Goal: Information Seeking & Learning: Check status

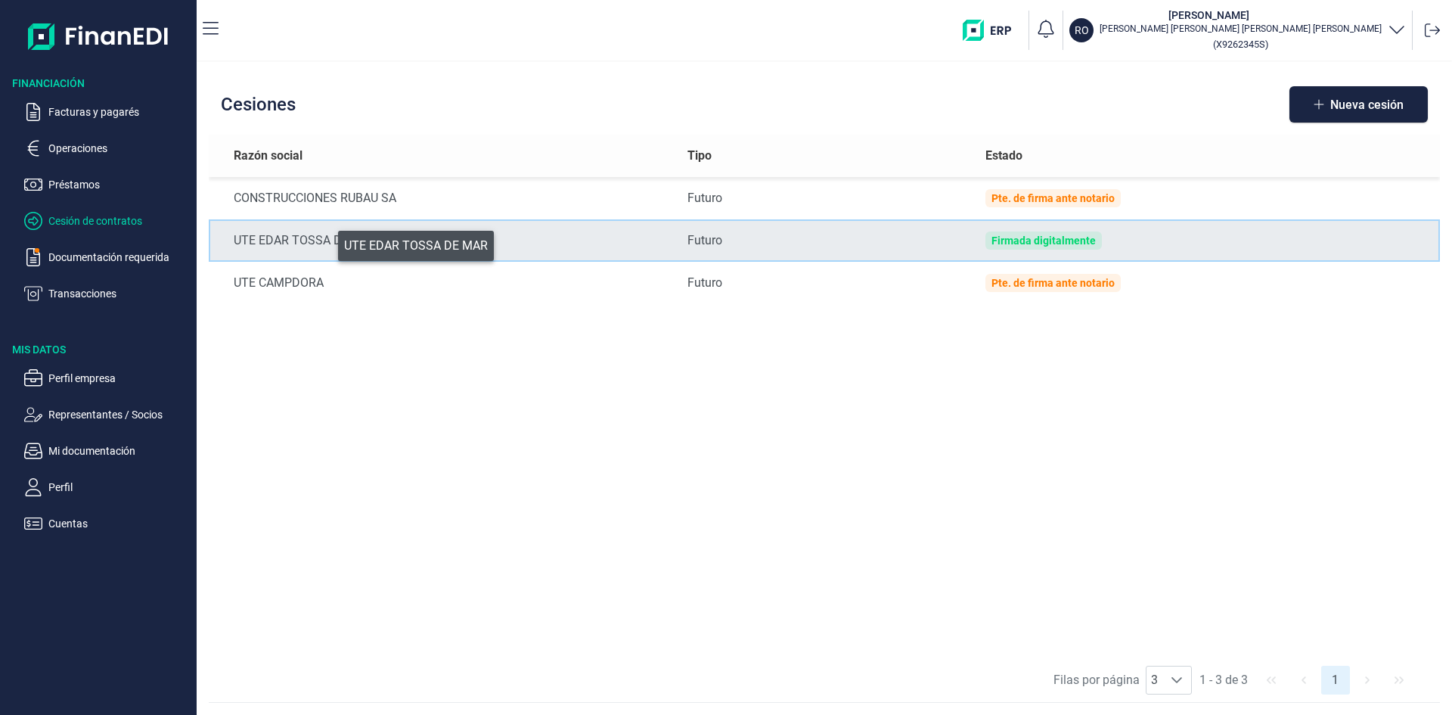
click at [327, 242] on div "UTE EDAR TOSSA DE MAR" at bounding box center [449, 240] width 430 height 18
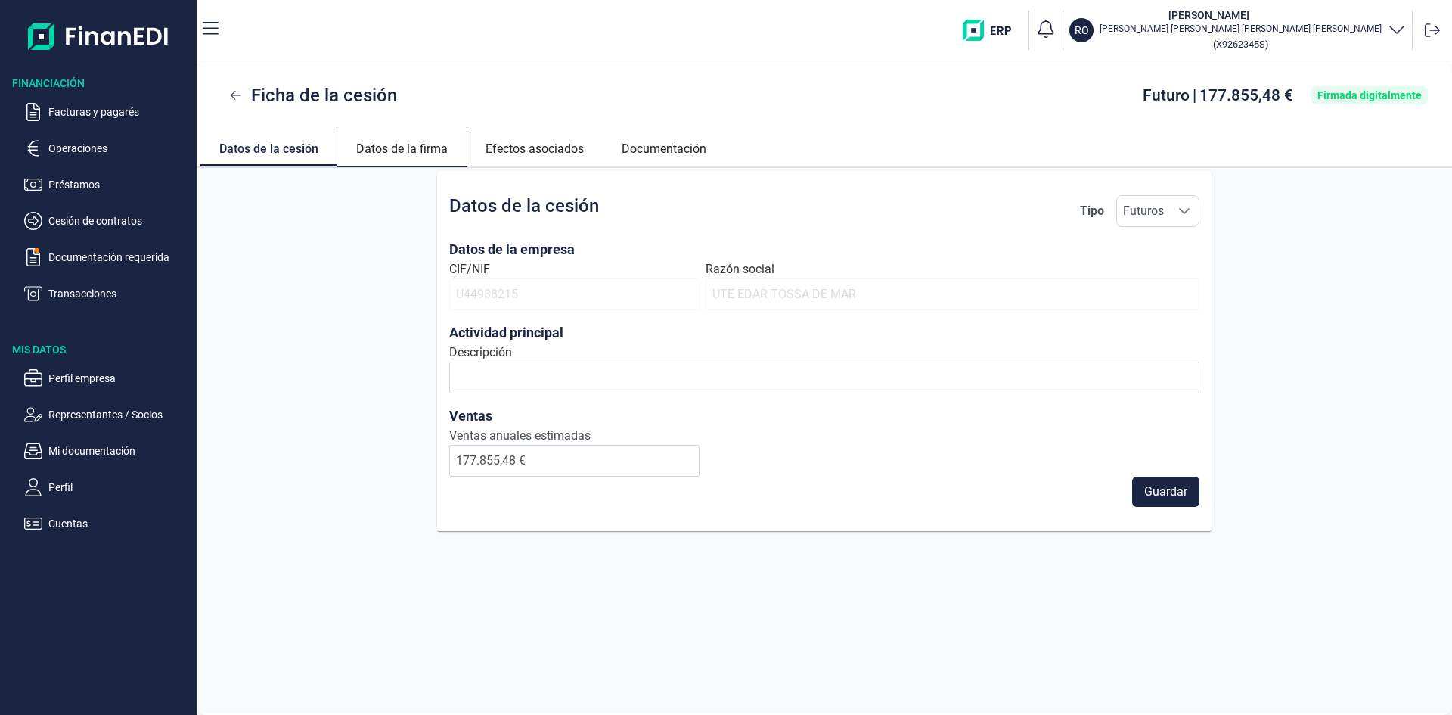
click at [414, 147] on link "Datos de la firma" at bounding box center [401, 147] width 129 height 36
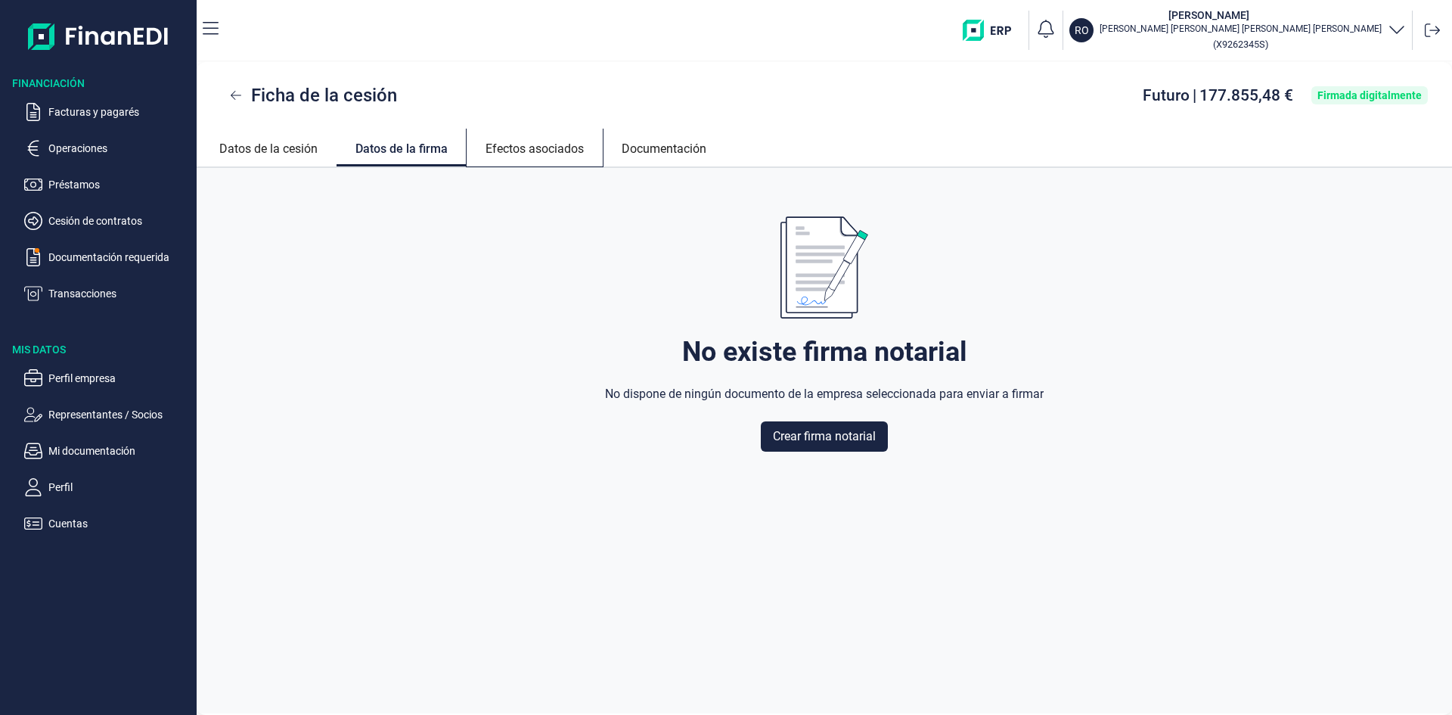
click at [532, 147] on link "Efectos asociados" at bounding box center [535, 147] width 136 height 36
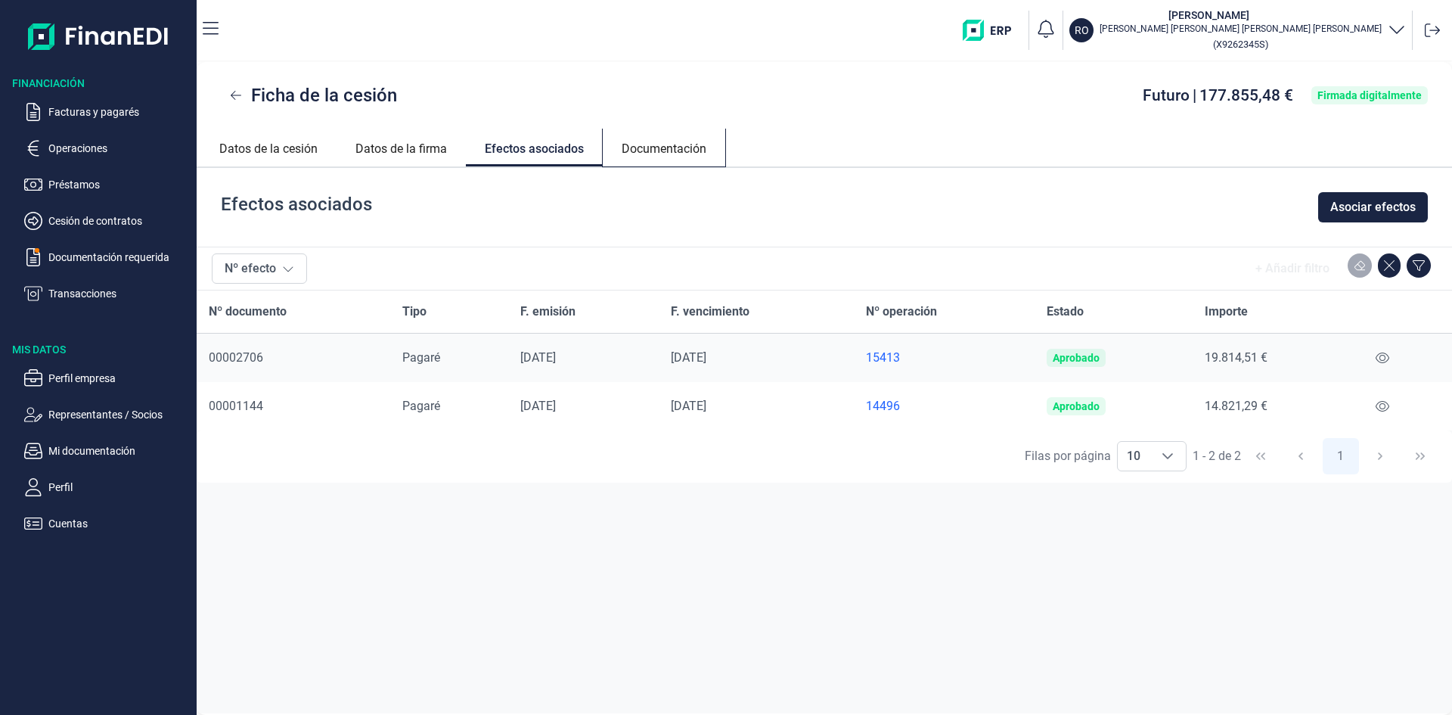
click at [693, 141] on link "Documentación" at bounding box center [664, 147] width 123 height 36
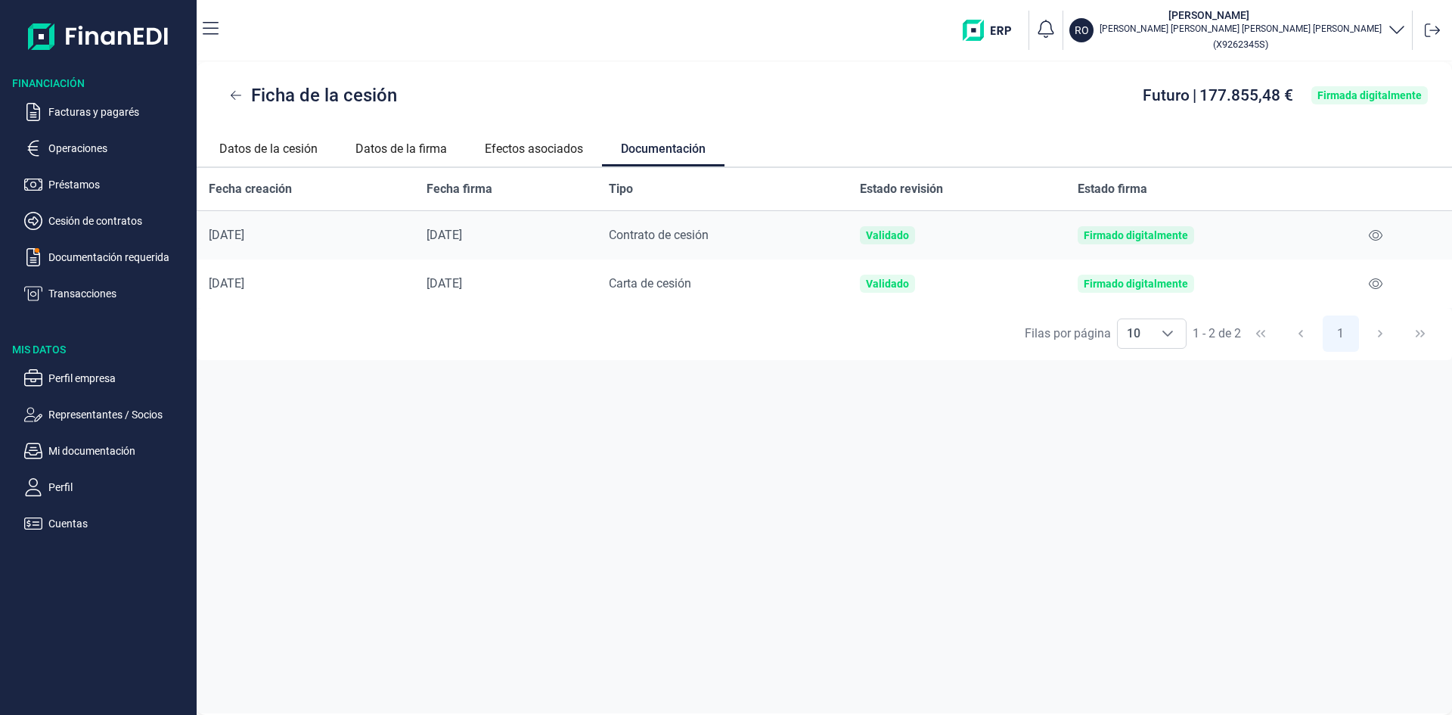
click at [672, 237] on span "Contrato de cesión" at bounding box center [659, 235] width 100 height 14
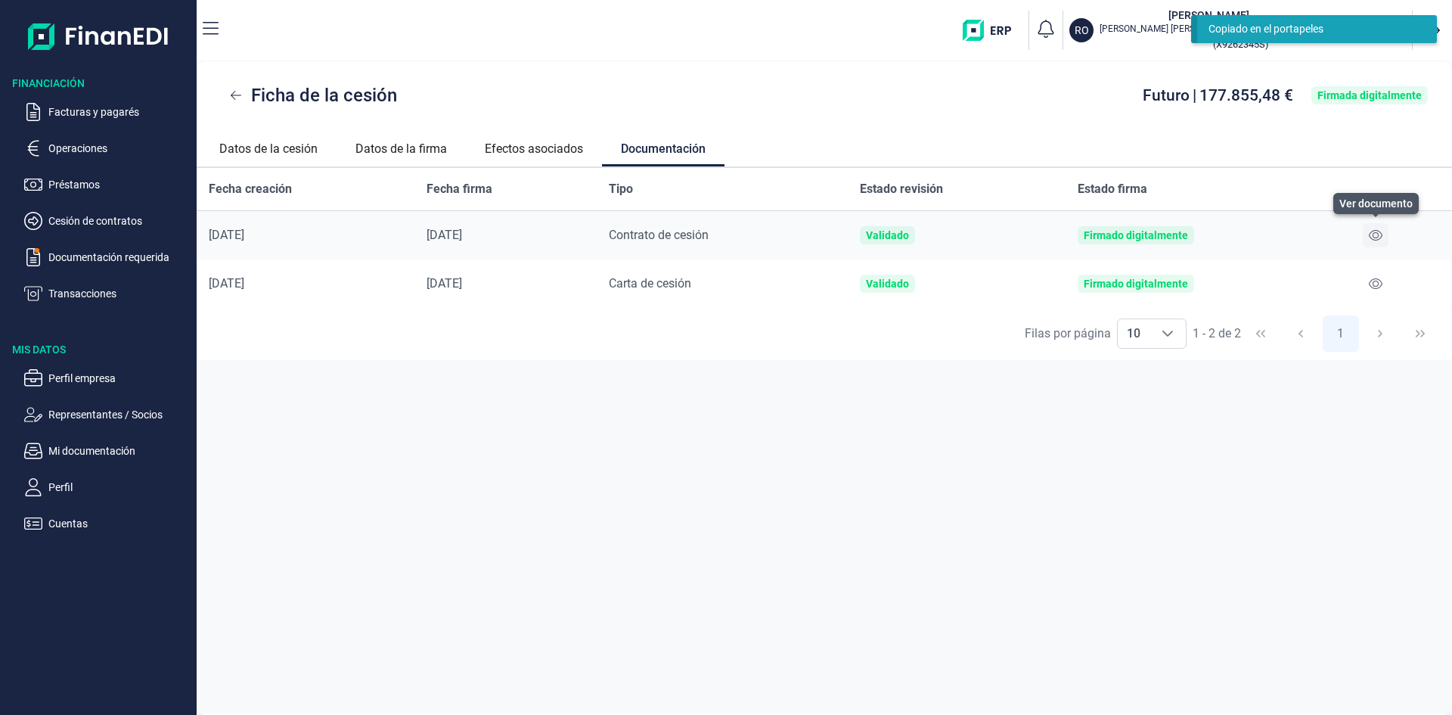
click at [1373, 238] on icon at bounding box center [1376, 235] width 14 height 12
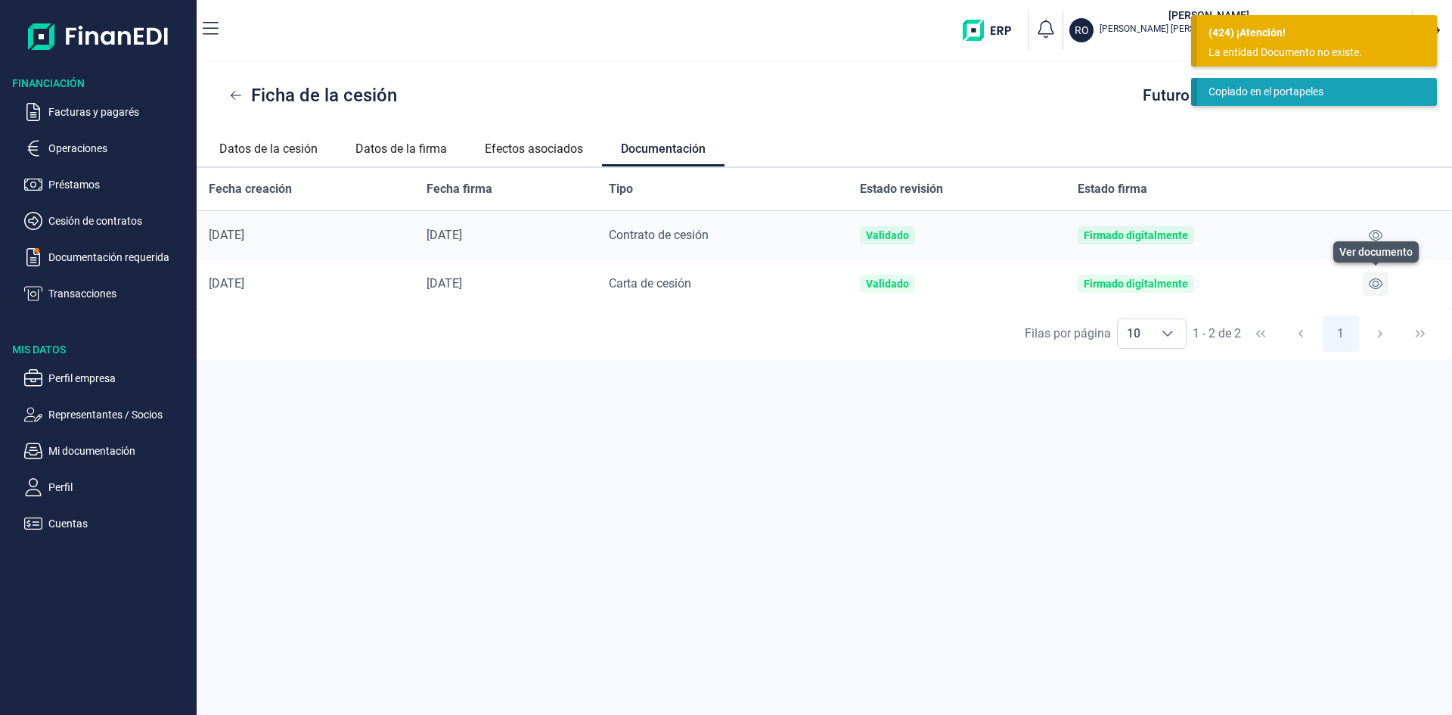
click at [1376, 286] on icon at bounding box center [1376, 283] width 14 height 11
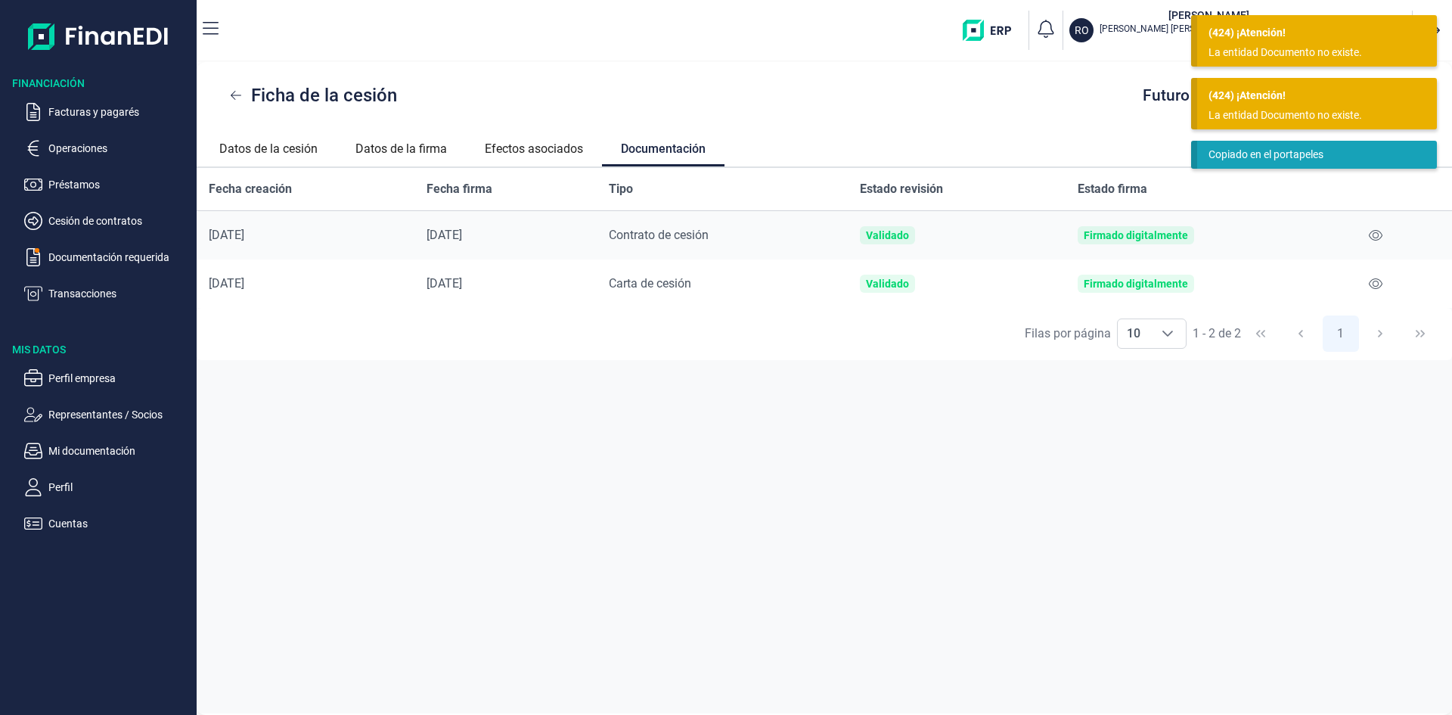
click at [1305, 113] on div "La entidad Documento no existe." at bounding box center [1312, 115] width 206 height 16
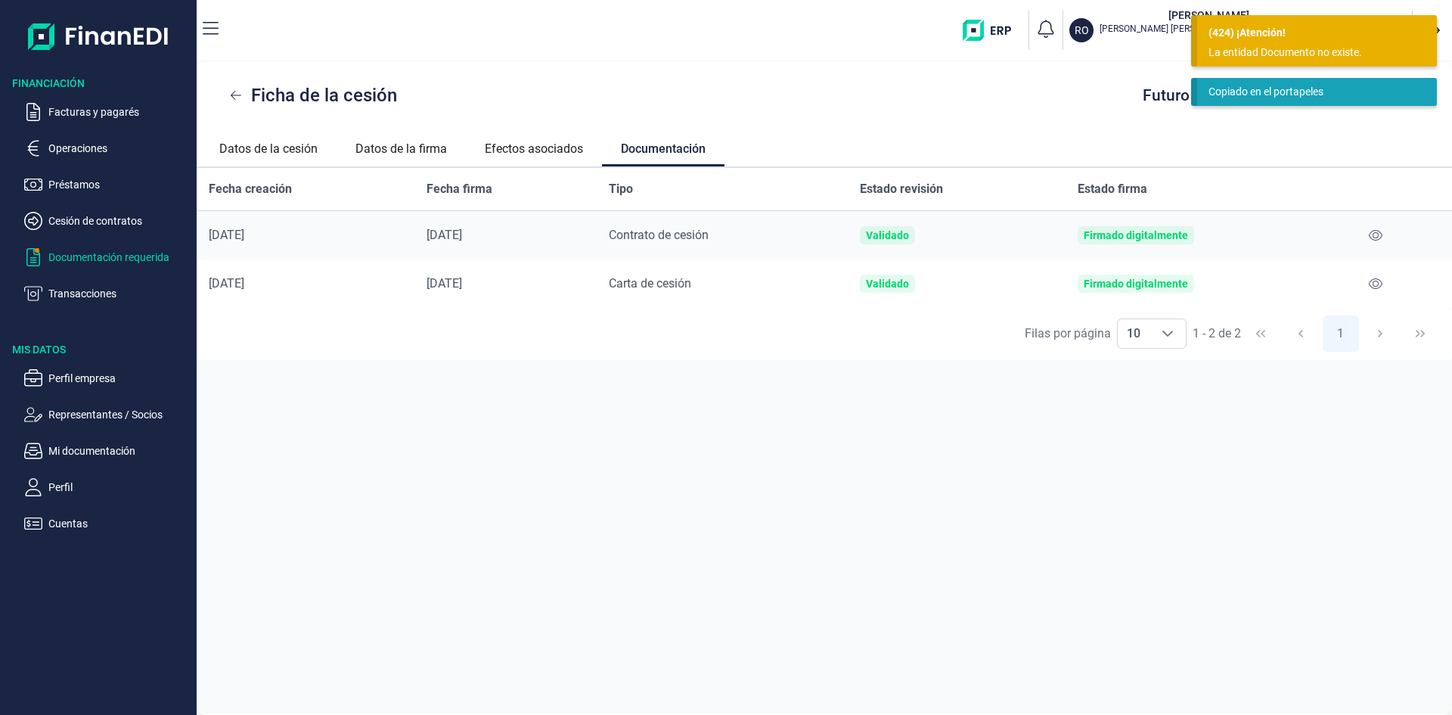
click at [117, 259] on p "Documentación requerida" at bounding box center [119, 257] width 142 height 18
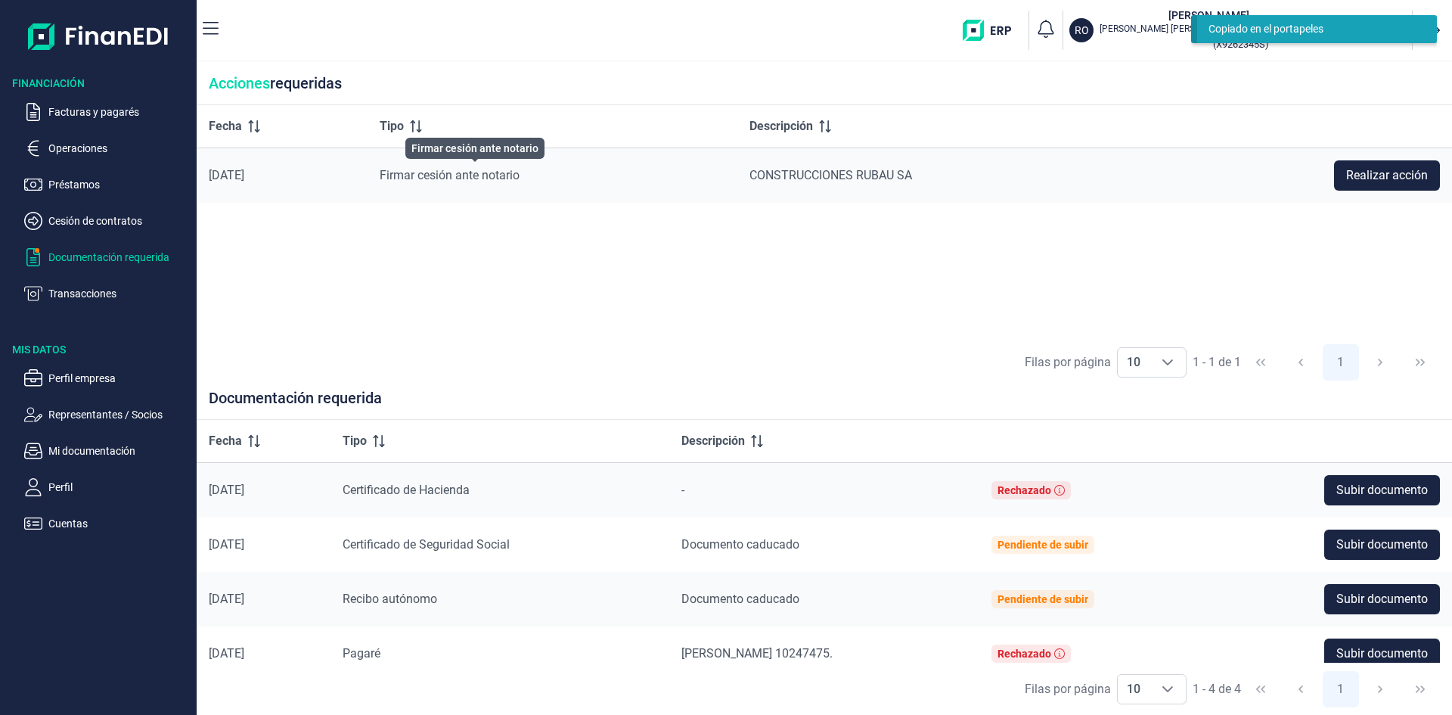
click at [520, 174] on span "Firmar cesión ante notario" at bounding box center [450, 175] width 140 height 14
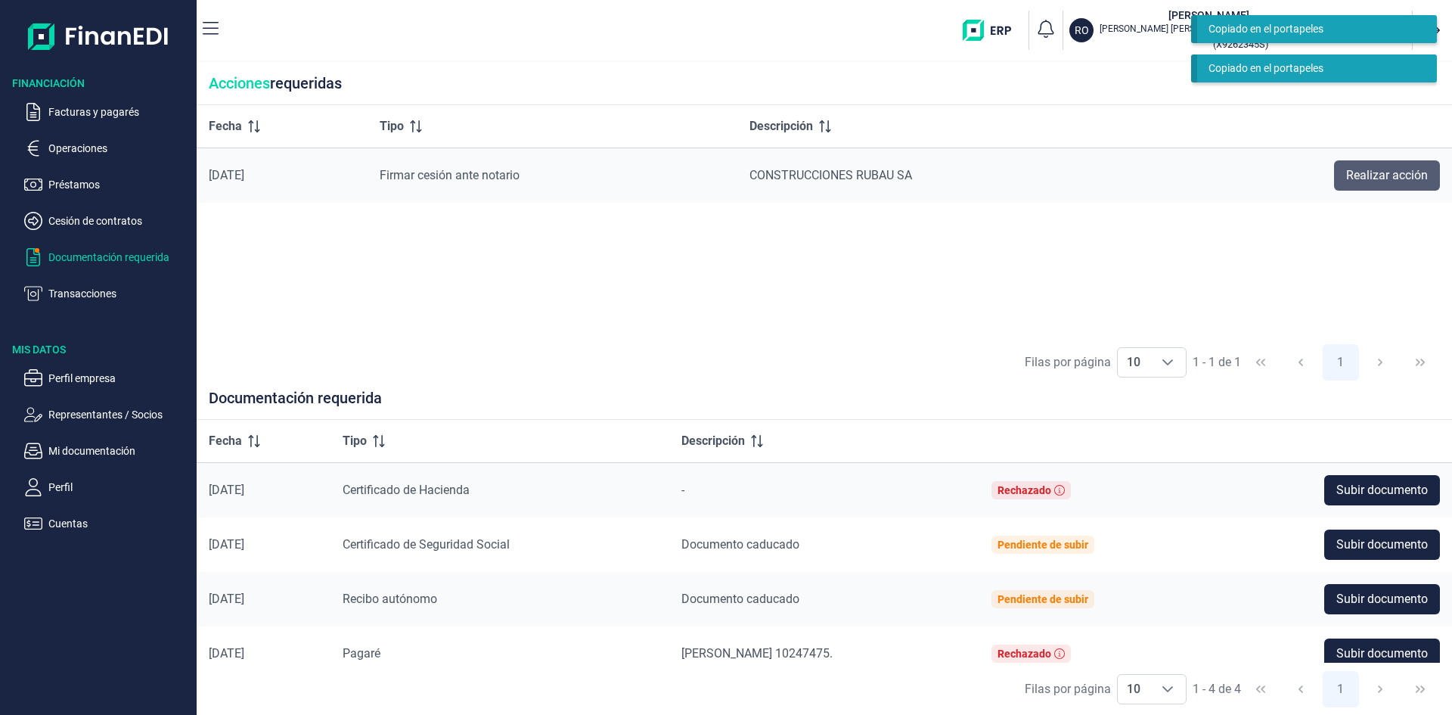
click at [1369, 183] on span "Realizar acción" at bounding box center [1387, 175] width 82 height 18
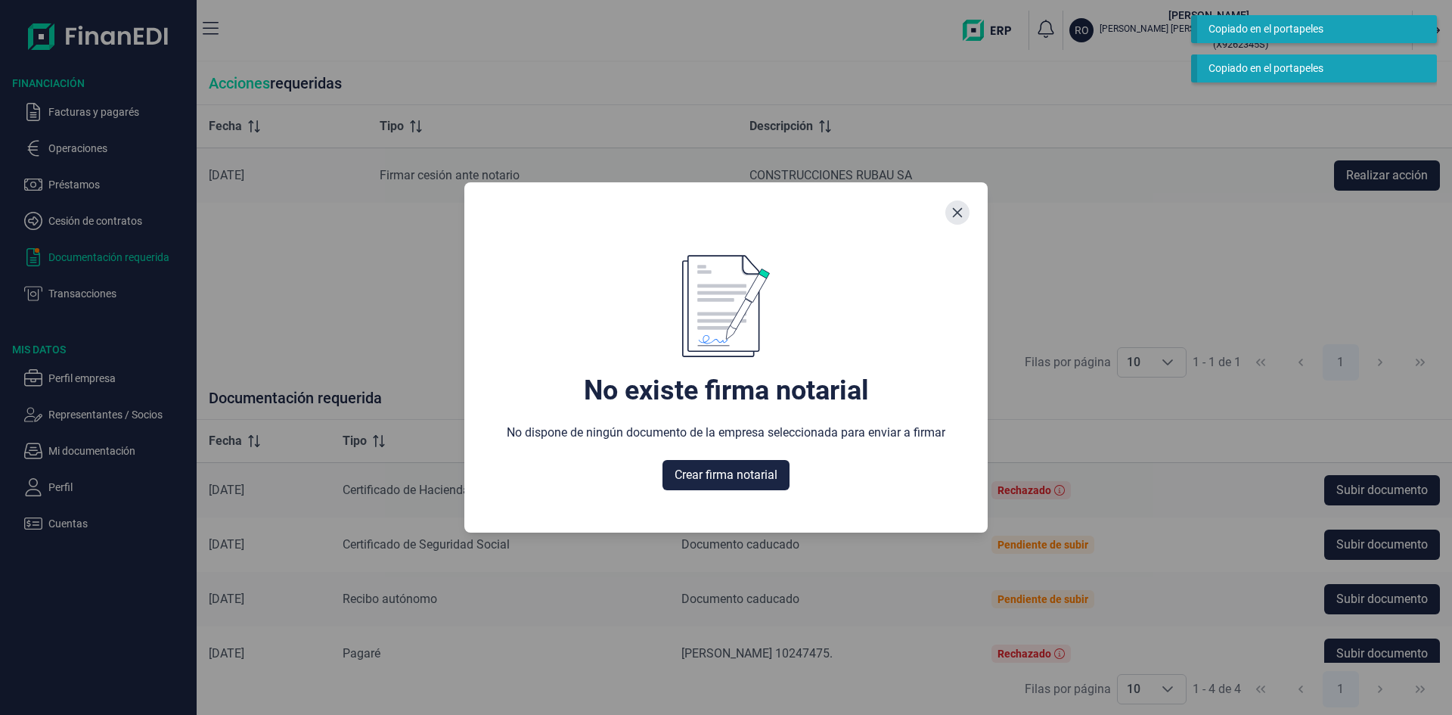
click at [955, 211] on icon "Close" at bounding box center [957, 212] width 12 height 12
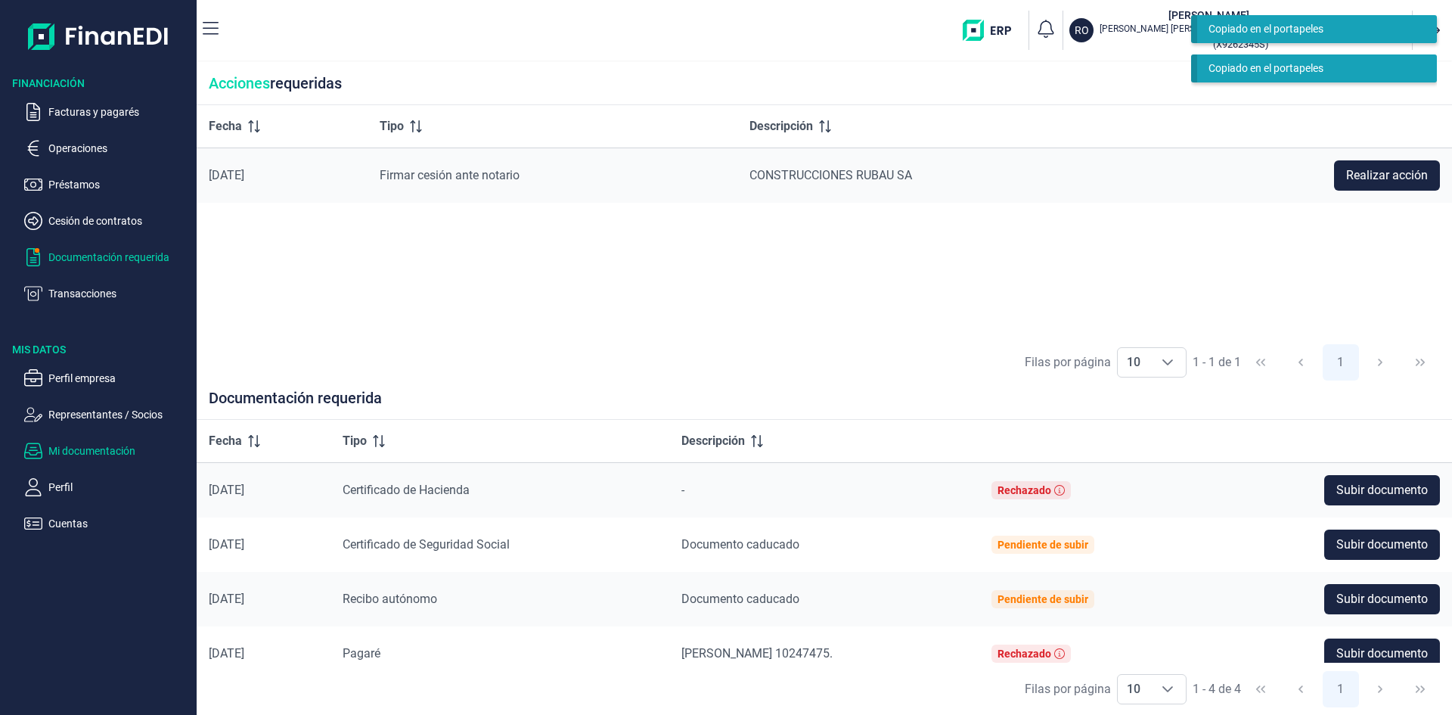
click at [116, 449] on p "Mi documentación" at bounding box center [119, 451] width 142 height 18
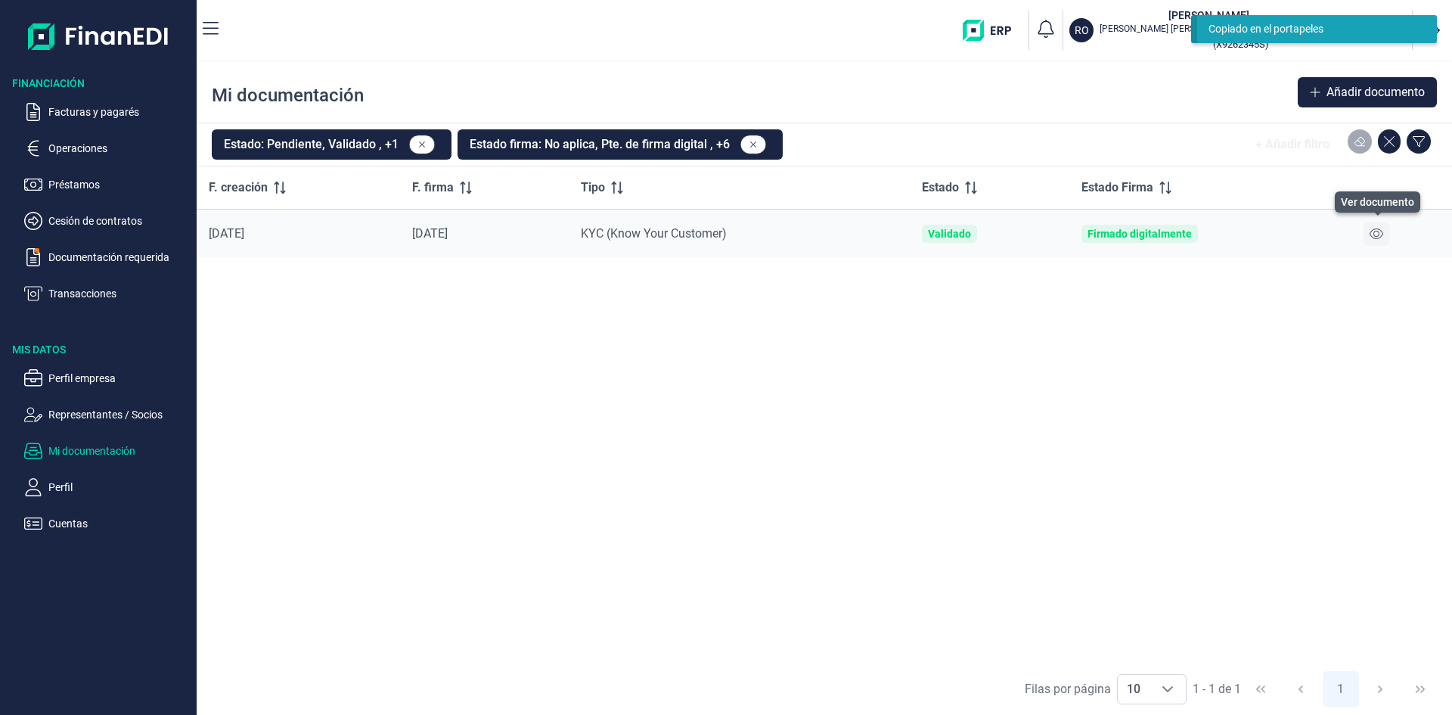
click at [1380, 237] on icon at bounding box center [1377, 234] width 14 height 12
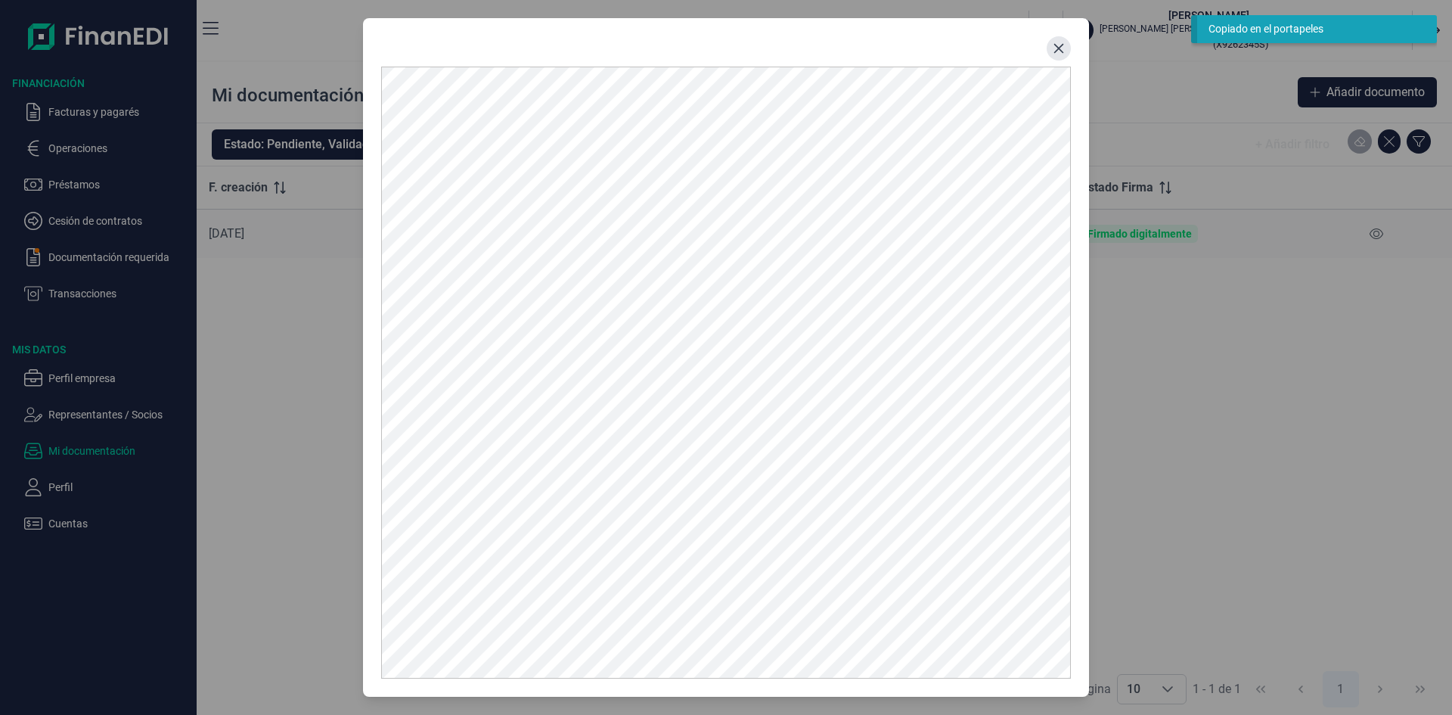
click at [1051, 54] on button "Close" at bounding box center [1059, 48] width 24 height 24
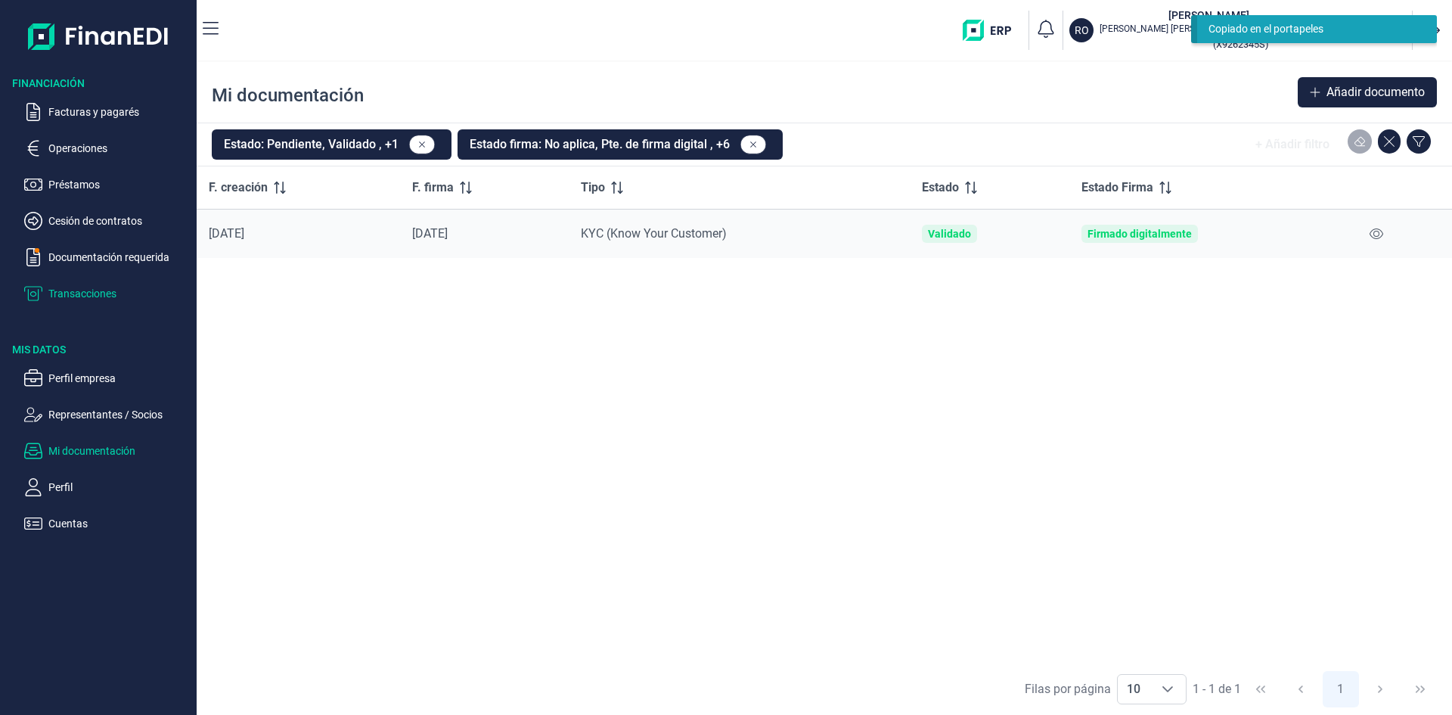
click at [95, 292] on p "Transacciones" at bounding box center [119, 293] width 142 height 18
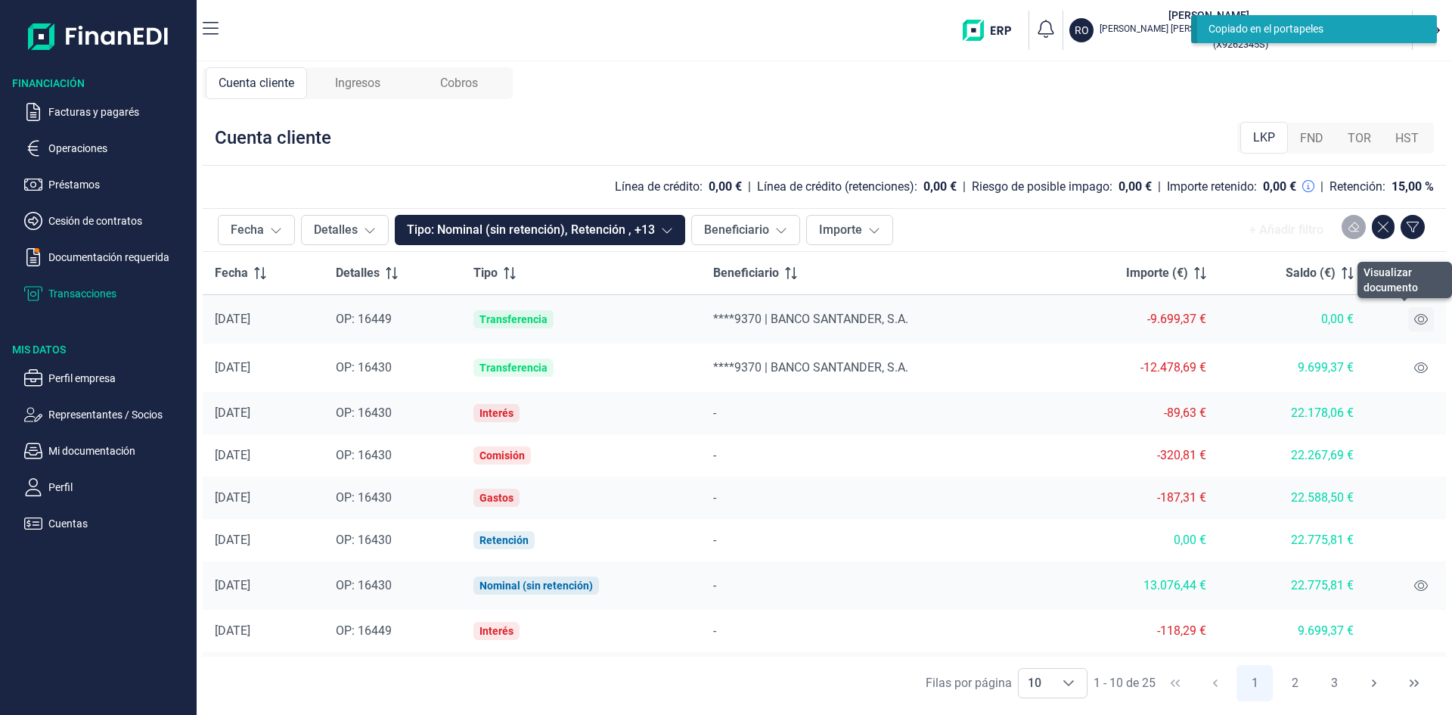
click at [1414, 319] on icon at bounding box center [1421, 319] width 14 height 11
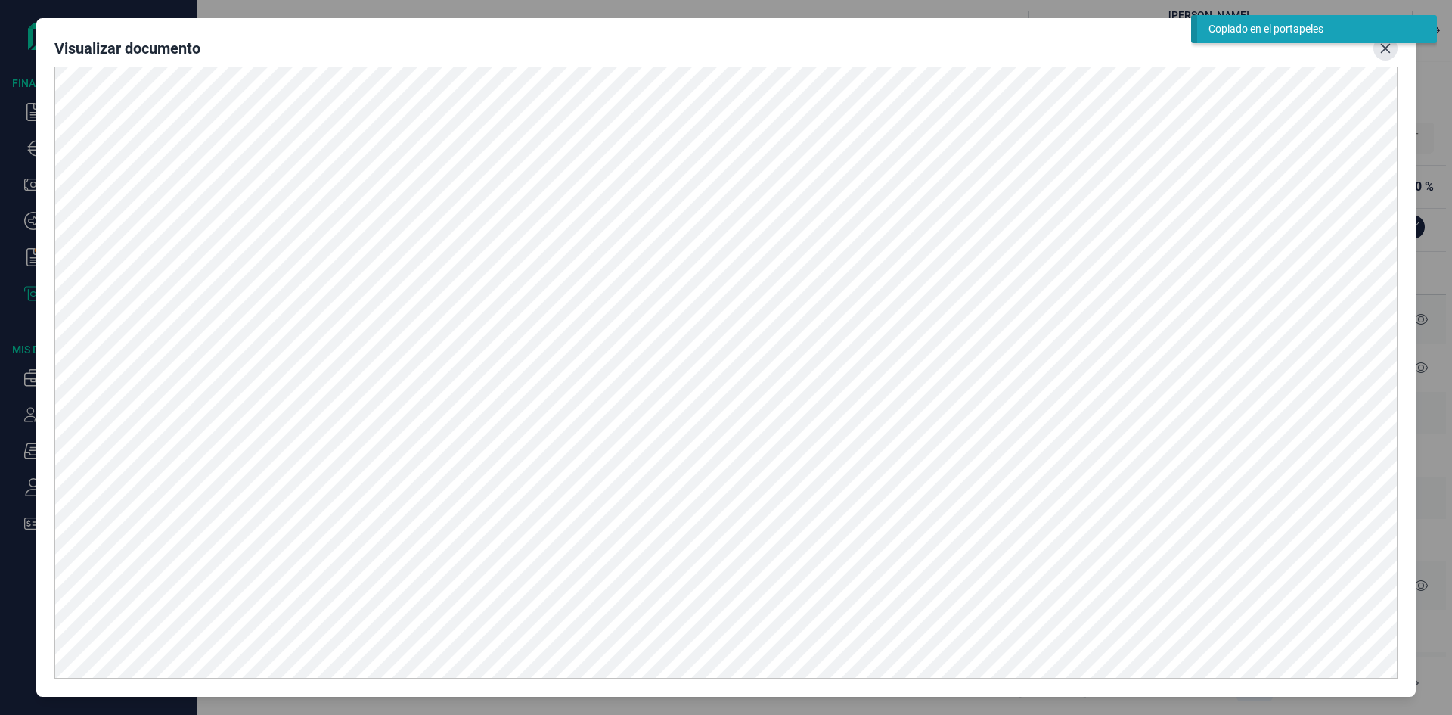
click at [1382, 57] on button "Close" at bounding box center [1385, 48] width 24 height 24
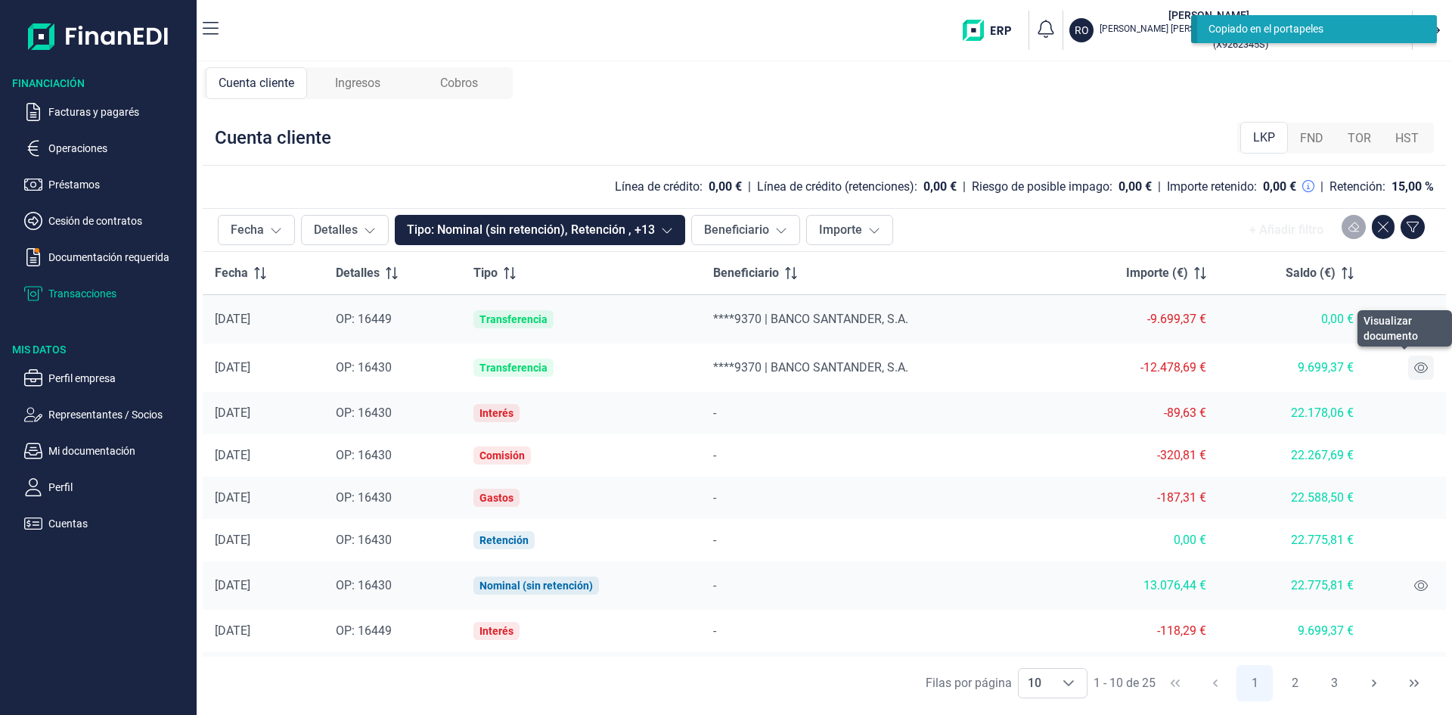
click at [1411, 374] on button at bounding box center [1421, 367] width 26 height 24
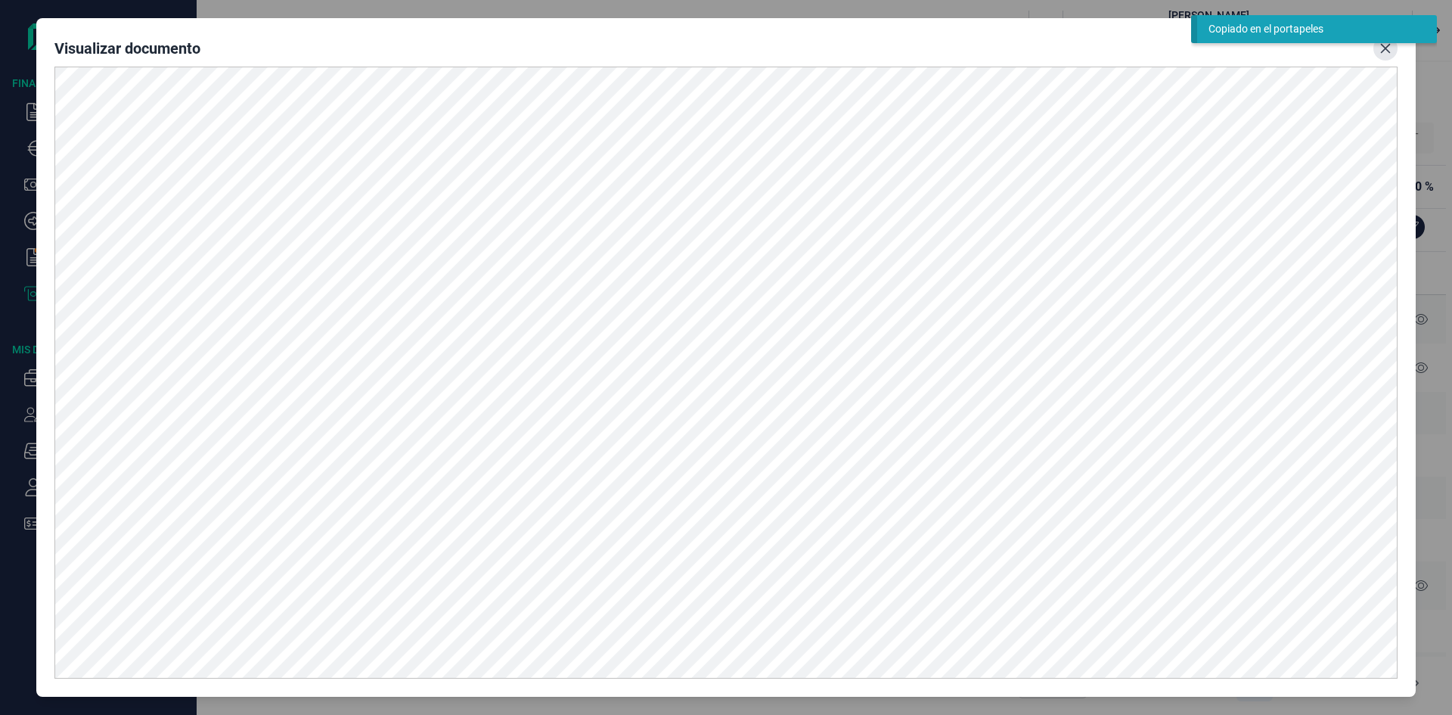
click at [1386, 56] on button "Close" at bounding box center [1385, 48] width 24 height 24
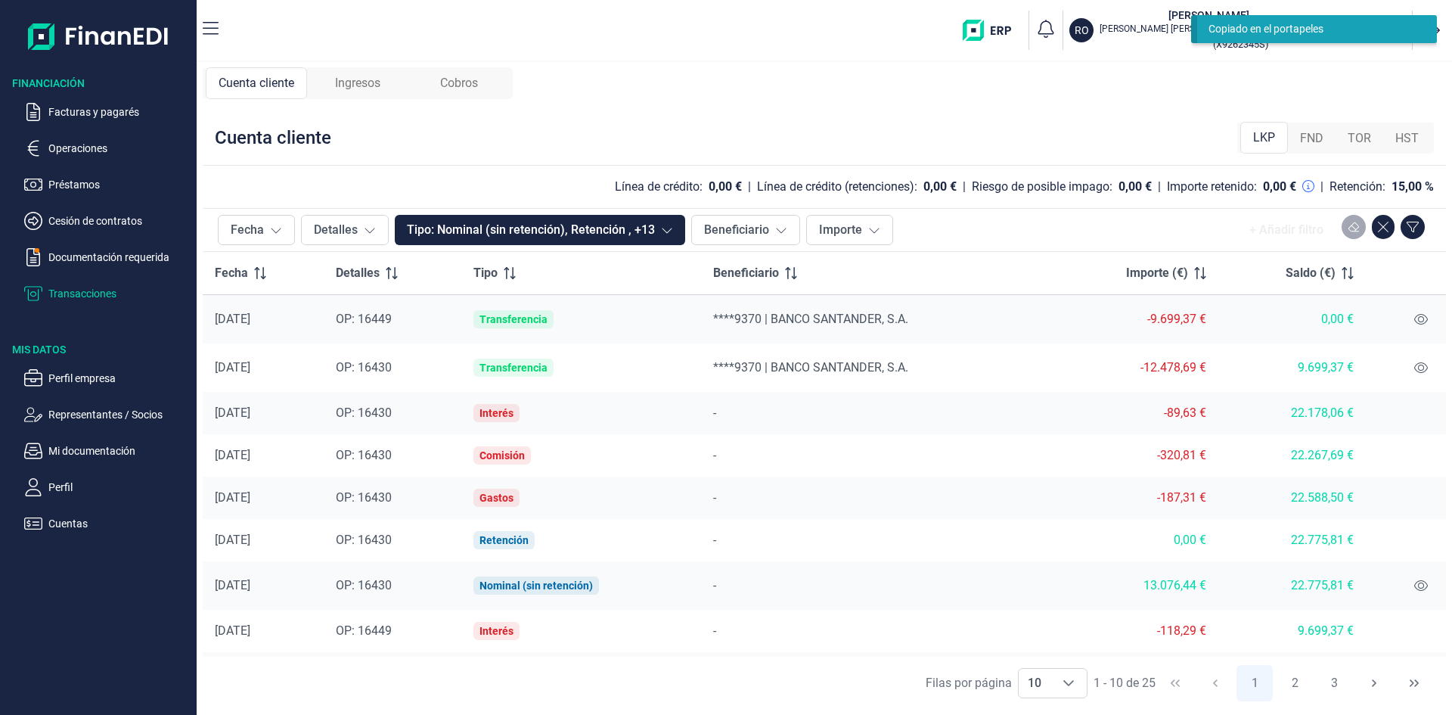
click at [362, 85] on span "Ingresos" at bounding box center [357, 83] width 45 height 18
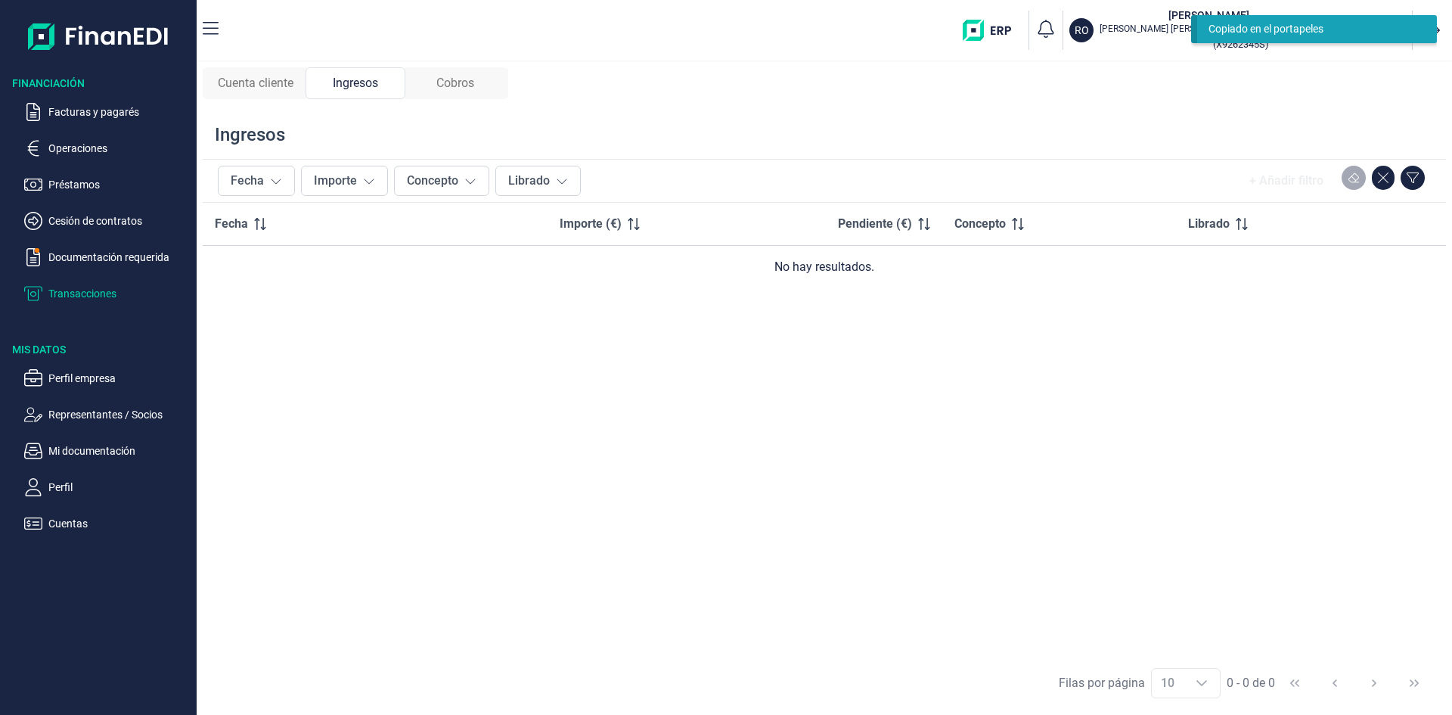
click at [439, 88] on span "Cobros" at bounding box center [455, 83] width 38 height 18
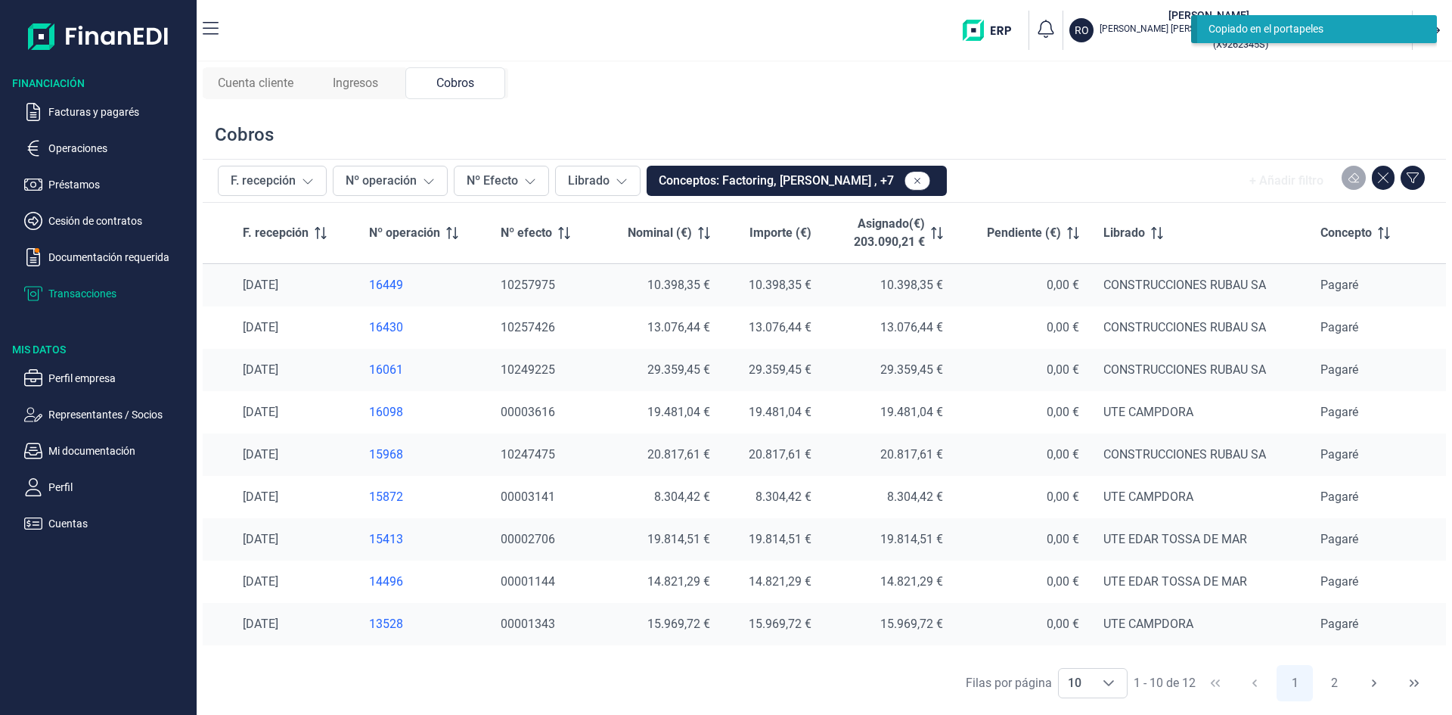
click at [383, 286] on div "16449" at bounding box center [423, 285] width 108 height 15
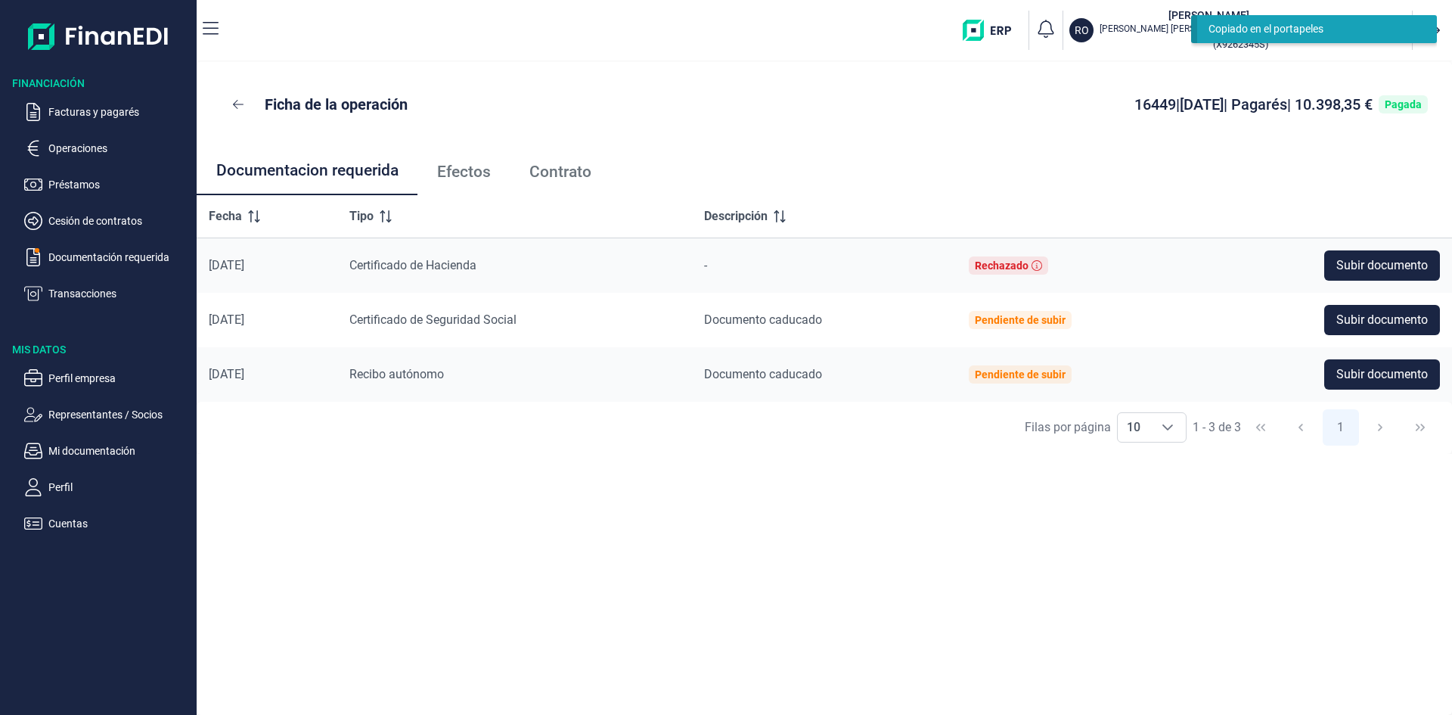
click at [547, 172] on span "Contrato" at bounding box center [560, 172] width 62 height 16
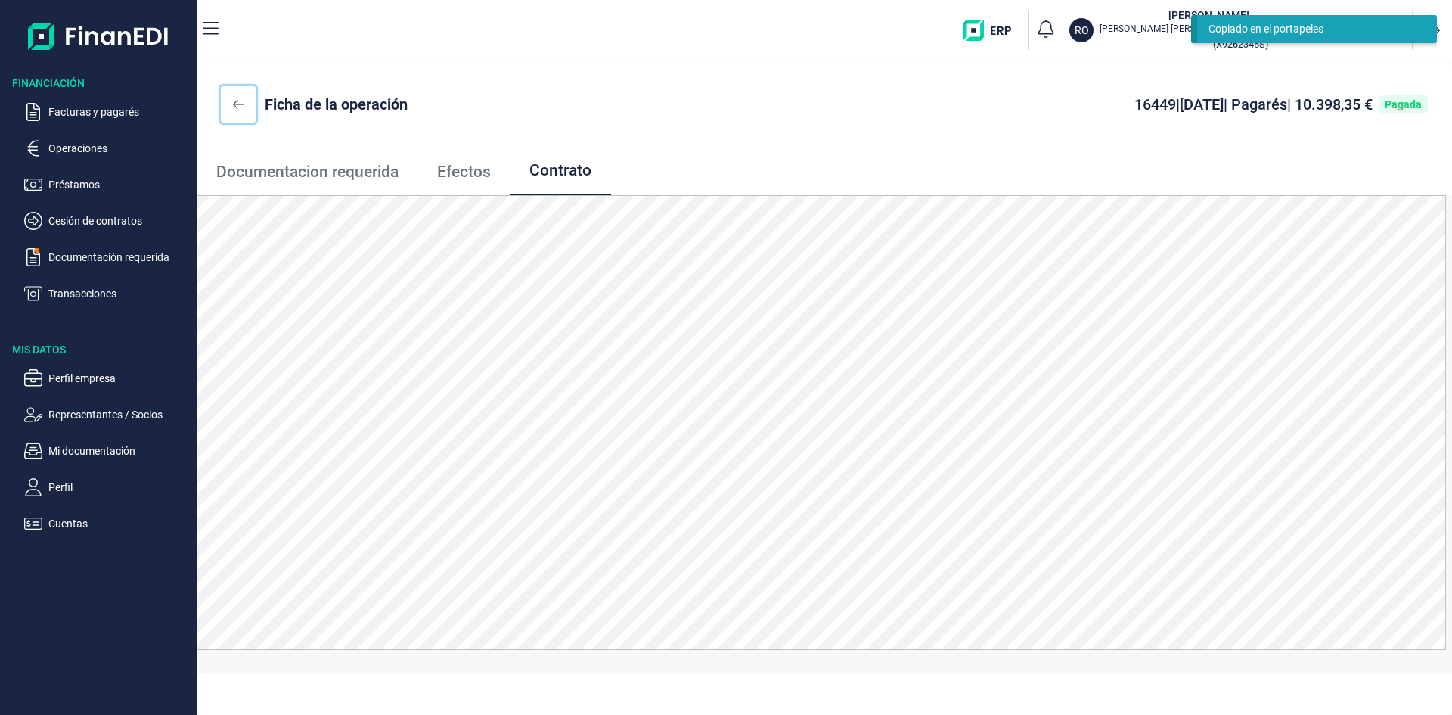
click at [241, 106] on icon at bounding box center [238, 104] width 11 height 12
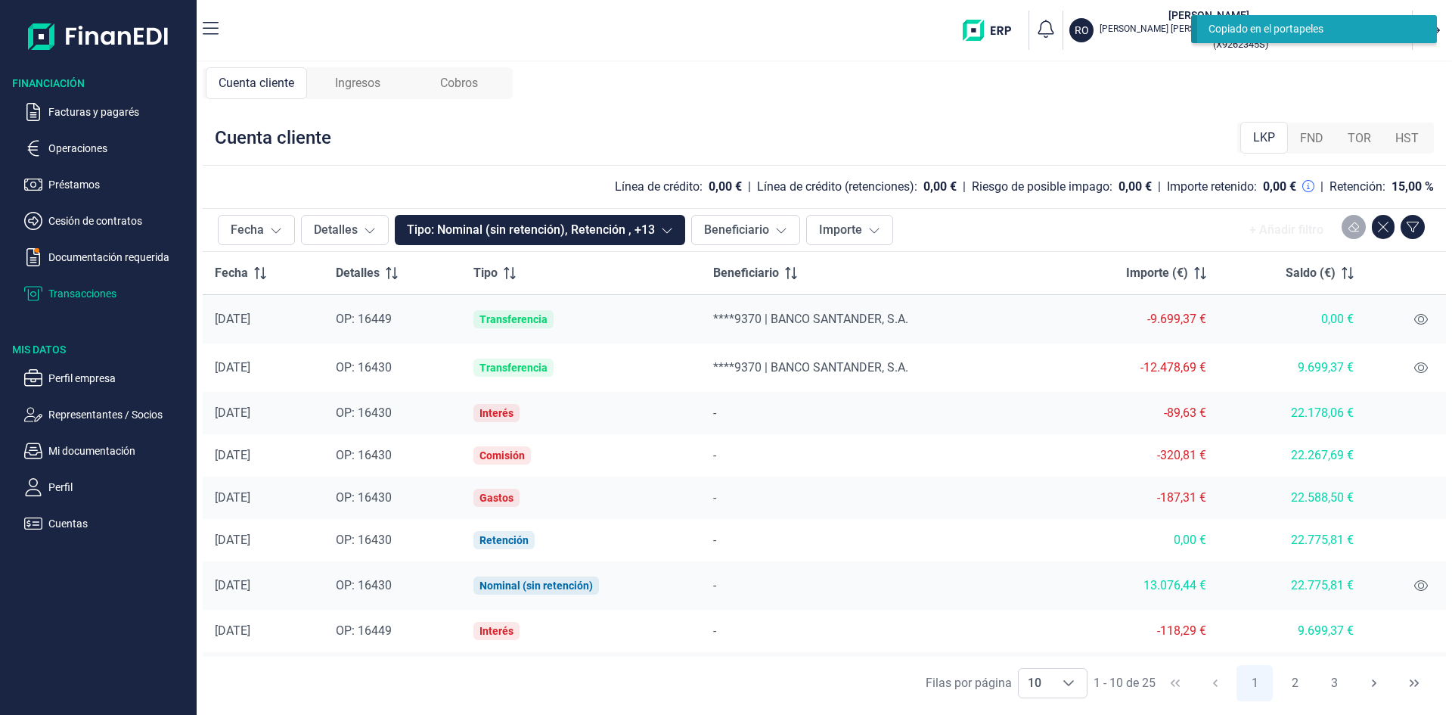
click at [1264, 138] on span "LKP" at bounding box center [1264, 138] width 22 height 18
click at [1311, 141] on span "FND" at bounding box center [1311, 138] width 23 height 18
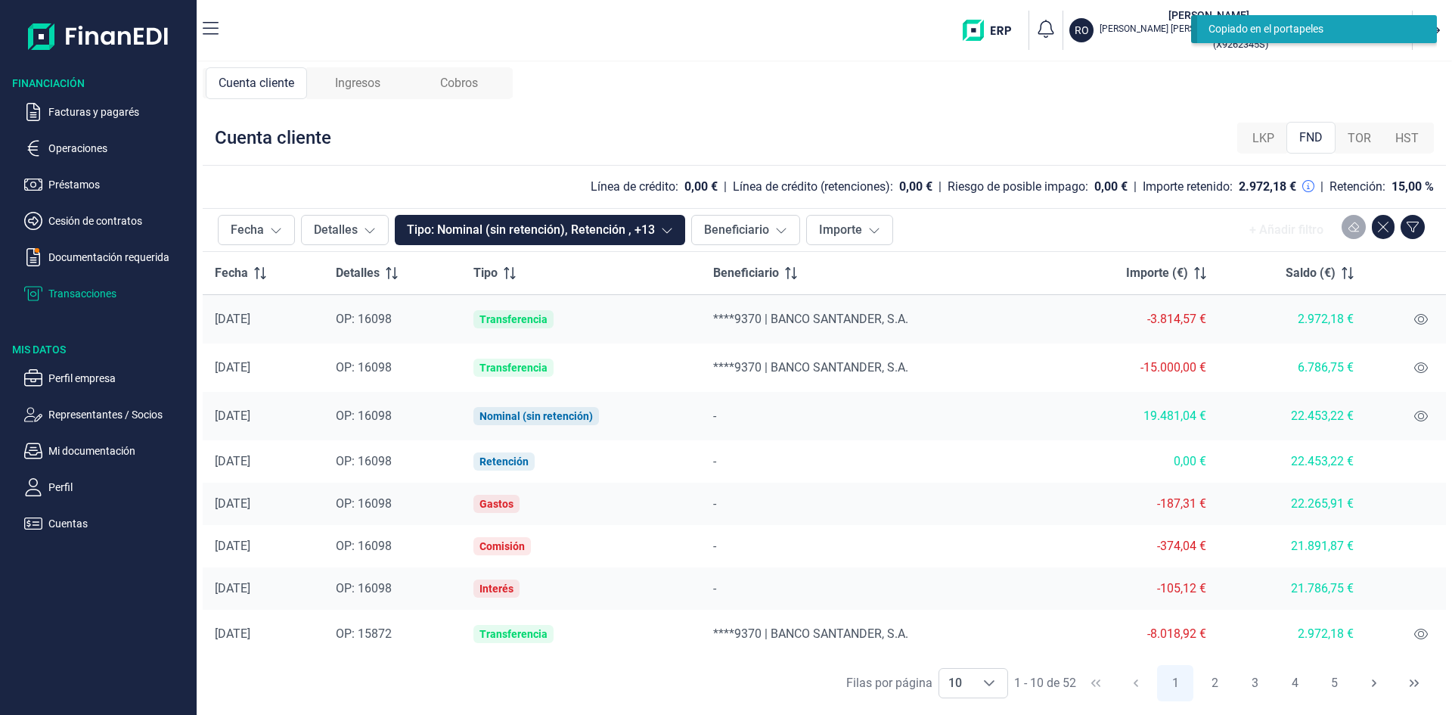
click at [374, 320] on span "OP: 16098" at bounding box center [364, 319] width 56 height 14
click at [460, 90] on span "Cobros" at bounding box center [459, 83] width 38 height 18
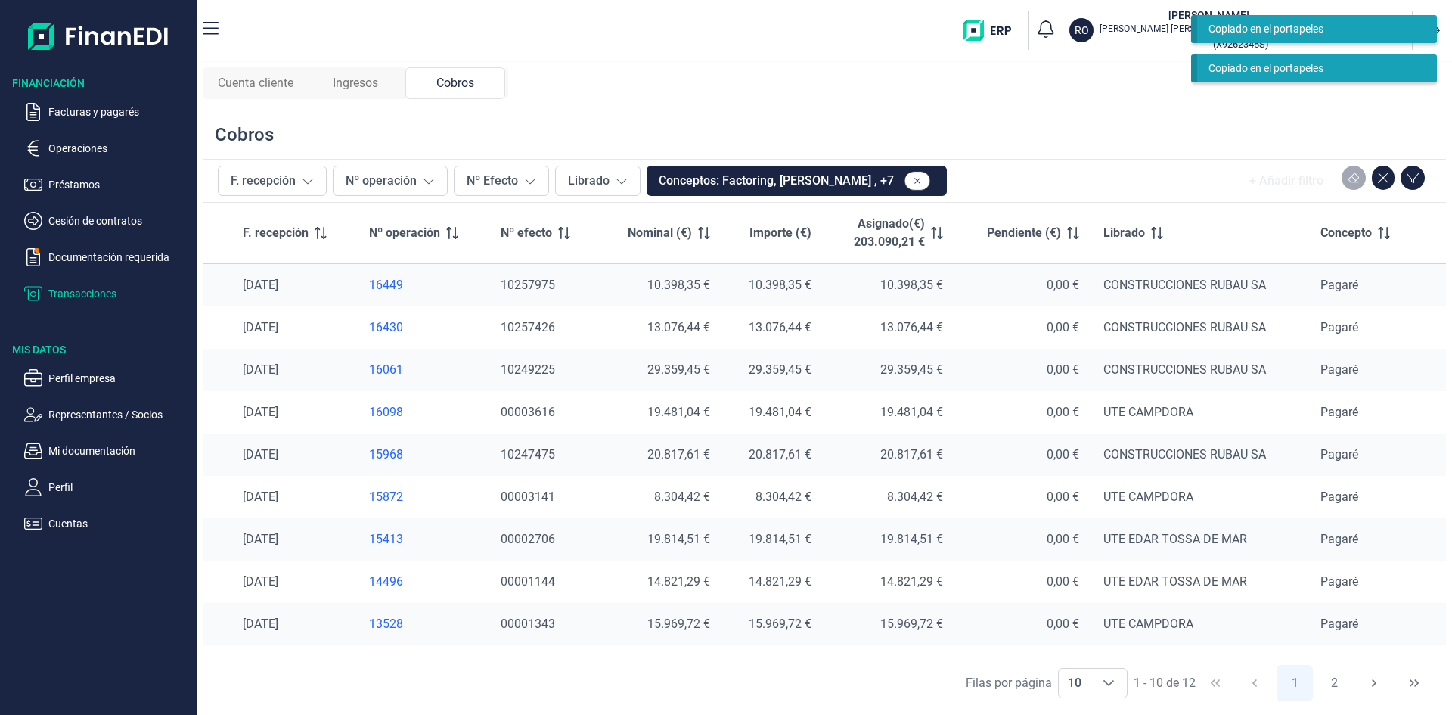
click at [381, 82] on div "Ingresos" at bounding box center [356, 83] width 100 height 32
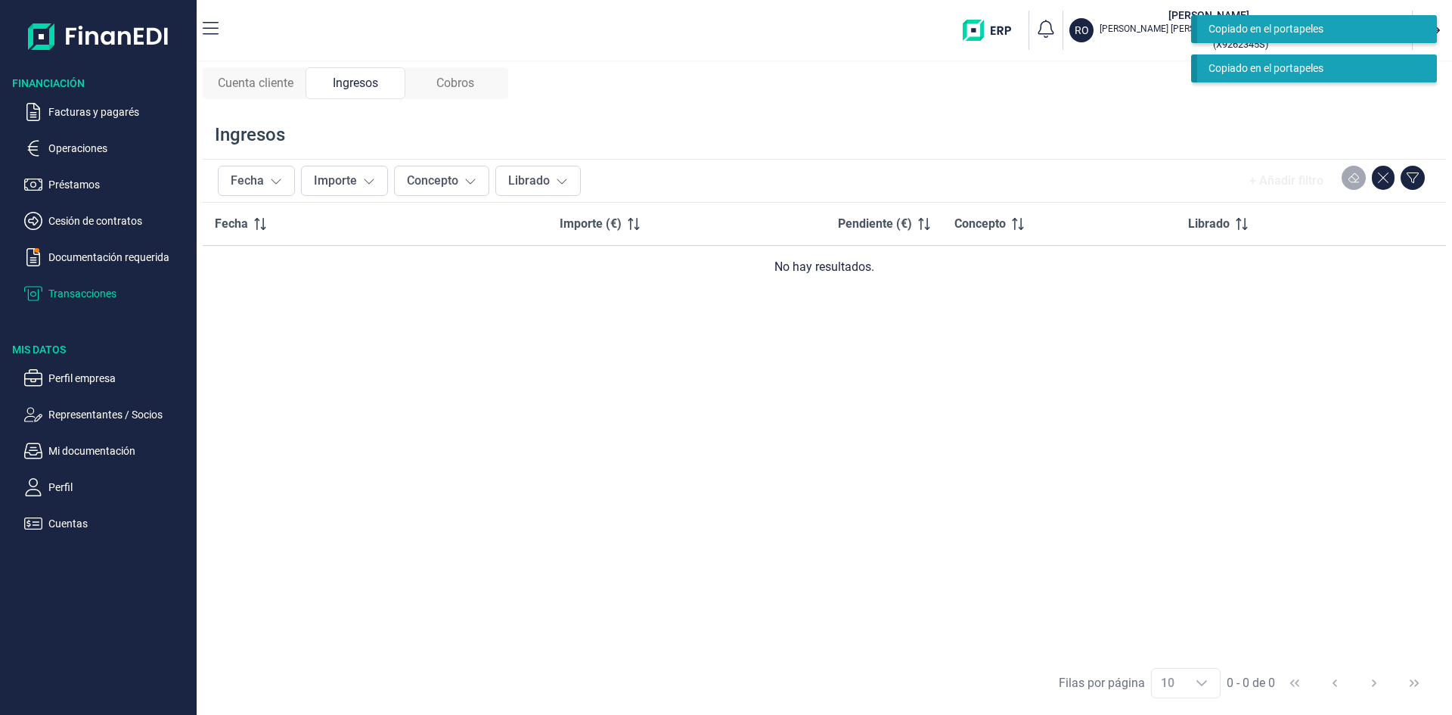
click at [468, 83] on span "Cobros" at bounding box center [455, 83] width 38 height 18
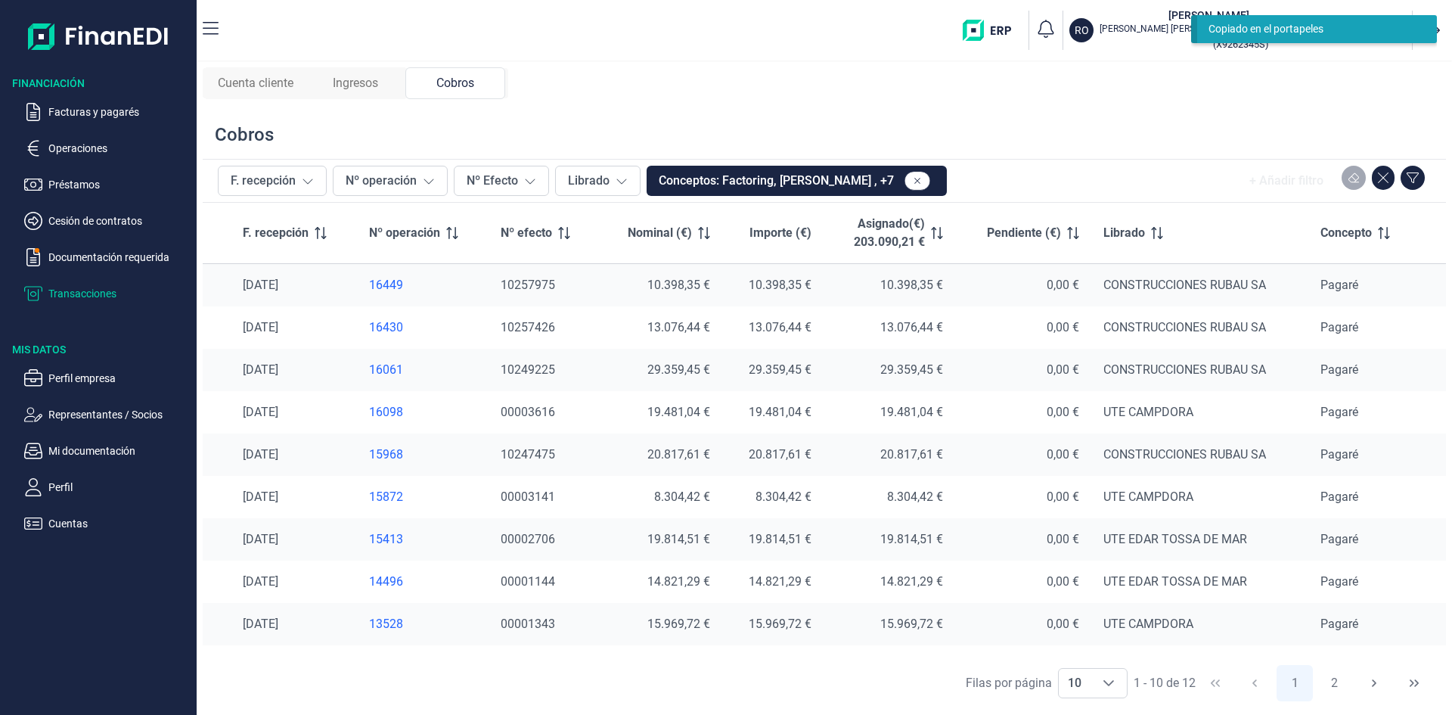
click at [365, 88] on span "Ingresos" at bounding box center [355, 83] width 45 height 18
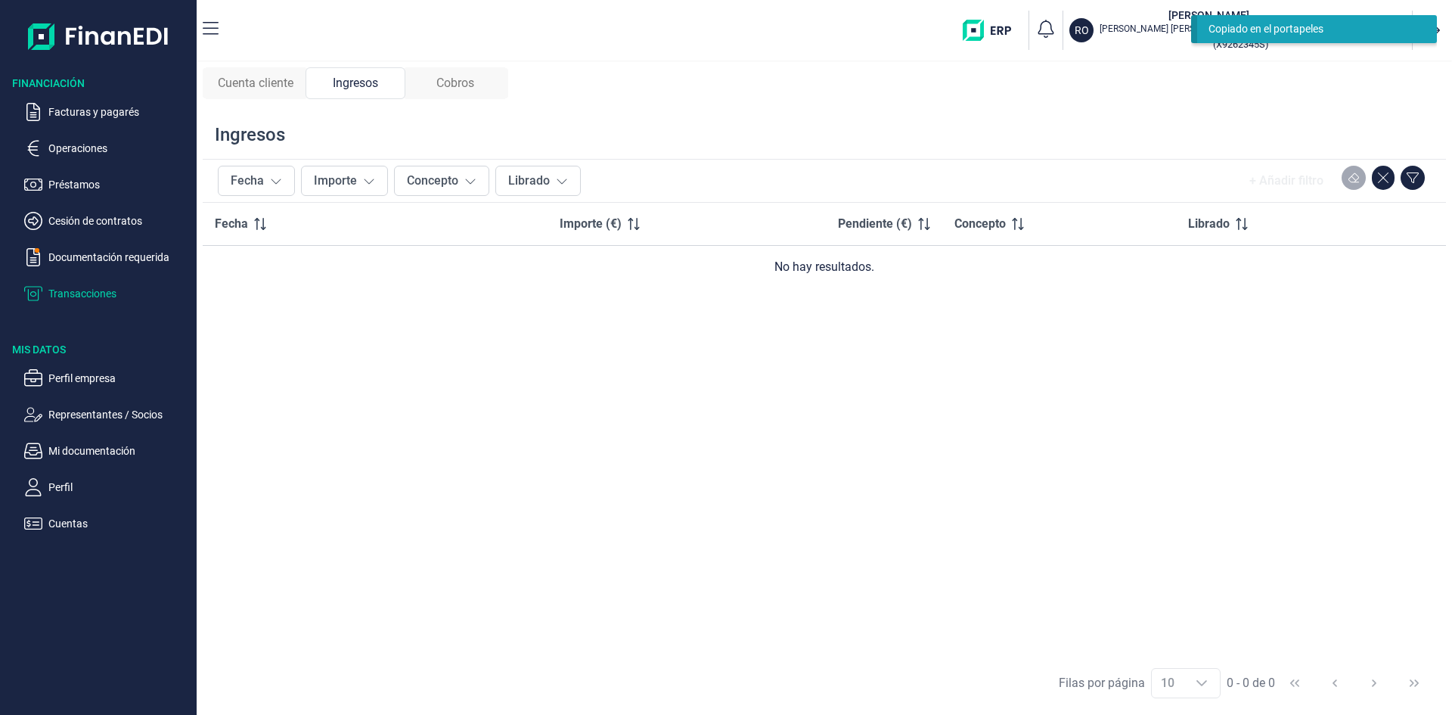
click at [290, 85] on span "Cuenta cliente" at bounding box center [256, 83] width 76 height 18
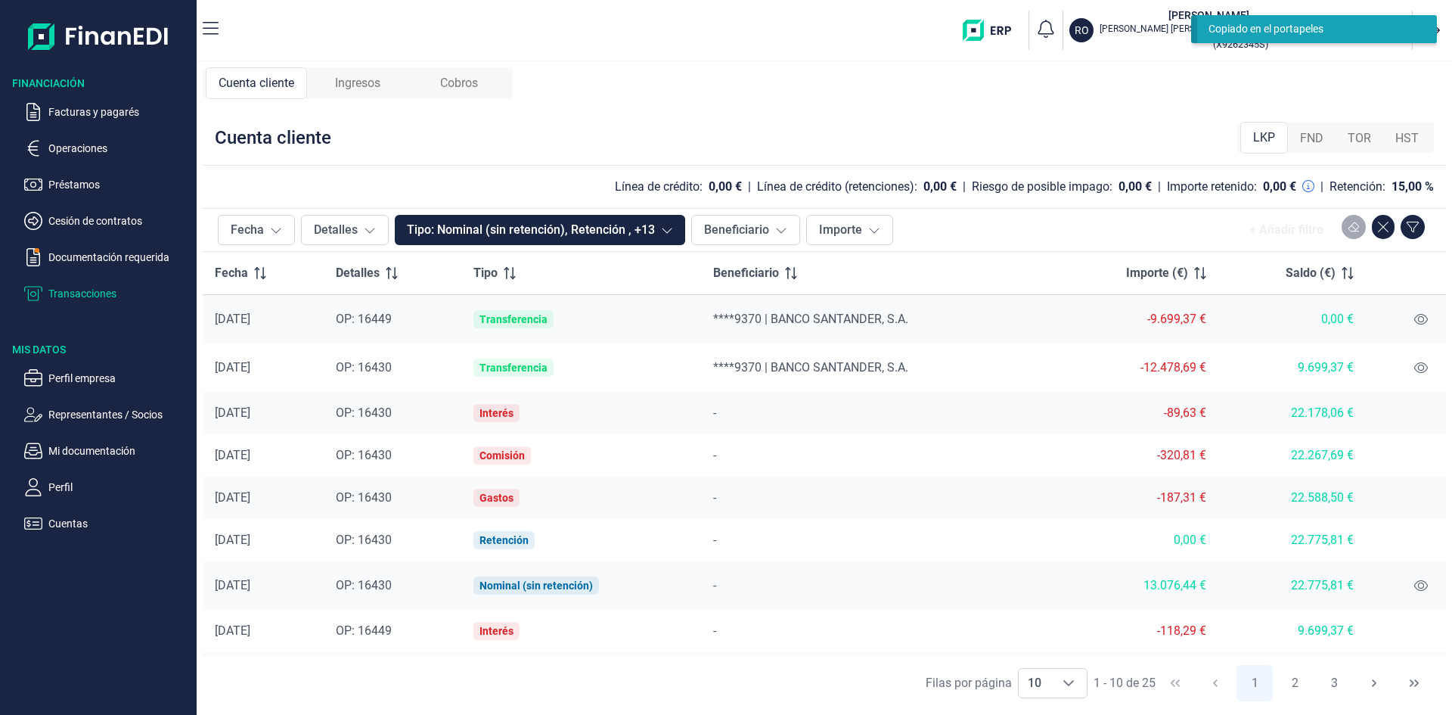
click at [1358, 133] on span "TOR" at bounding box center [1359, 138] width 23 height 18
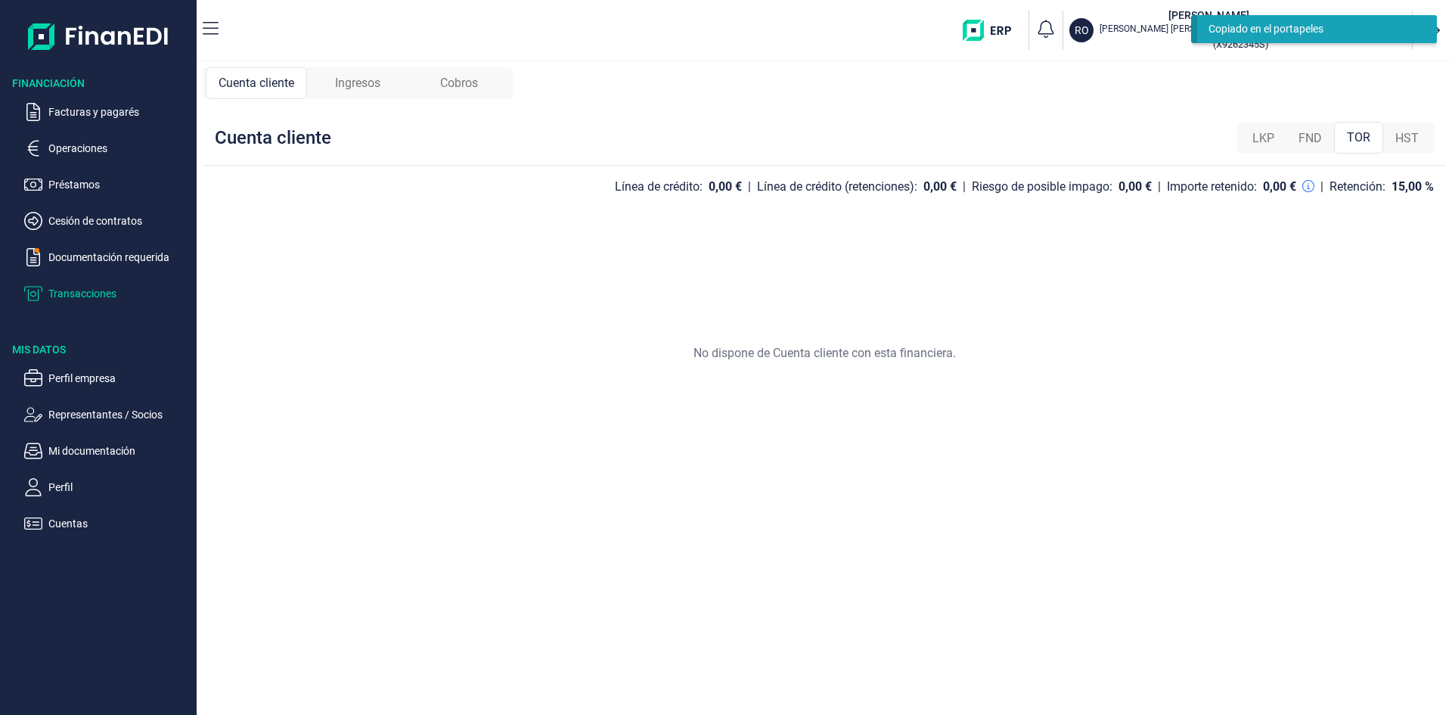
click at [1402, 135] on span "HST" at bounding box center [1406, 138] width 23 height 18
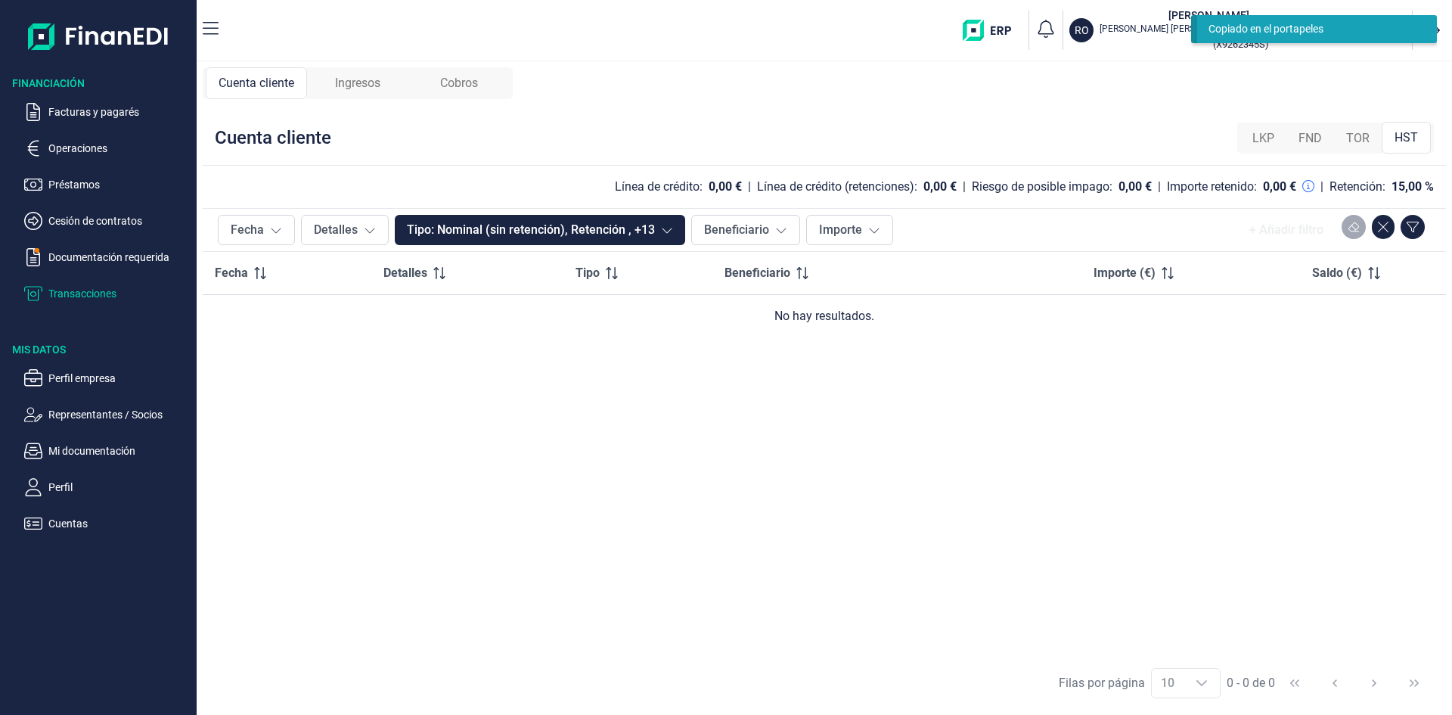
click at [1310, 138] on span "FND" at bounding box center [1310, 138] width 23 height 18
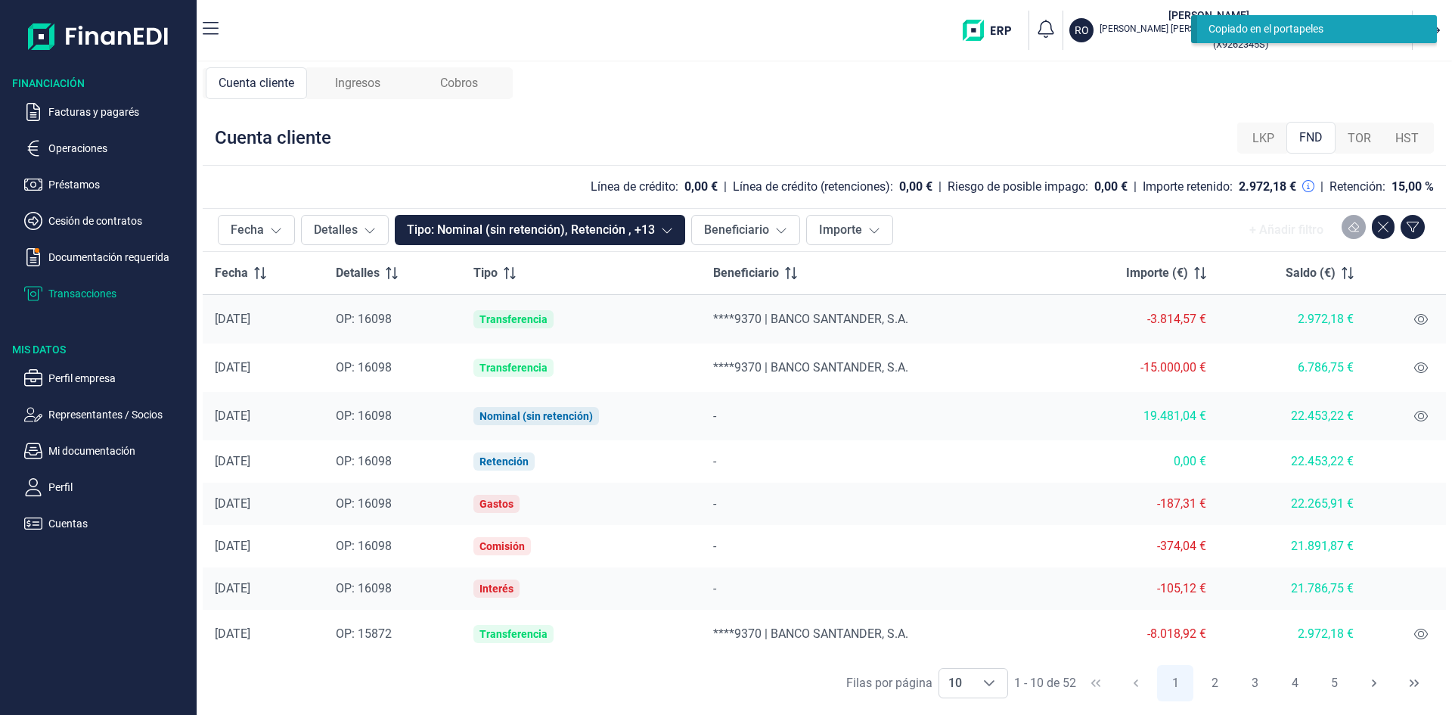
click at [1266, 141] on span "LKP" at bounding box center [1263, 138] width 22 height 18
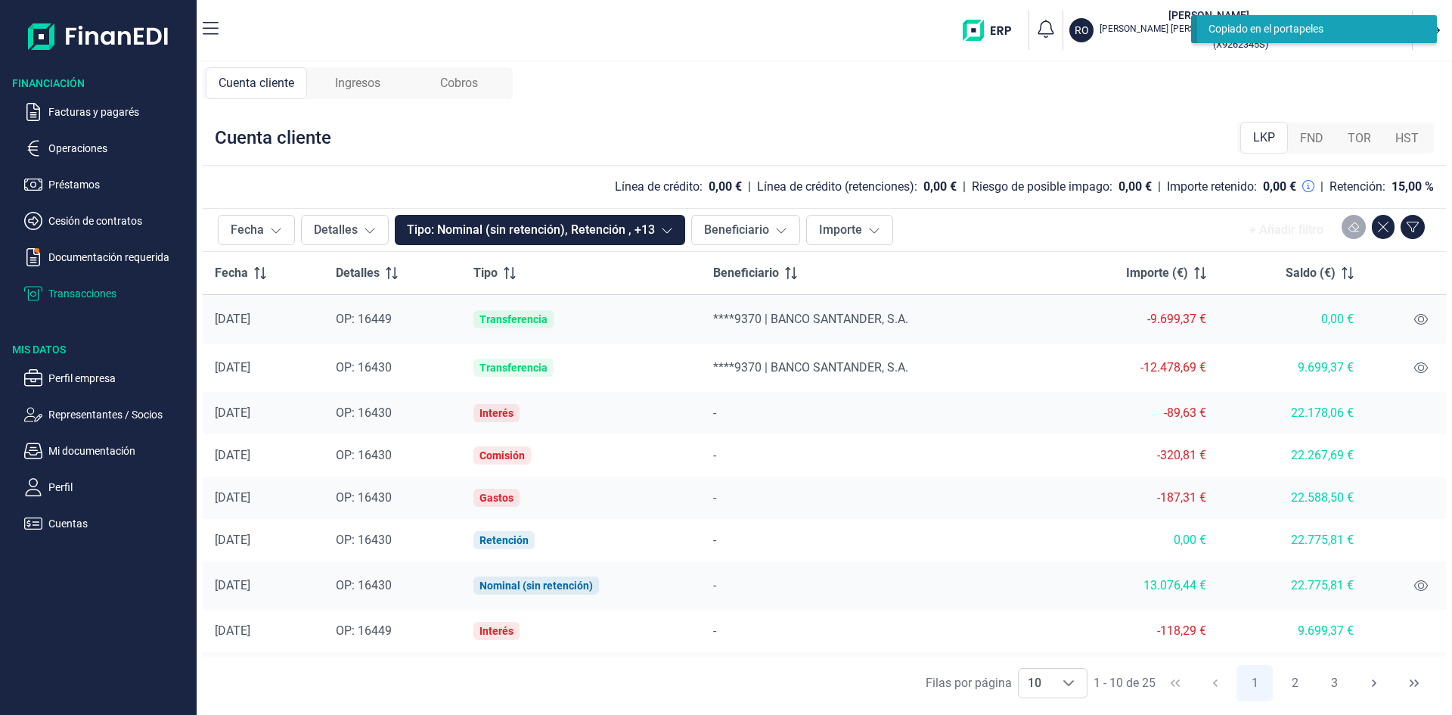
click at [1325, 137] on div "FND" at bounding box center [1312, 138] width 48 height 30
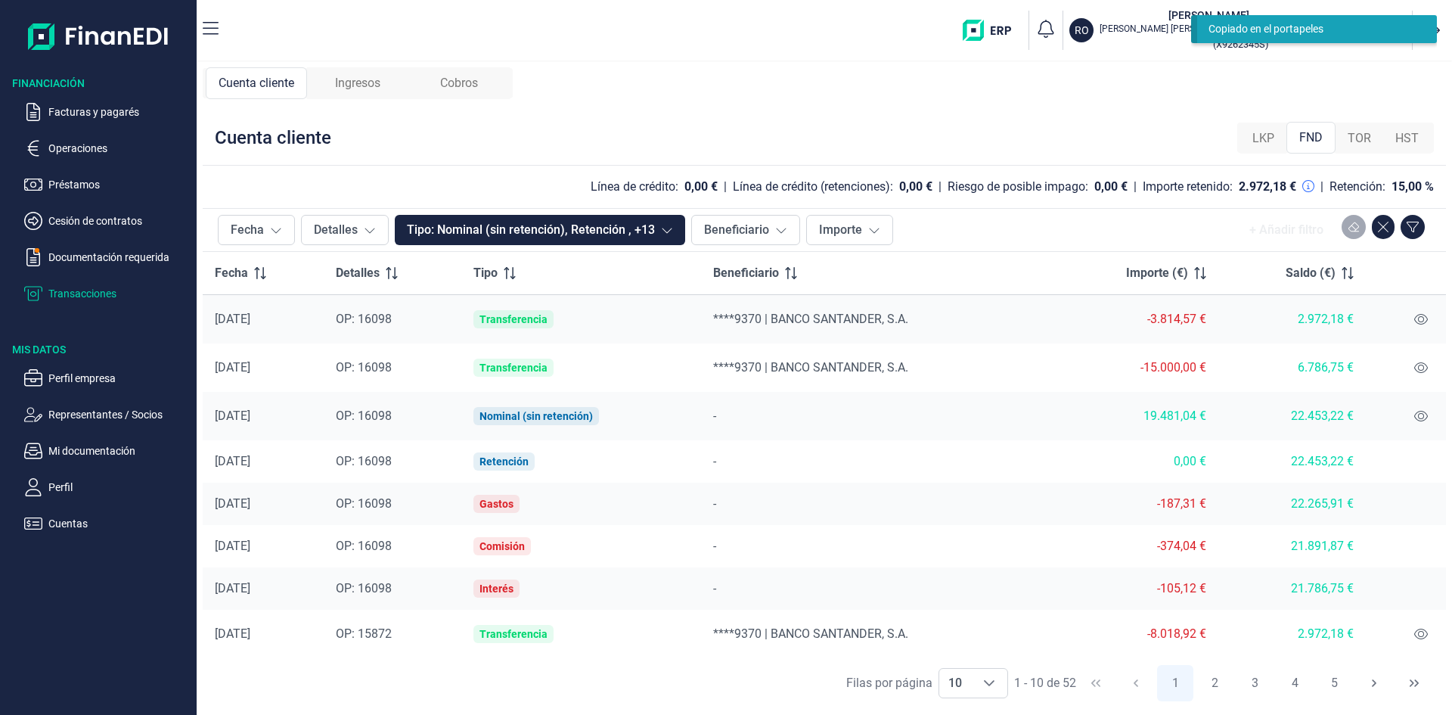
scroll to position [76, 0]
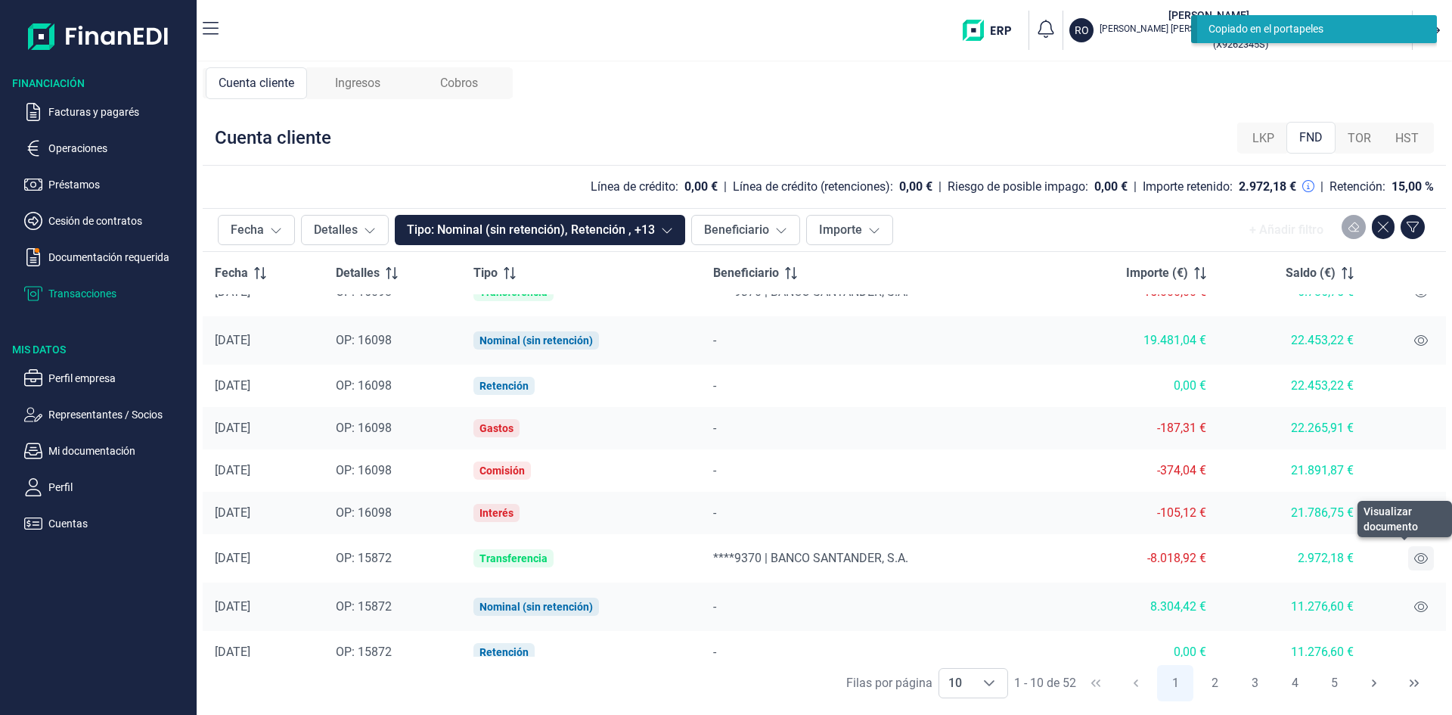
click at [1414, 560] on icon at bounding box center [1421, 558] width 14 height 12
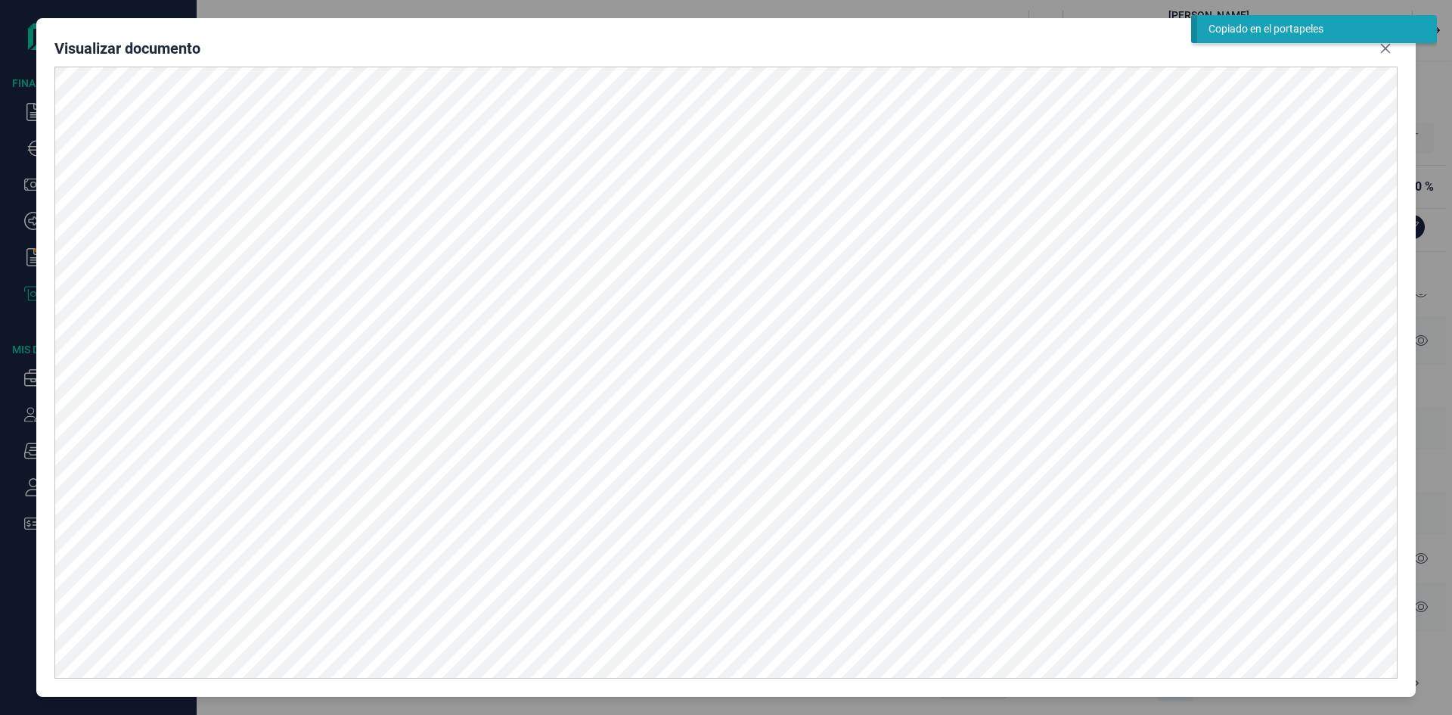
click at [1389, 53] on div "Copiado en el portapeles" at bounding box center [1314, 34] width 246 height 39
click at [1382, 53] on icon "Close" at bounding box center [1385, 48] width 12 height 12
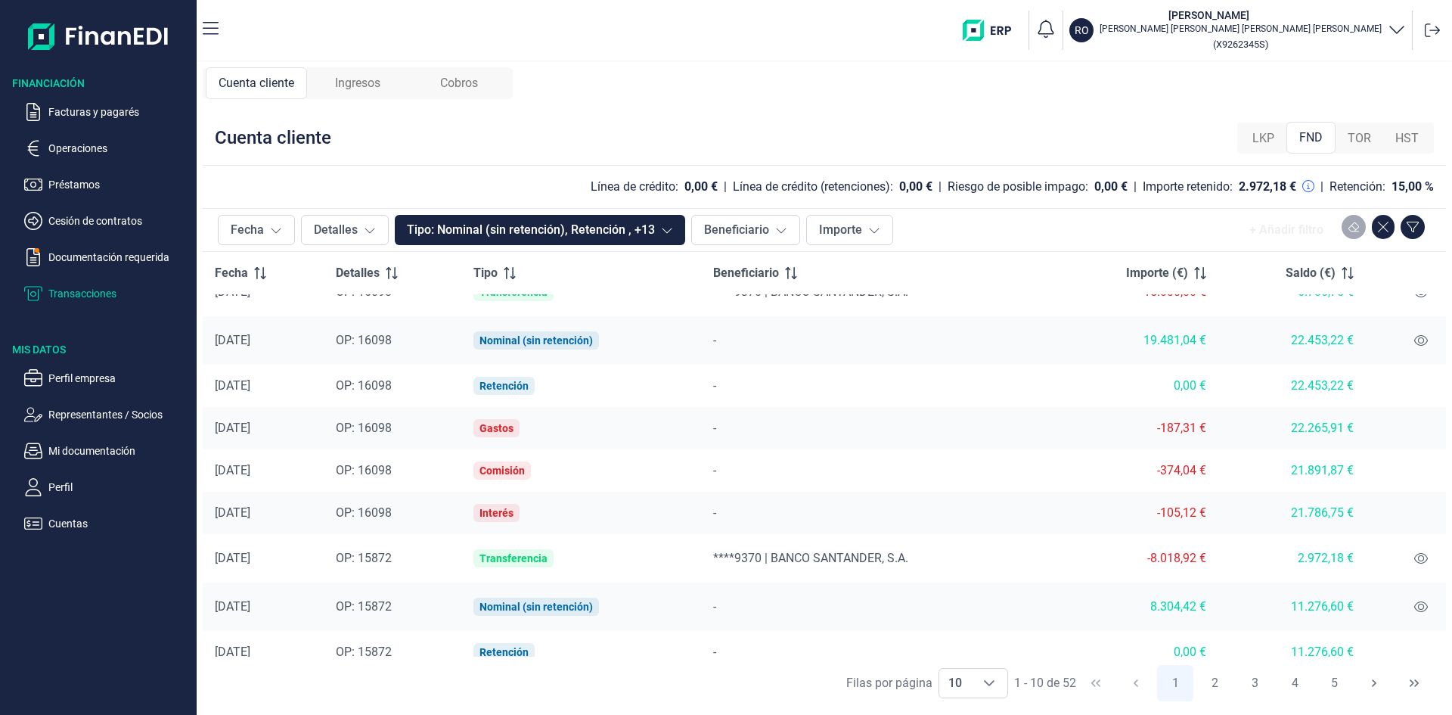
click at [467, 82] on span "Cobros" at bounding box center [459, 83] width 38 height 18
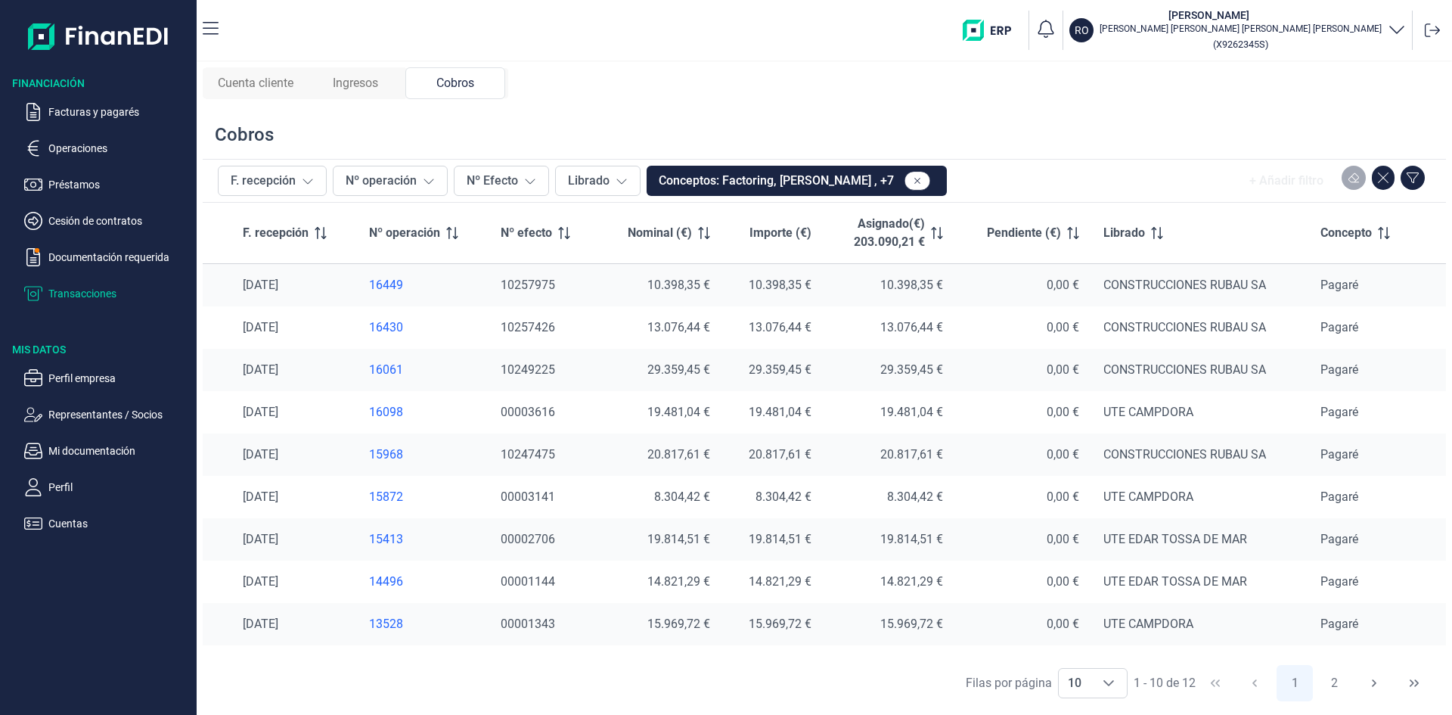
click at [386, 502] on div "15872" at bounding box center [423, 496] width 108 height 15
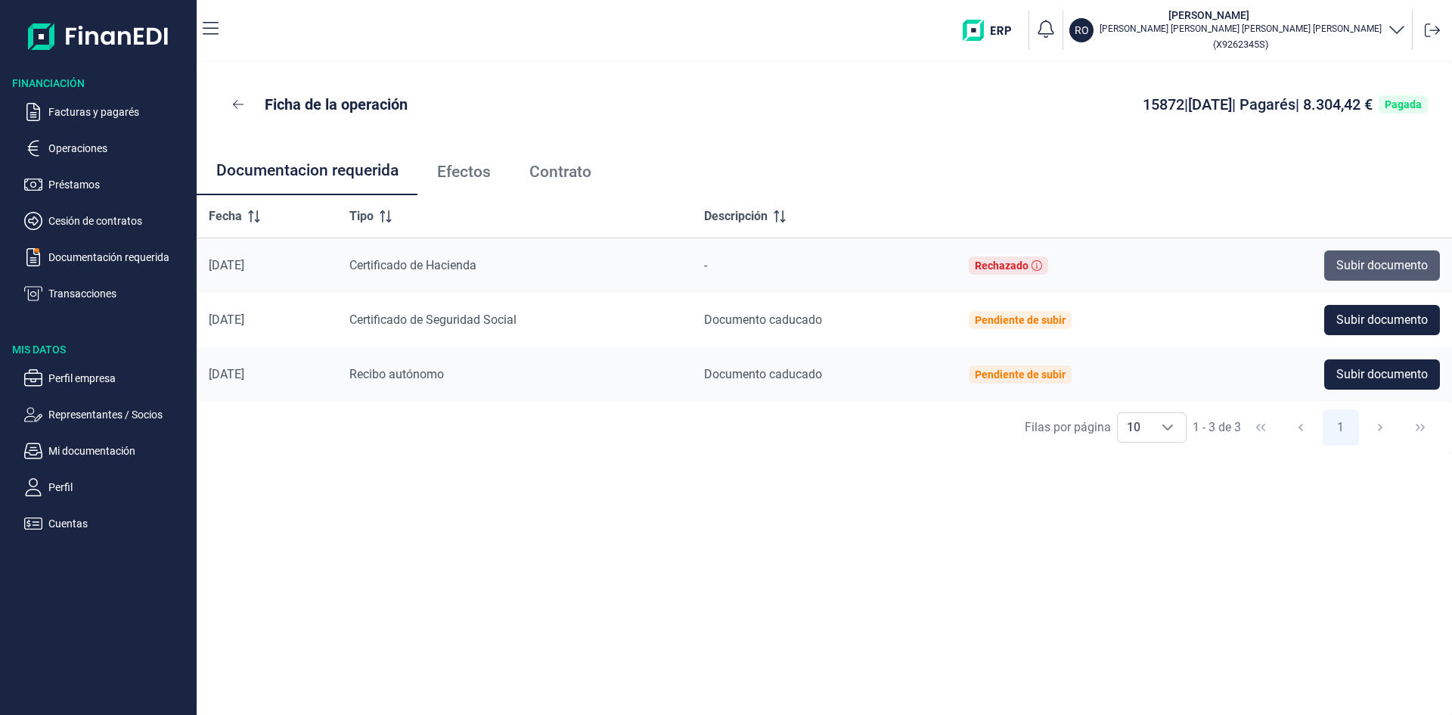
click at [1378, 271] on span "Subir documento" at bounding box center [1382, 265] width 92 height 18
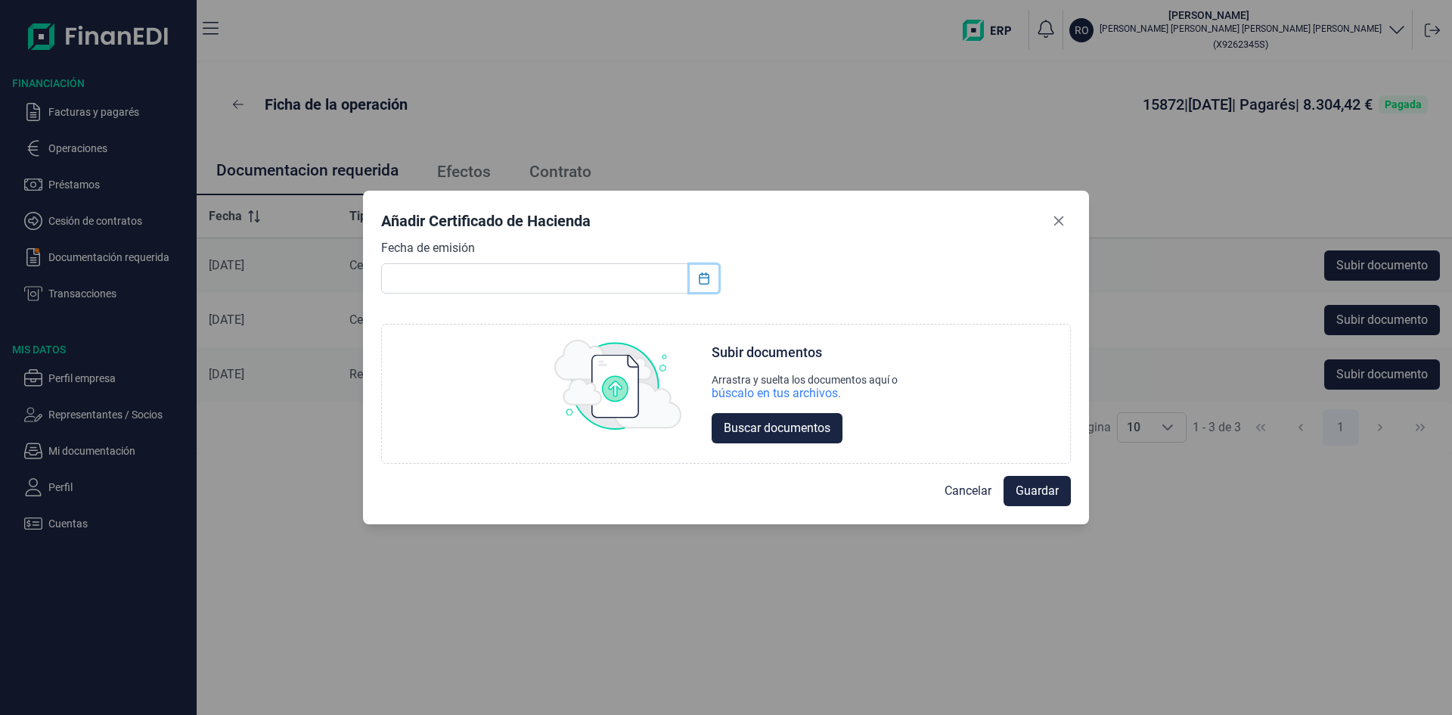
click at [694, 283] on button "Choose Date" at bounding box center [704, 278] width 29 height 27
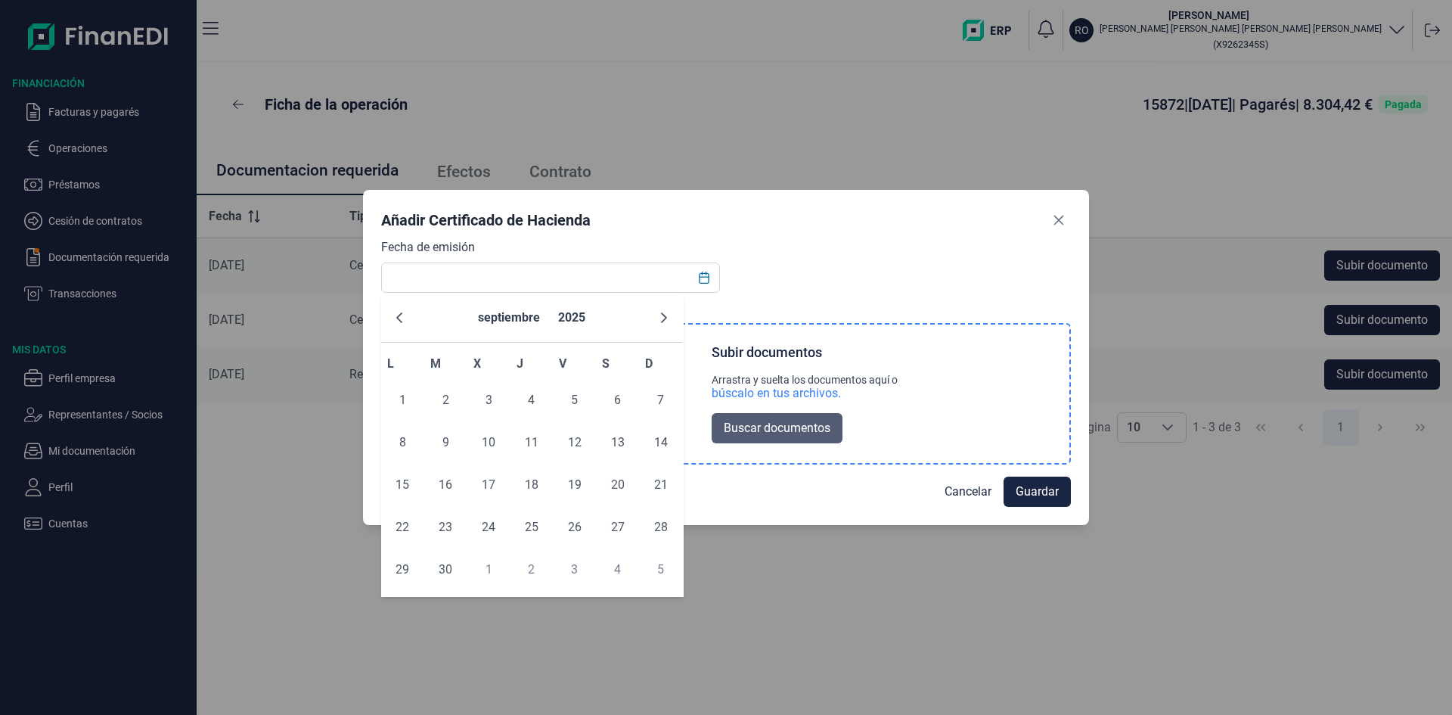
click at [833, 430] on button "Buscar documentos" at bounding box center [777, 428] width 131 height 30
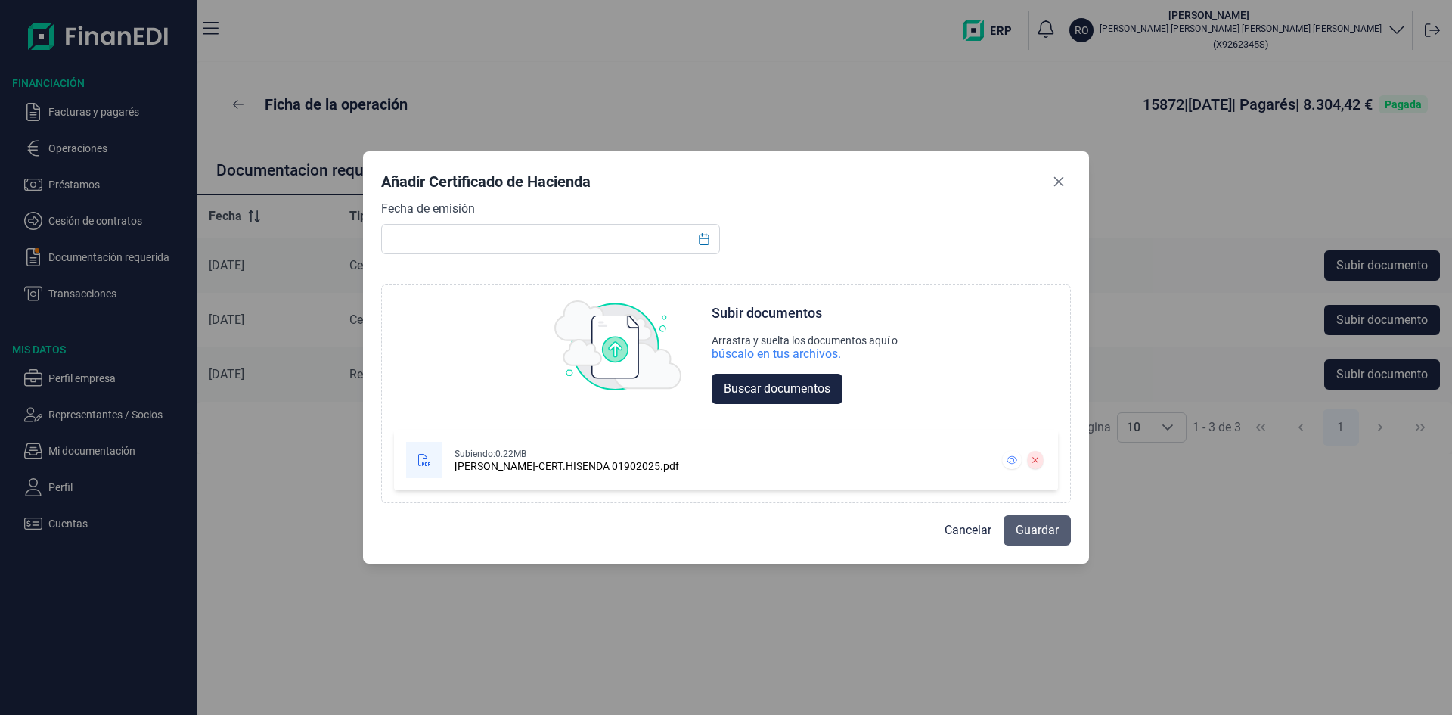
click at [1042, 529] on span "Guardar" at bounding box center [1037, 530] width 43 height 18
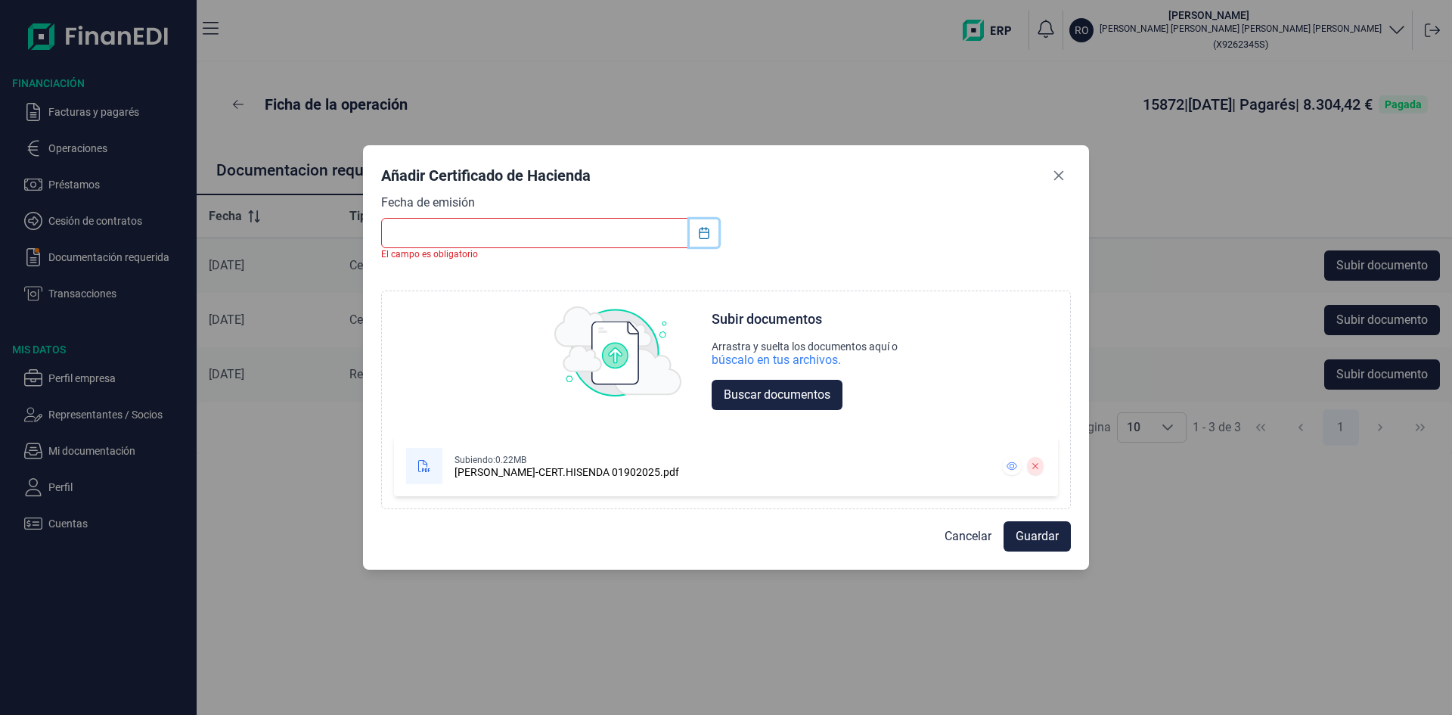
click at [706, 229] on icon "Choose Date" at bounding box center [704, 233] width 10 height 12
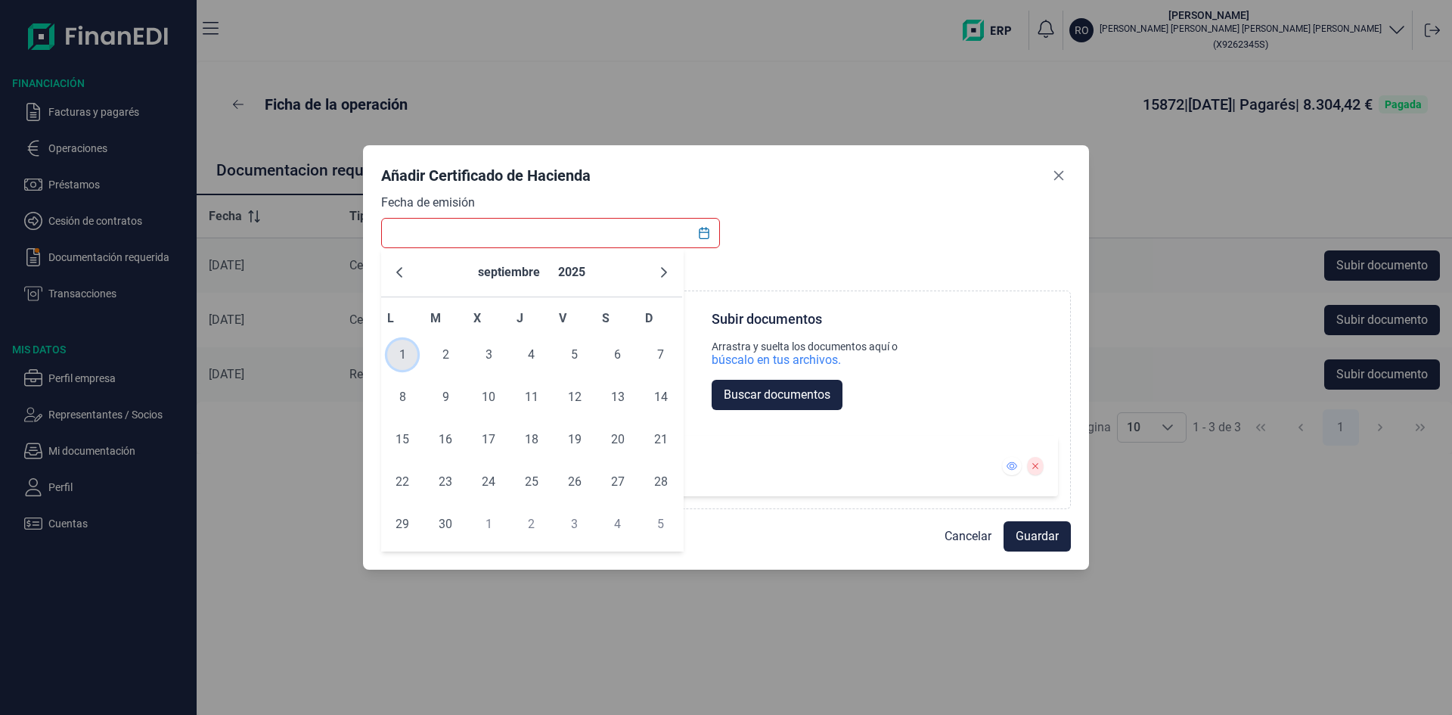
click at [409, 347] on span "1" at bounding box center [402, 355] width 30 height 30
type input "[DATE]"
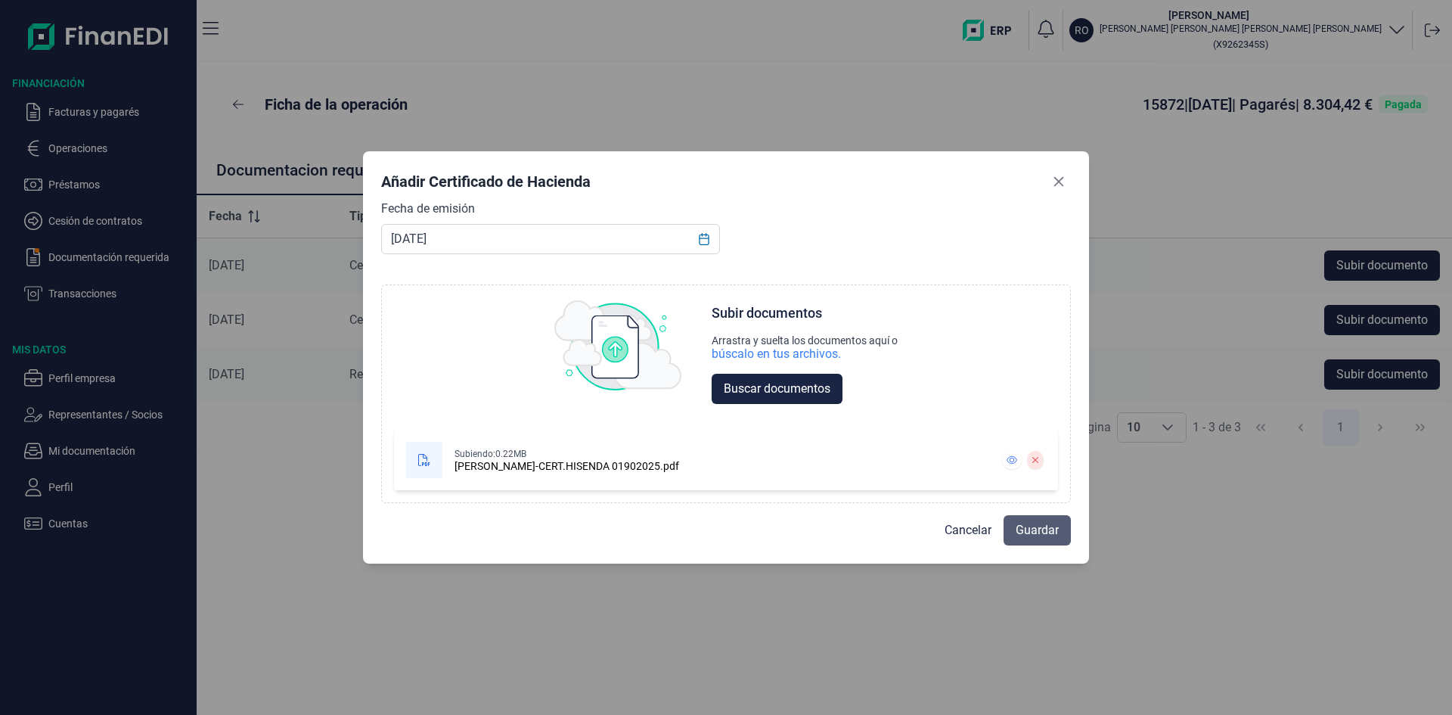
click at [1034, 542] on button "Guardar" at bounding box center [1037, 530] width 67 height 30
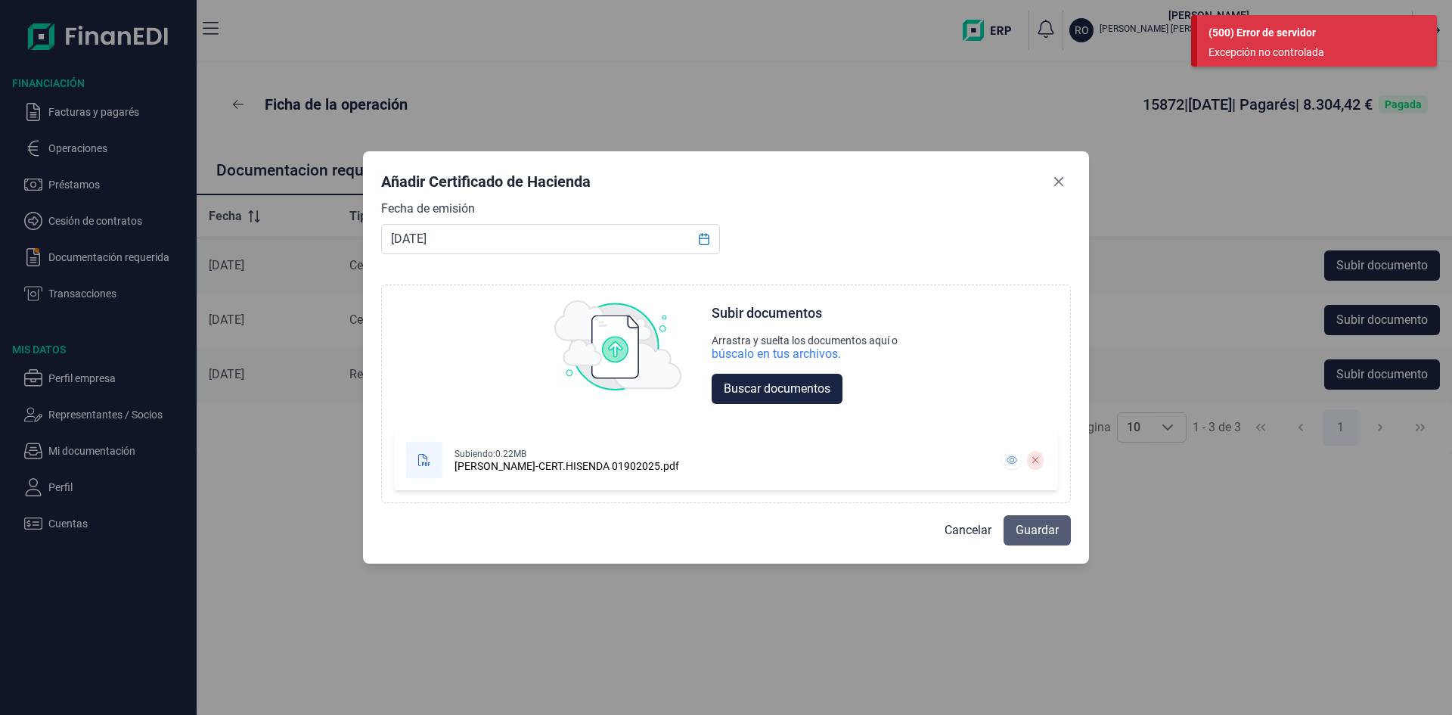
click at [1031, 527] on span "Guardar" at bounding box center [1037, 530] width 43 height 18
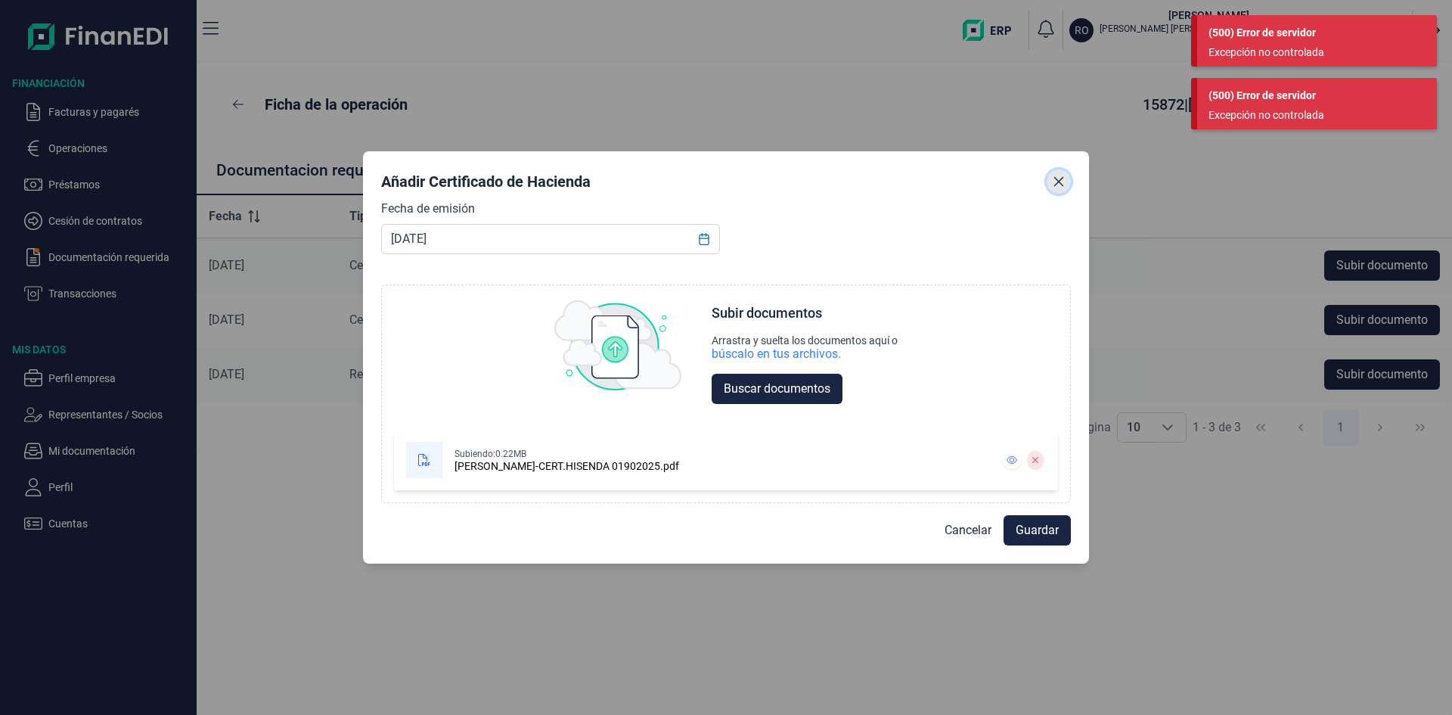
click at [1063, 178] on icon "Close" at bounding box center [1059, 181] width 12 height 12
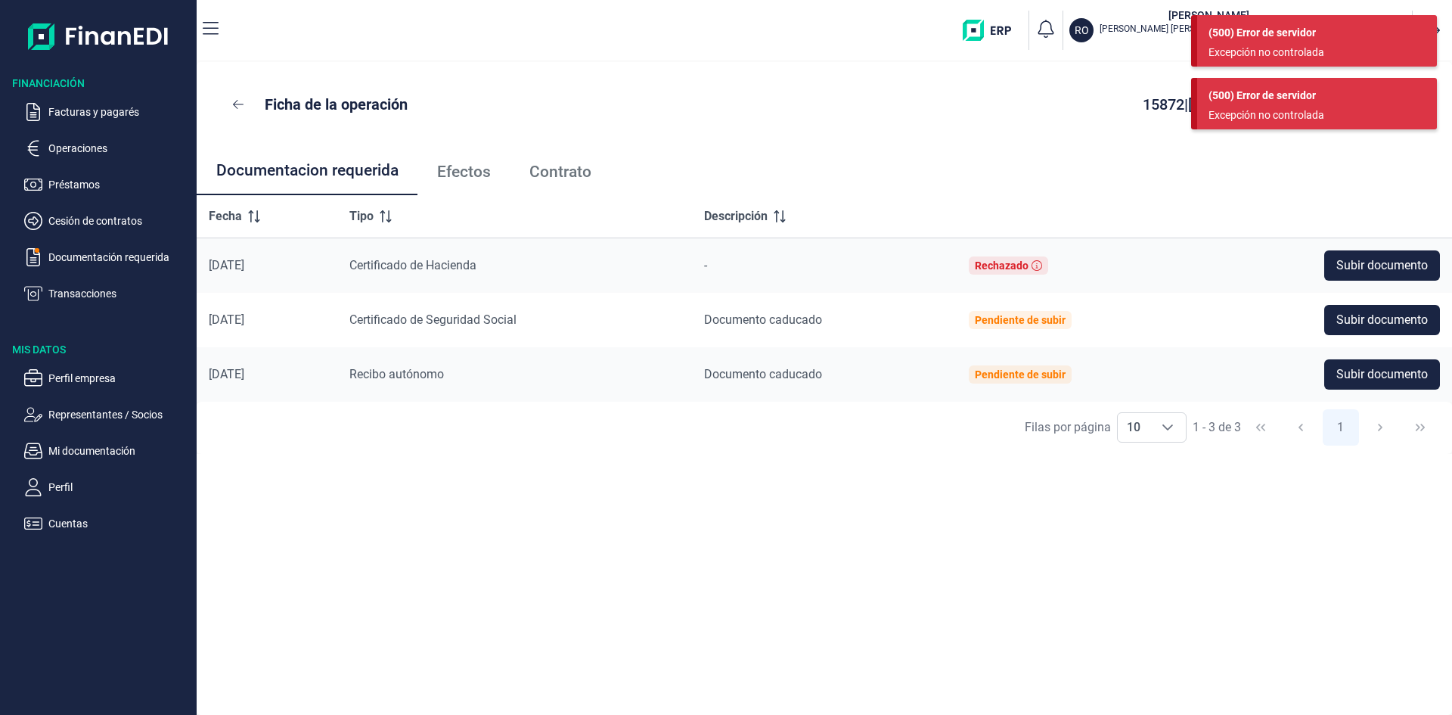
click at [457, 170] on span "Efectos" at bounding box center [464, 172] width 54 height 16
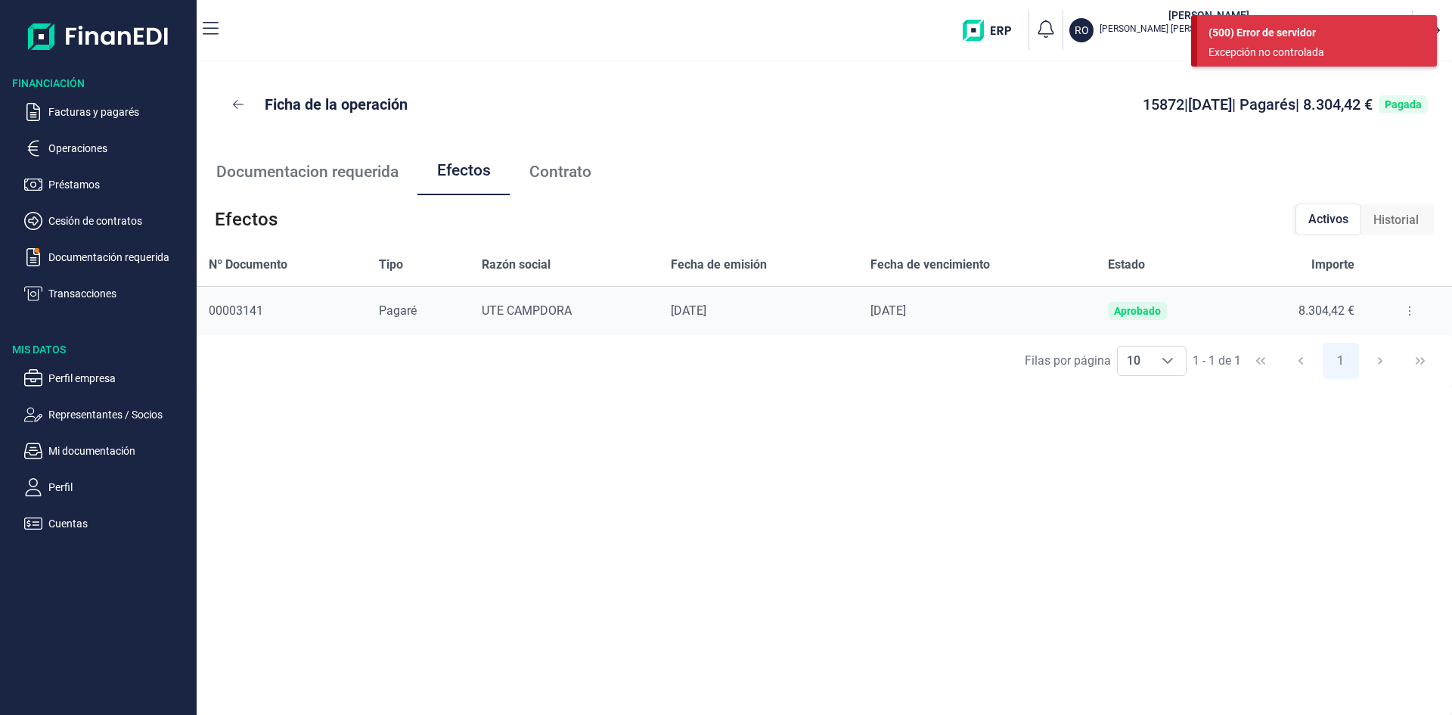
click at [571, 172] on span "Contrato" at bounding box center [560, 172] width 62 height 16
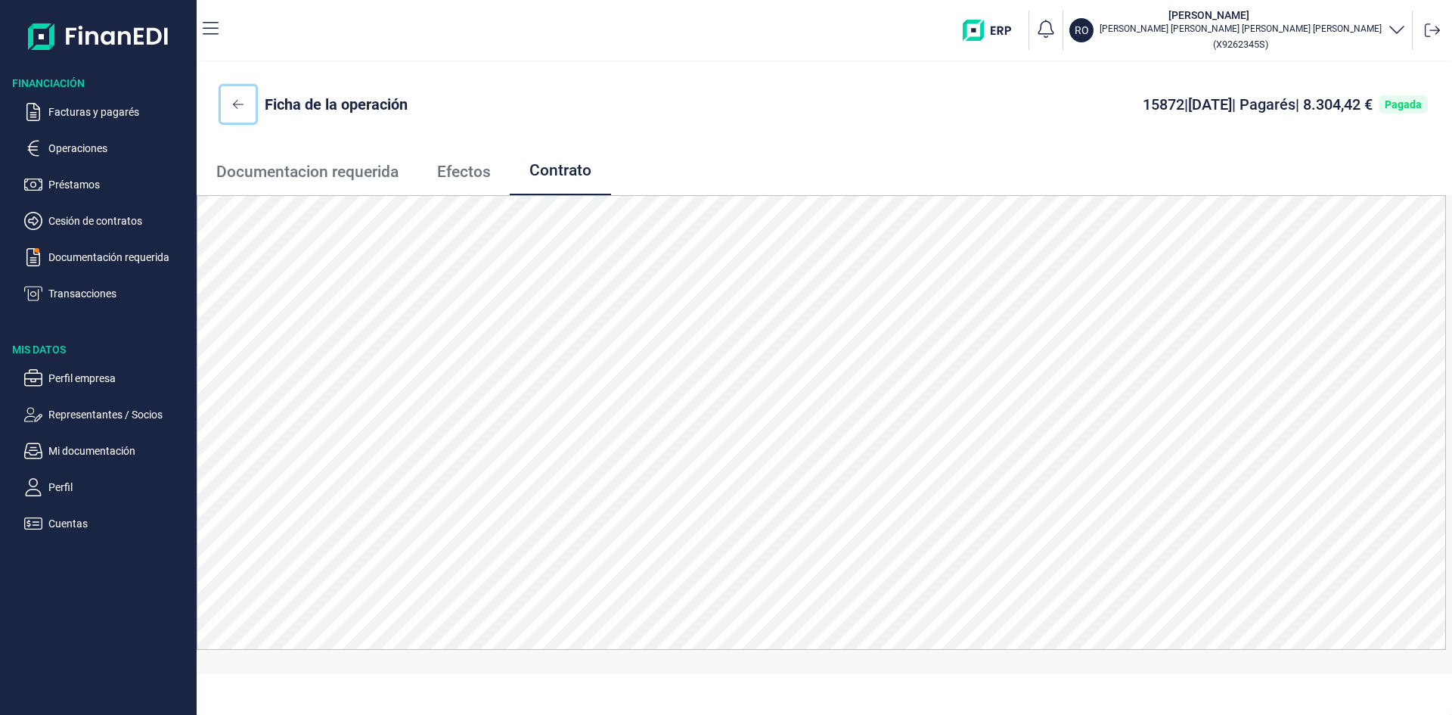
click at [241, 101] on icon at bounding box center [238, 104] width 11 height 12
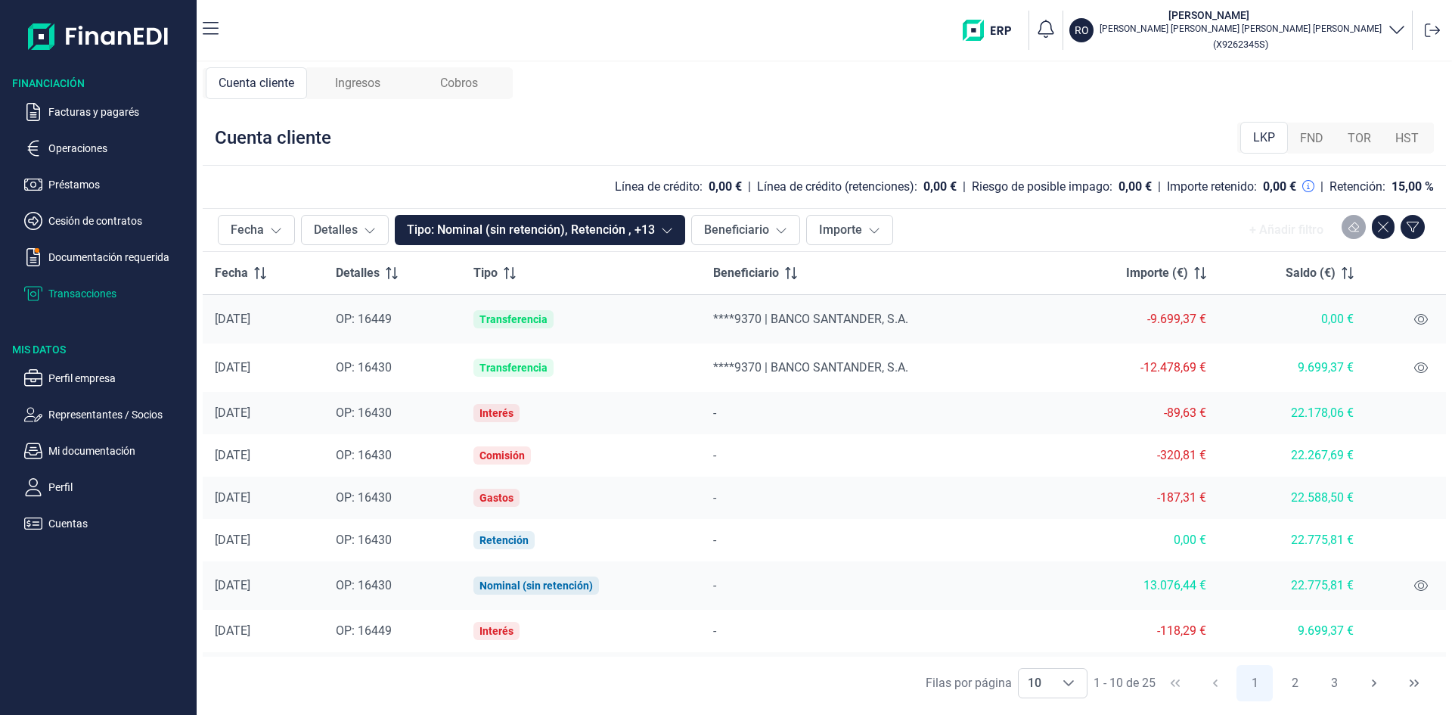
click at [1305, 137] on span "FND" at bounding box center [1311, 138] width 23 height 18
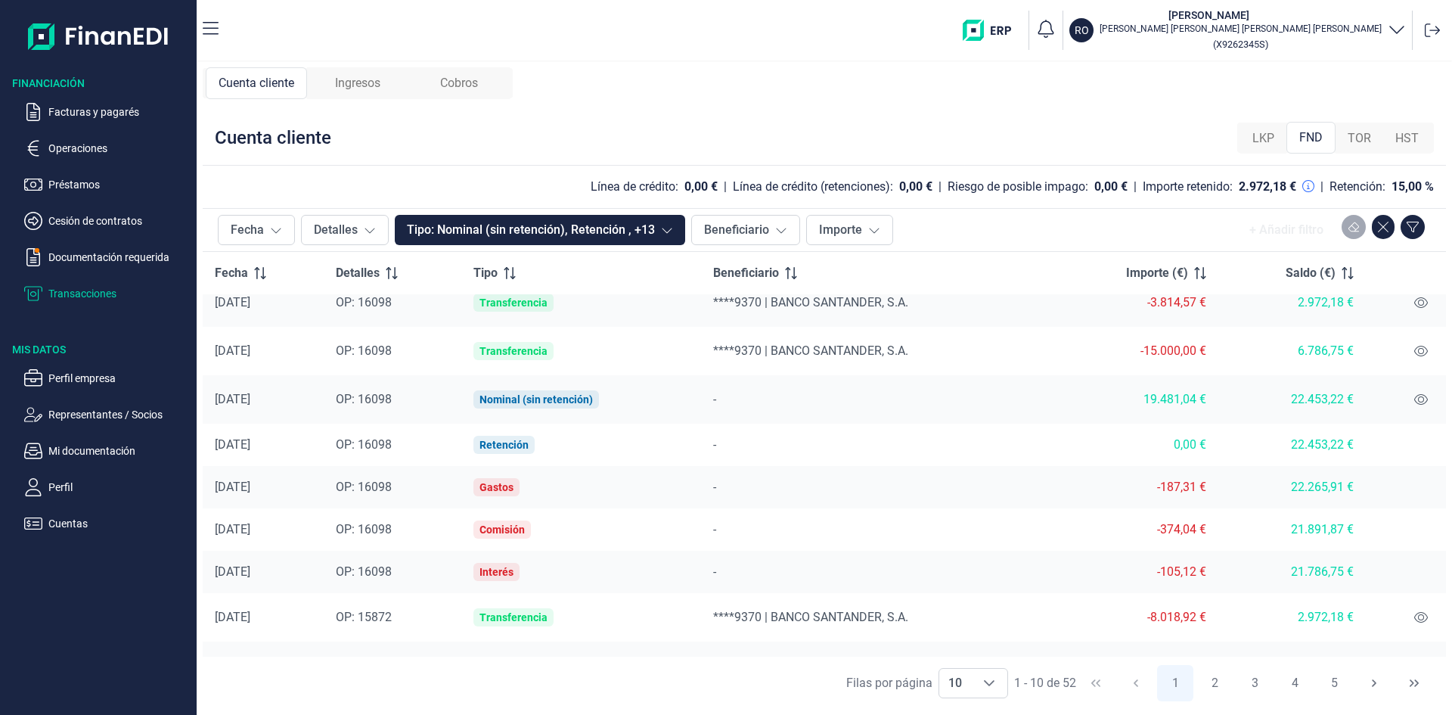
scroll to position [92, 0]
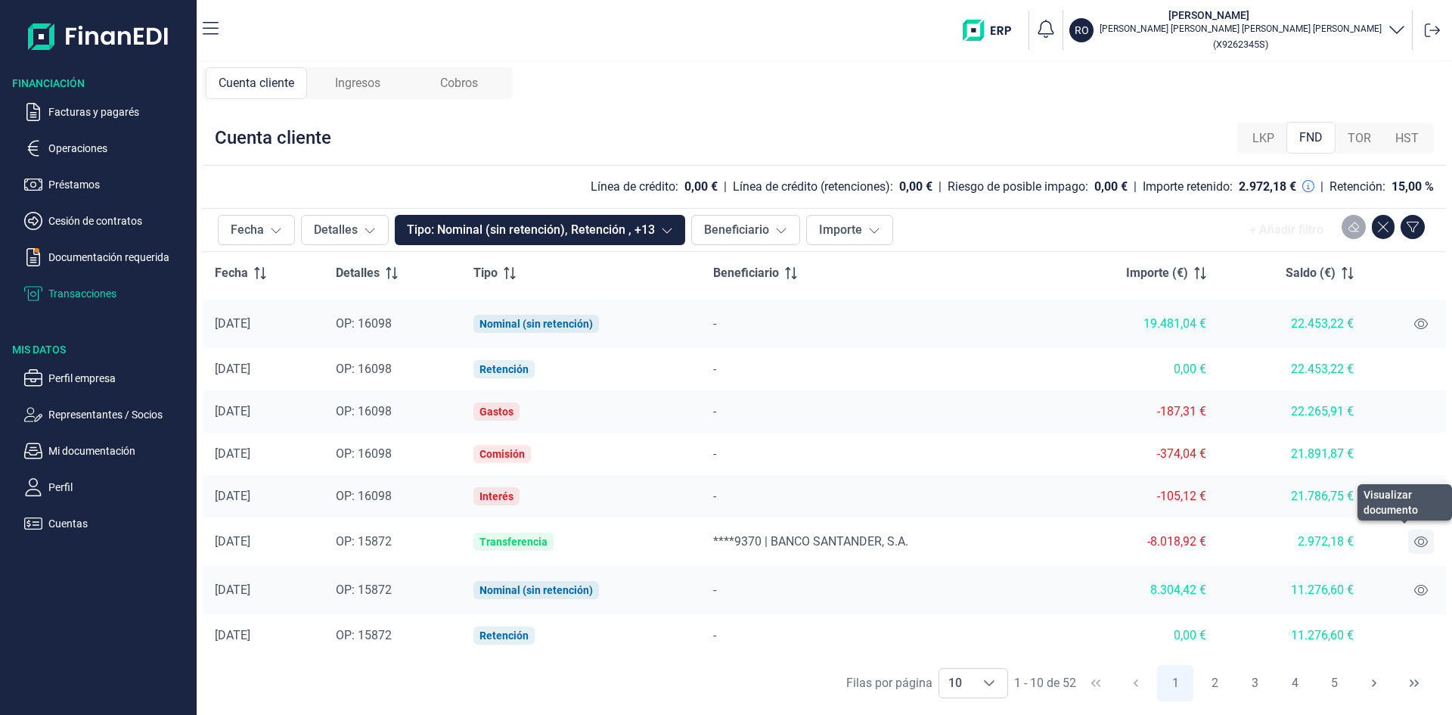
click at [1414, 539] on icon at bounding box center [1421, 541] width 14 height 11
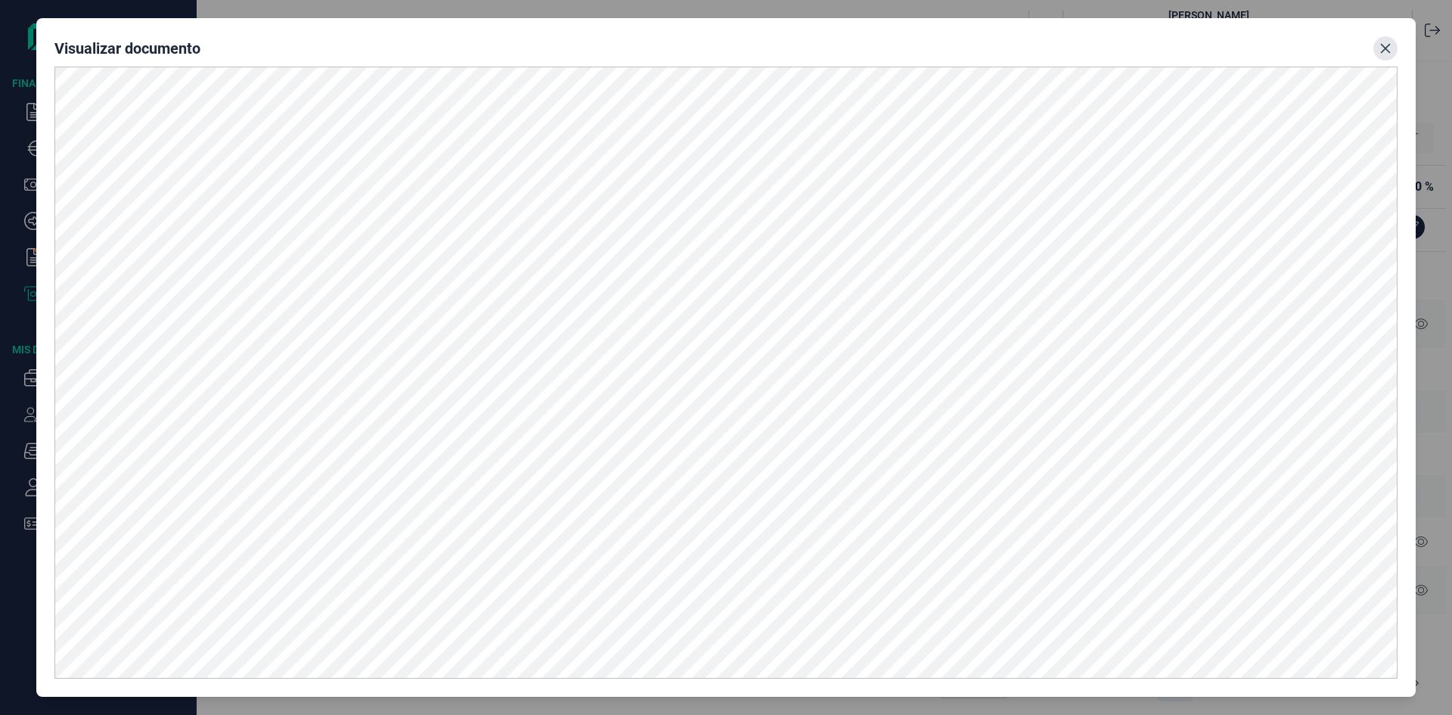
click at [1382, 54] on button "Close" at bounding box center [1385, 48] width 24 height 24
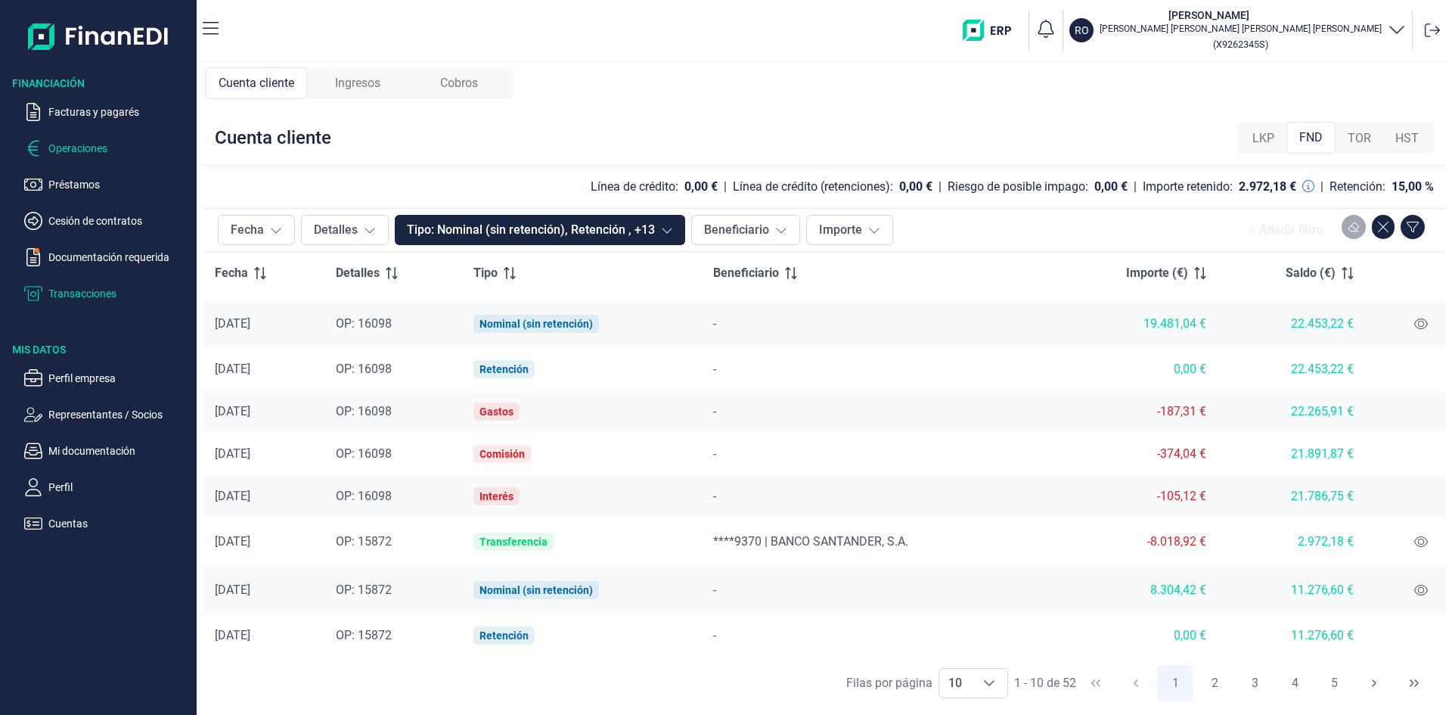
click at [48, 148] on button "Operaciones" at bounding box center [107, 148] width 166 height 18
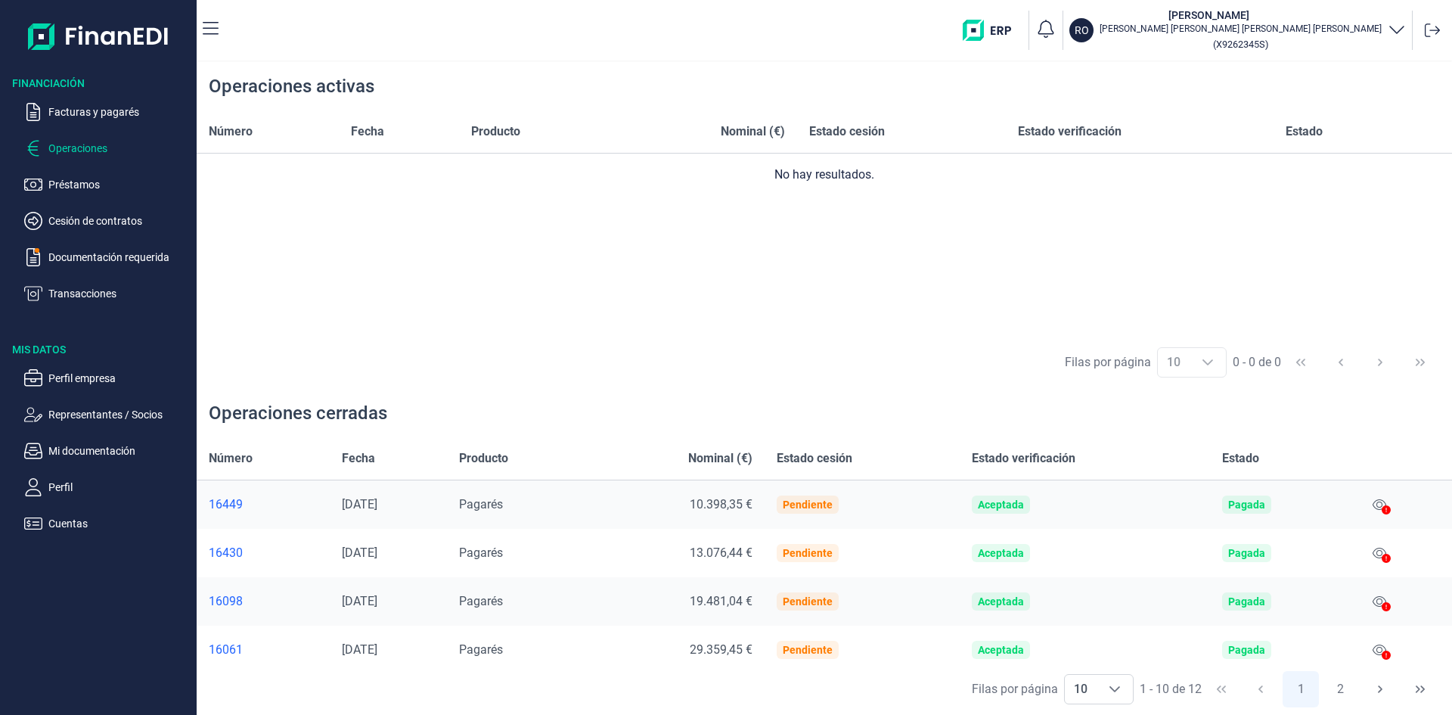
click at [226, 504] on div "16449" at bounding box center [263, 504] width 109 height 15
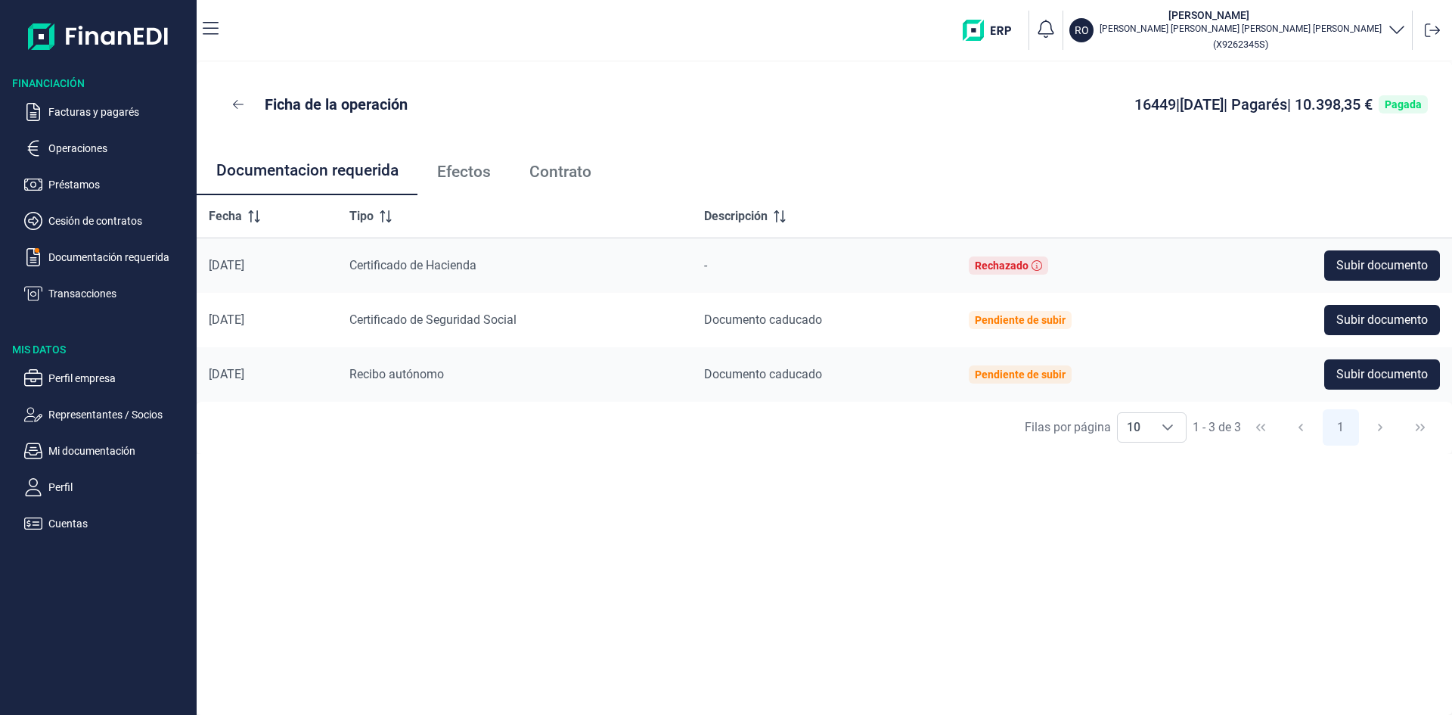
click at [537, 177] on span "Contrato" at bounding box center [560, 172] width 62 height 16
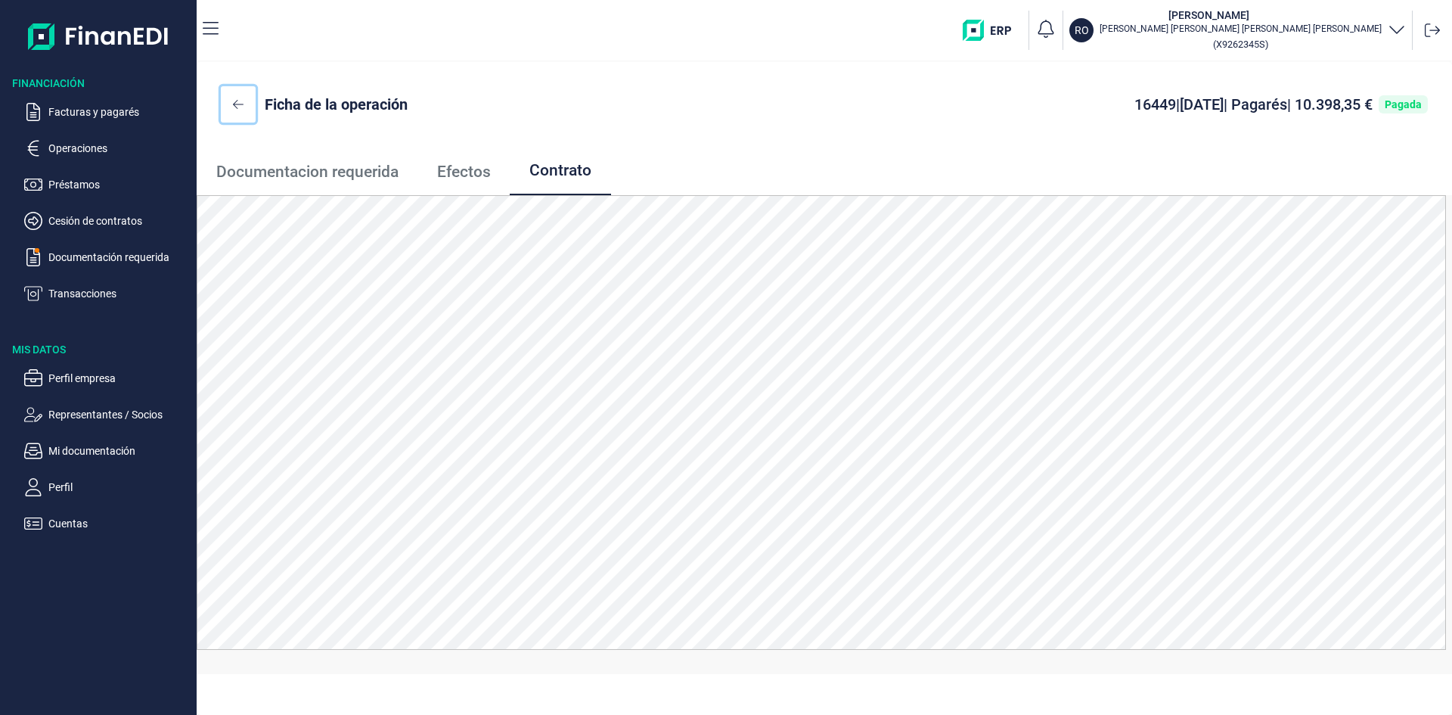
click at [231, 107] on button at bounding box center [238, 104] width 35 height 36
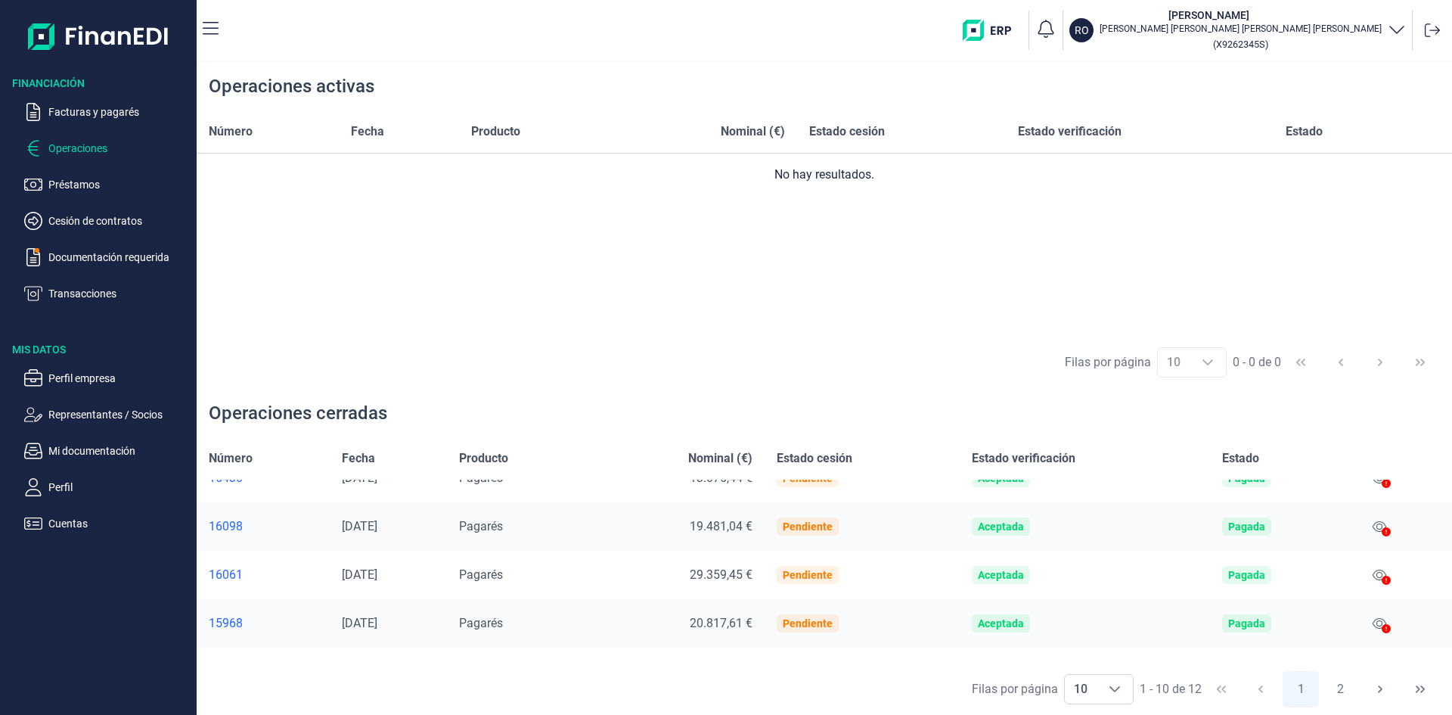
scroll to position [151, 0]
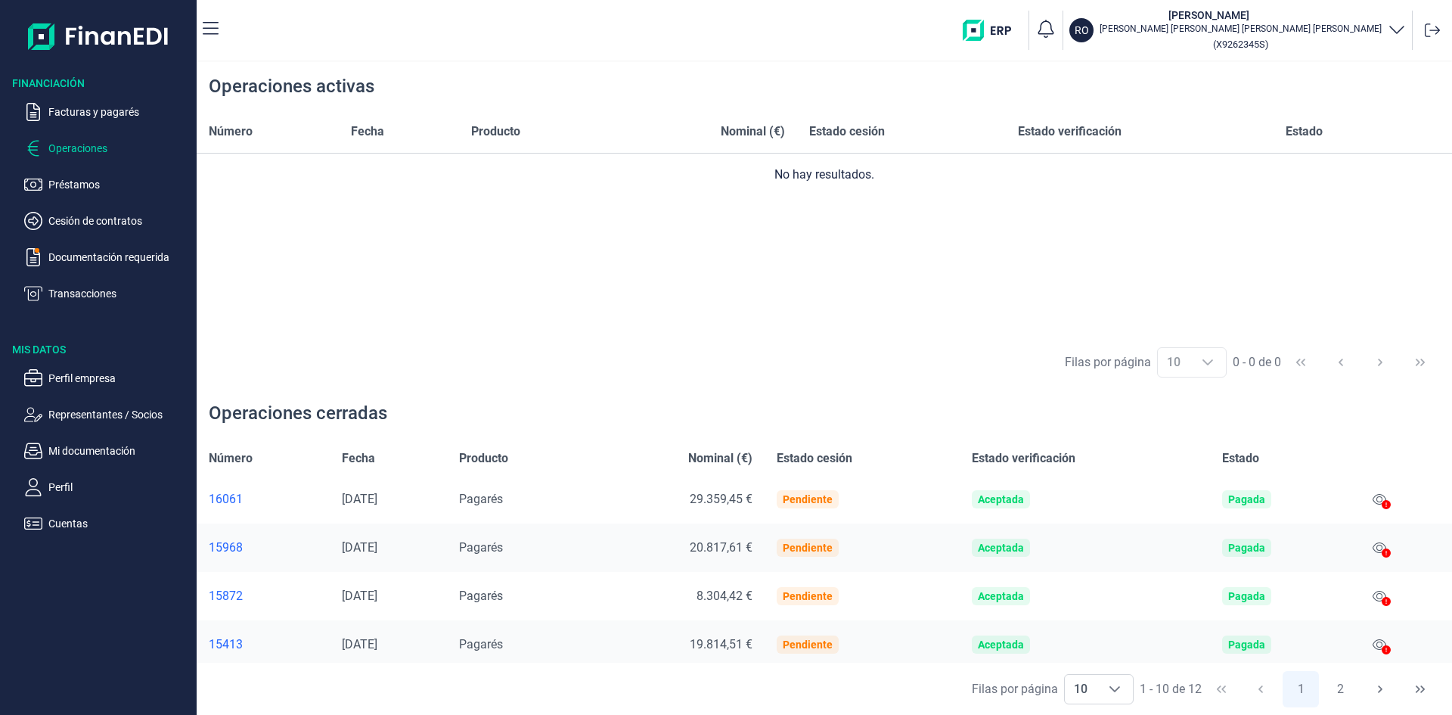
click at [228, 590] on div "15872" at bounding box center [263, 595] width 109 height 15
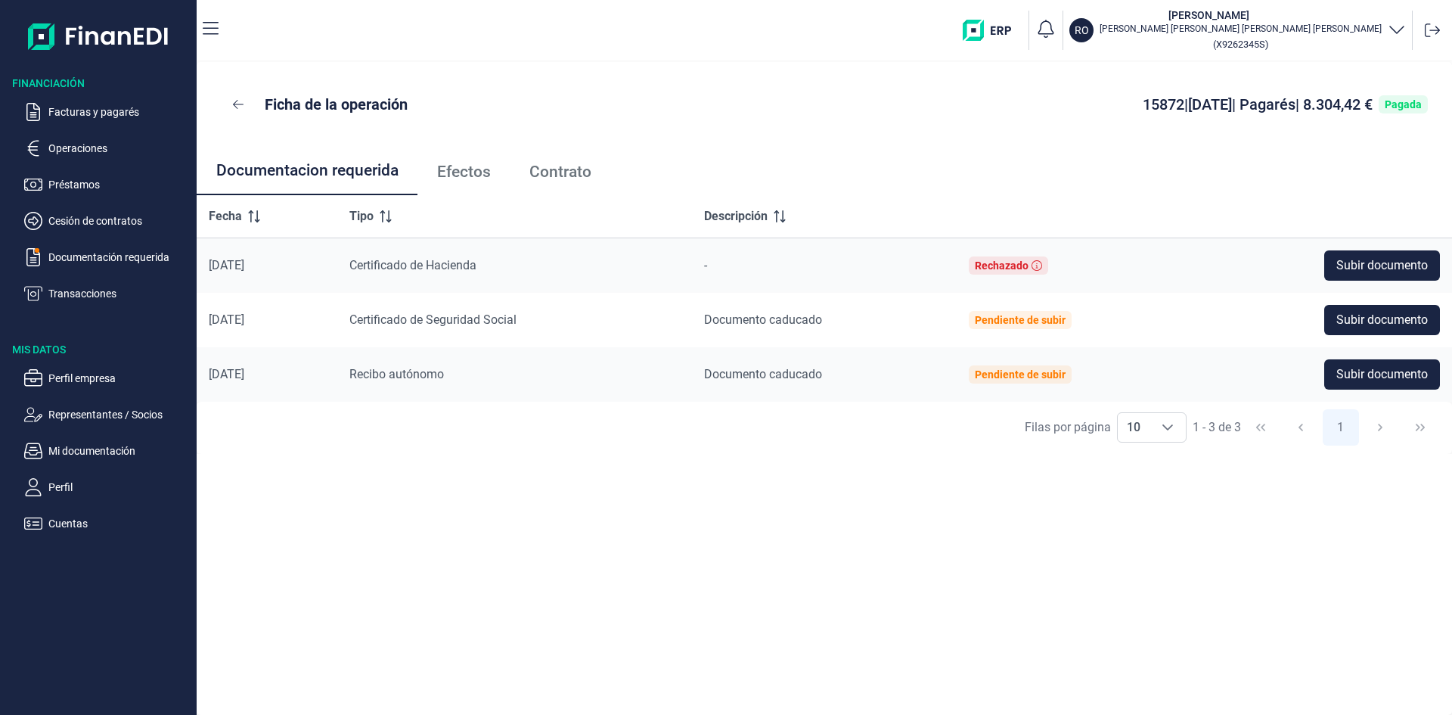
click at [551, 166] on span "Contrato" at bounding box center [560, 172] width 62 height 16
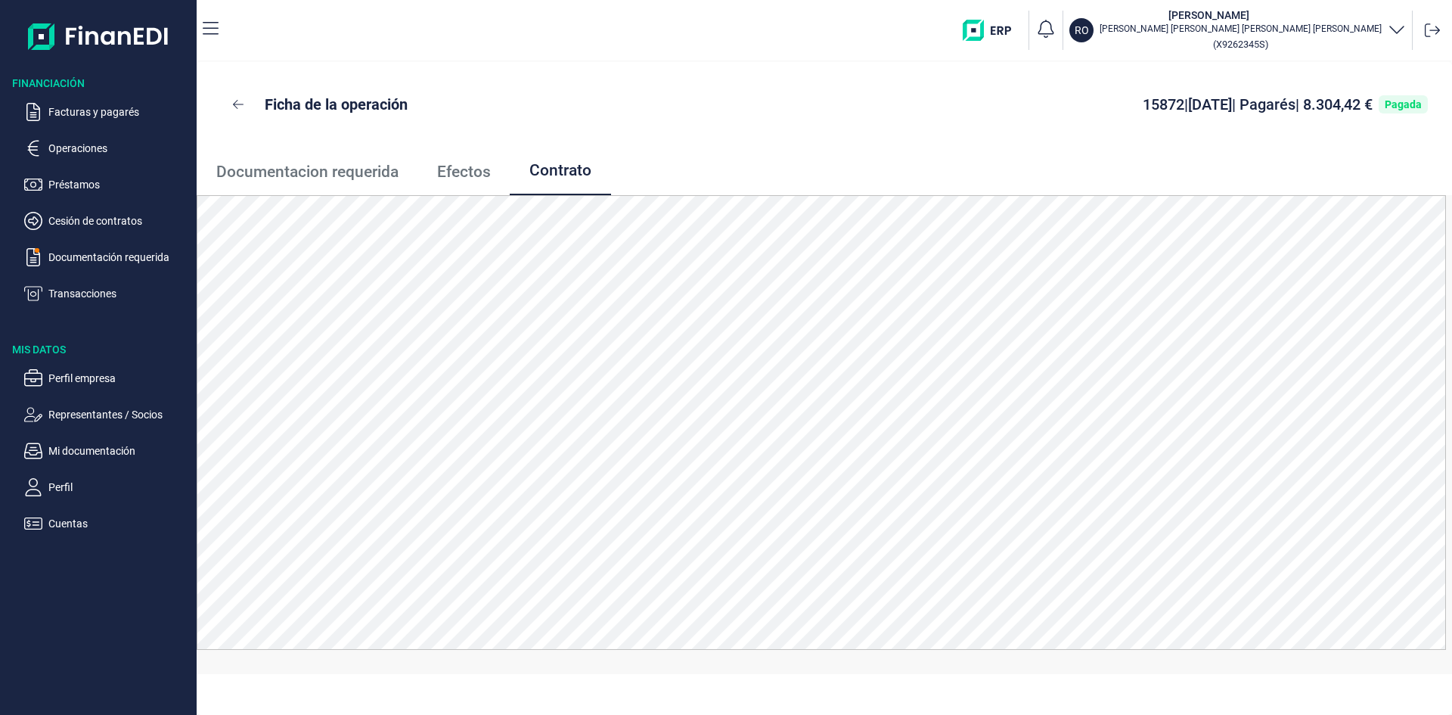
click at [464, 179] on span "Efectos" at bounding box center [464, 172] width 54 height 16
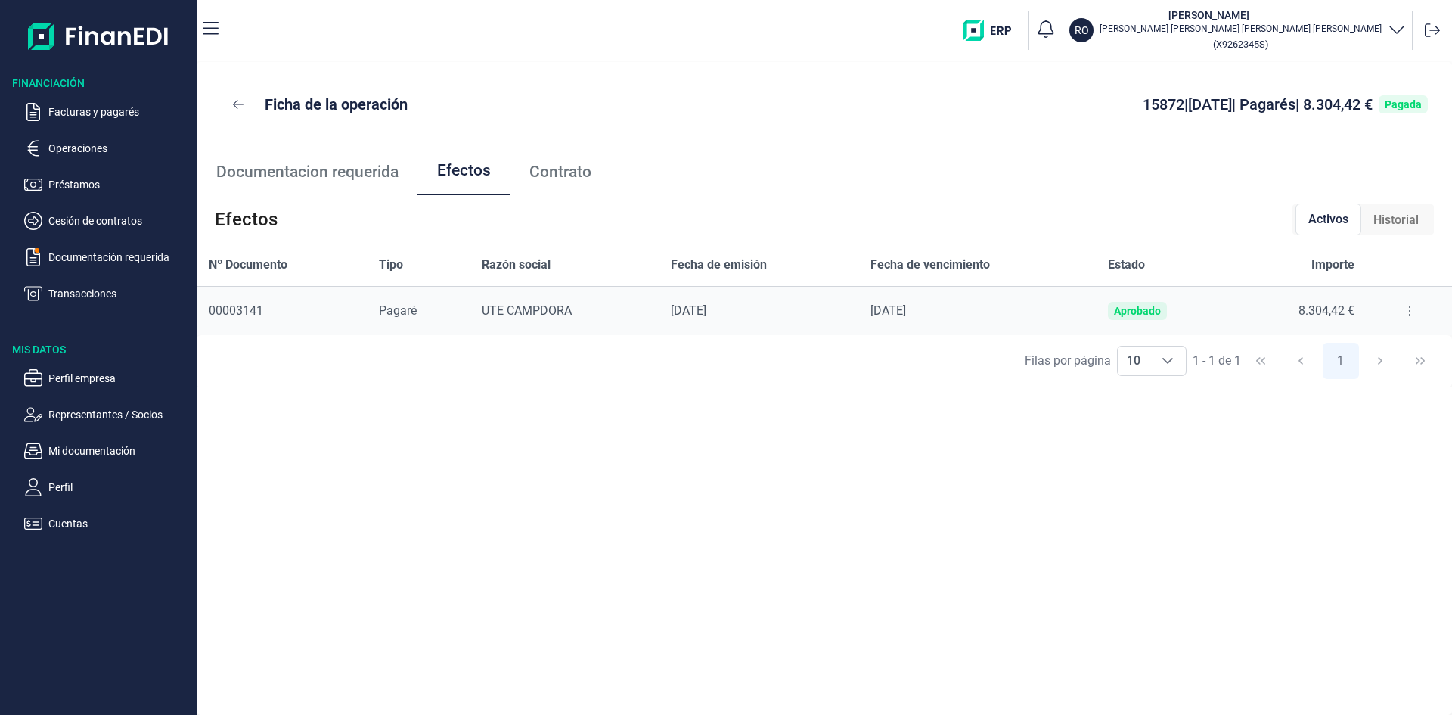
click at [1407, 307] on button at bounding box center [1409, 311] width 27 height 24
click at [1342, 377] on span "Descargar efecto" at bounding box center [1365, 375] width 80 height 15
click at [572, 179] on span "Contrato" at bounding box center [560, 172] width 62 height 16
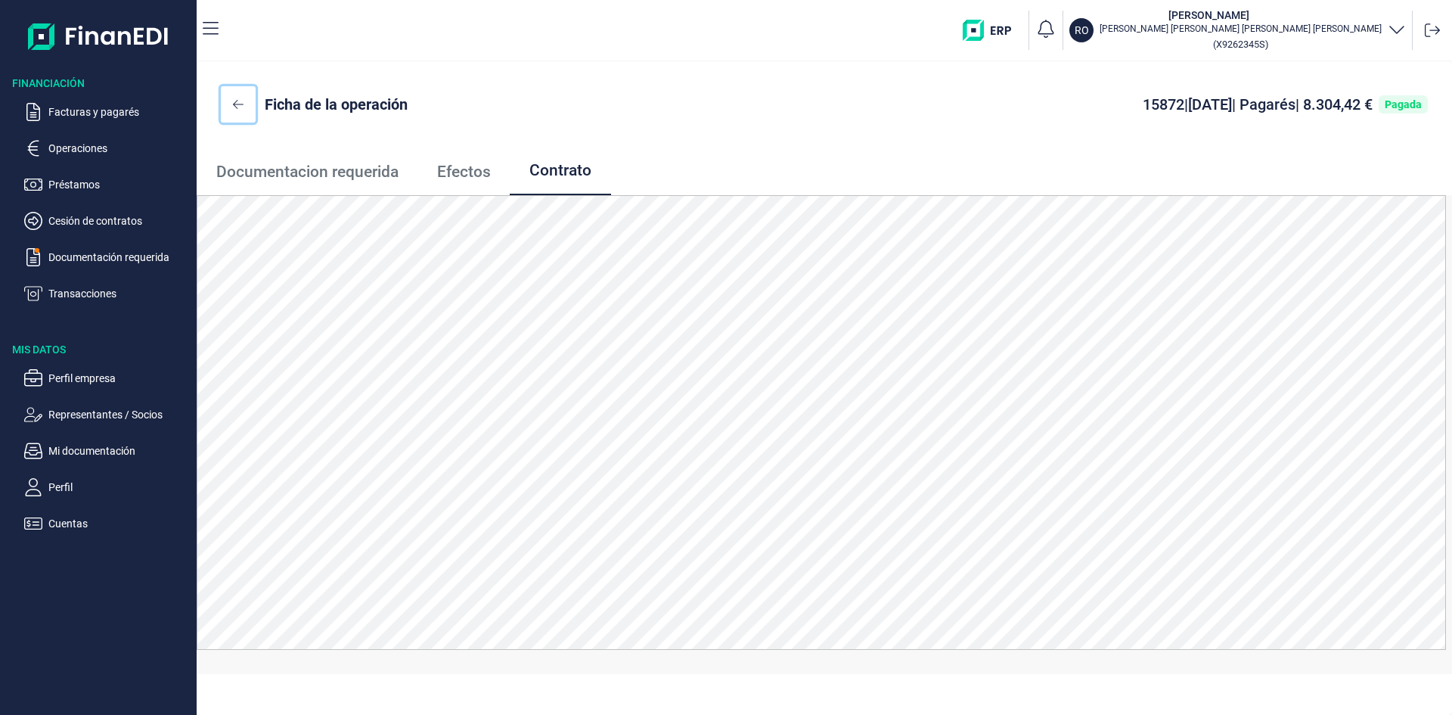
click at [242, 103] on icon at bounding box center [238, 104] width 11 height 12
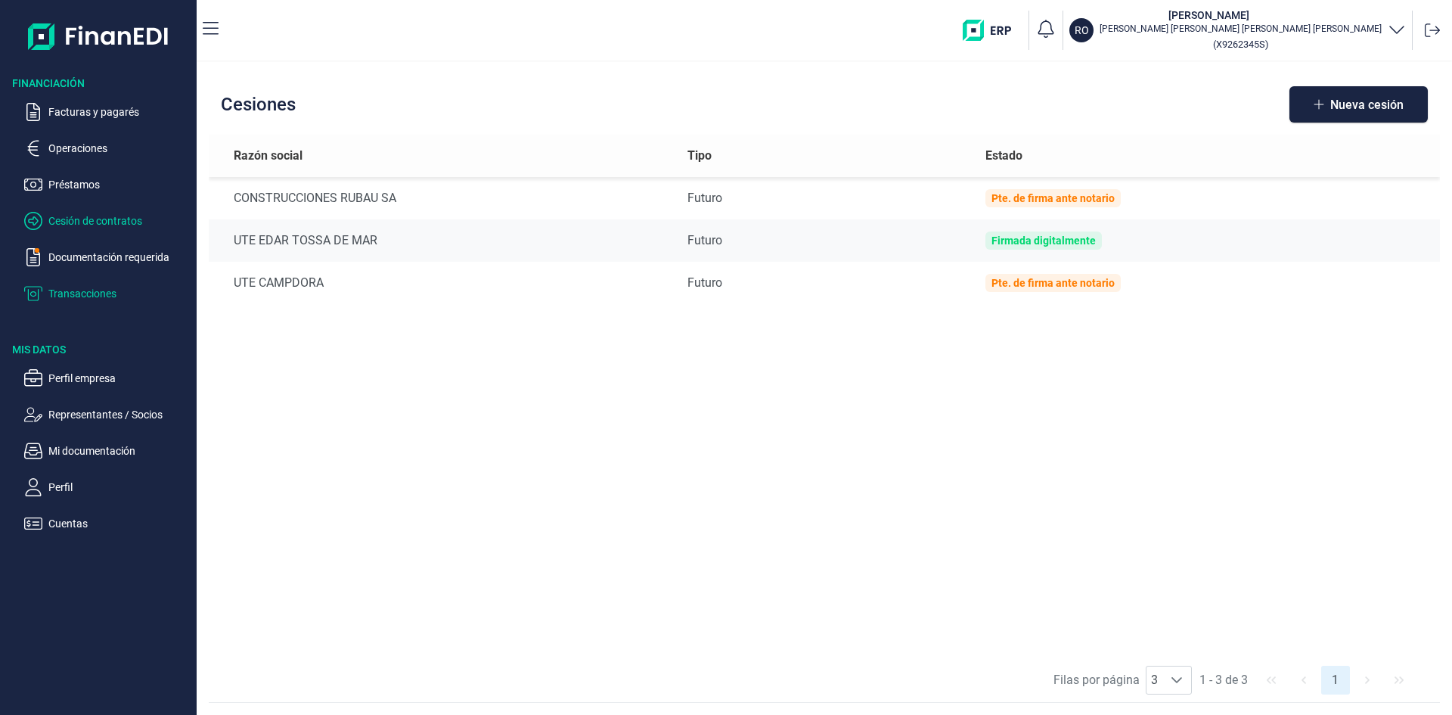
click at [90, 285] on p "Transacciones" at bounding box center [119, 293] width 142 height 18
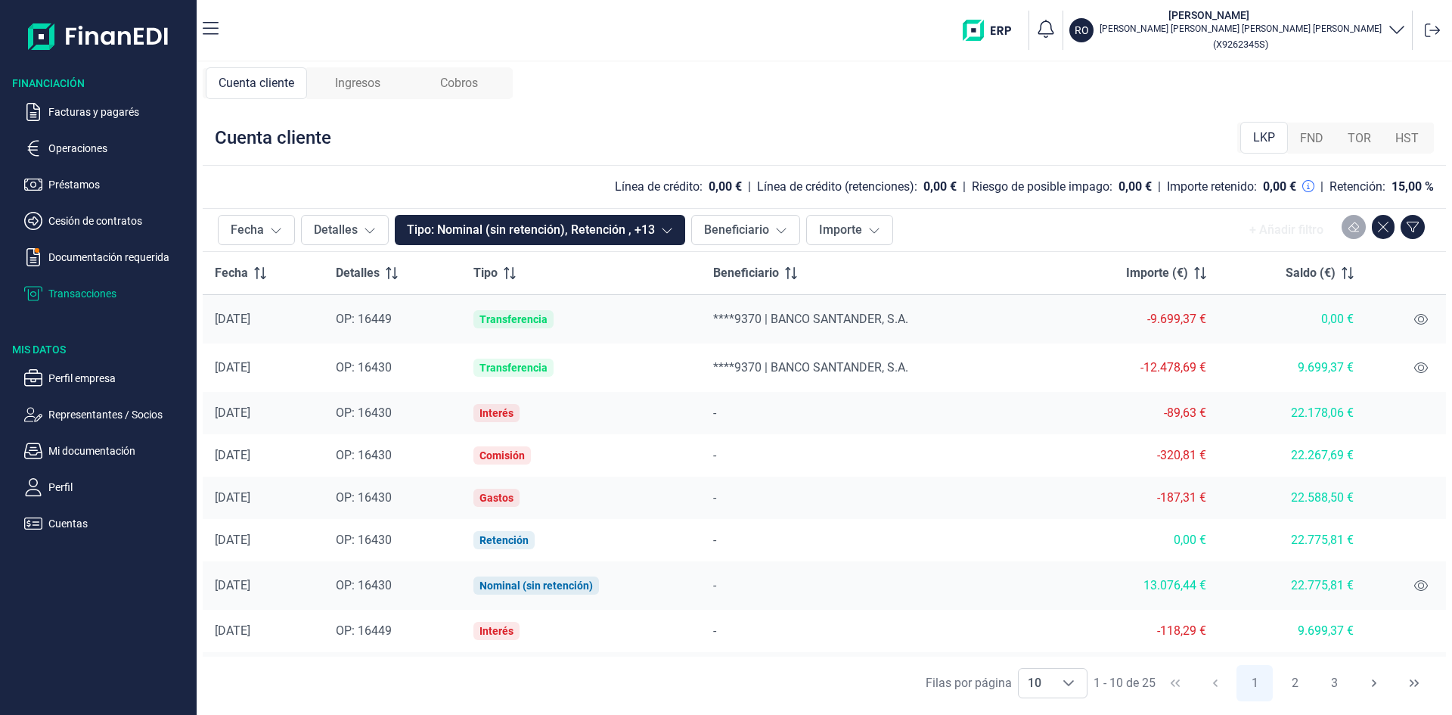
click at [1324, 141] on span "FND" at bounding box center [1311, 138] width 23 height 18
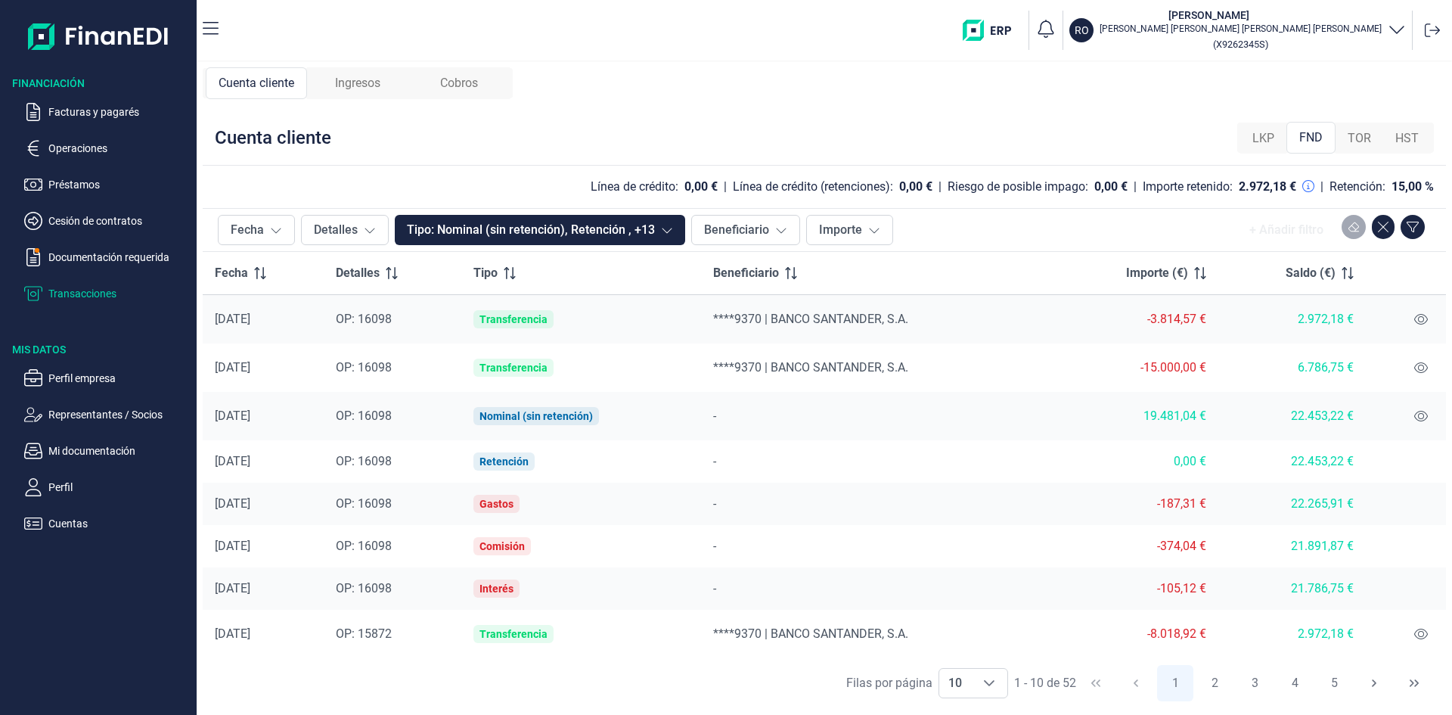
scroll to position [92, 0]
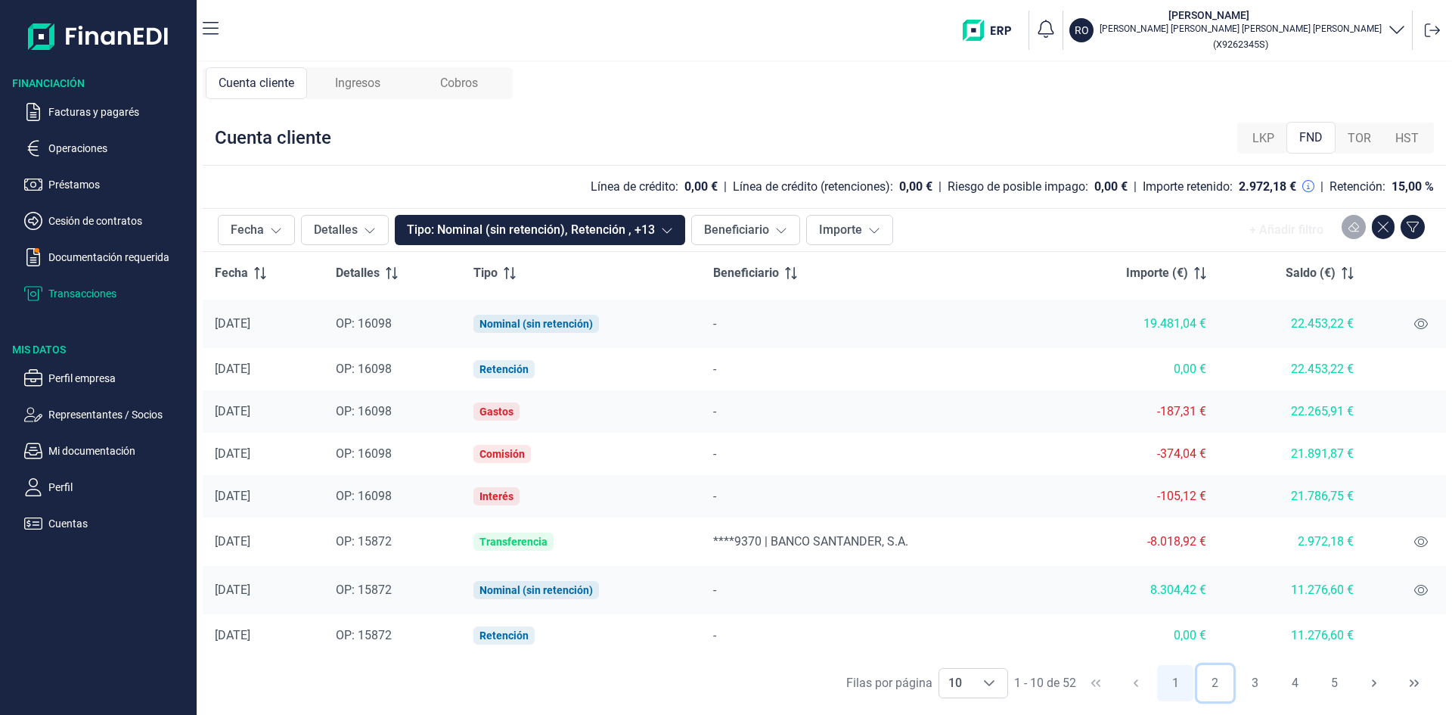
click at [1218, 683] on button "2" at bounding box center [1215, 683] width 36 height 36
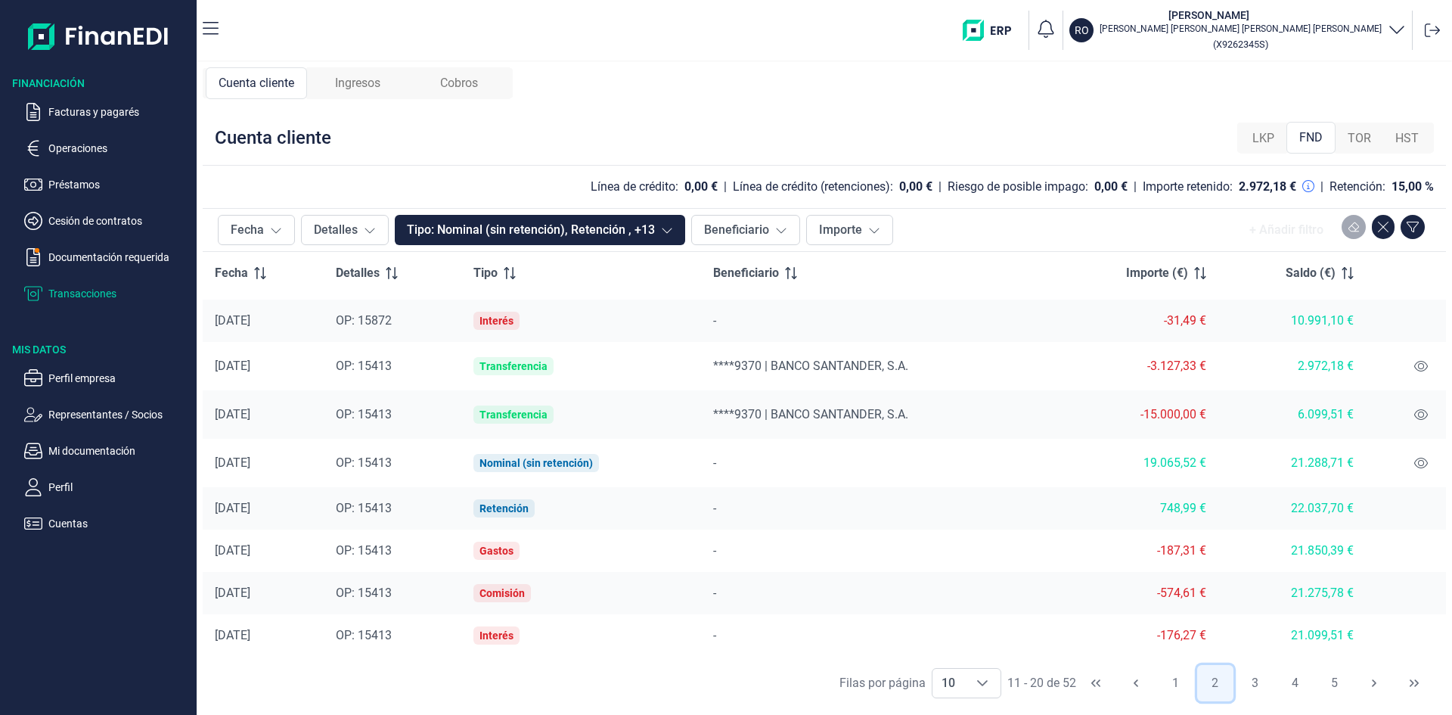
scroll to position [0, 0]
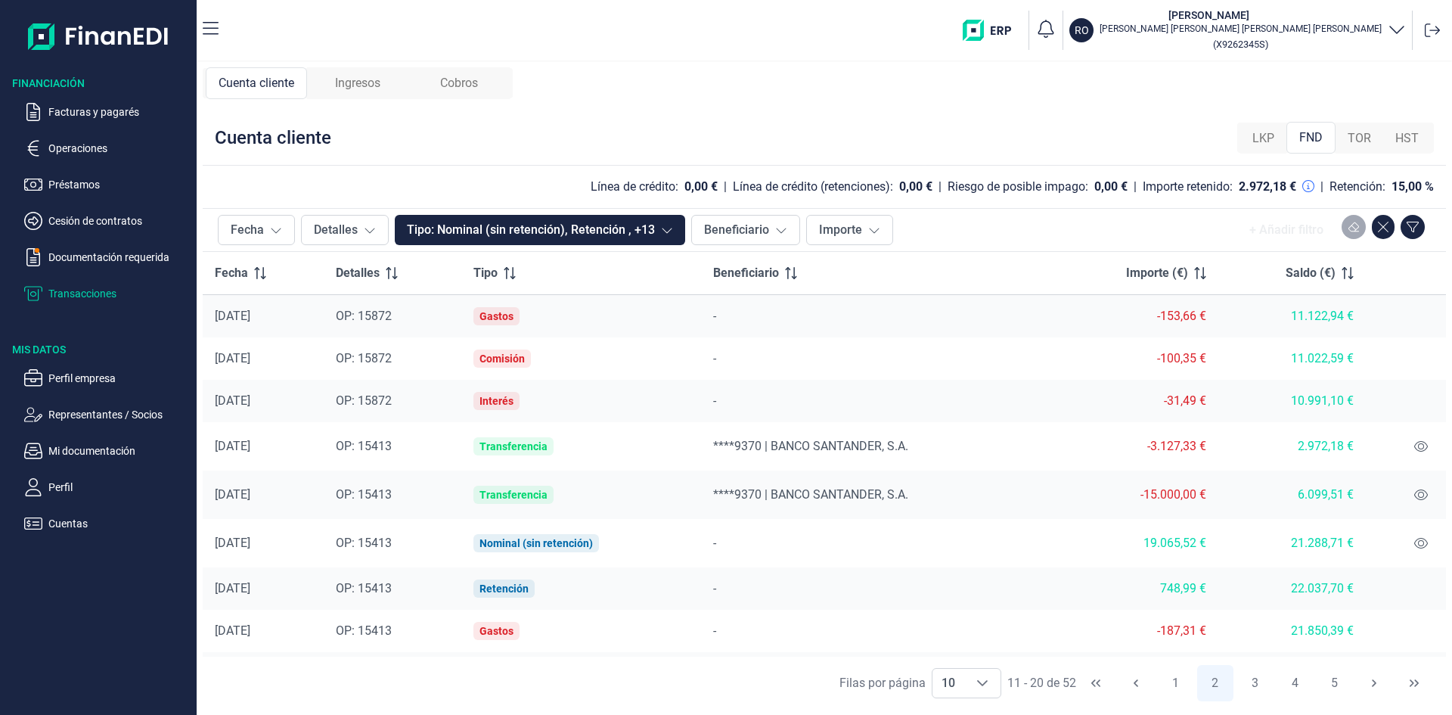
click at [362, 83] on span "Ingresos" at bounding box center [357, 83] width 45 height 18
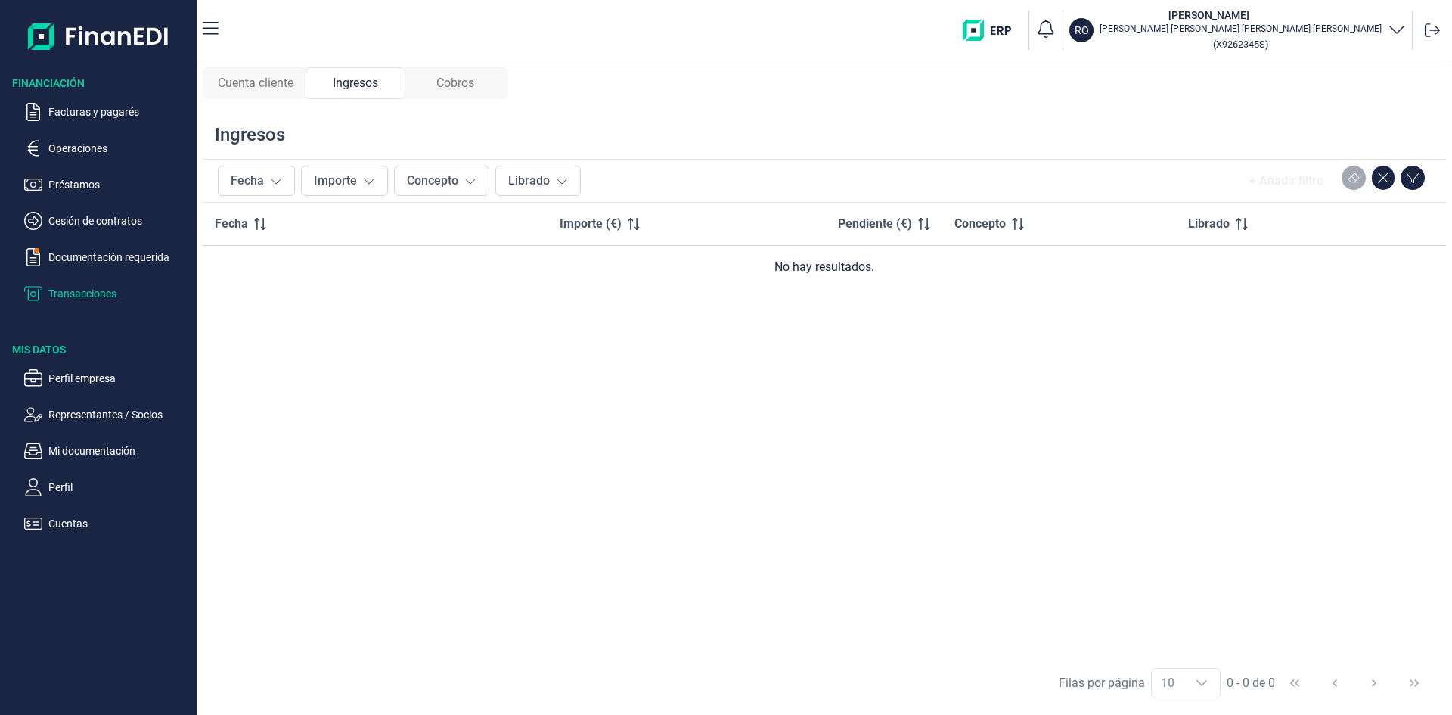
click at [463, 83] on span "Cobros" at bounding box center [455, 83] width 38 height 18
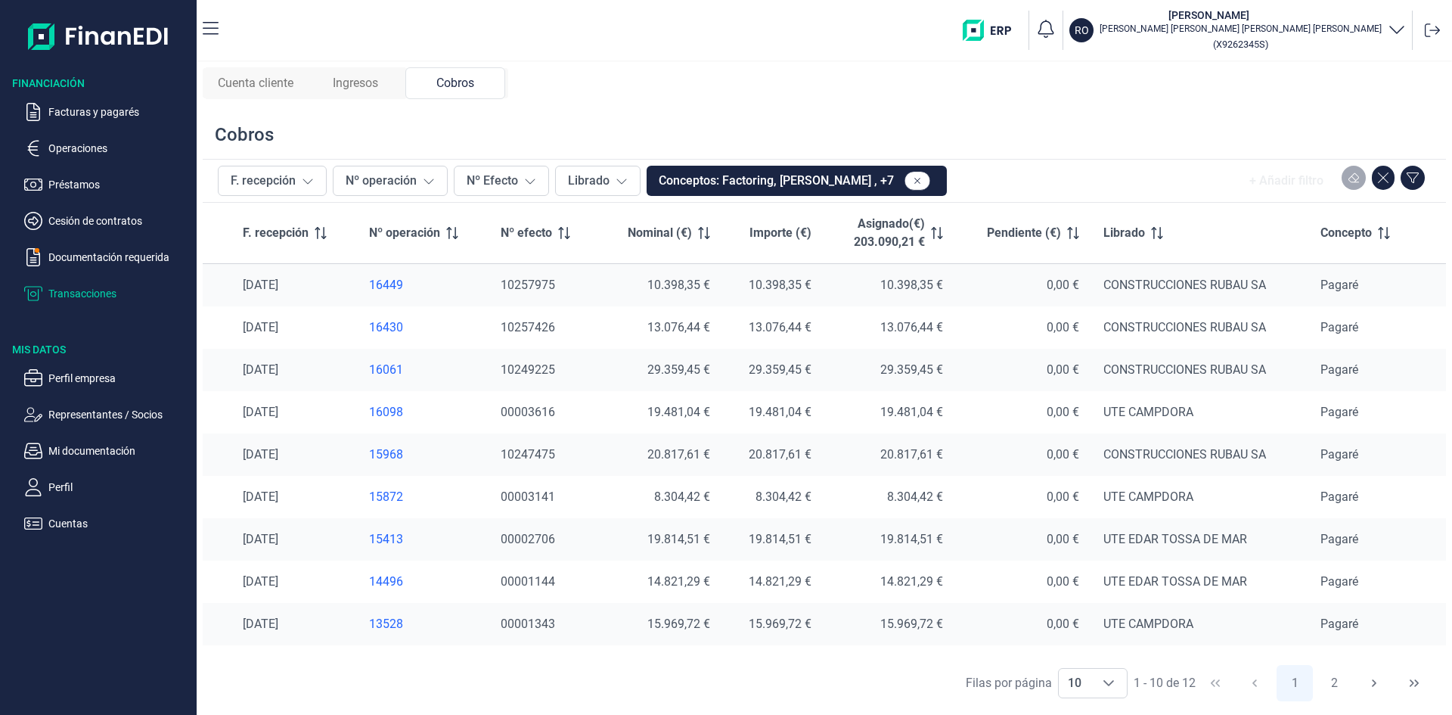
click at [385, 539] on div "15413" at bounding box center [423, 539] width 108 height 15
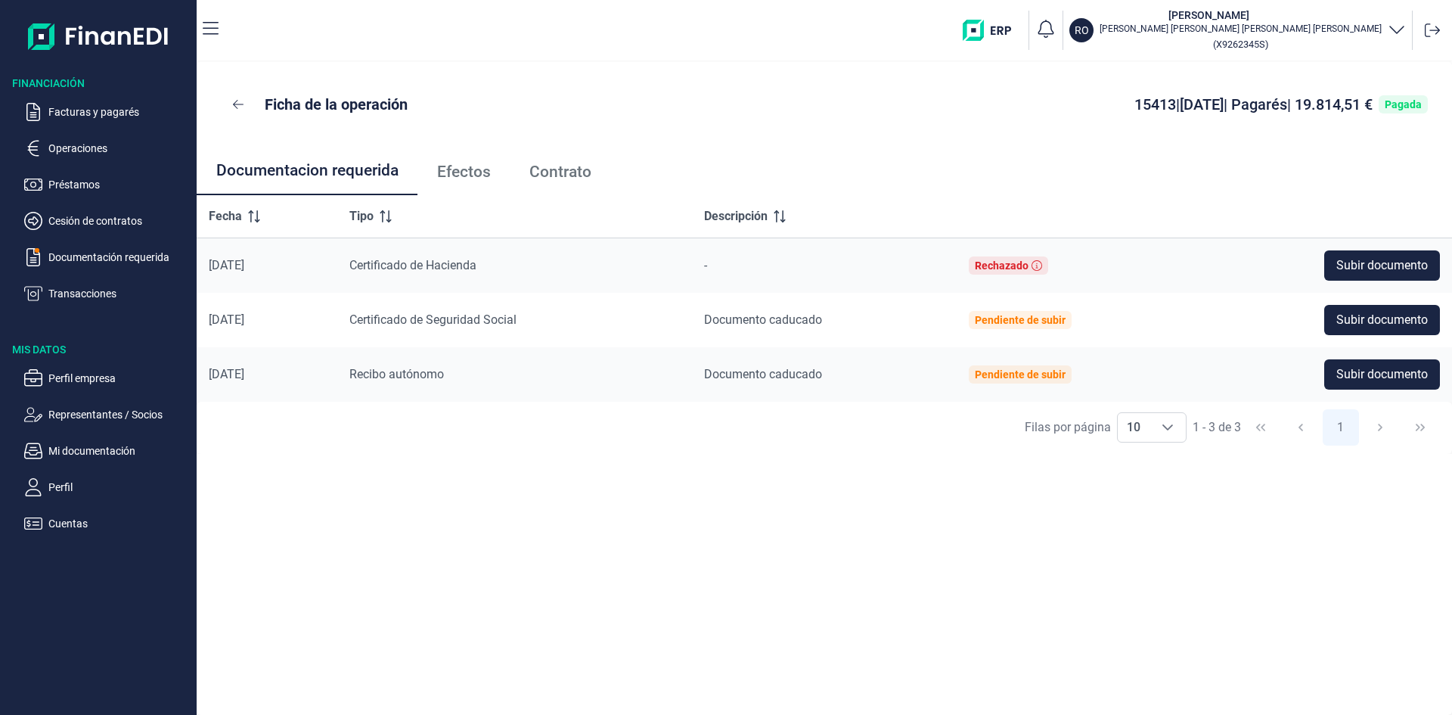
click at [479, 174] on span "Efectos" at bounding box center [464, 172] width 54 height 16
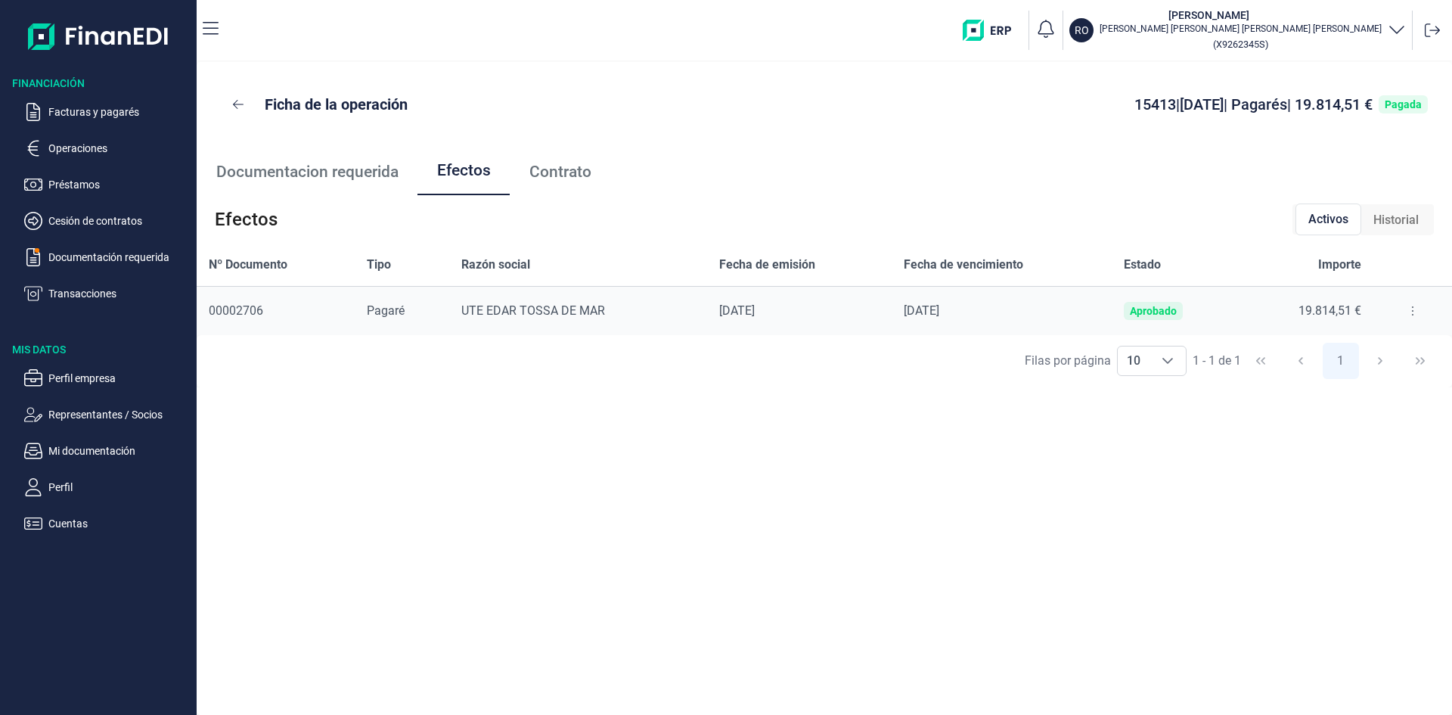
click at [557, 172] on span "Contrato" at bounding box center [560, 172] width 62 height 16
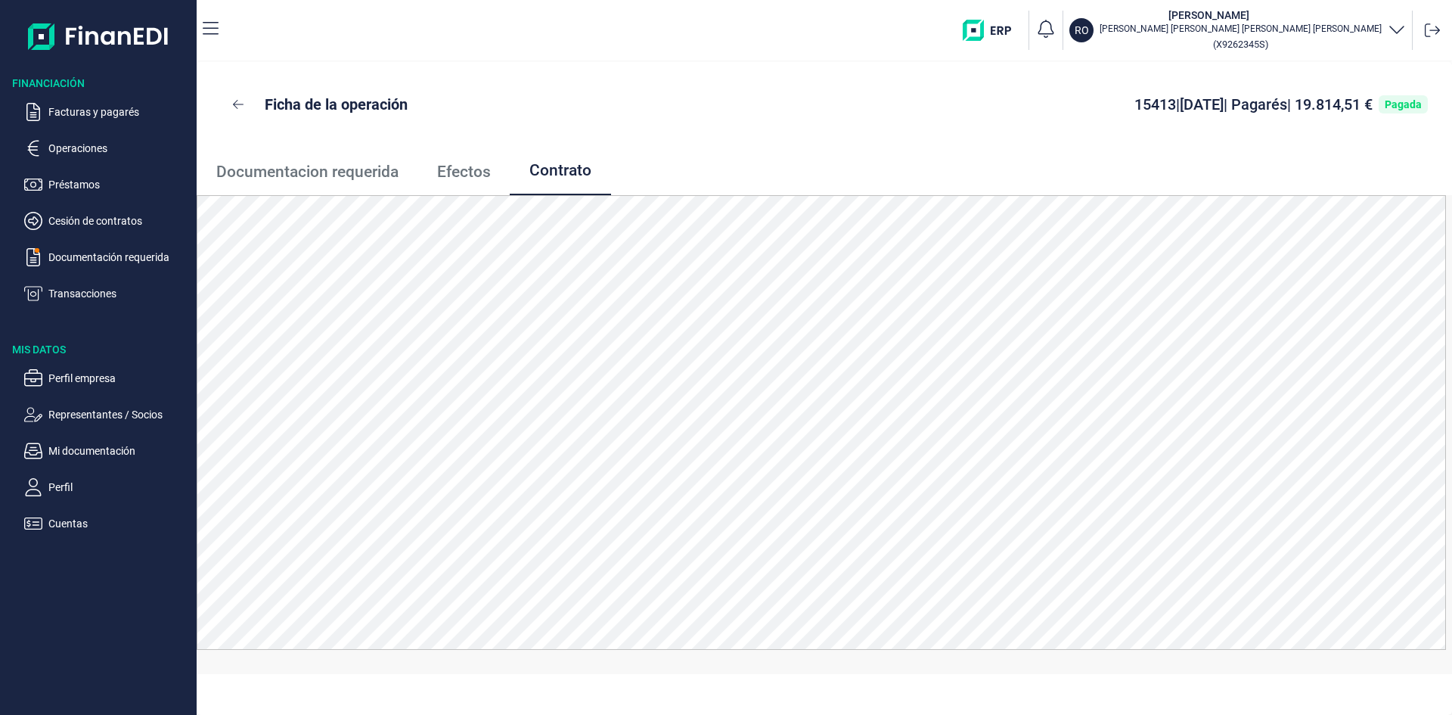
click at [292, 172] on span "Documentacion requerida" at bounding box center [307, 172] width 182 height 16
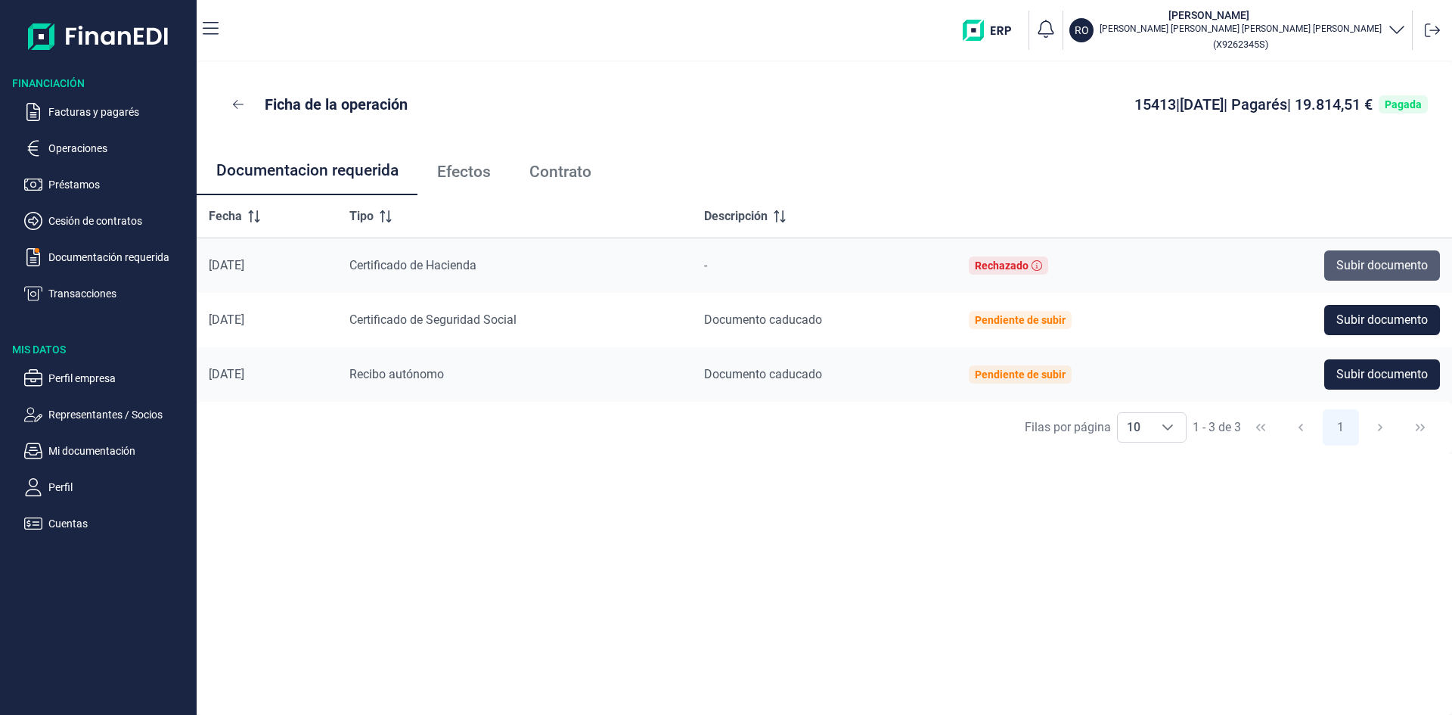
click at [1381, 261] on span "Subir documento" at bounding box center [1382, 265] width 92 height 18
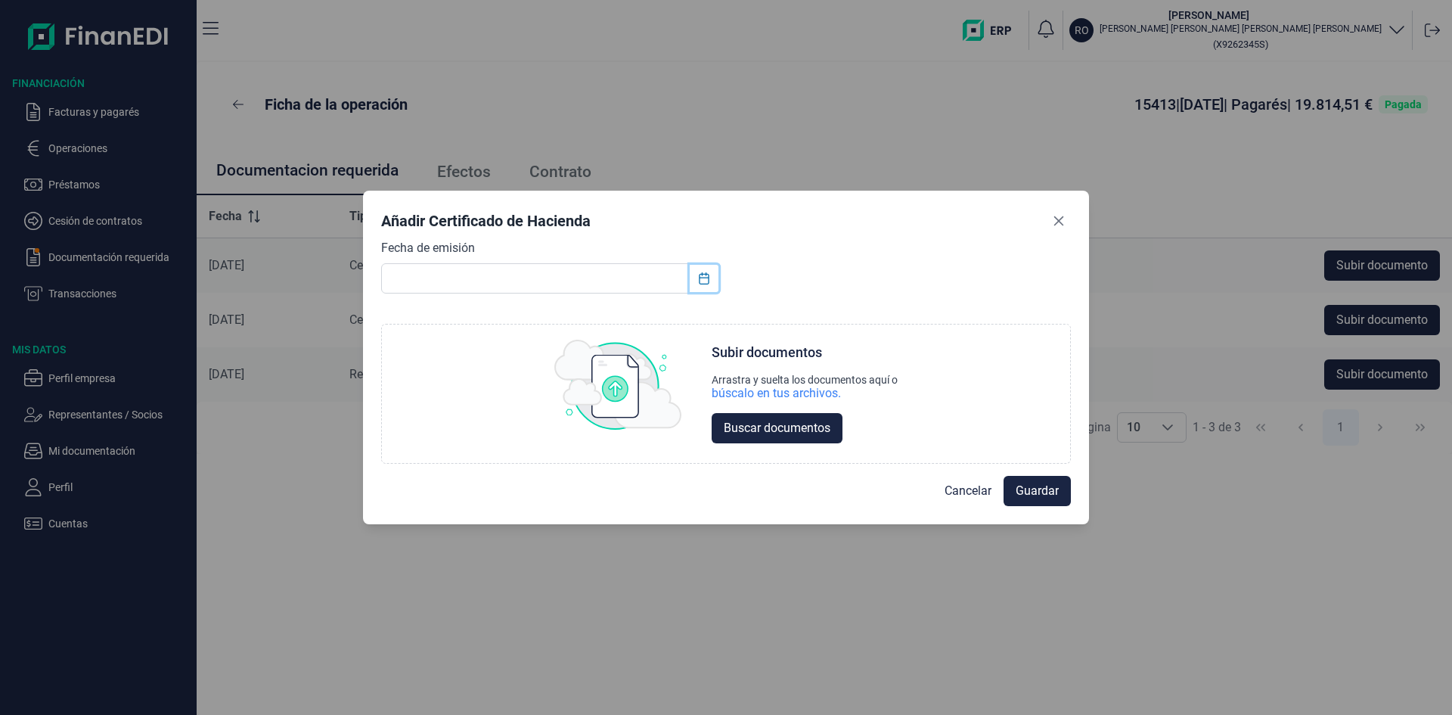
click at [709, 278] on icon "Choose Date" at bounding box center [704, 278] width 12 height 12
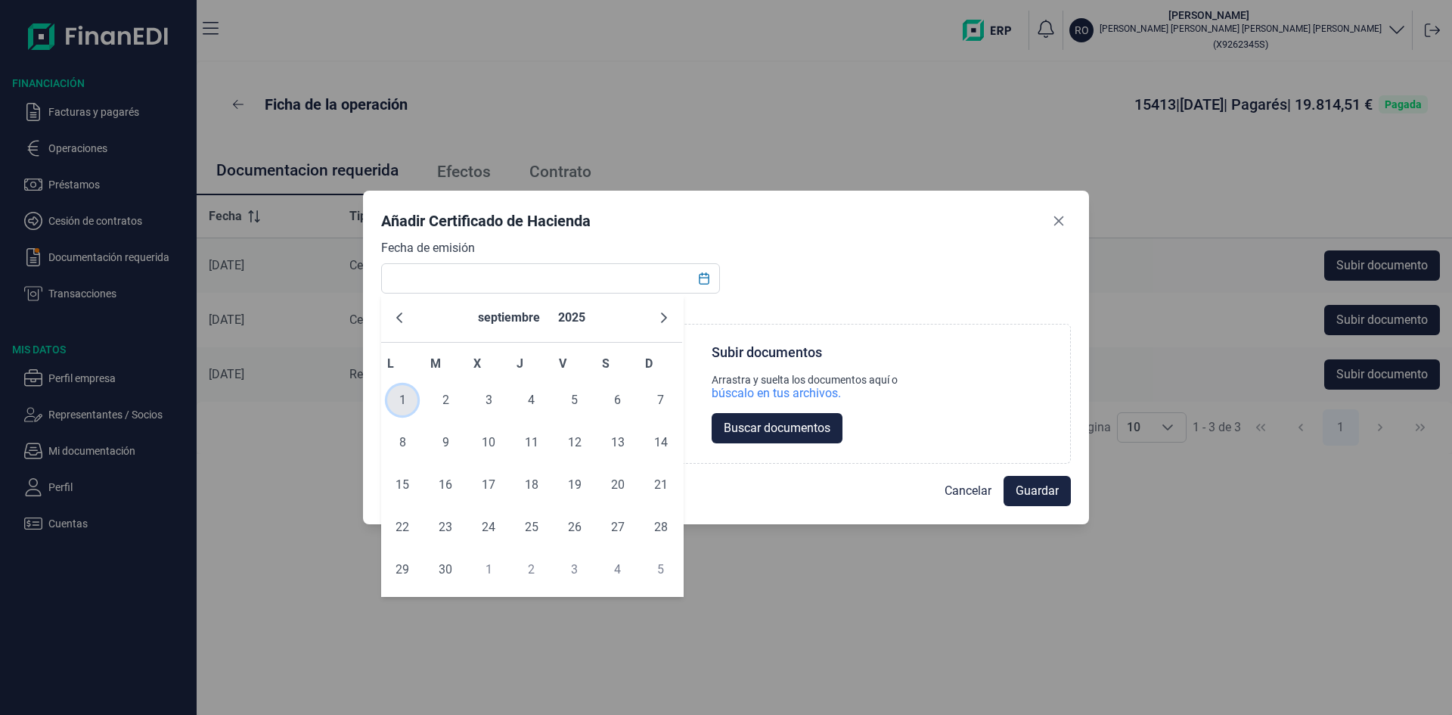
click at [408, 405] on span "1" at bounding box center [402, 400] width 30 height 30
type input "[DATE]"
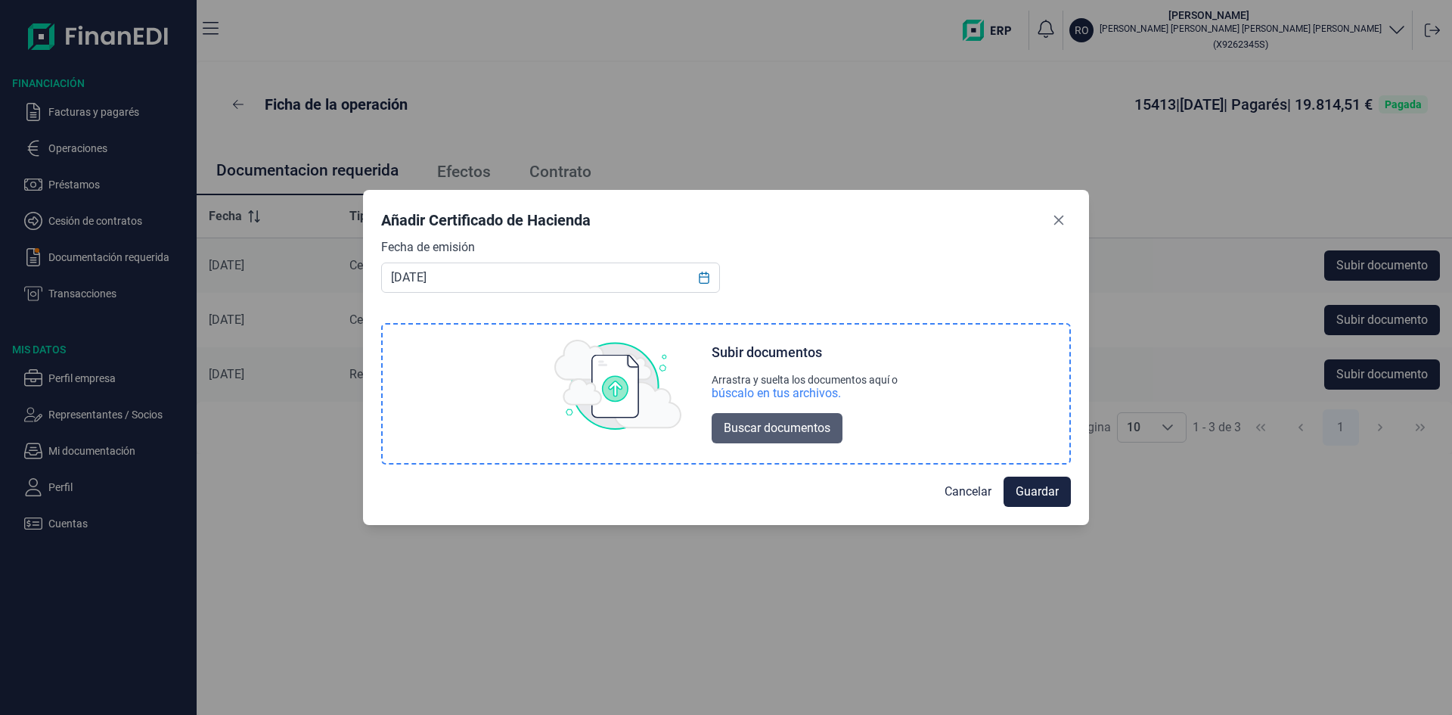
click at [790, 424] on span "Buscar documentos" at bounding box center [777, 428] width 107 height 18
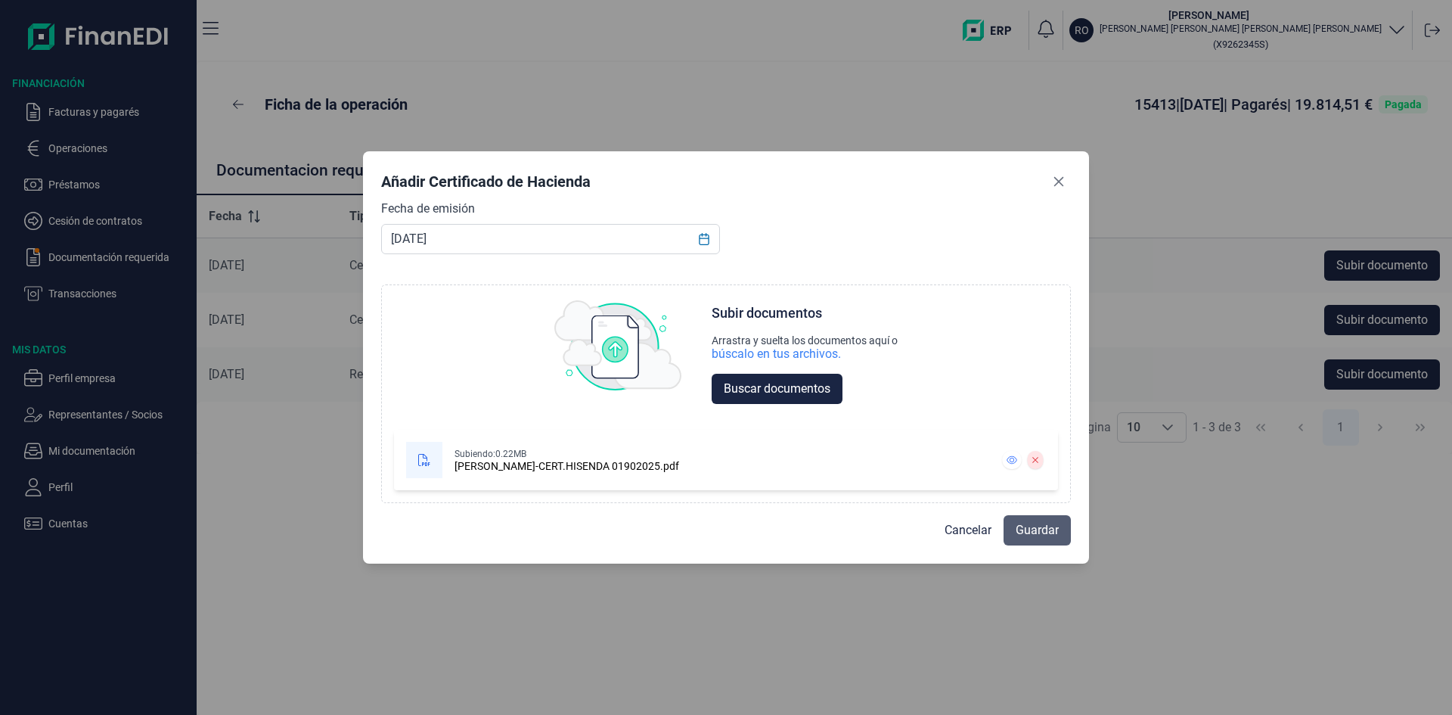
click at [1040, 534] on span "Guardar" at bounding box center [1037, 530] width 43 height 18
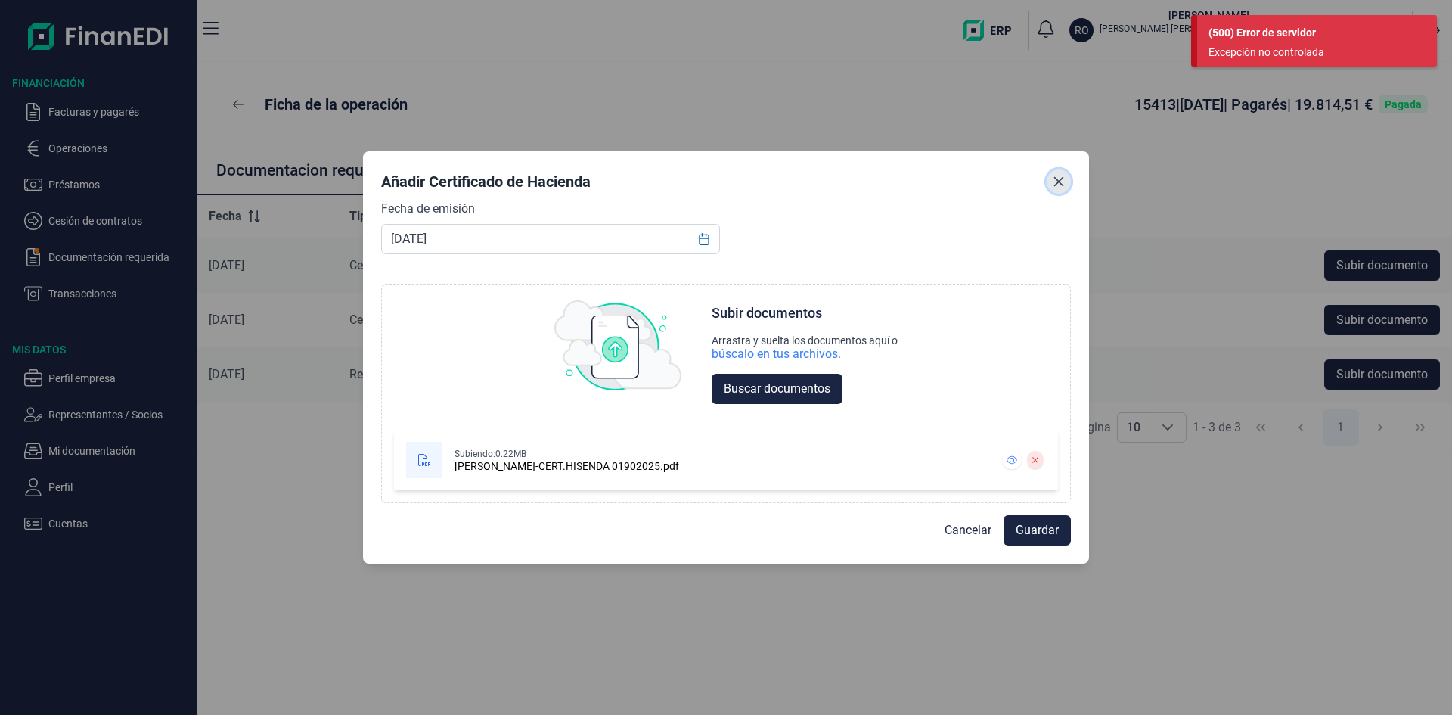
click at [1060, 181] on icon "Close" at bounding box center [1059, 181] width 12 height 12
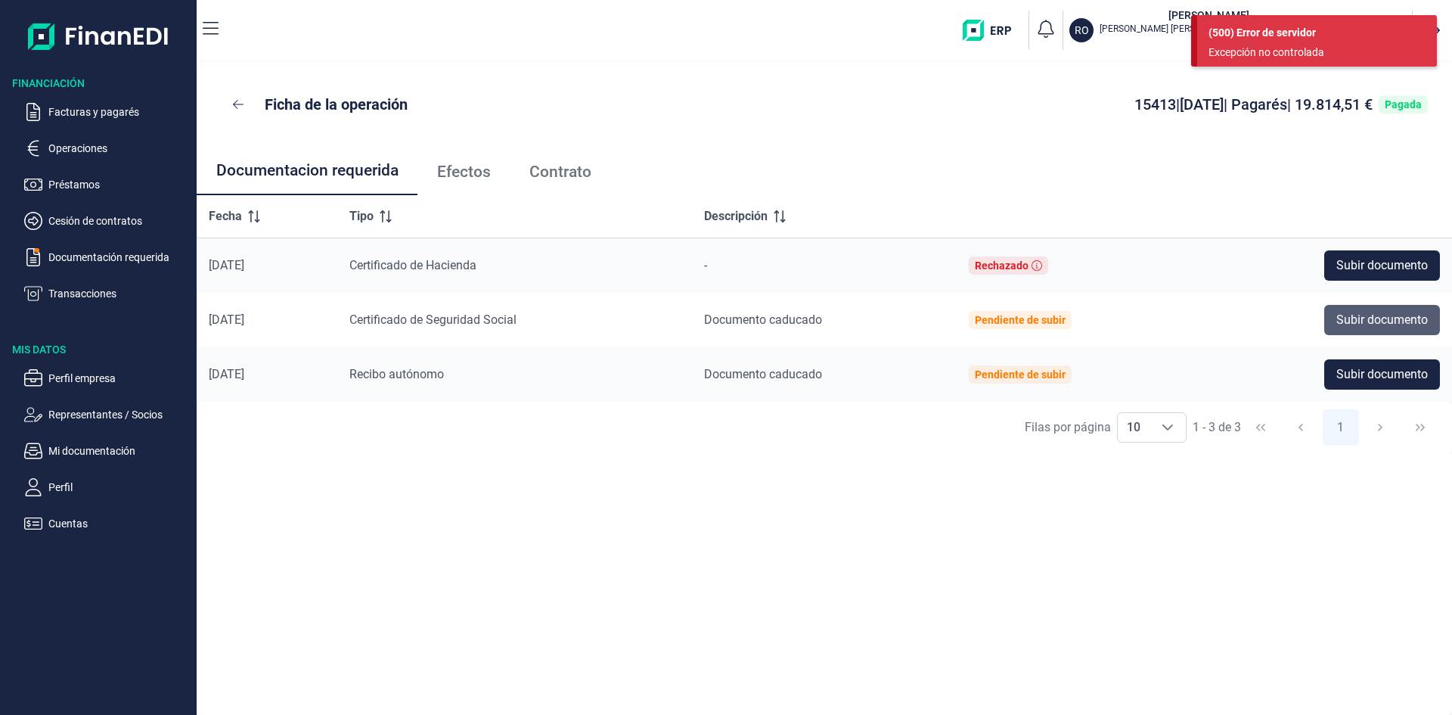
click at [1386, 324] on span "Subir documento" at bounding box center [1382, 320] width 92 height 18
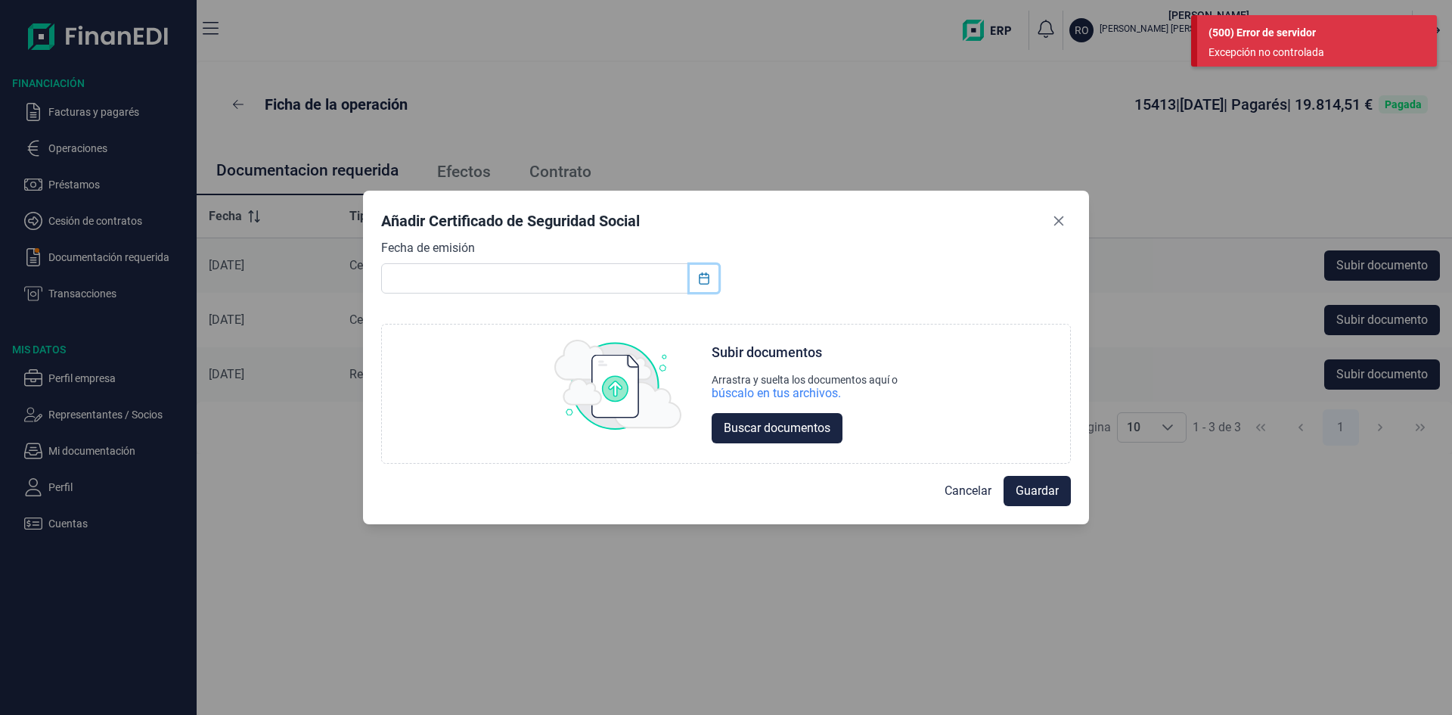
click at [711, 284] on button "Choose Date" at bounding box center [704, 278] width 29 height 27
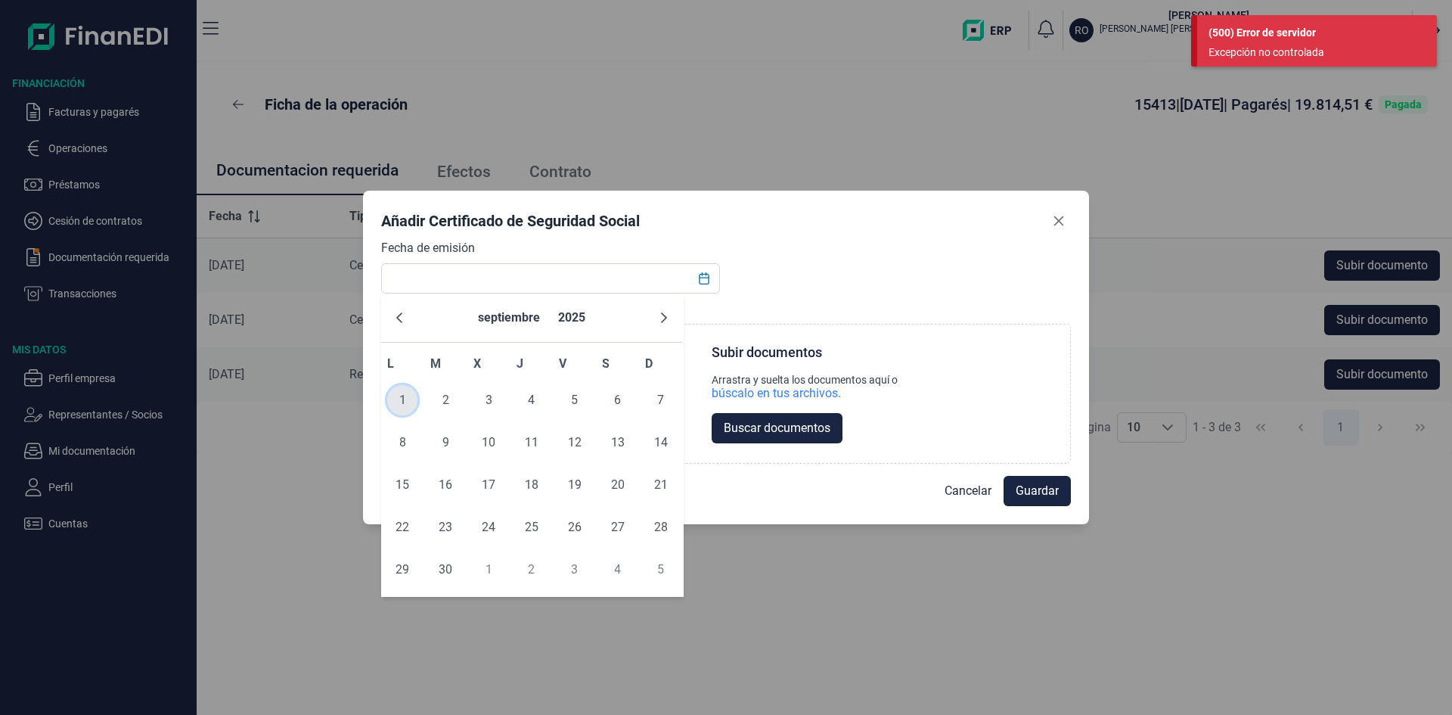
click at [402, 391] on span "1" at bounding box center [402, 400] width 30 height 30
type input "[DATE]"
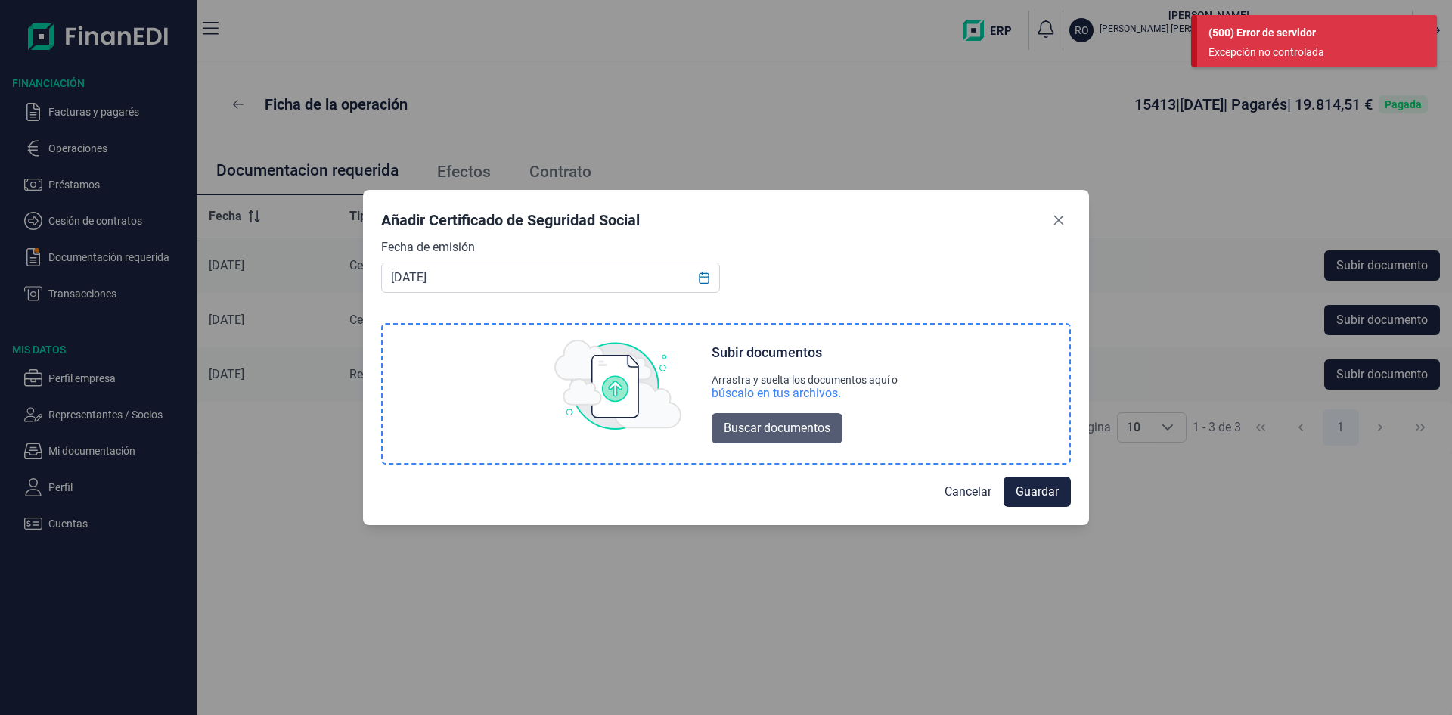
click at [767, 420] on span "Buscar documentos" at bounding box center [777, 428] width 107 height 18
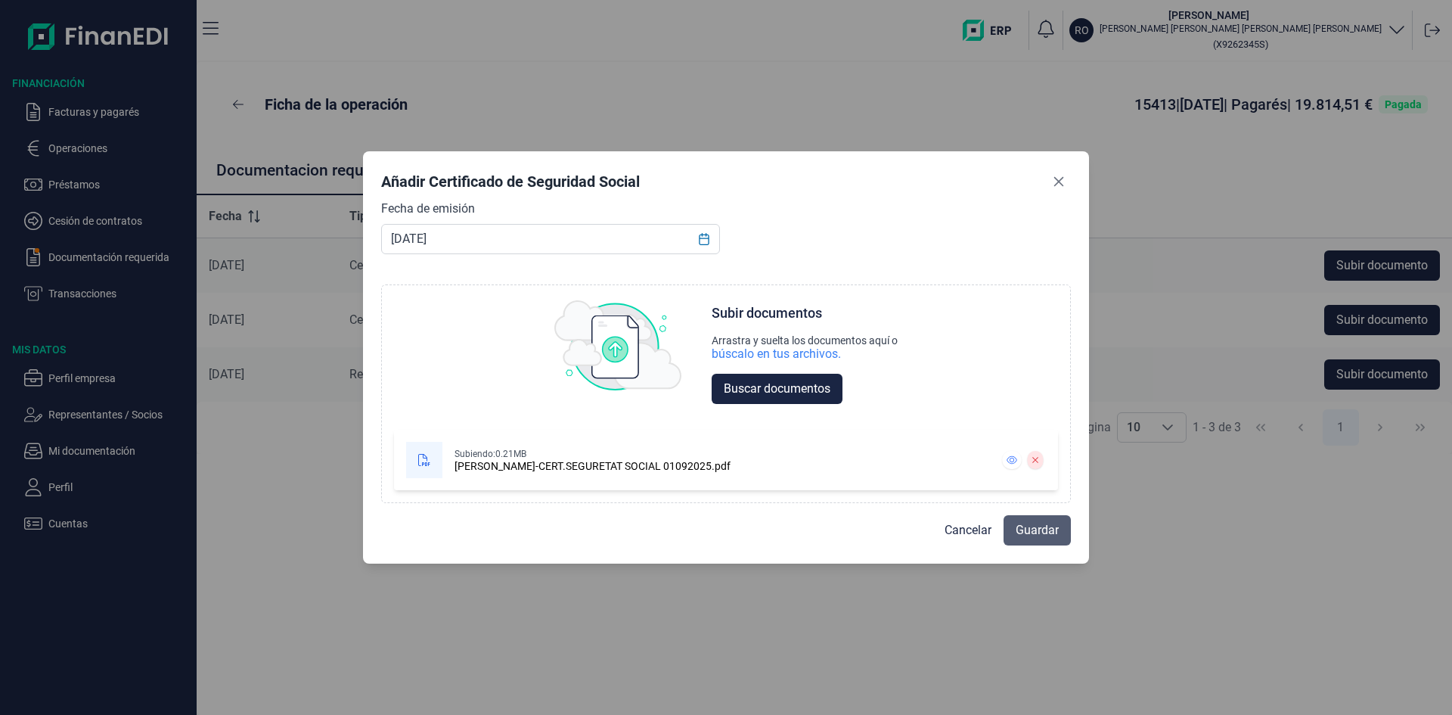
click at [1046, 529] on span "Guardar" at bounding box center [1037, 530] width 43 height 18
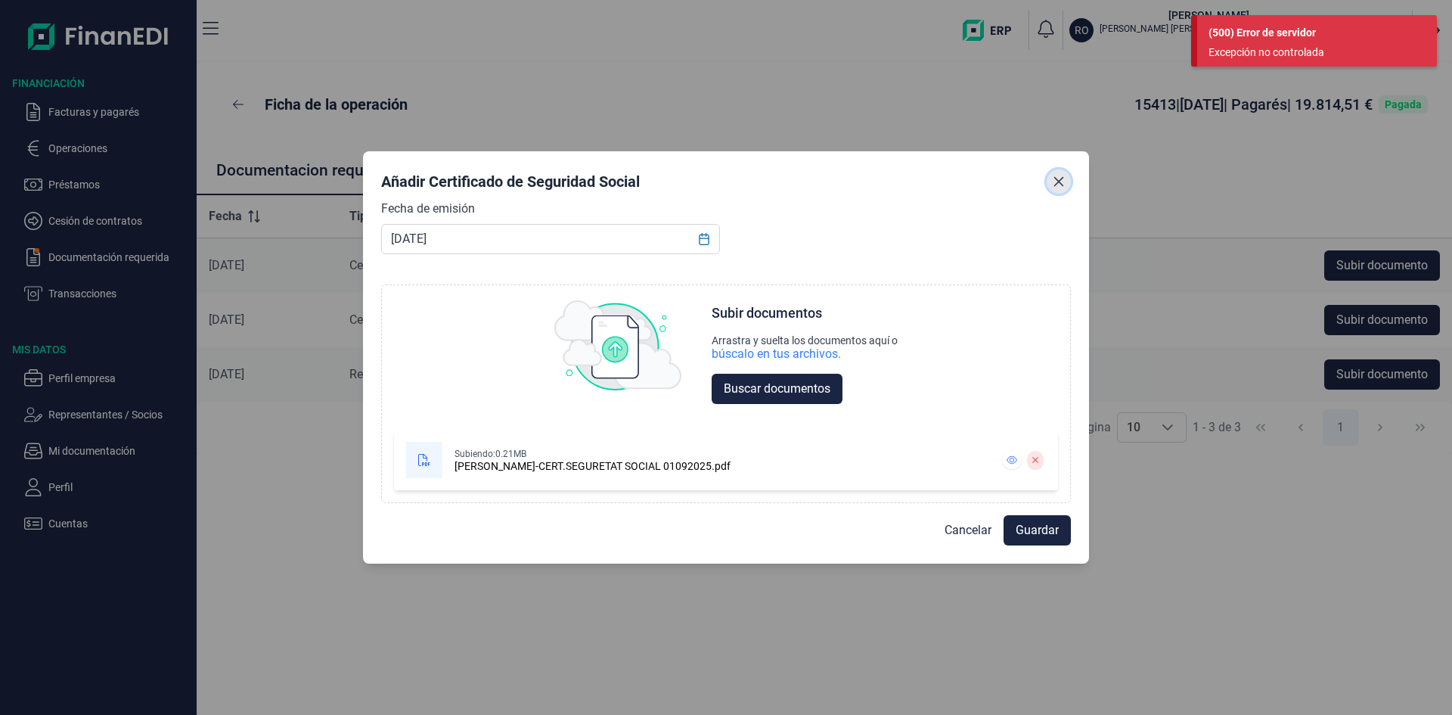
click at [1060, 177] on icon "Close" at bounding box center [1059, 181] width 12 height 12
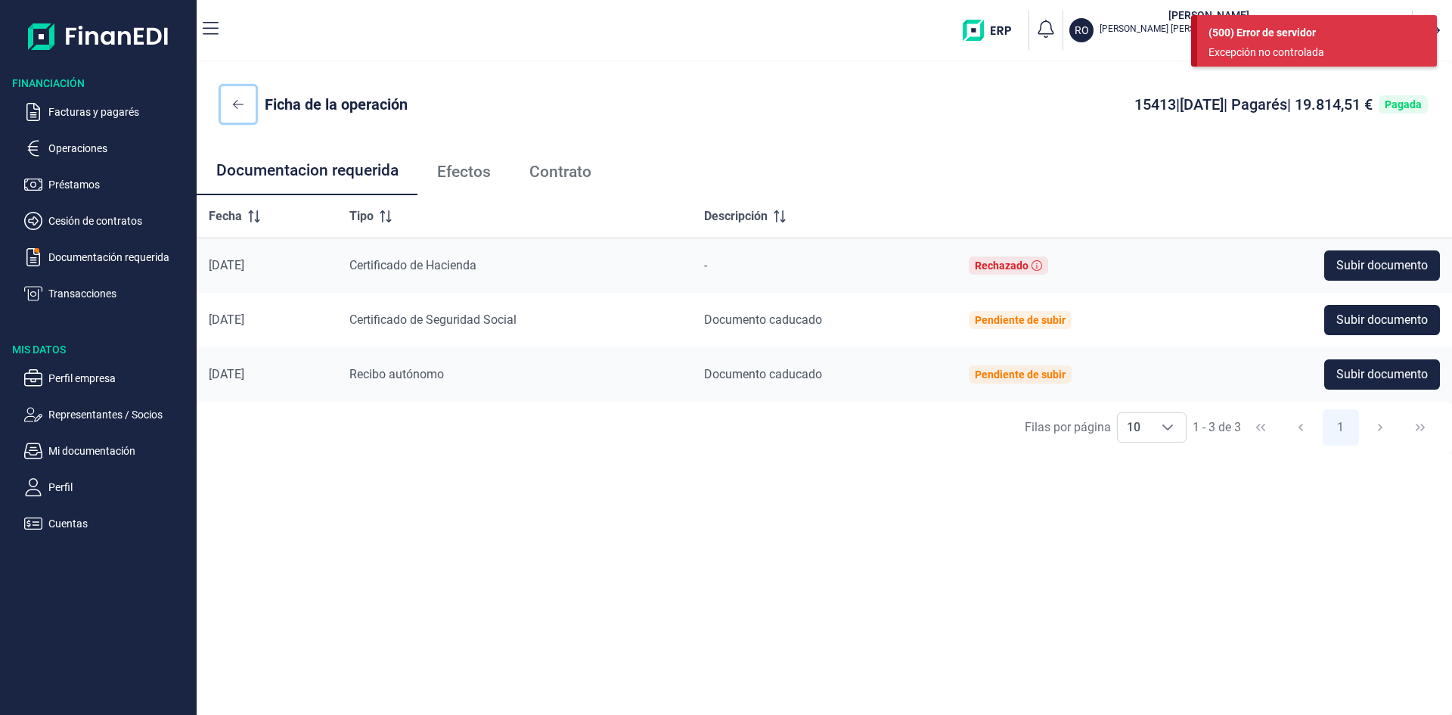
click at [247, 98] on button at bounding box center [238, 104] width 35 height 36
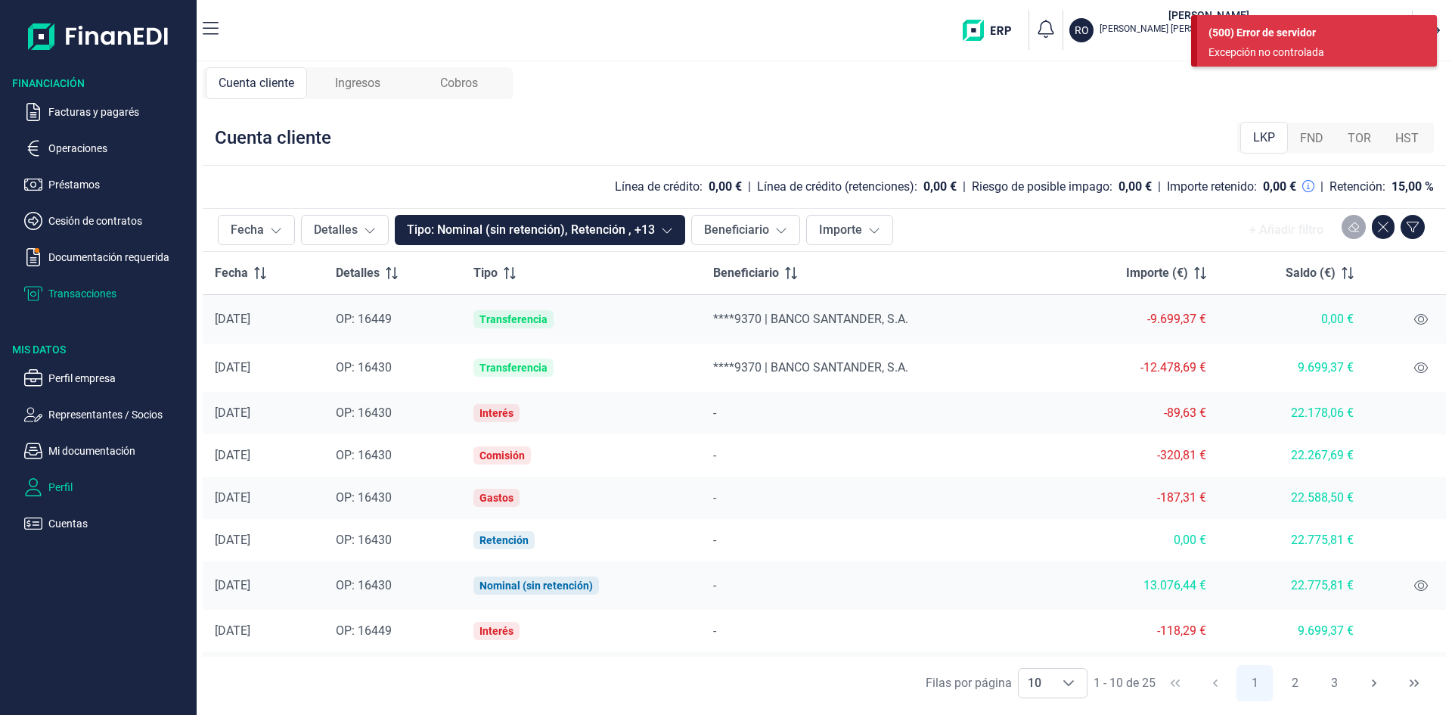
click at [60, 483] on p "Perfil" at bounding box center [119, 487] width 142 height 18
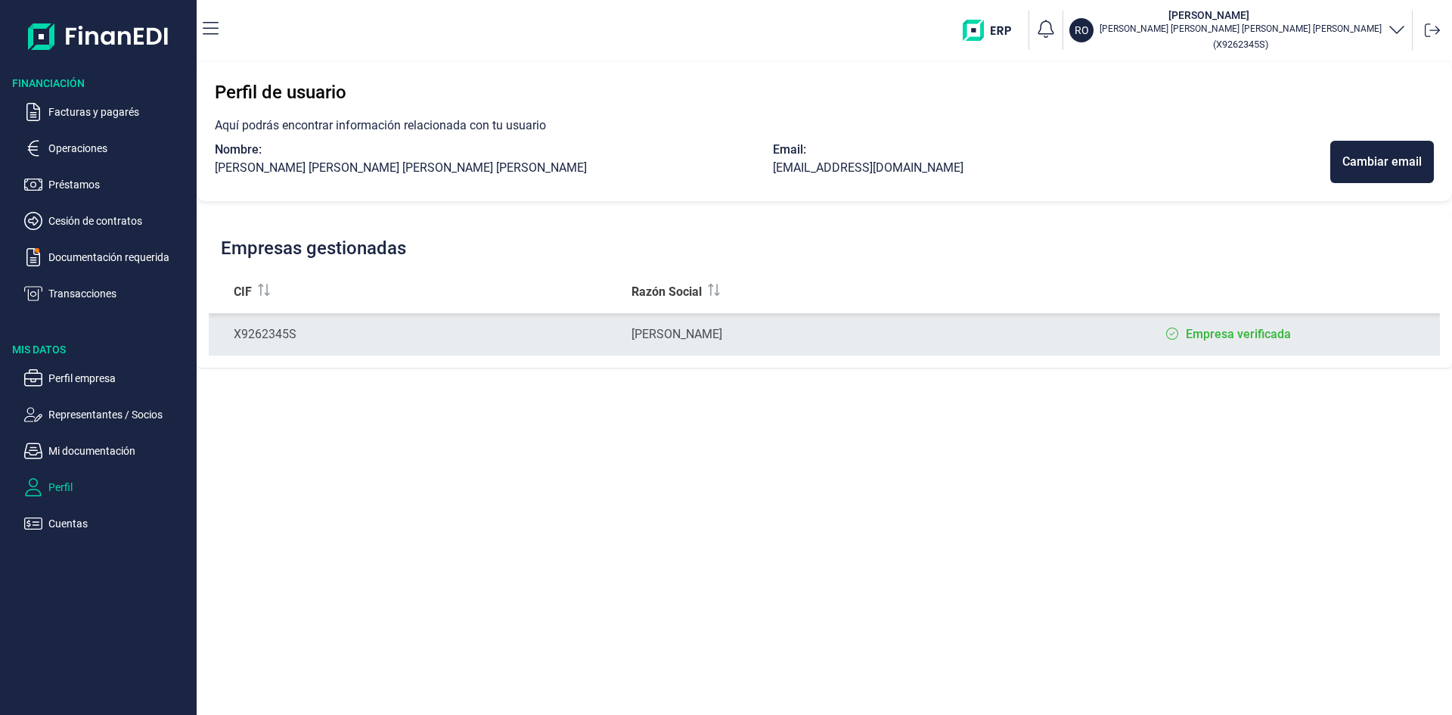
click at [1252, 338] on label "Empresa verificada" at bounding box center [1238, 334] width 105 height 18
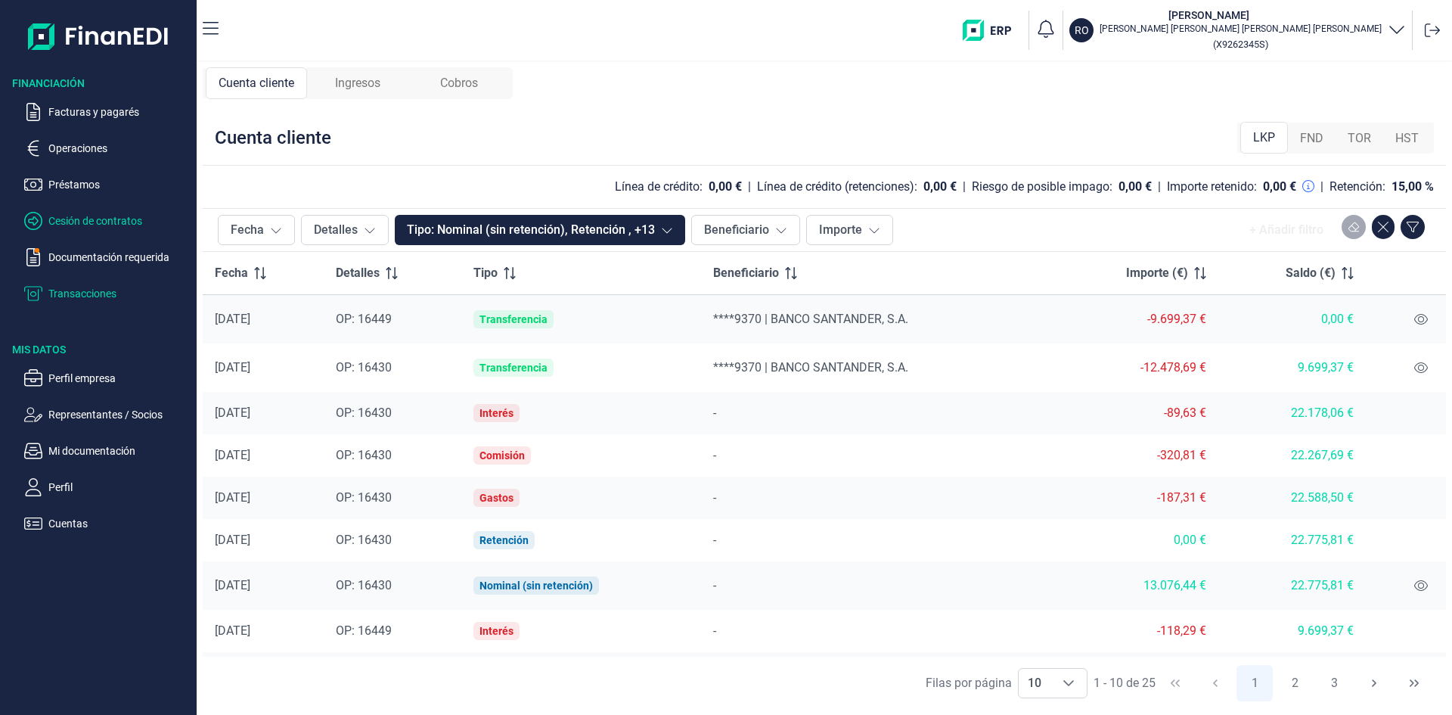
click at [72, 213] on p "Cesión de contratos" at bounding box center [119, 221] width 142 height 18
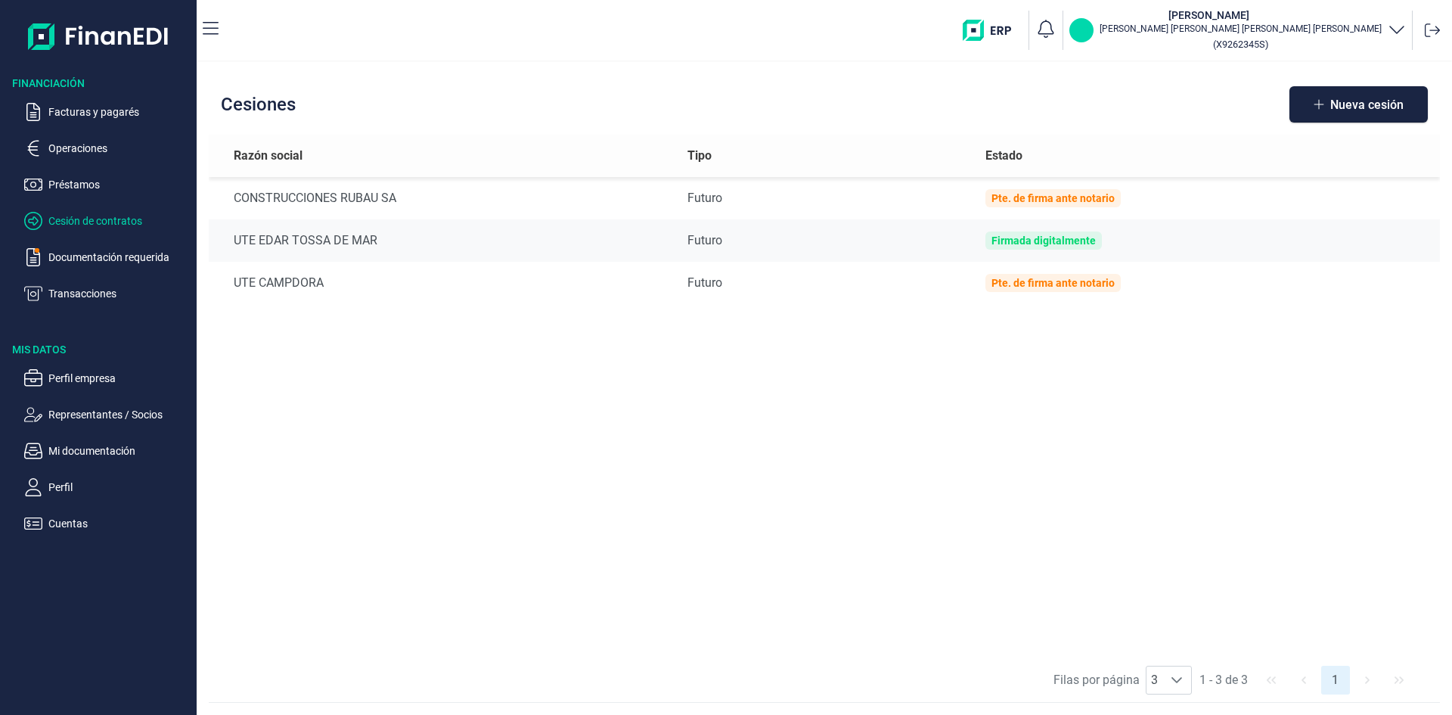
click at [1089, 30] on p "RO" at bounding box center [1082, 30] width 14 height 15
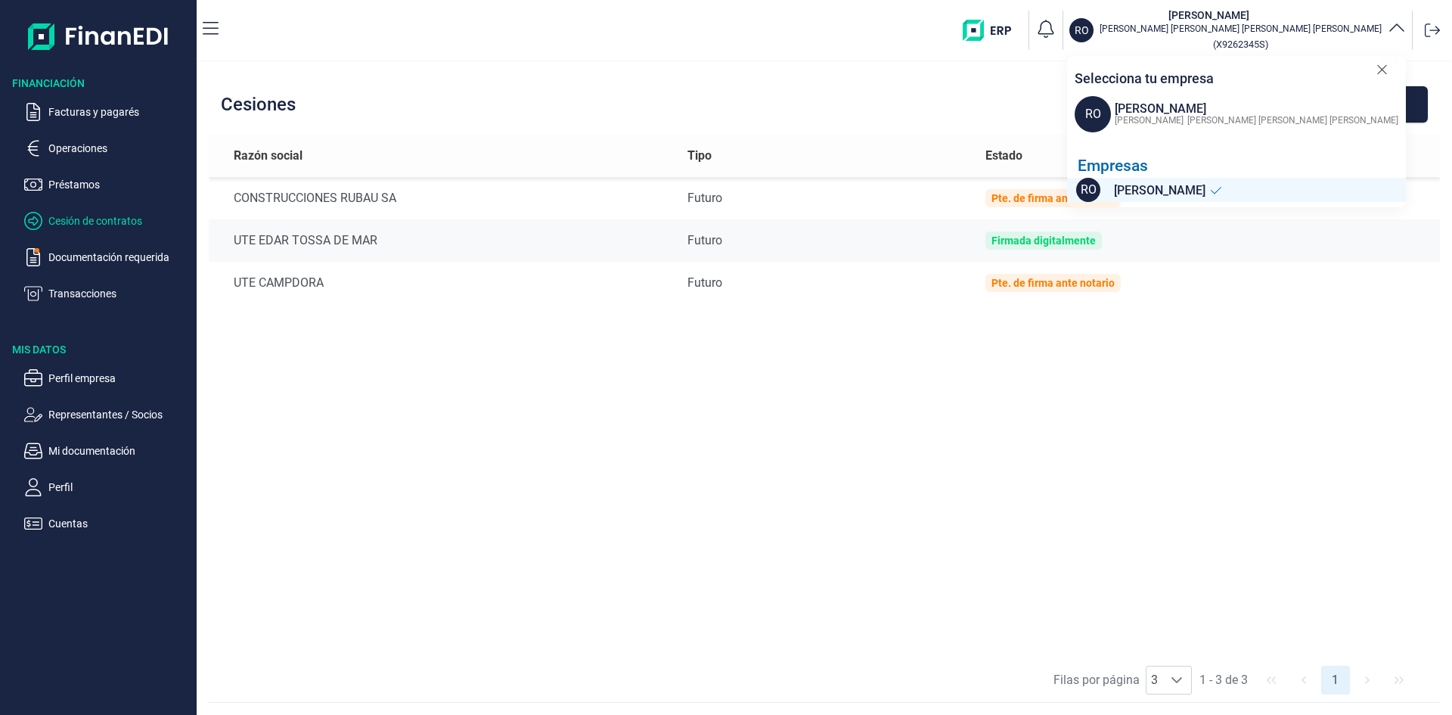
click at [1100, 123] on span "RO" at bounding box center [1093, 114] width 36 height 36
click at [1147, 113] on div "RODRIGO FILIPE SALGUEIRO FERREIRA DA SILVA" at bounding box center [1254, 119] width 287 height 18
click at [1206, 186] on span "[PERSON_NAME]" at bounding box center [1160, 191] width 92 height 19
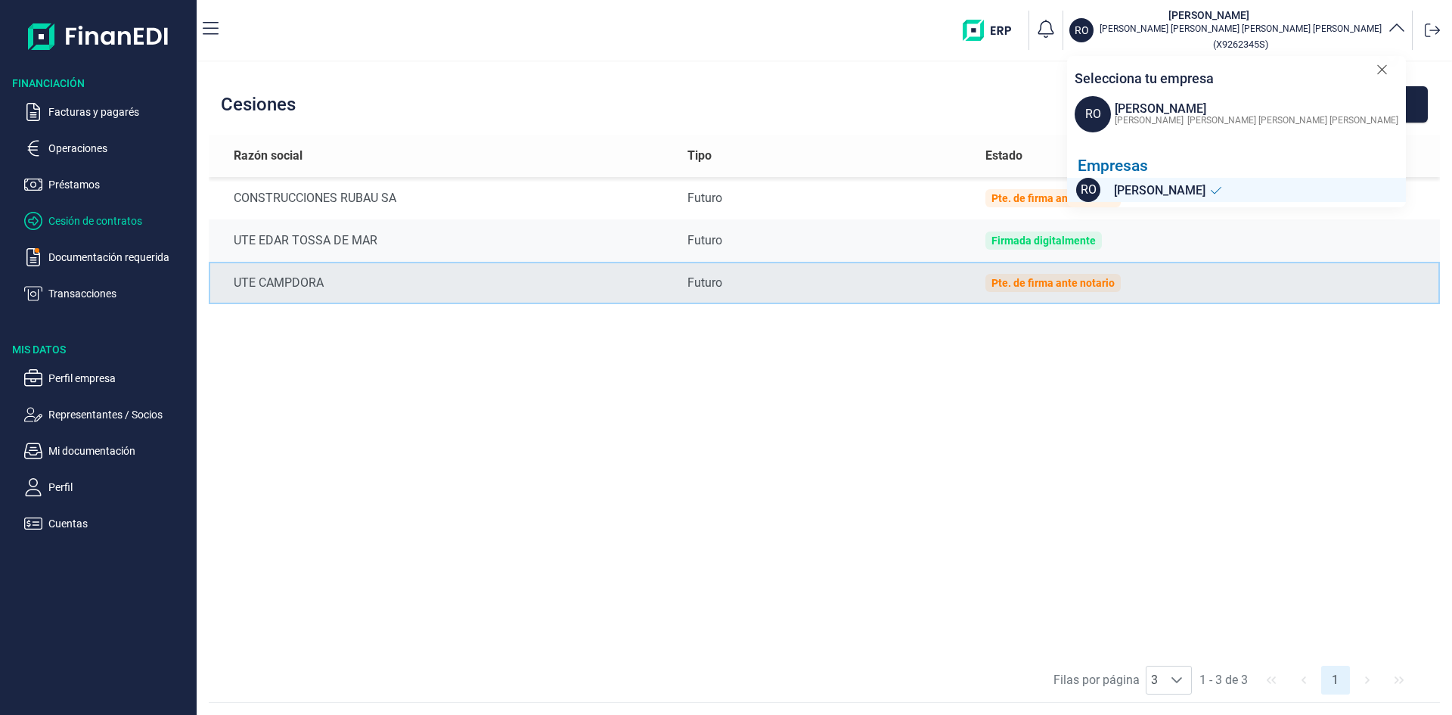
click at [1271, 303] on td "Pte. de firma ante notario" at bounding box center [1206, 283] width 467 height 42
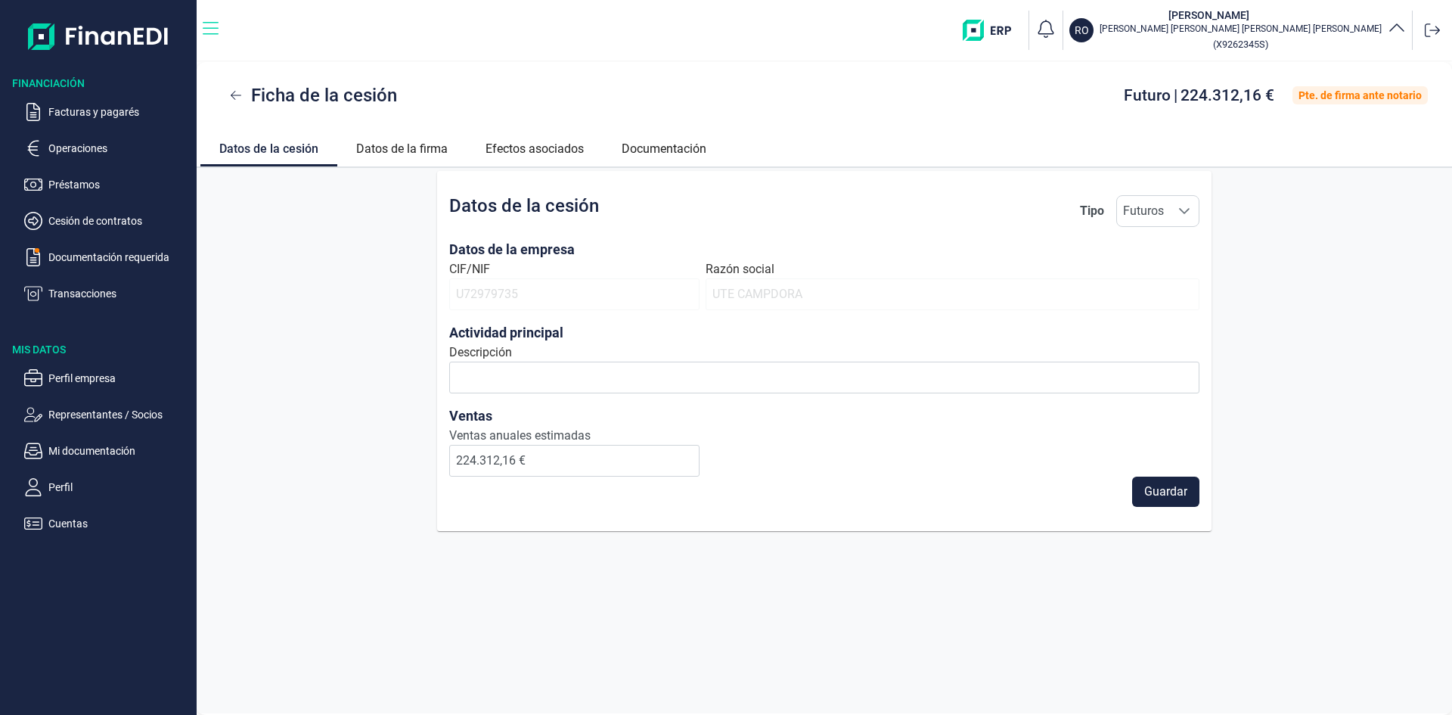
click at [216, 25] on icon "button" at bounding box center [211, 29] width 16 height 18
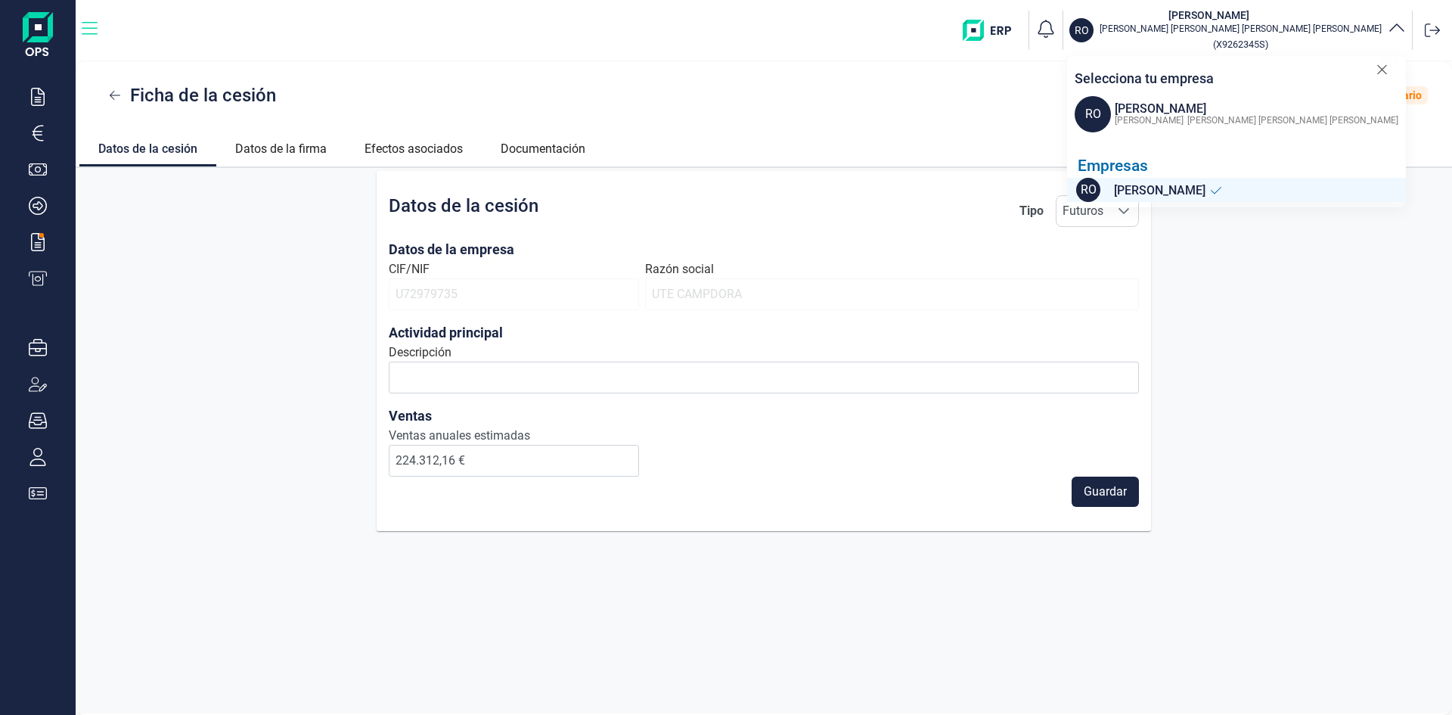
click at [96, 33] on icon "button" at bounding box center [90, 29] width 16 height 18
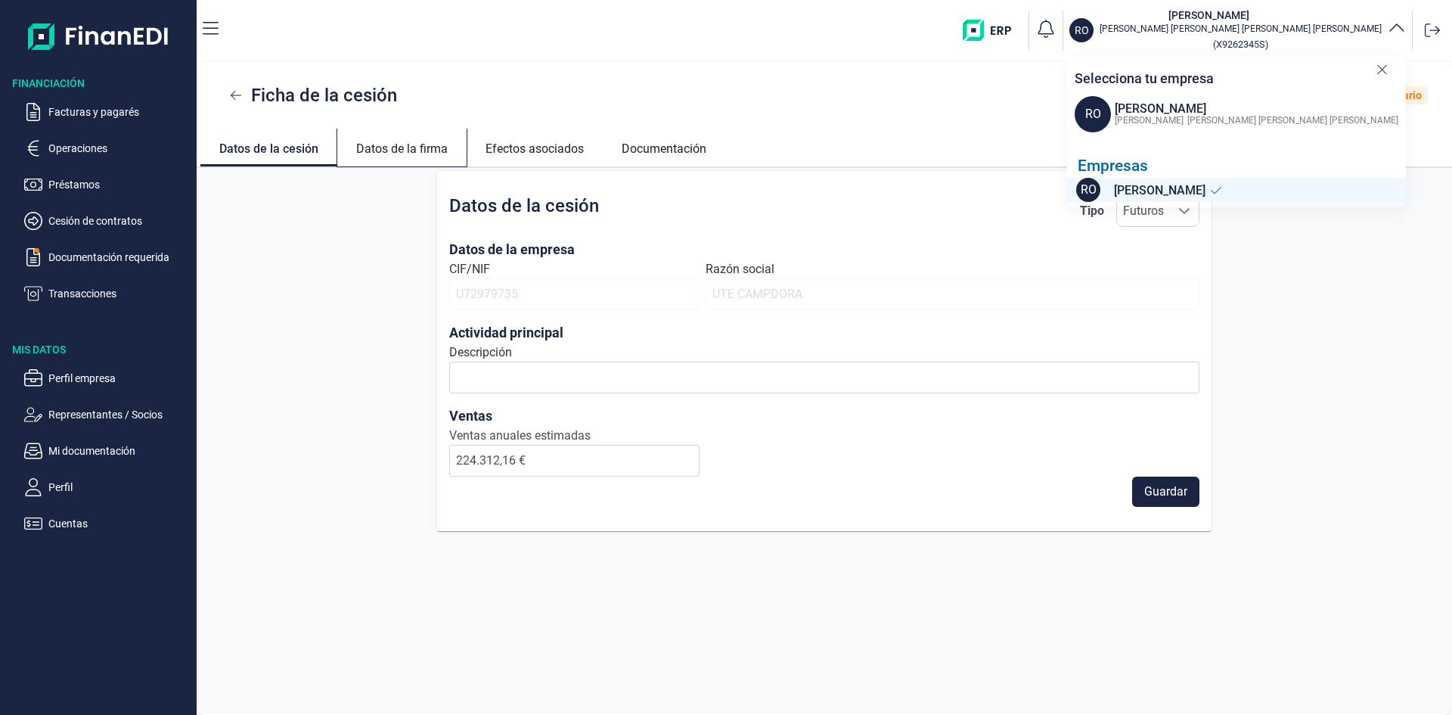
click at [400, 149] on link "Datos de la firma" at bounding box center [401, 147] width 129 height 36
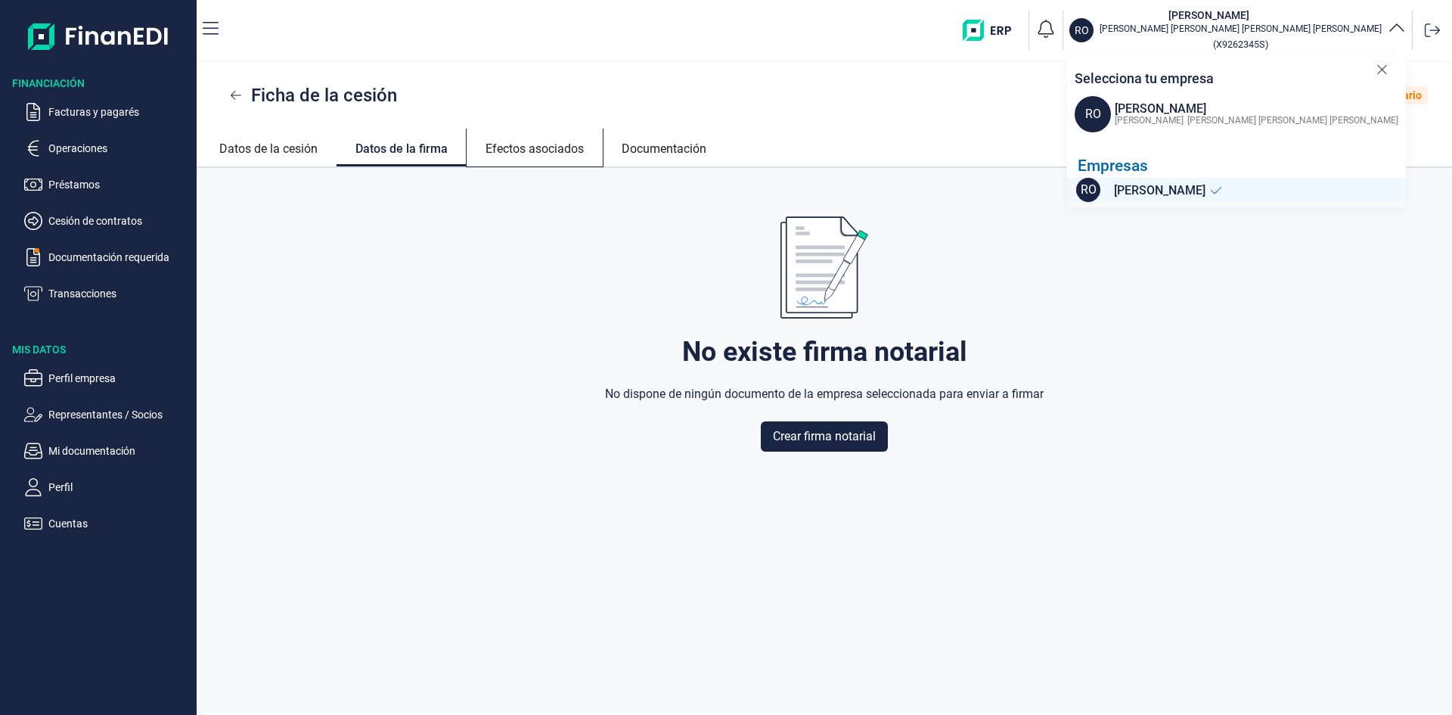
click at [566, 144] on link "Efectos asociados" at bounding box center [535, 147] width 136 height 36
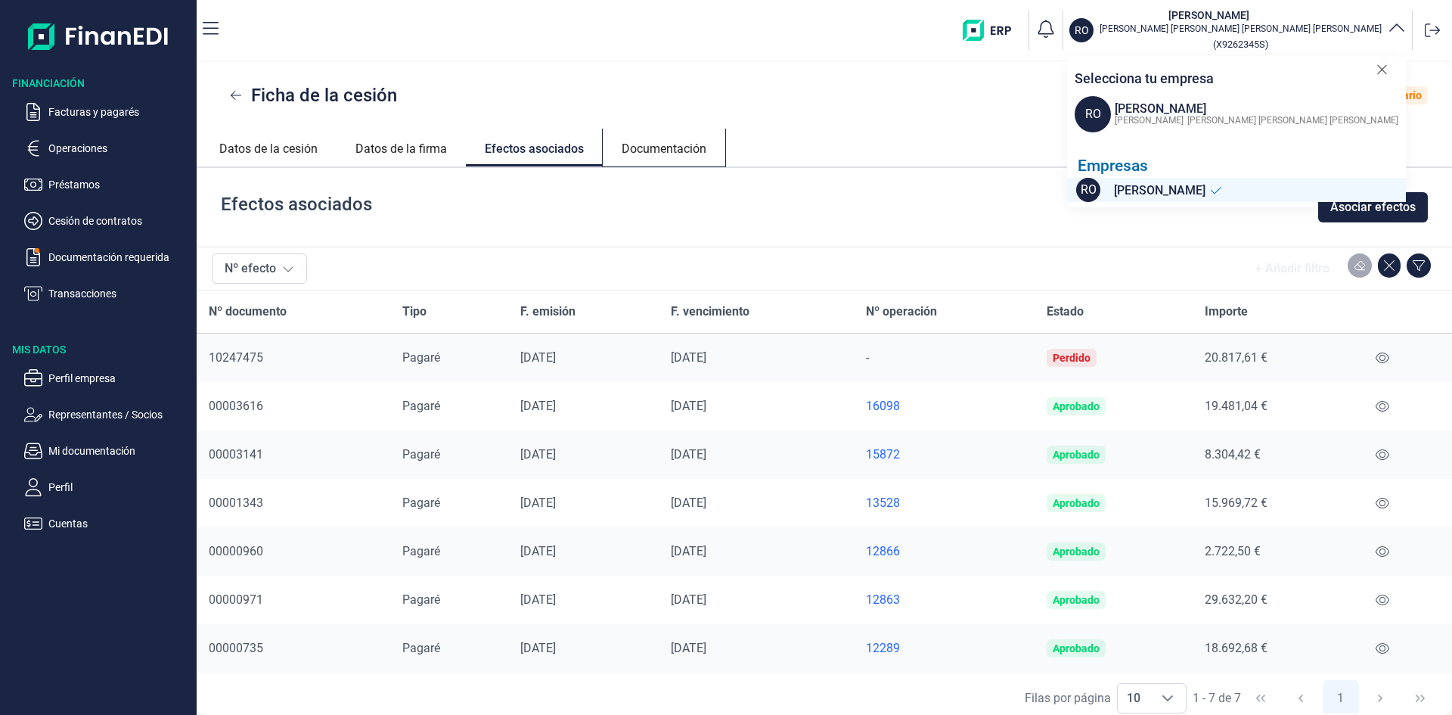
click at [669, 151] on link "Documentación" at bounding box center [664, 147] width 123 height 36
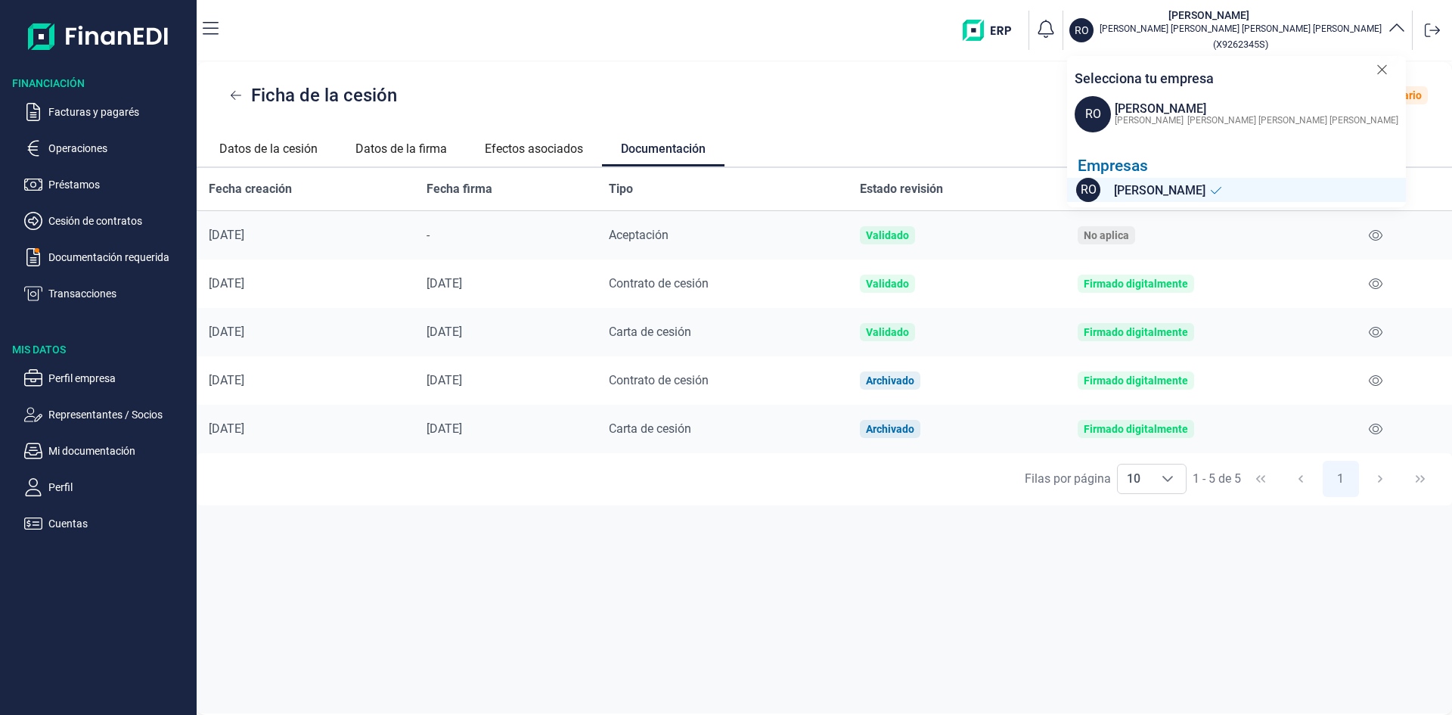
click at [663, 284] on span "Contrato de cesión" at bounding box center [659, 283] width 100 height 14
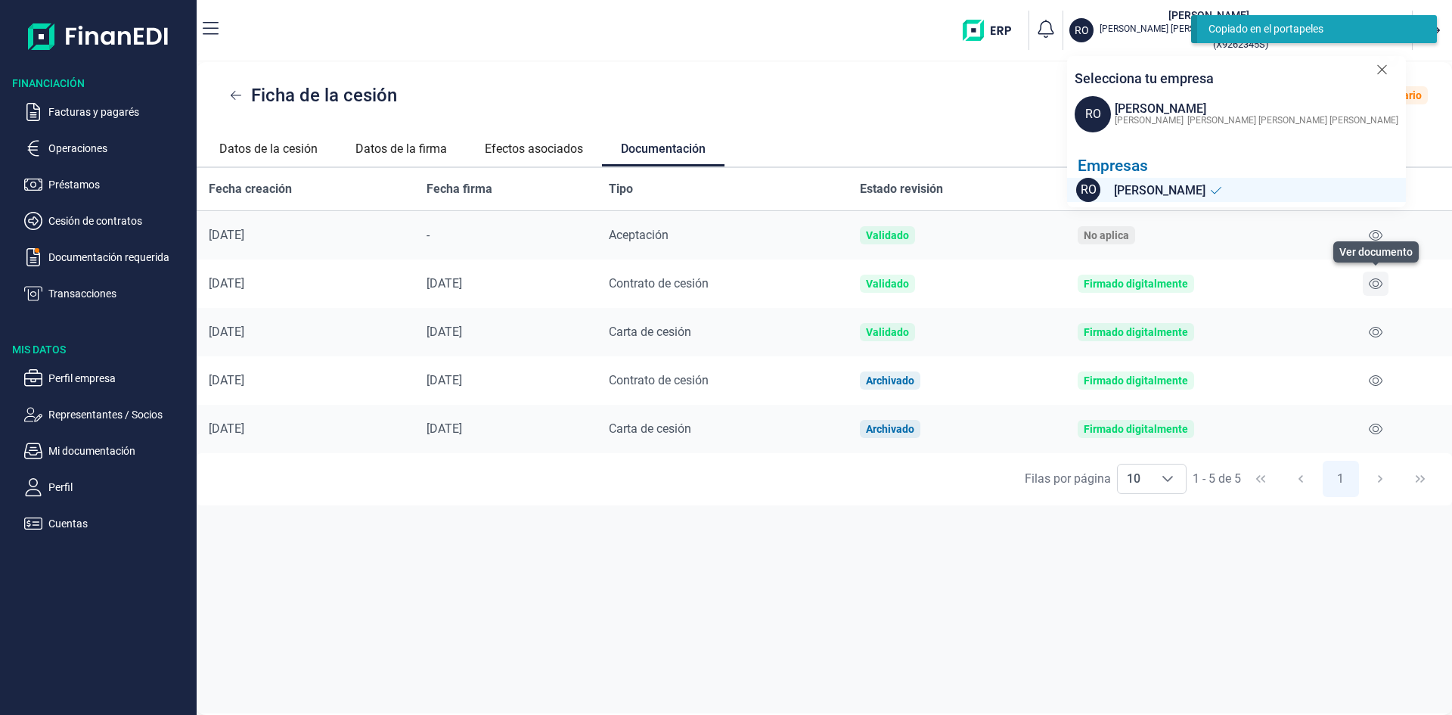
click at [1365, 278] on button at bounding box center [1376, 284] width 26 height 24
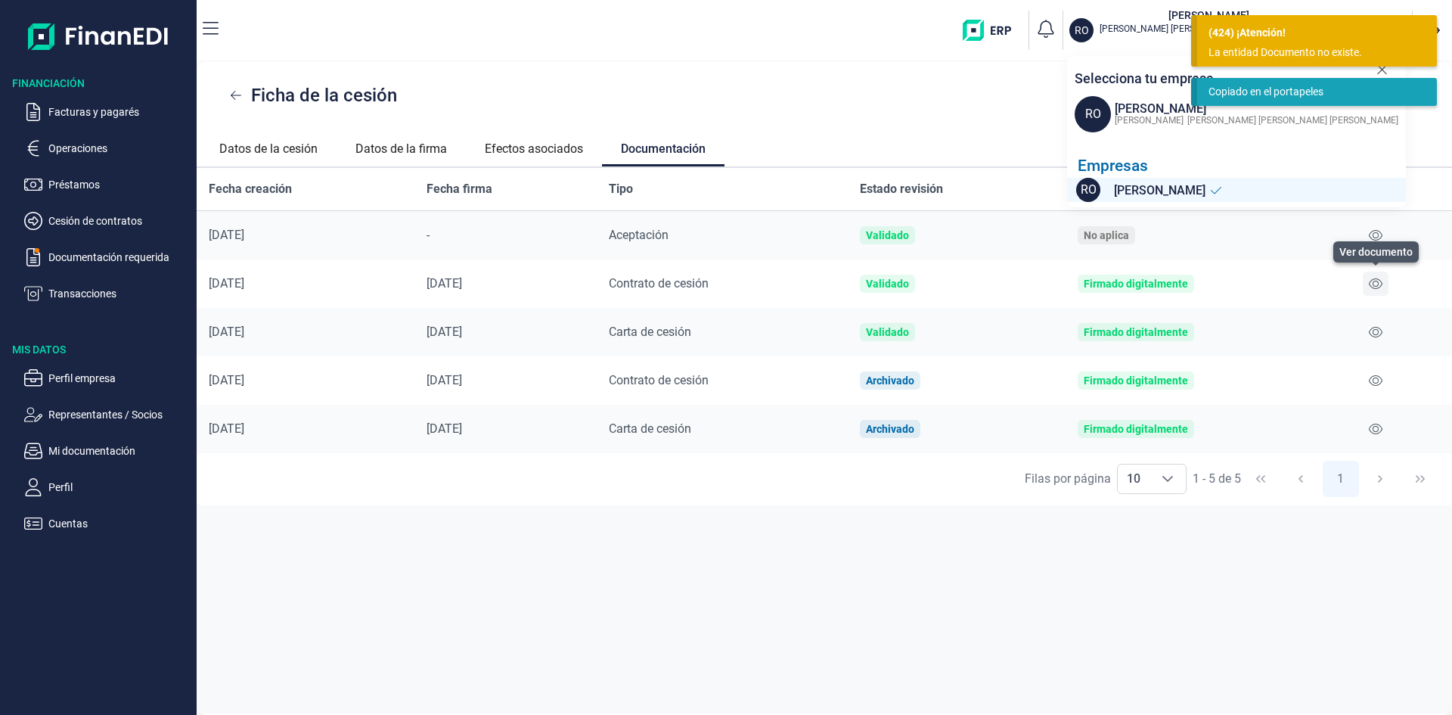
click at [1377, 287] on icon at bounding box center [1376, 284] width 14 height 12
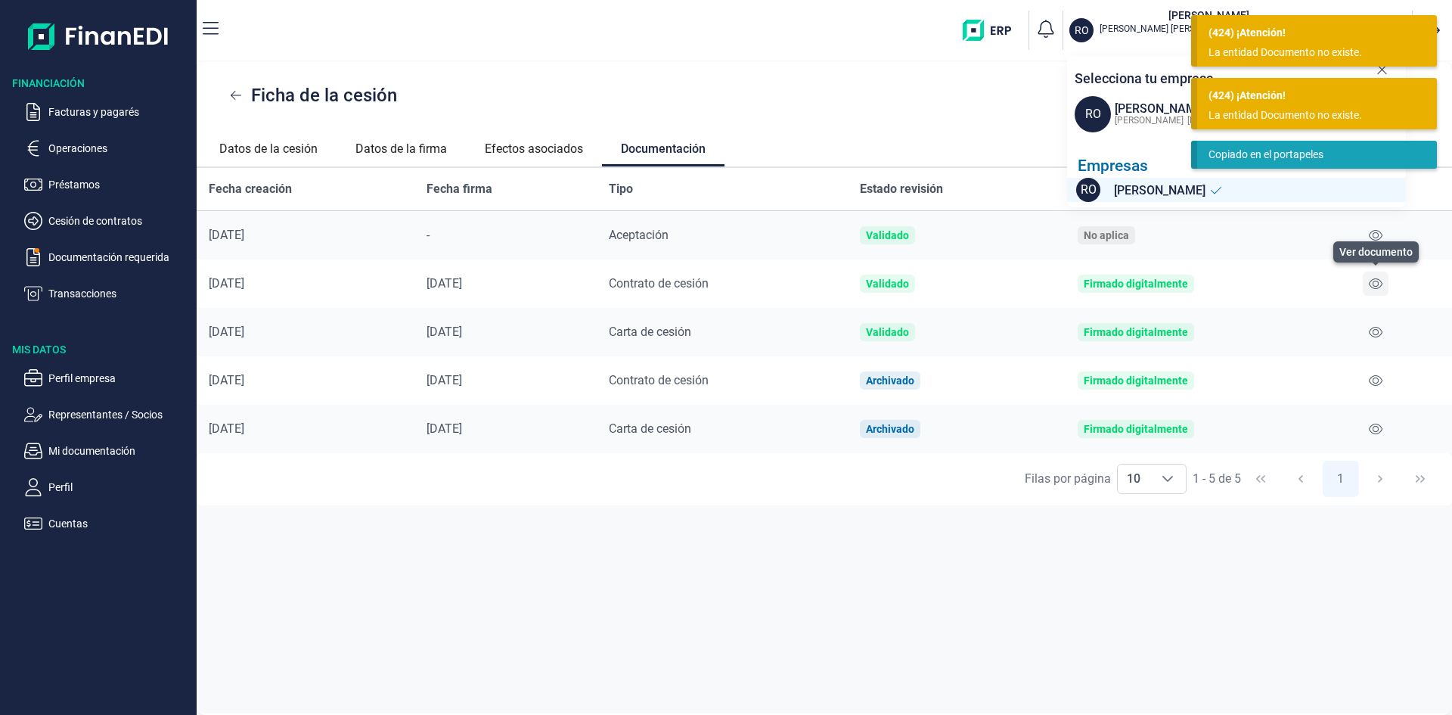
click at [1377, 287] on icon at bounding box center [1376, 284] width 14 height 12
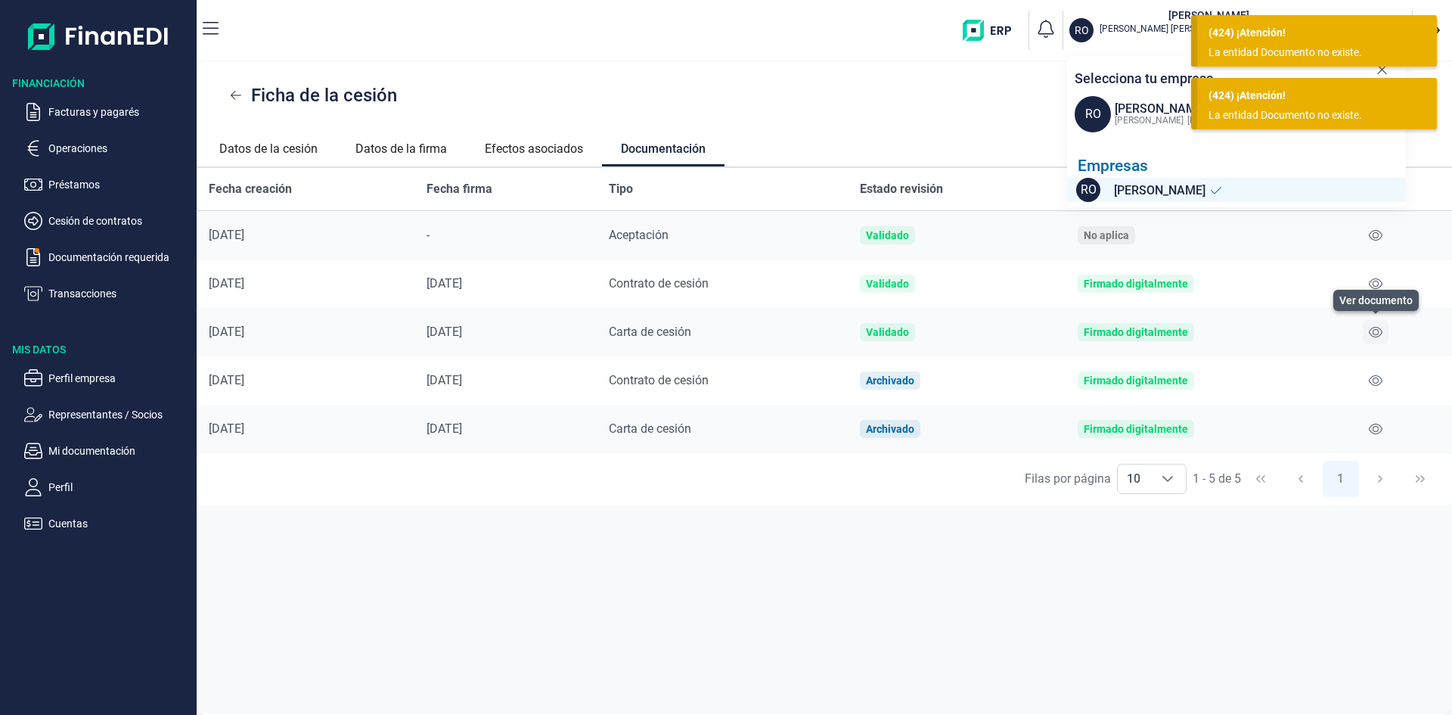
click at [1379, 335] on icon at bounding box center [1376, 332] width 14 height 11
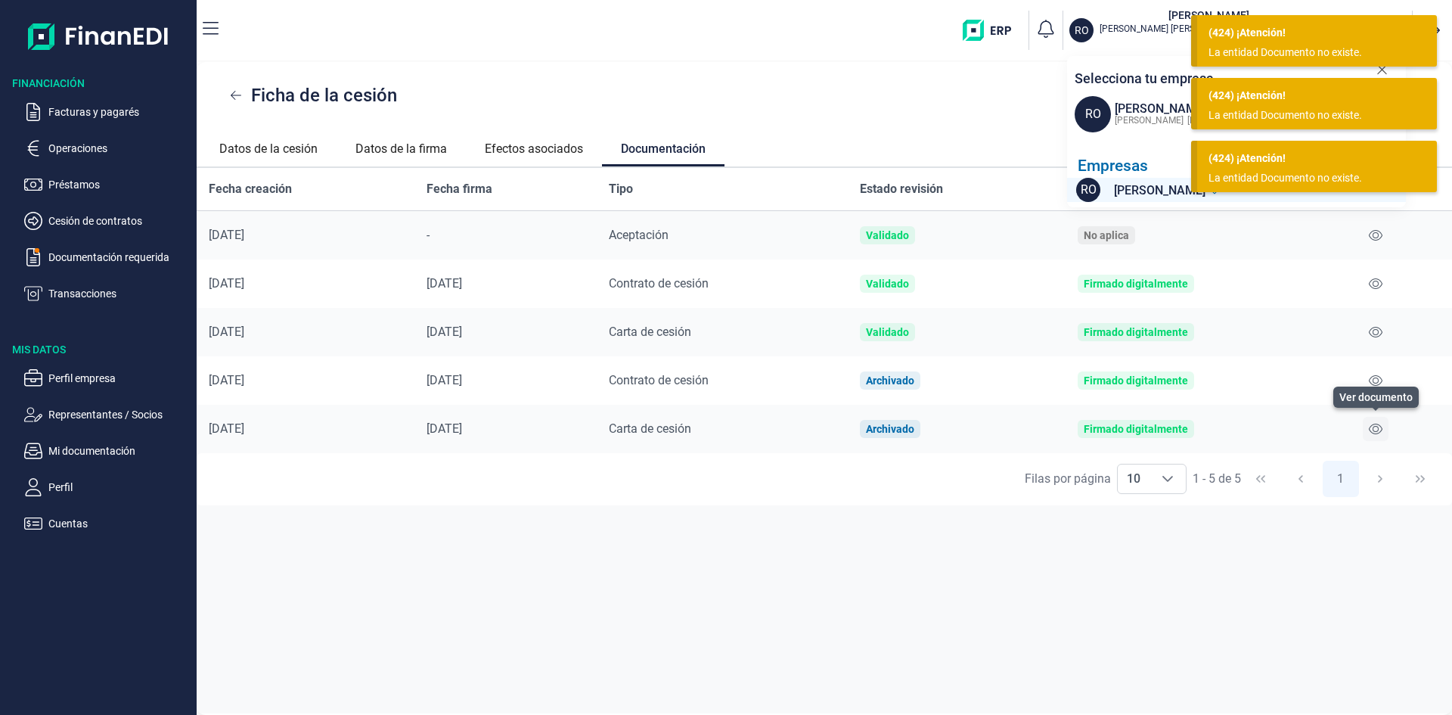
click at [1377, 429] on icon at bounding box center [1376, 429] width 14 height 12
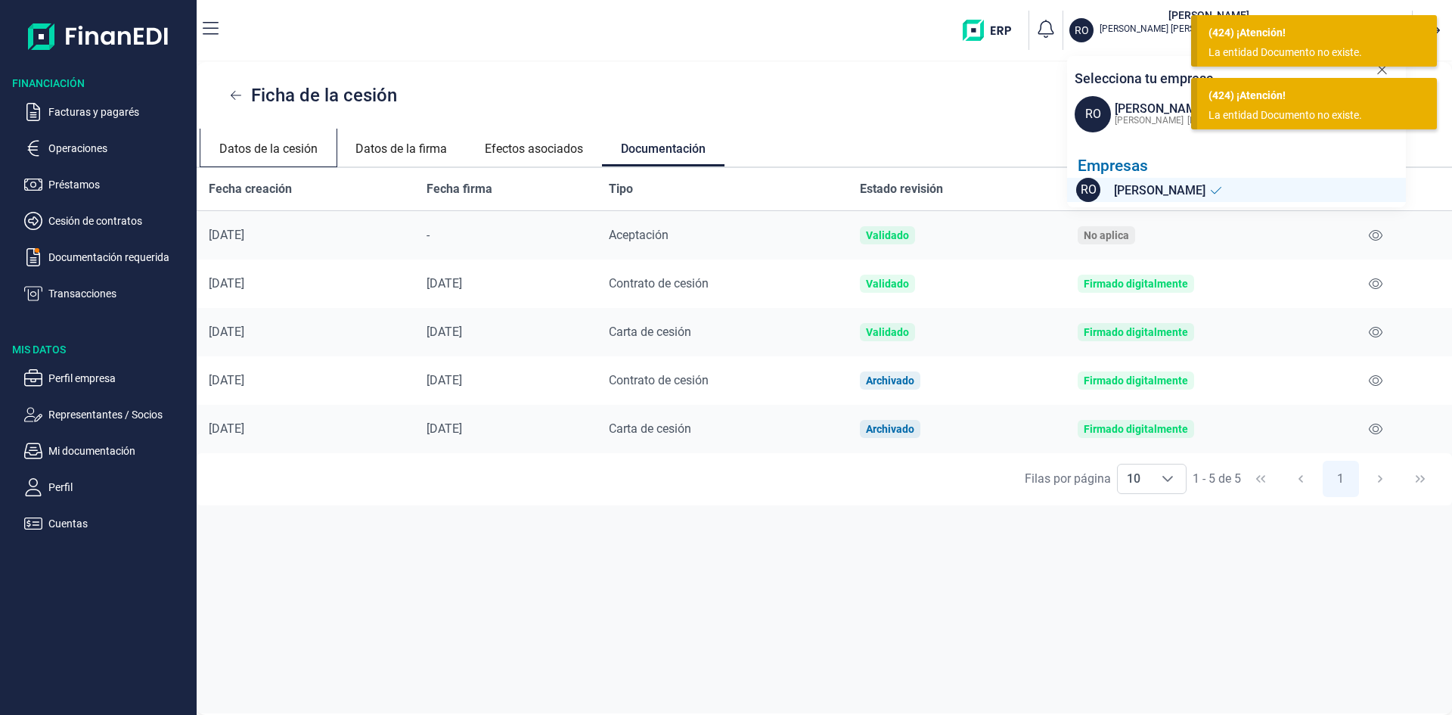
click at [265, 145] on link "Datos de la cesión" at bounding box center [268, 147] width 136 height 36
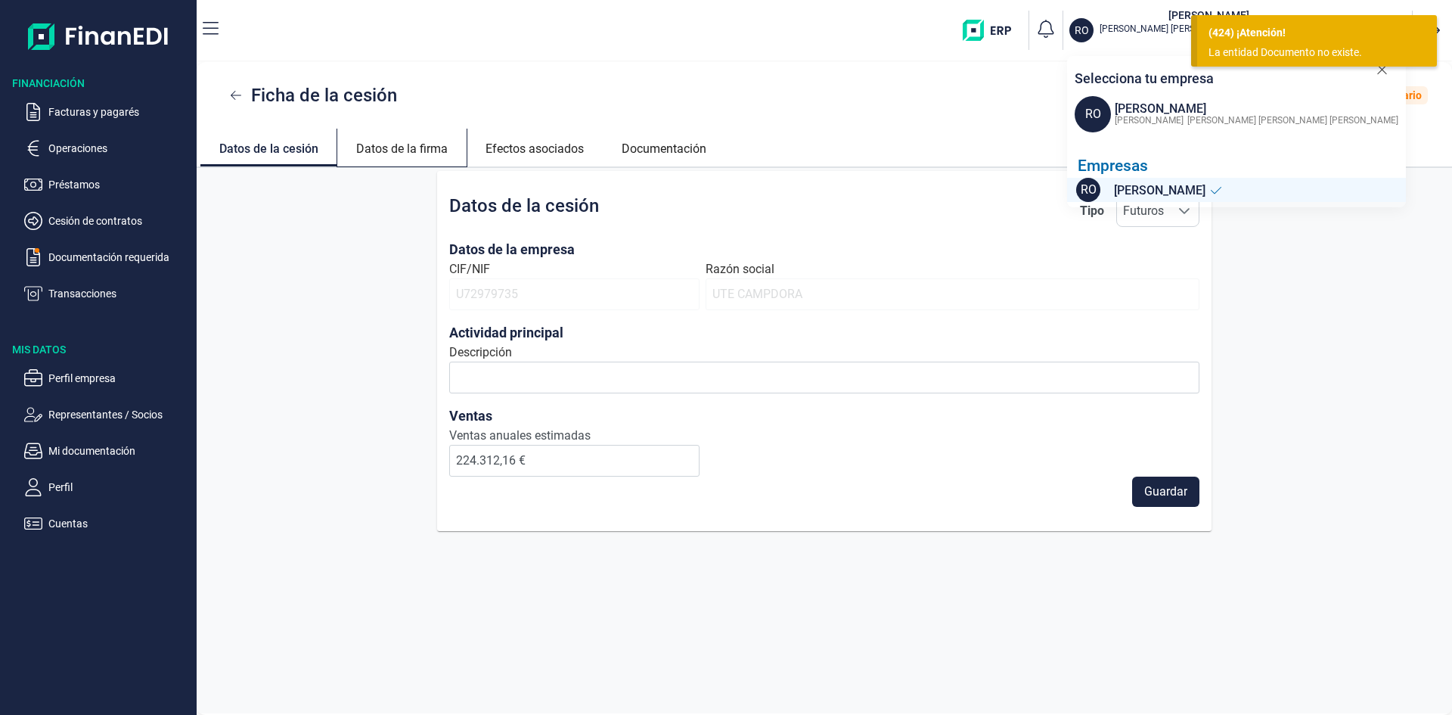
click at [403, 151] on link "Datos de la firma" at bounding box center [401, 147] width 129 height 36
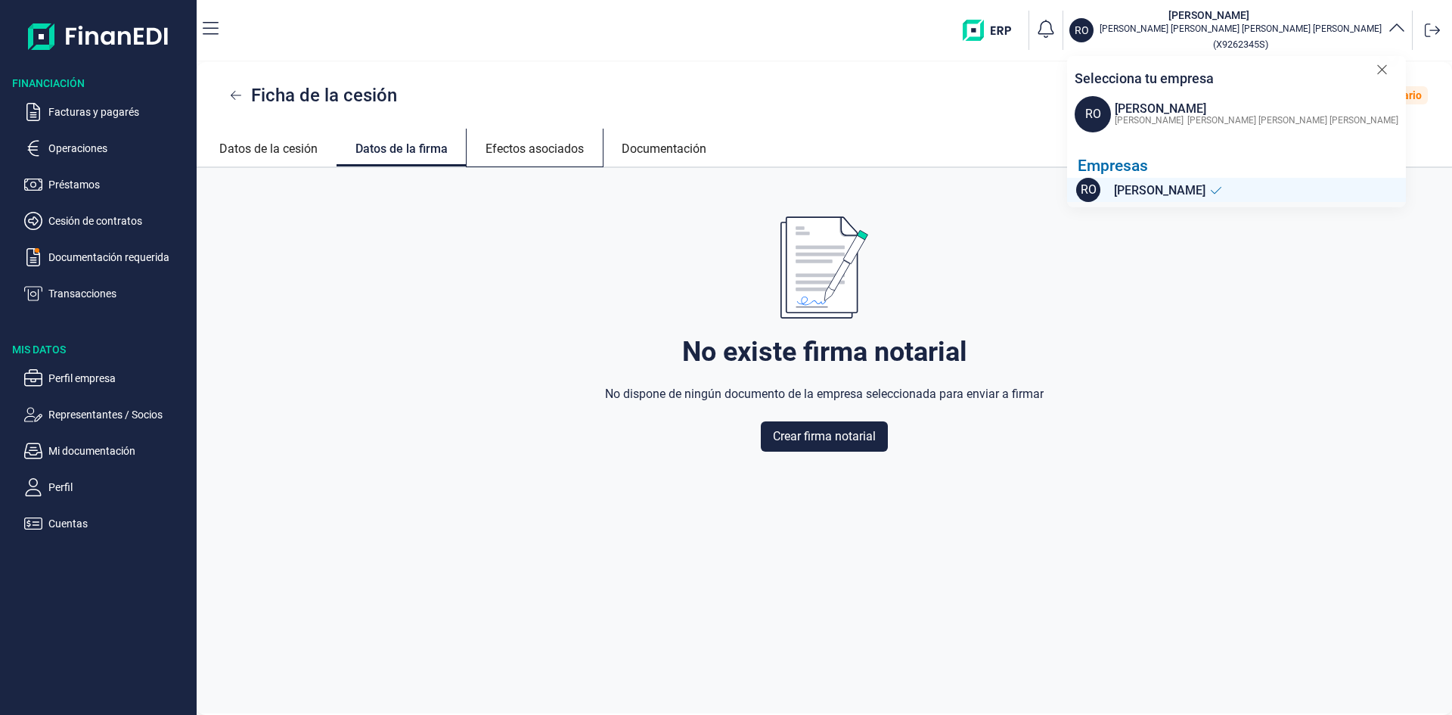
click at [498, 157] on link "Efectos asociados" at bounding box center [535, 147] width 136 height 36
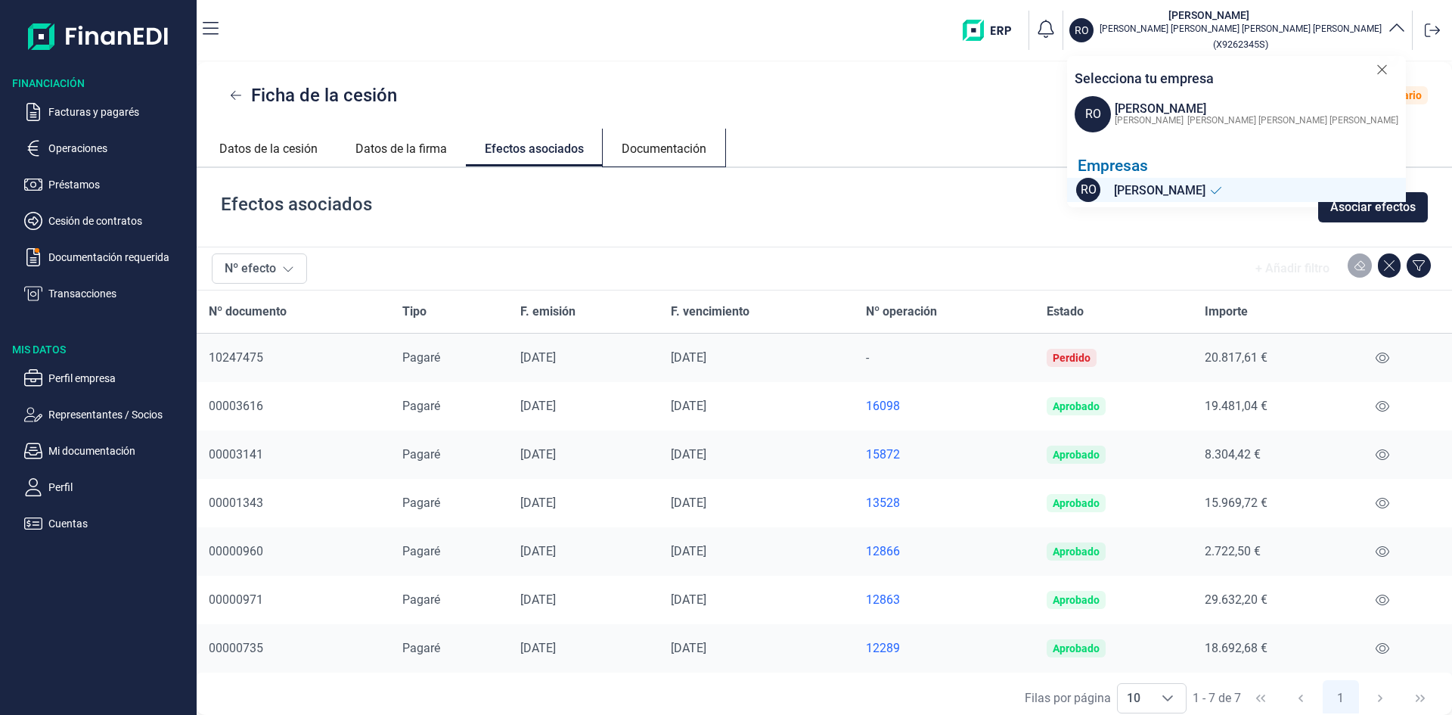
click at [675, 148] on link "Documentación" at bounding box center [664, 147] width 123 height 36
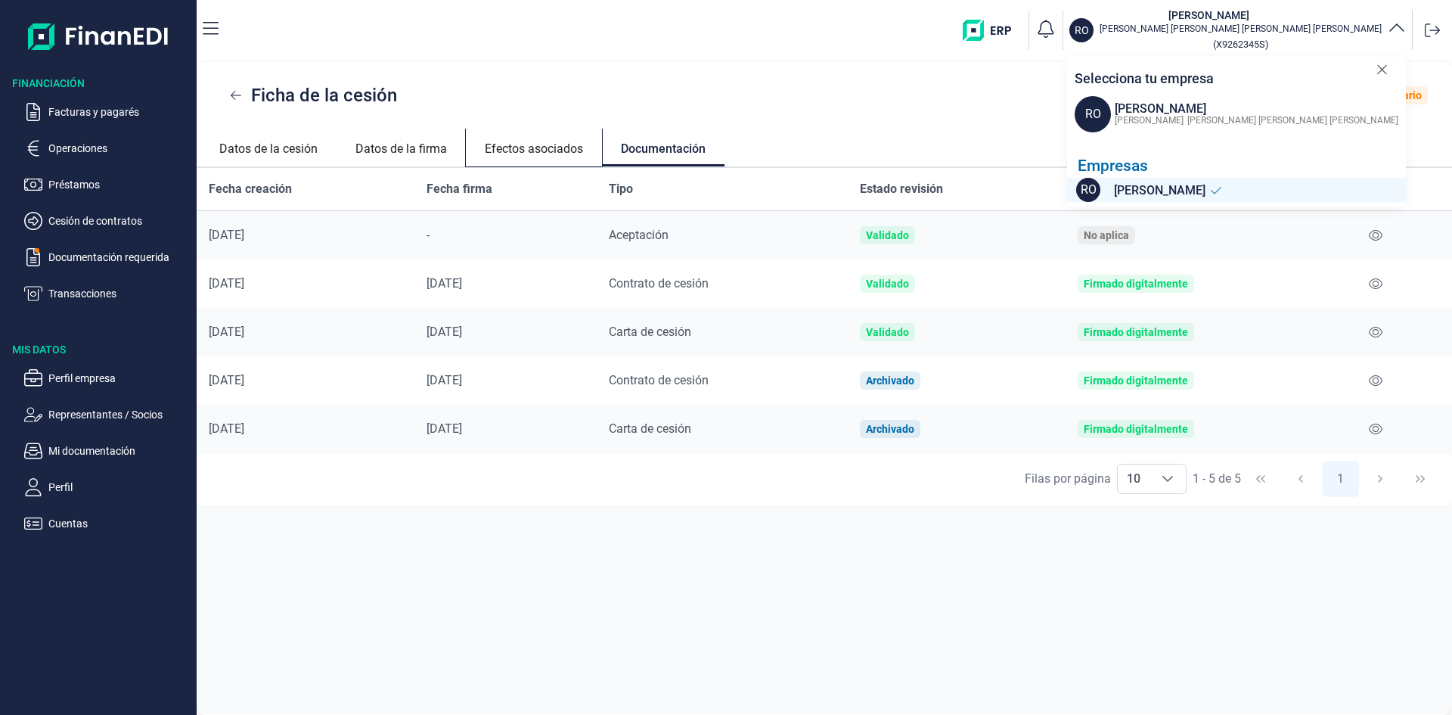
click at [524, 149] on link "Efectos asociados" at bounding box center [534, 147] width 136 height 36
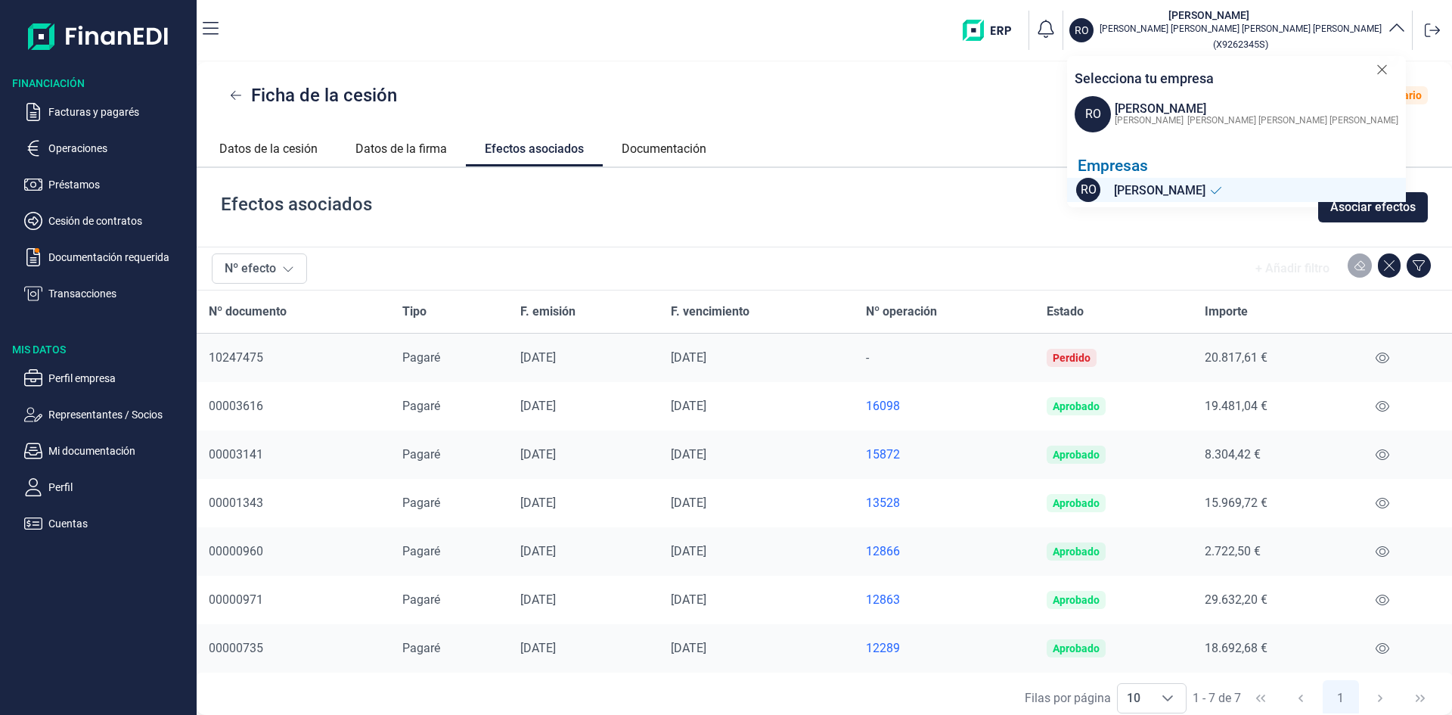
scroll to position [11, 0]
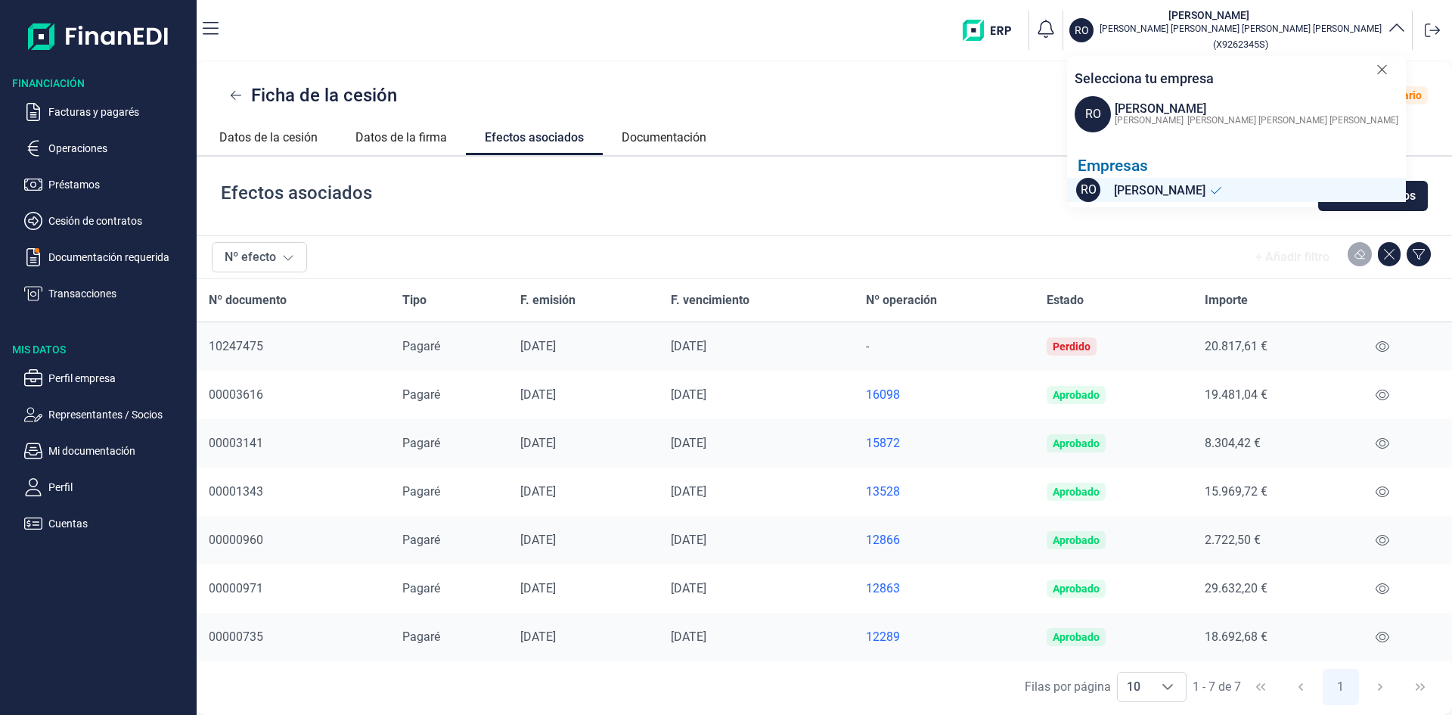
click at [894, 635] on div "12289" at bounding box center [944, 636] width 157 height 15
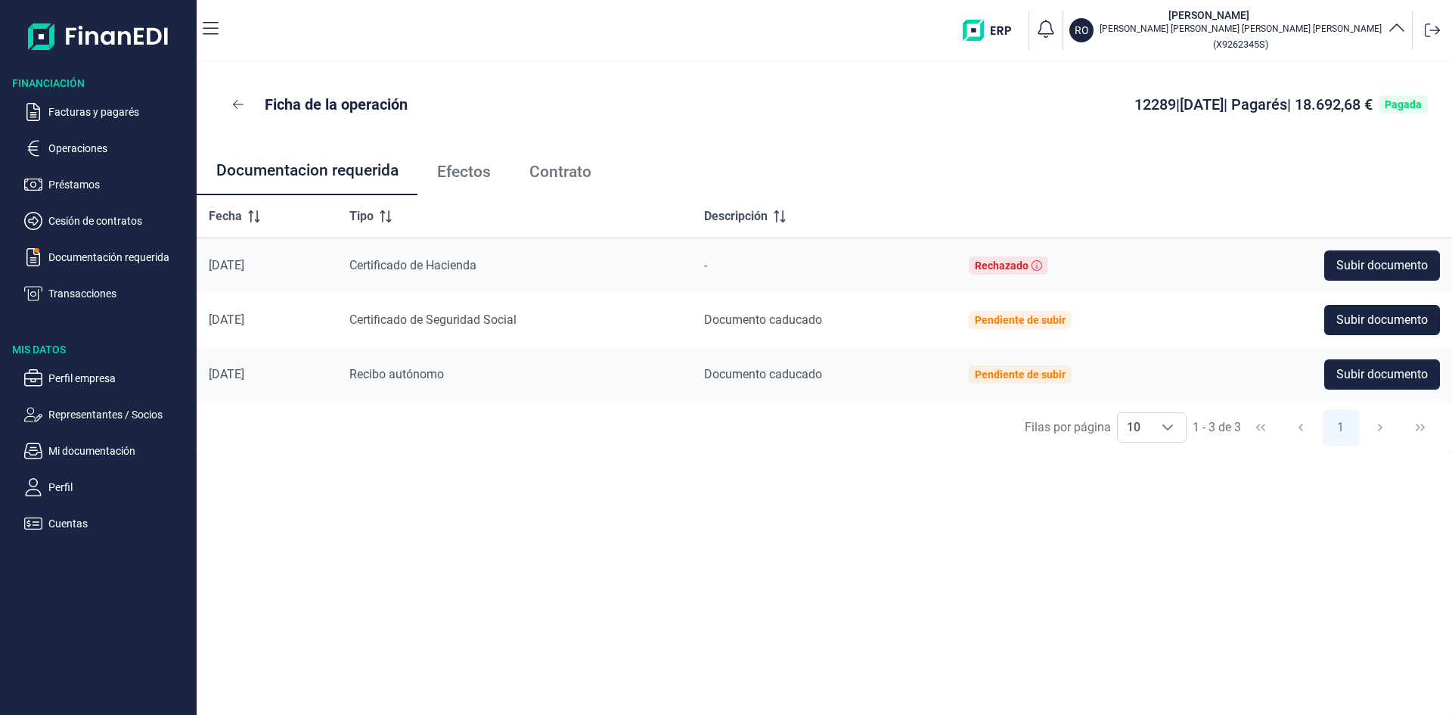
click at [577, 166] on span "Contrato" at bounding box center [560, 172] width 62 height 16
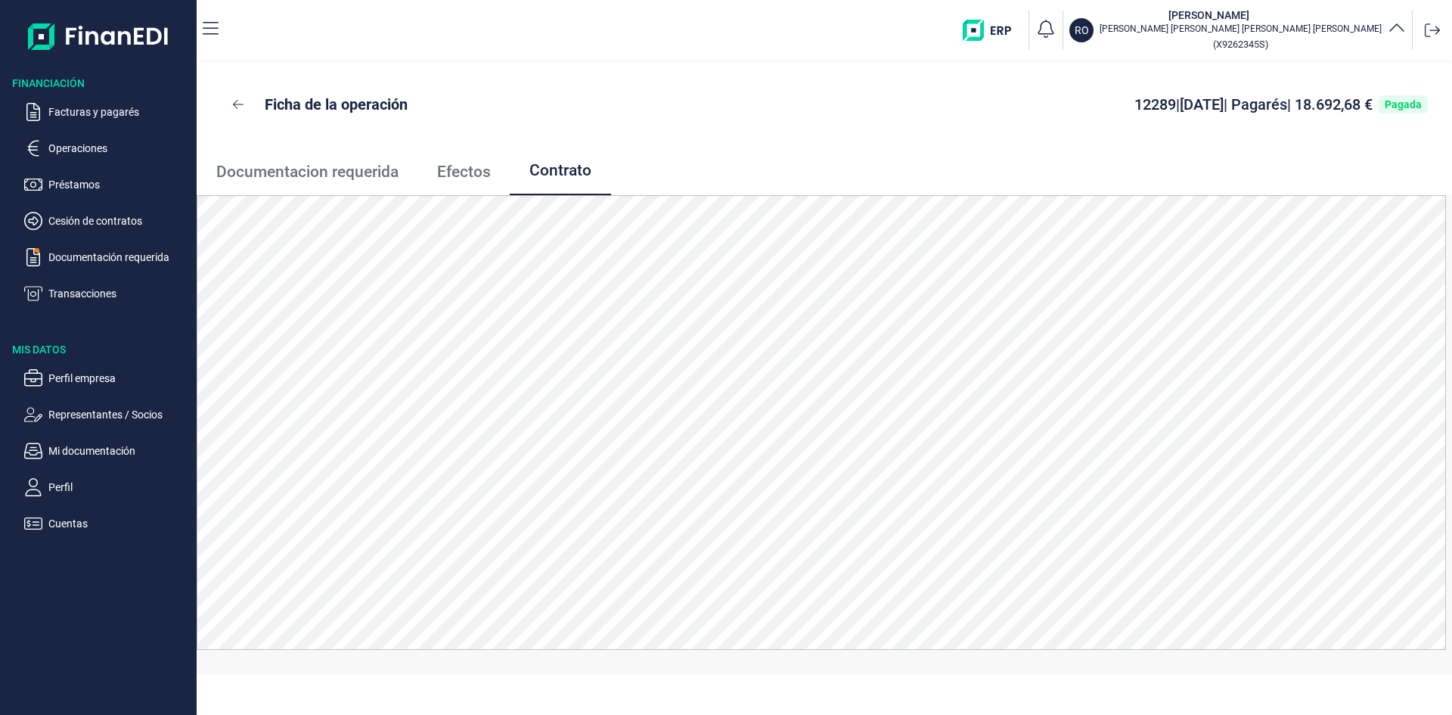
click at [470, 172] on span "Efectos" at bounding box center [464, 172] width 54 height 16
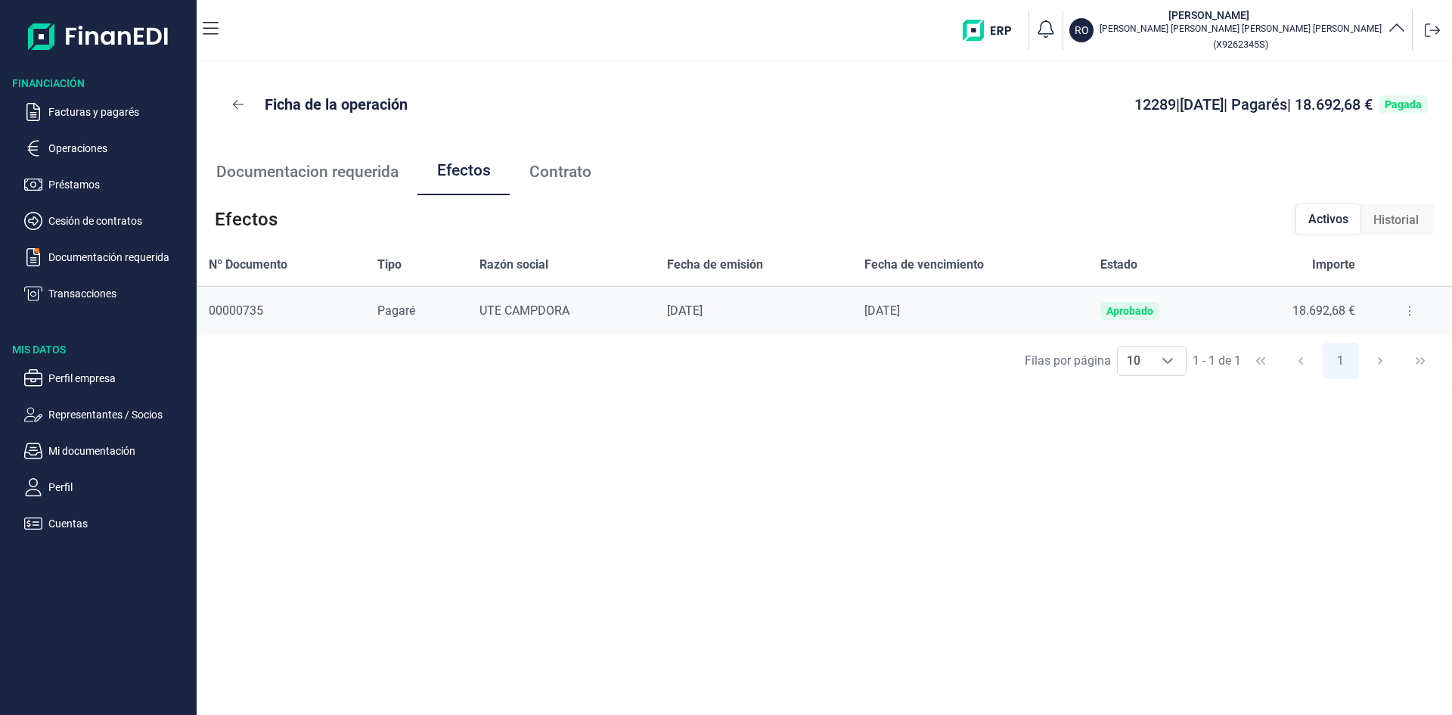
click at [352, 178] on span "Documentacion requerida" at bounding box center [307, 172] width 182 height 16
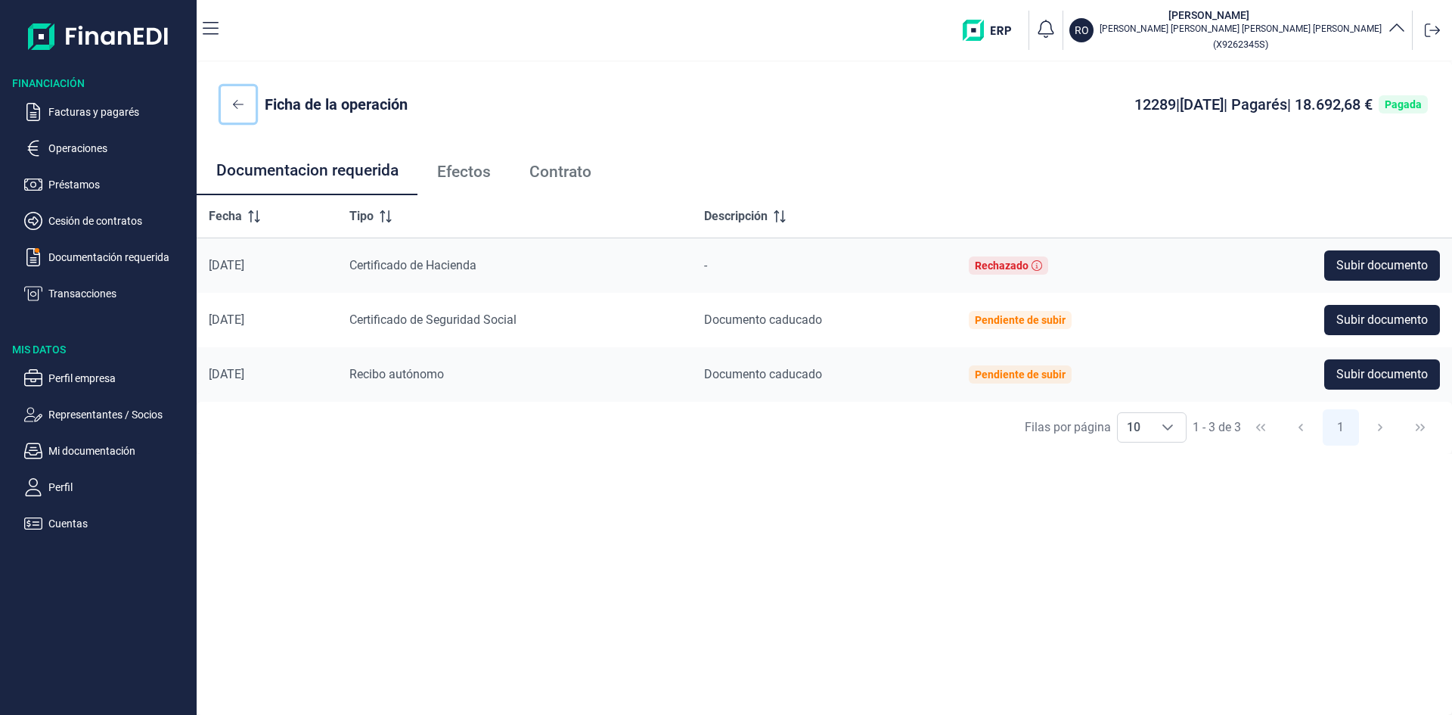
click at [230, 107] on button at bounding box center [238, 104] width 35 height 36
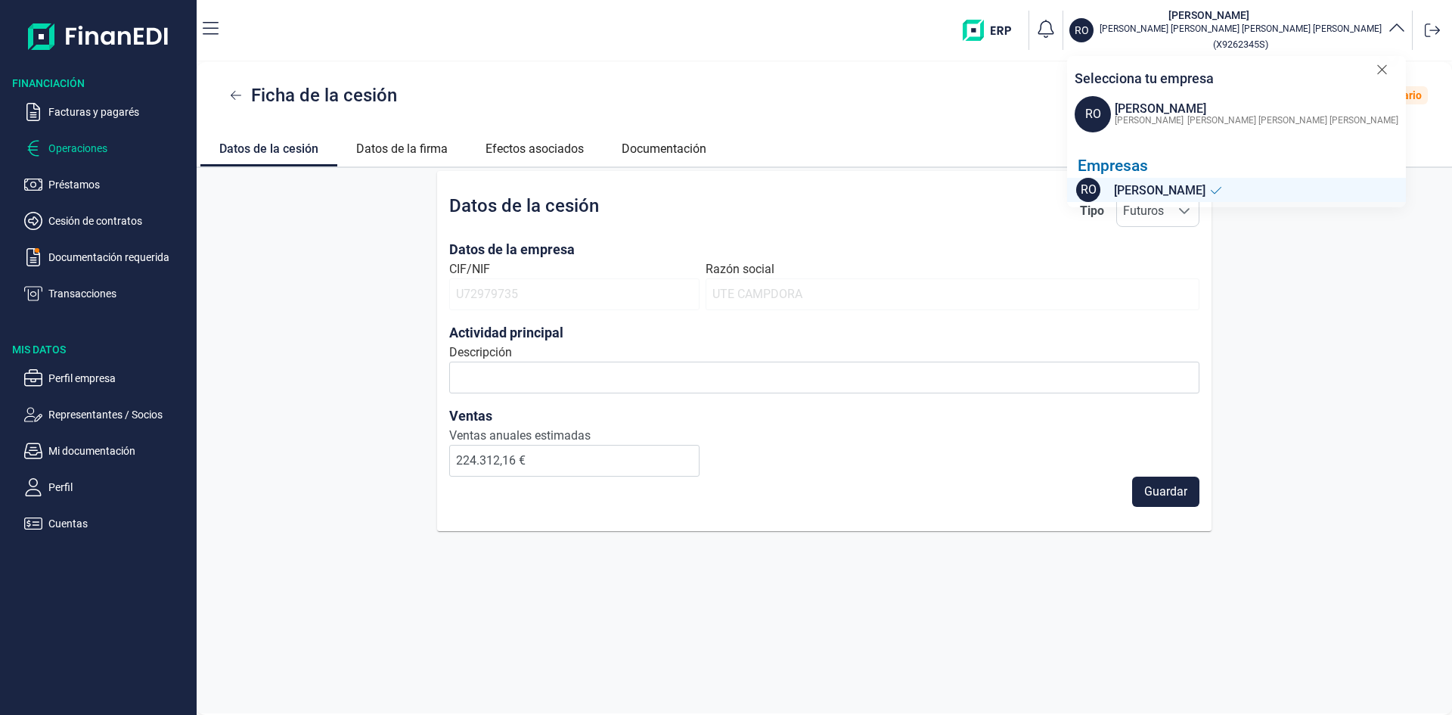
click at [88, 151] on p "Operaciones" at bounding box center [119, 148] width 142 height 18
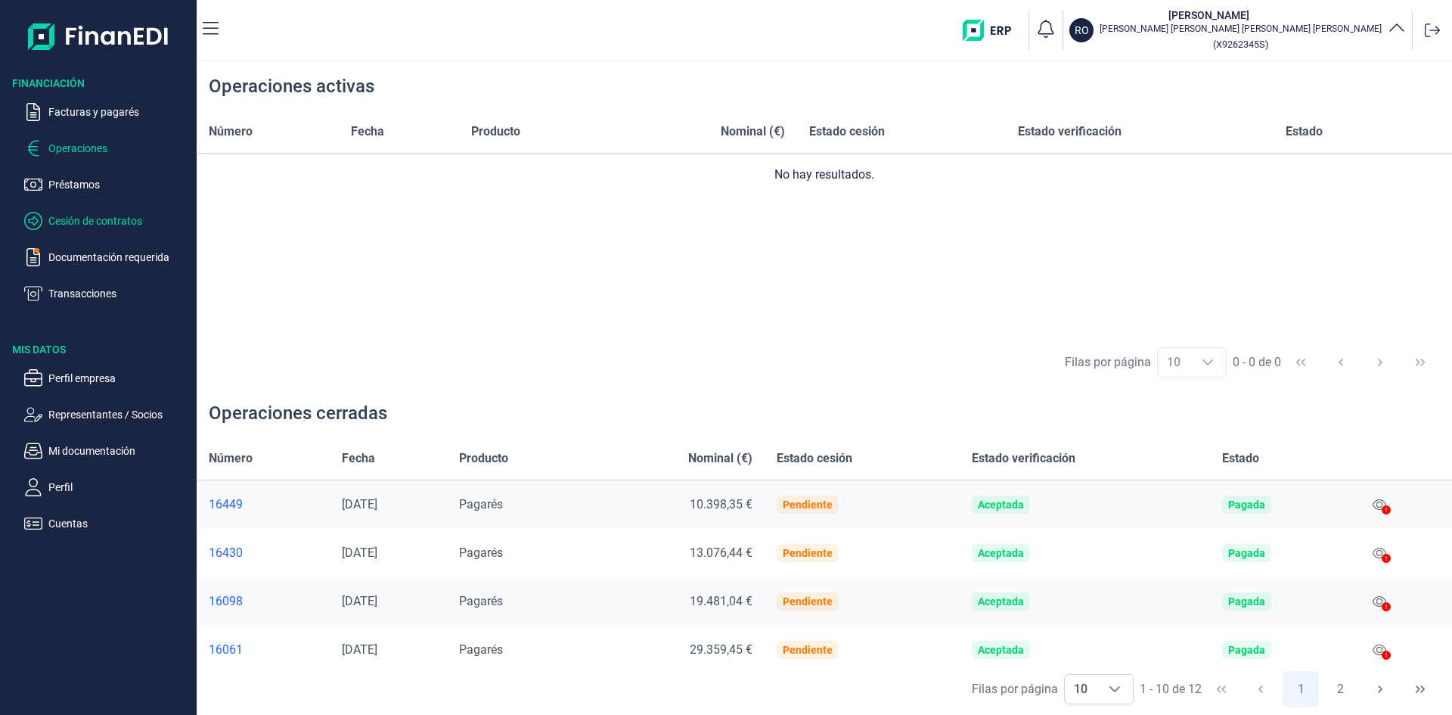
click at [106, 220] on p "Cesión de contratos" at bounding box center [119, 221] width 142 height 18
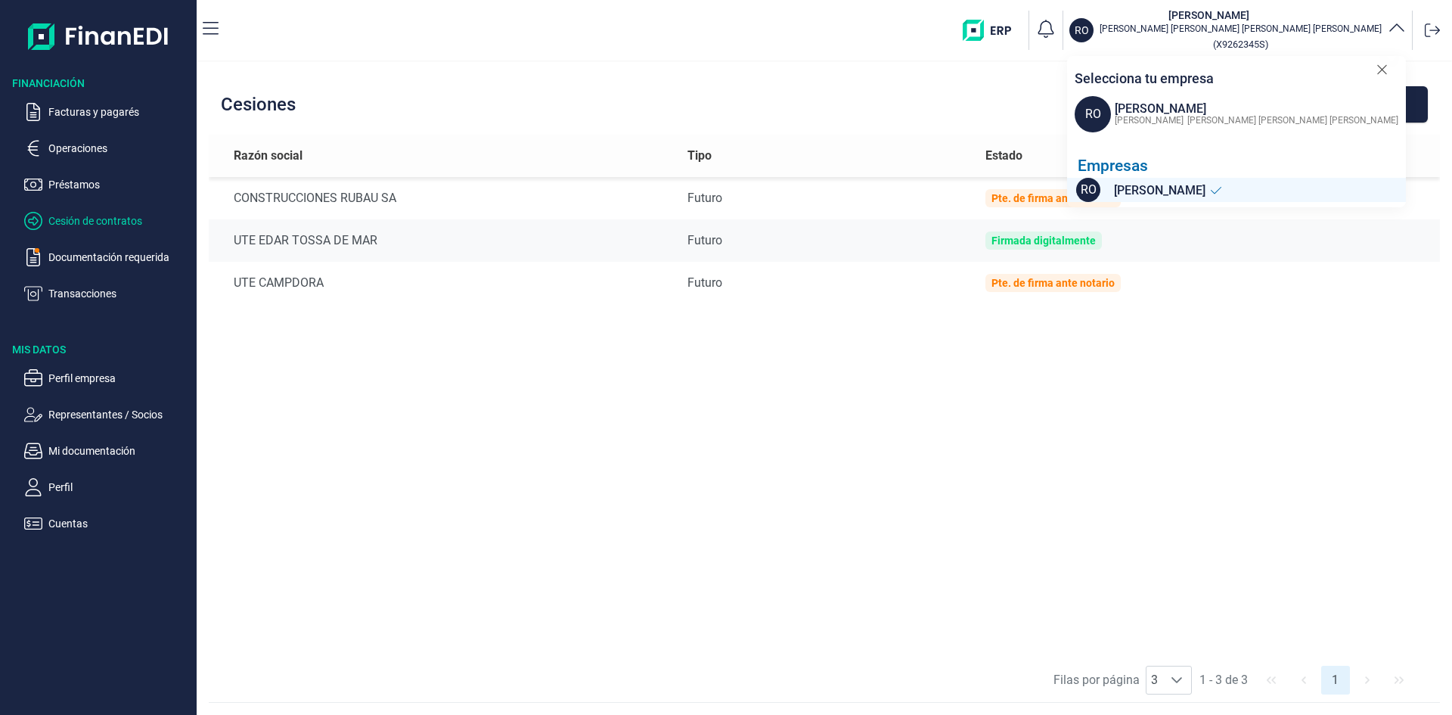
click at [121, 219] on p "Cesión de contratos" at bounding box center [119, 221] width 142 height 18
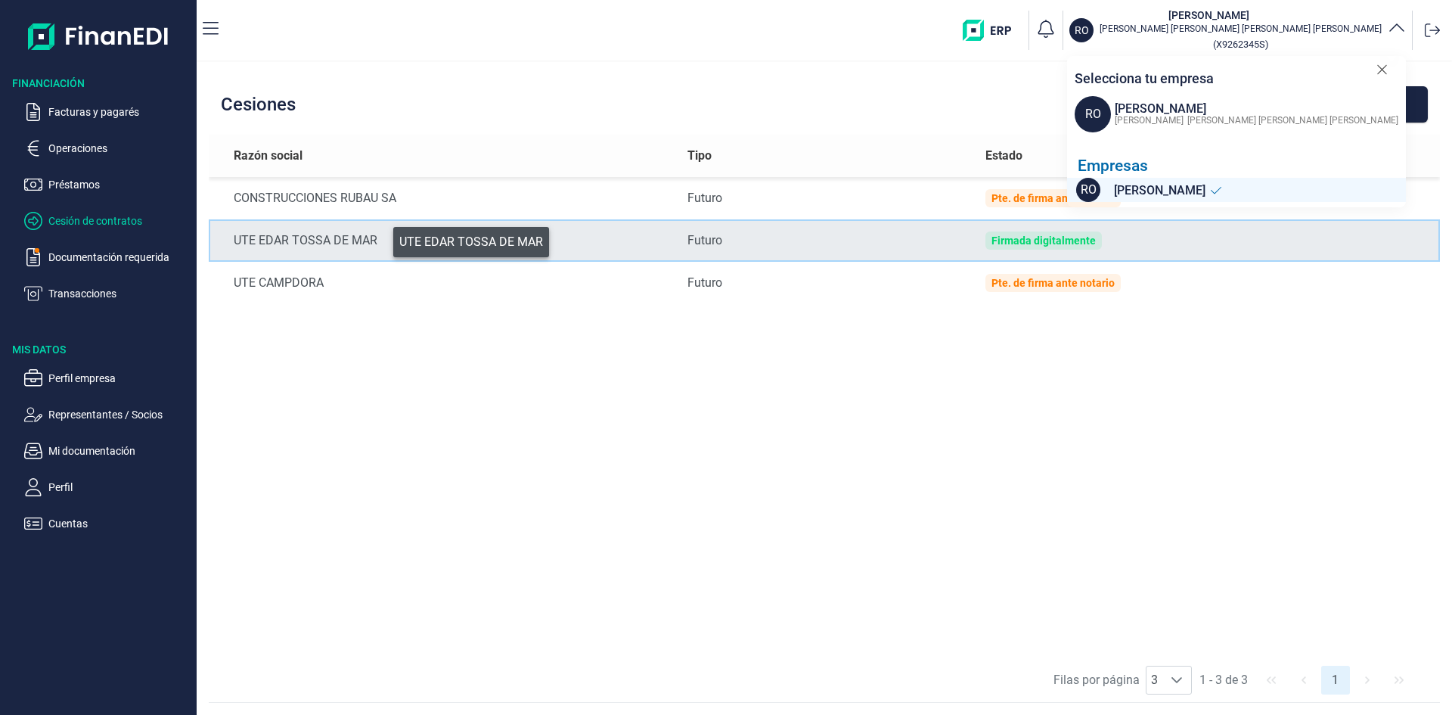
click at [383, 238] on div "UTE EDAR TOSSA DE MAR" at bounding box center [449, 240] width 430 height 18
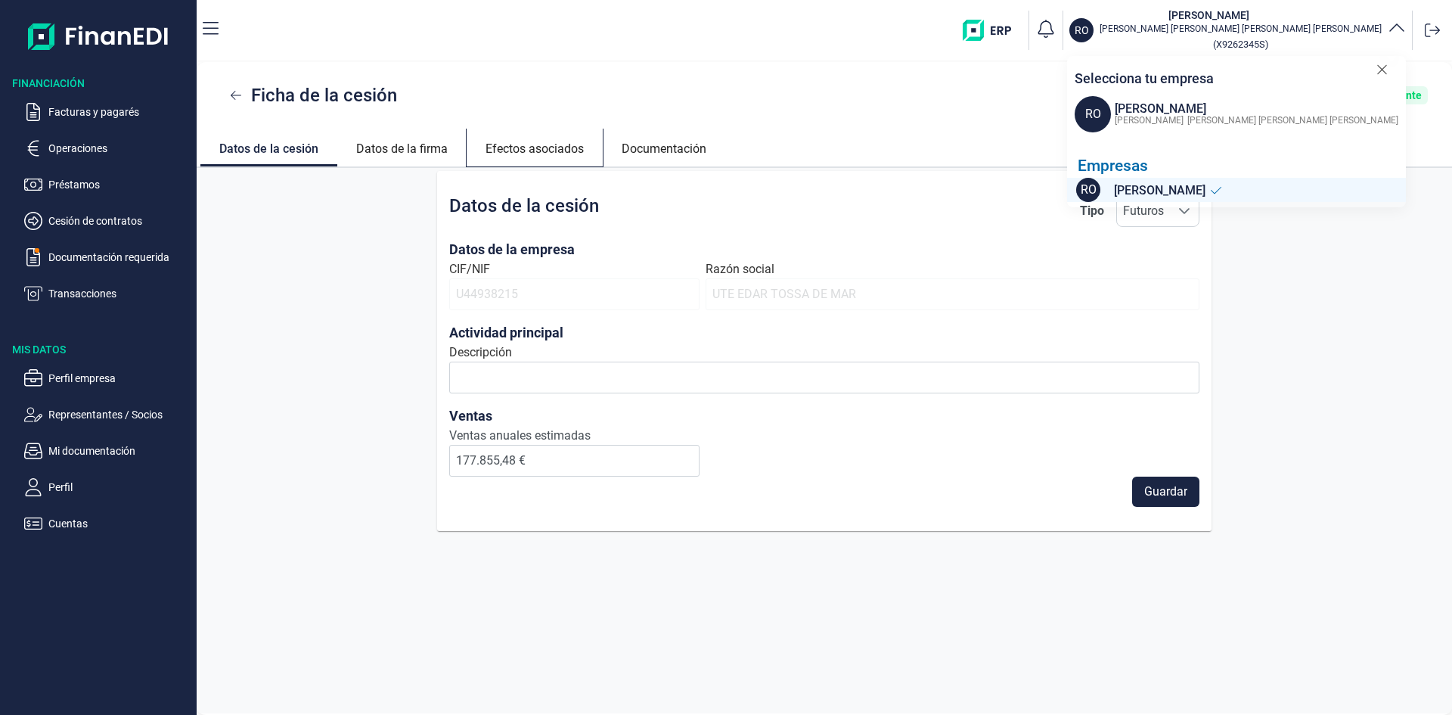
click at [555, 145] on link "Efectos asociados" at bounding box center [535, 147] width 136 height 36
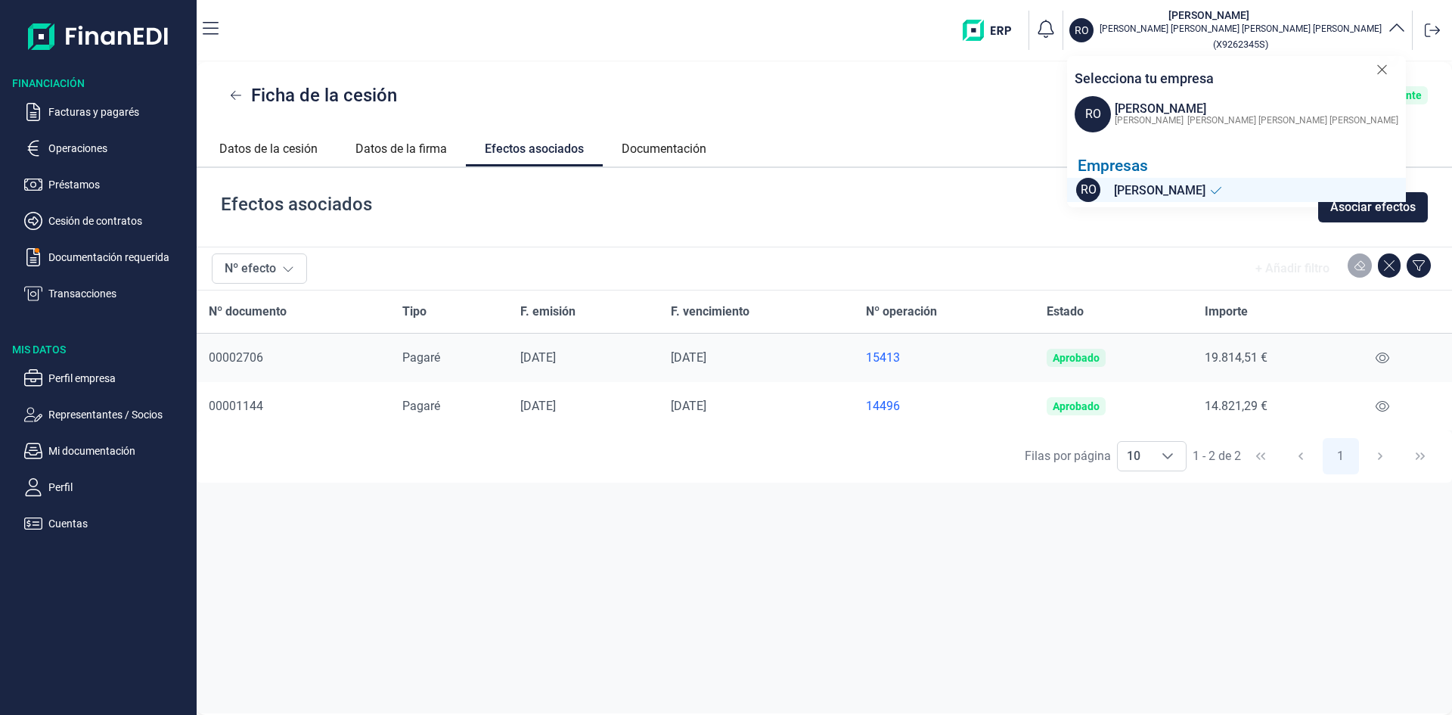
click at [895, 355] on div "15413" at bounding box center [944, 357] width 157 height 15
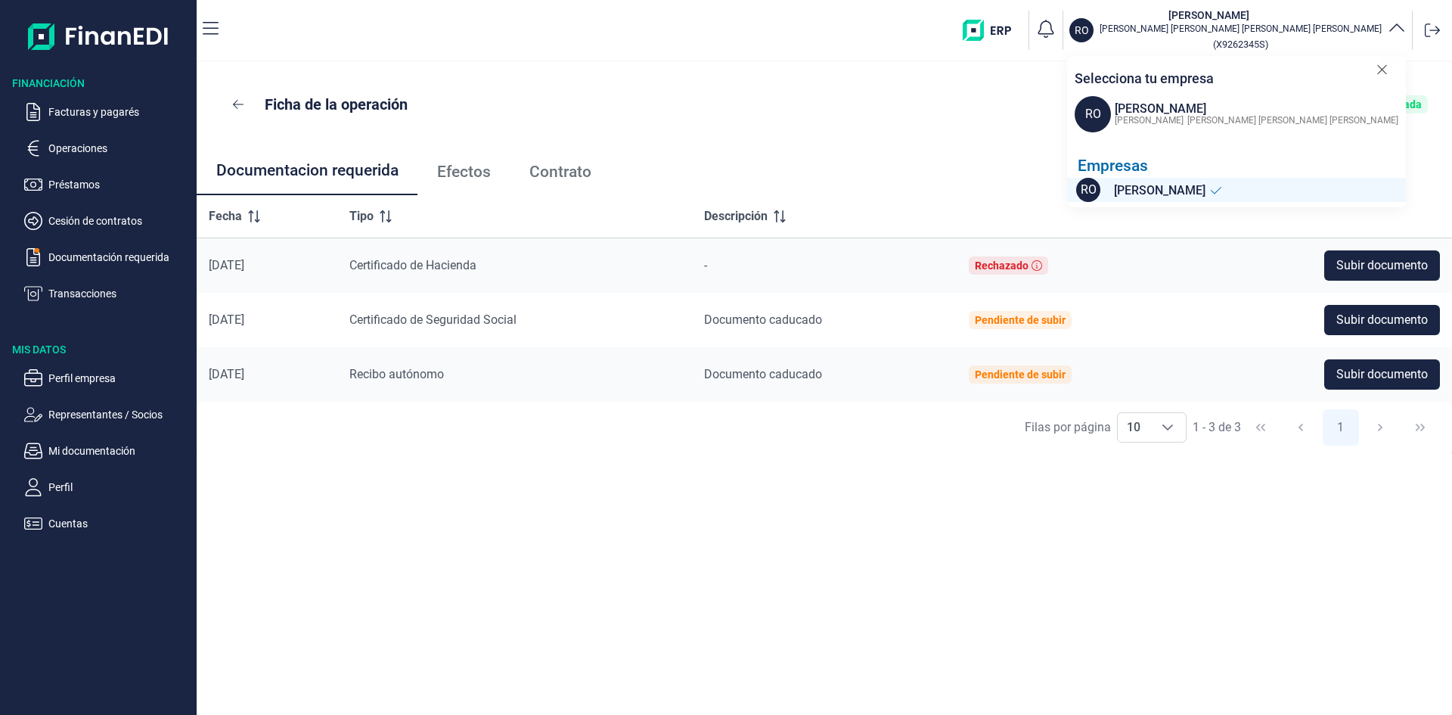
click at [541, 178] on span "Contrato" at bounding box center [560, 172] width 62 height 16
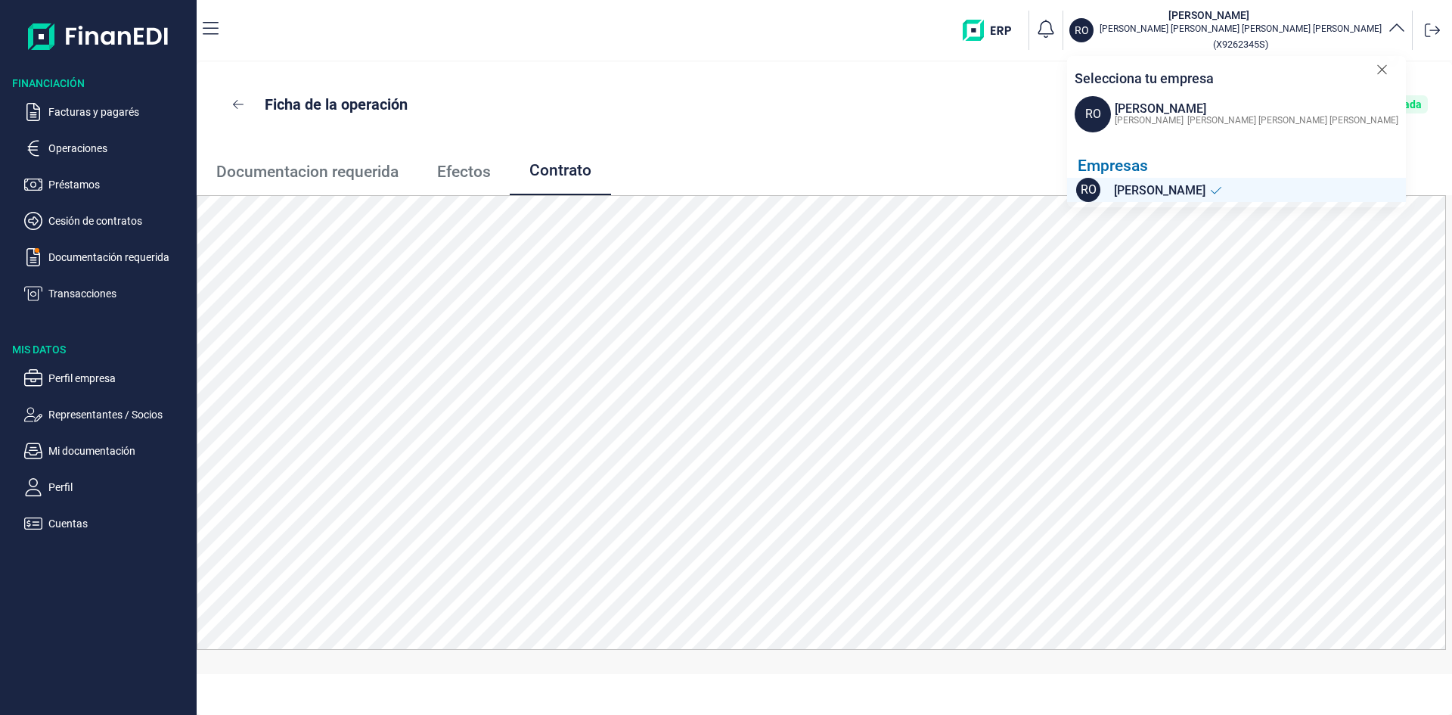
click at [1379, 73] on icon at bounding box center [1381, 69] width 11 height 15
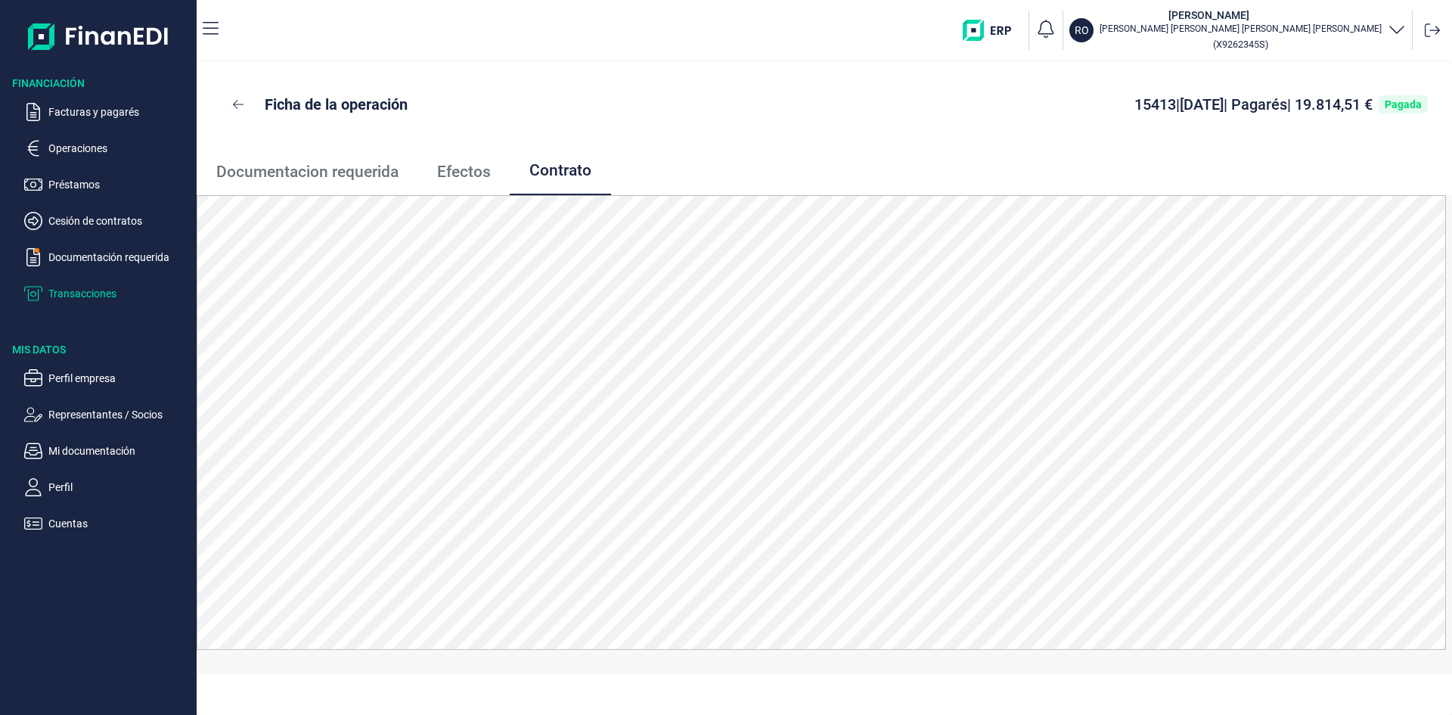
click at [98, 294] on p "Transacciones" at bounding box center [119, 293] width 142 height 18
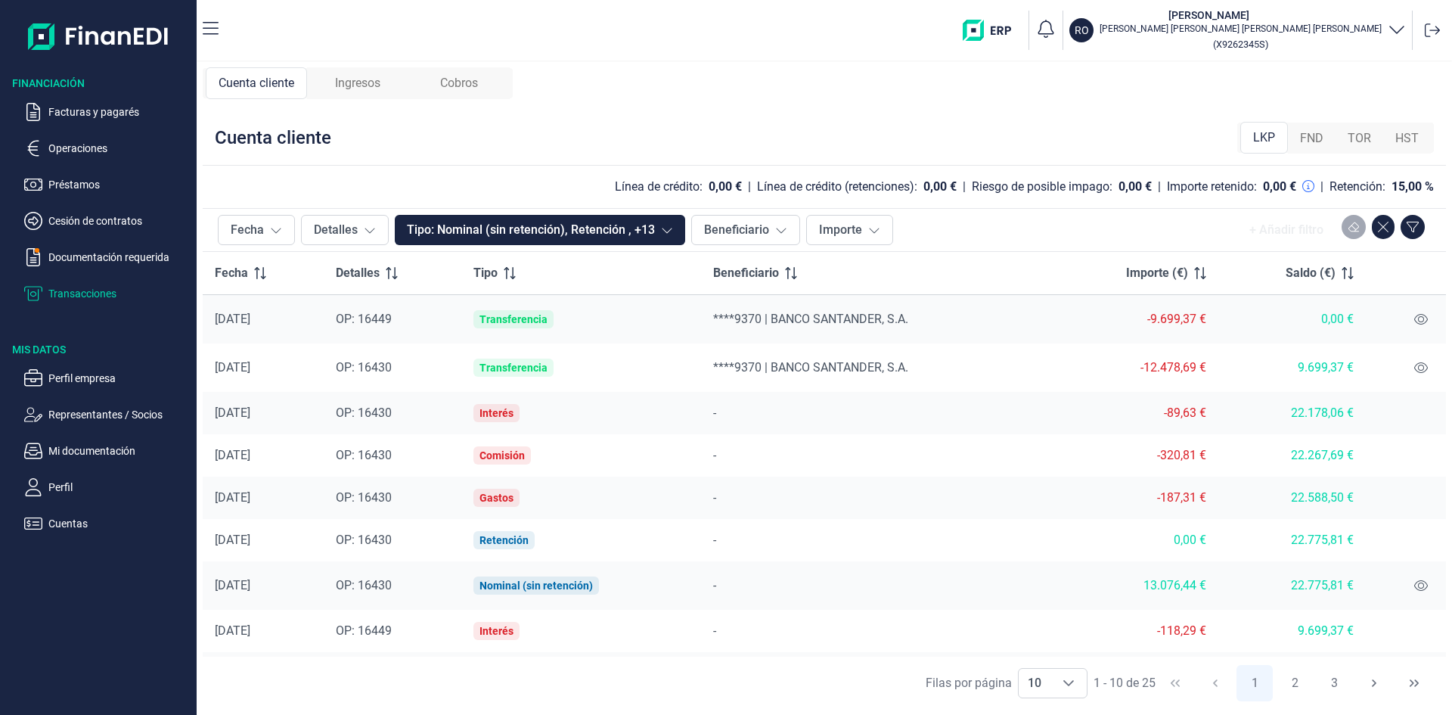
click at [1318, 140] on span "FND" at bounding box center [1311, 138] width 23 height 18
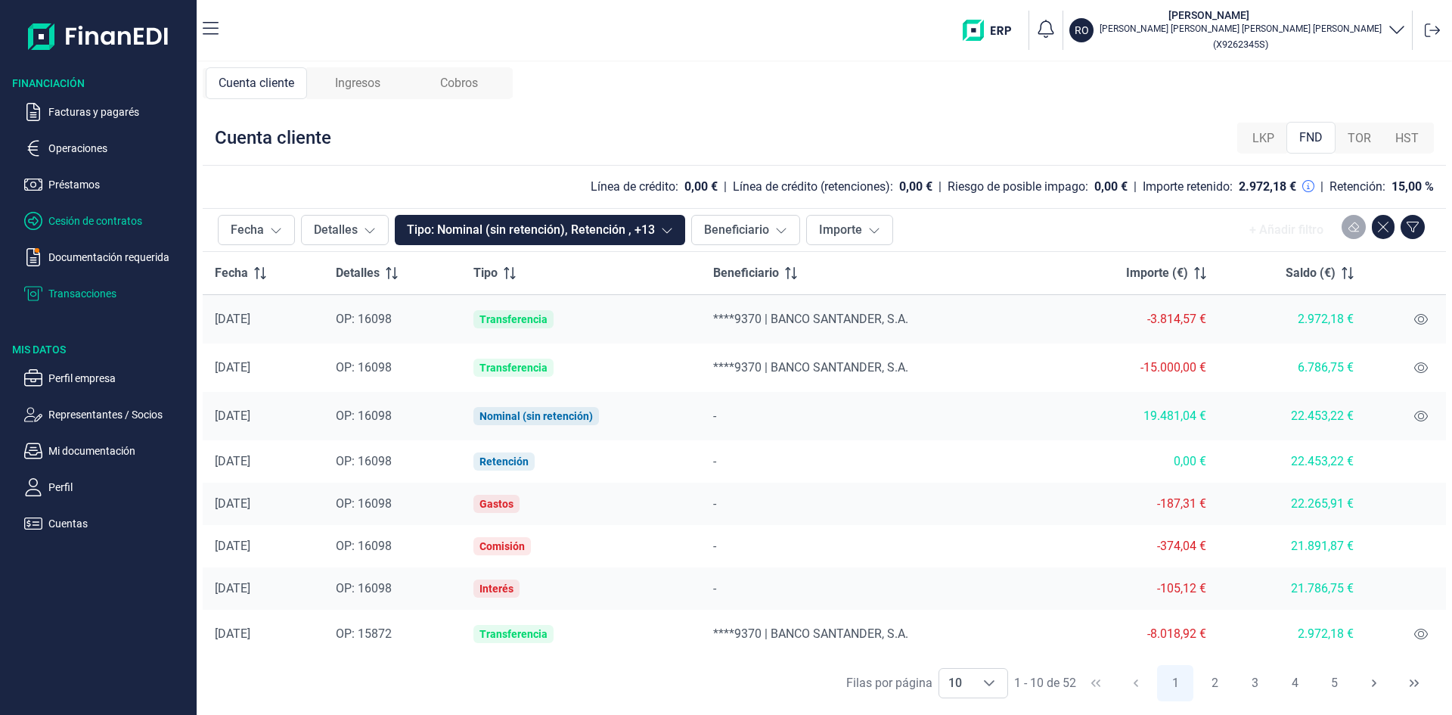
click at [113, 217] on p "Cesión de contratos" at bounding box center [119, 221] width 142 height 18
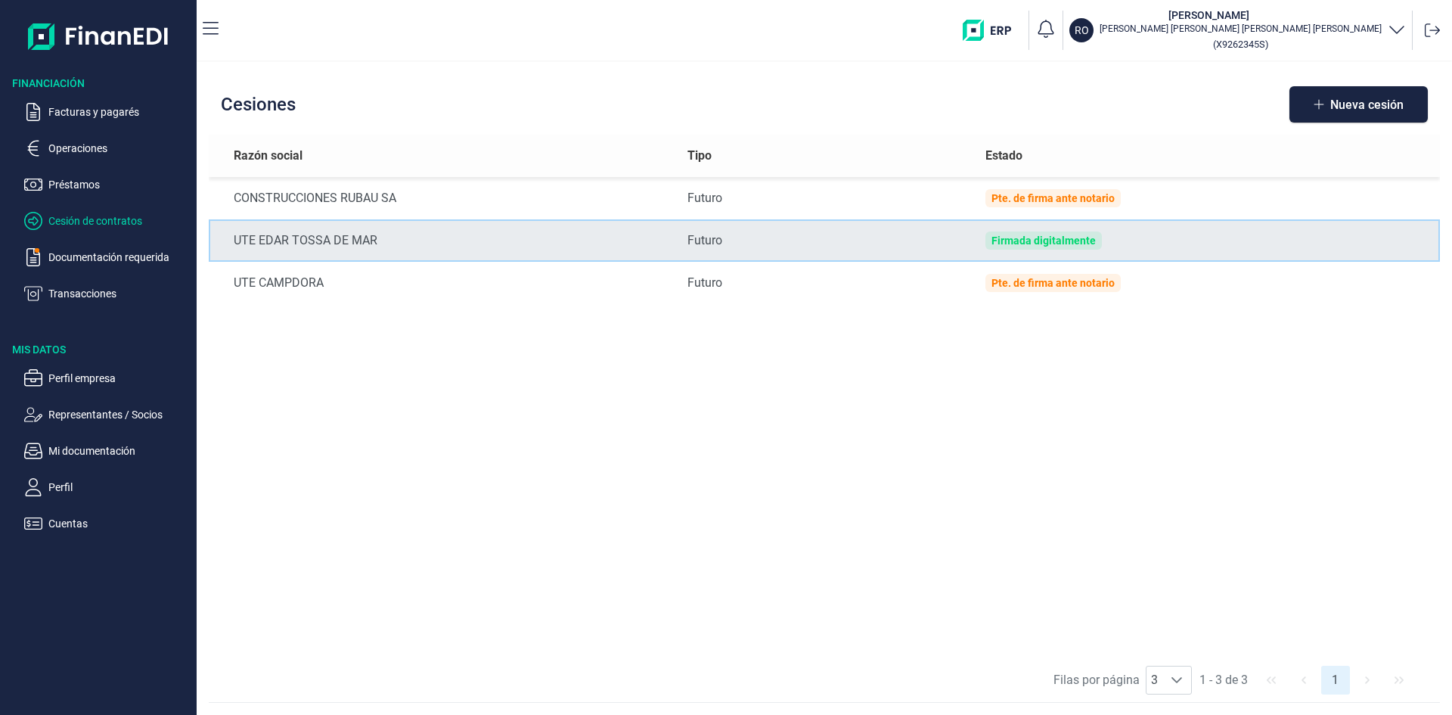
click at [1047, 233] on div "Firmada digitalmente" at bounding box center [1043, 240] width 116 height 18
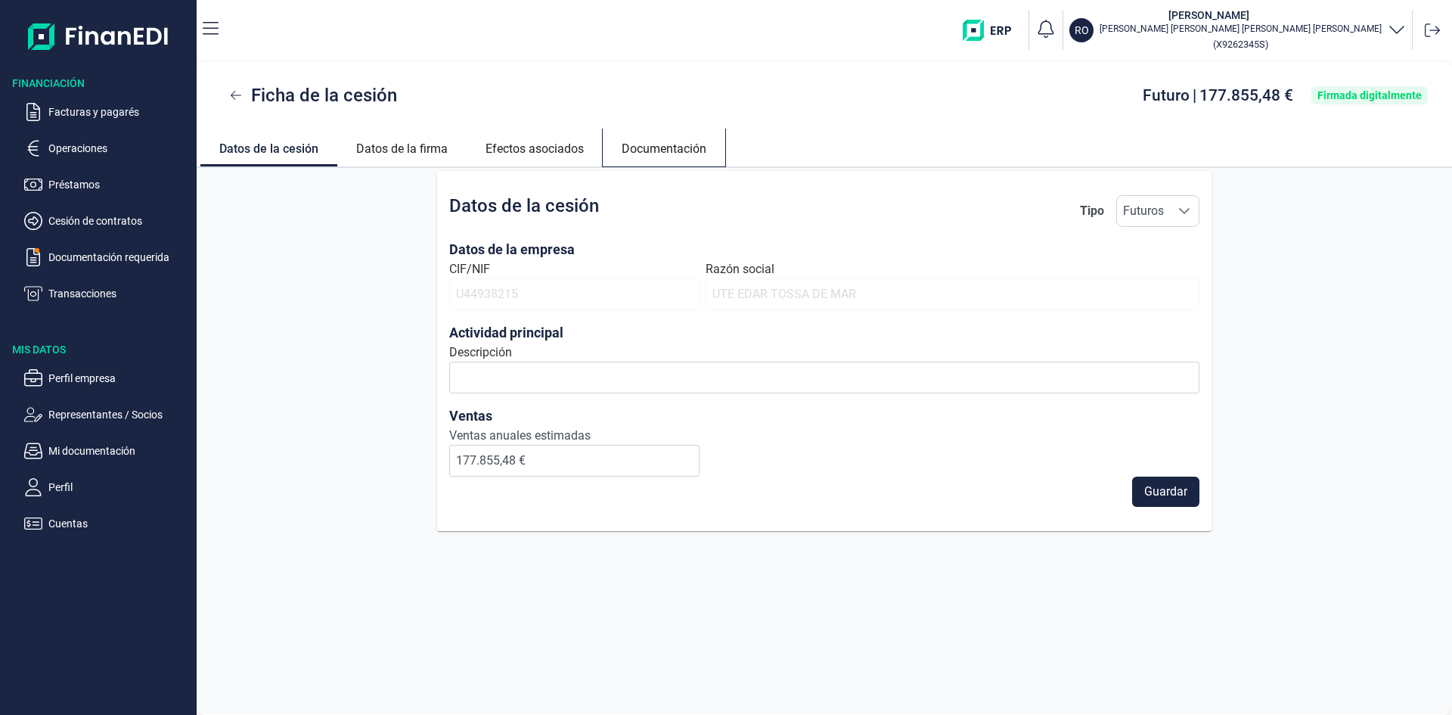
click at [689, 144] on link "Documentación" at bounding box center [664, 147] width 123 height 36
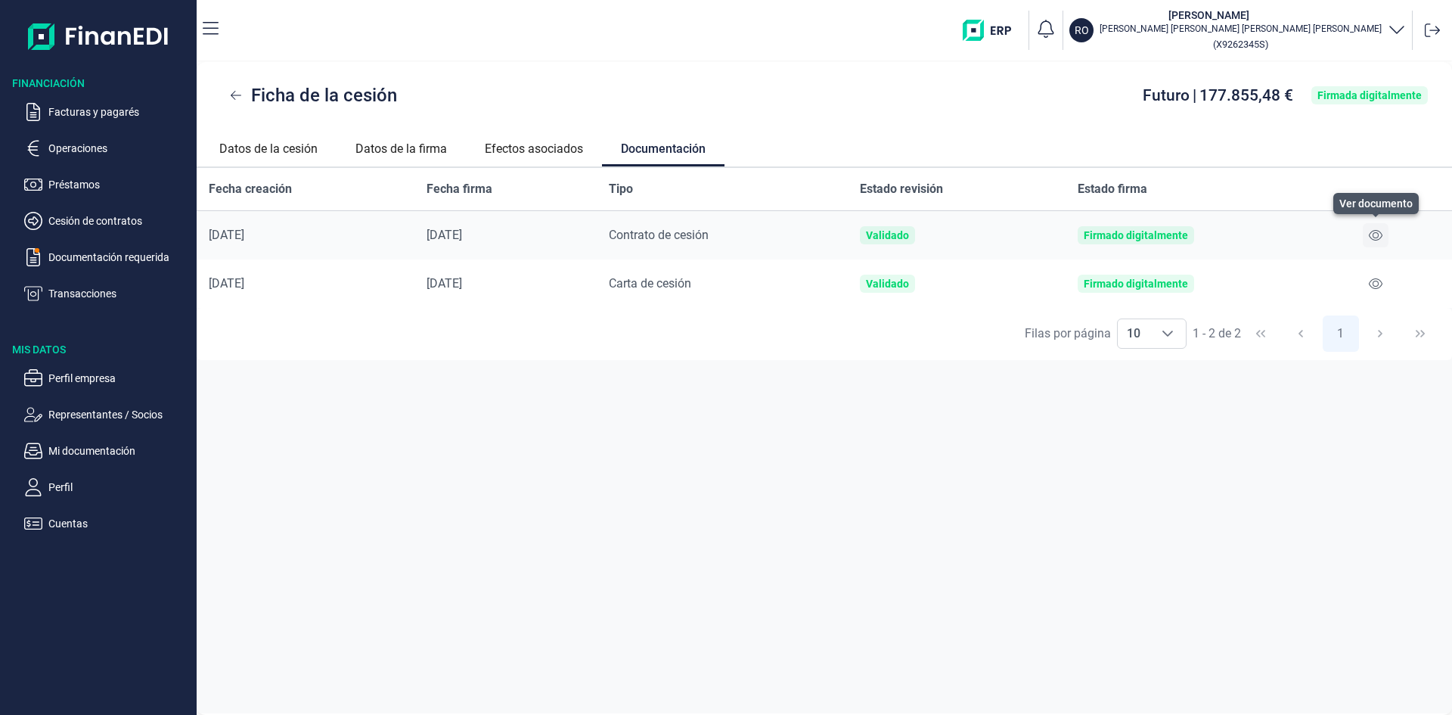
click at [1373, 237] on icon at bounding box center [1376, 235] width 14 height 12
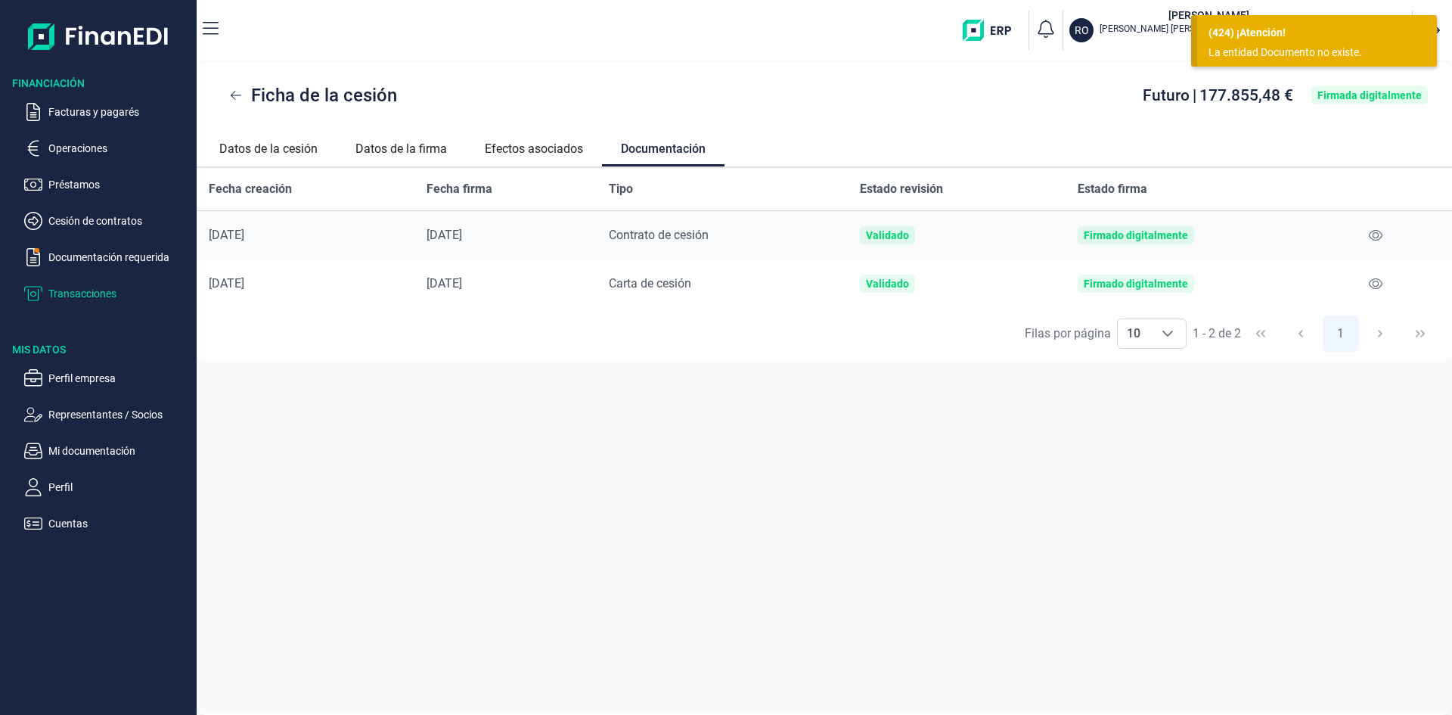
click at [99, 291] on p "Transacciones" at bounding box center [119, 293] width 142 height 18
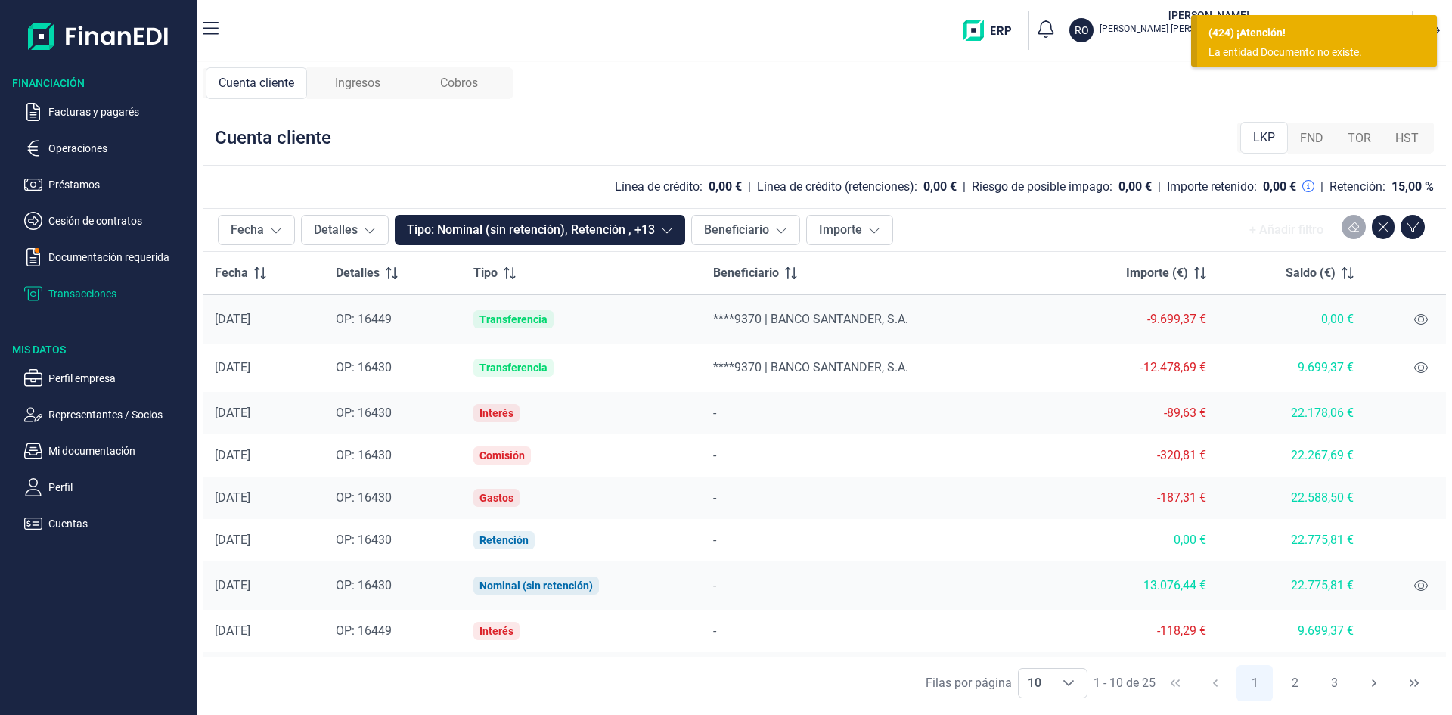
click at [1313, 139] on span "FND" at bounding box center [1311, 138] width 23 height 18
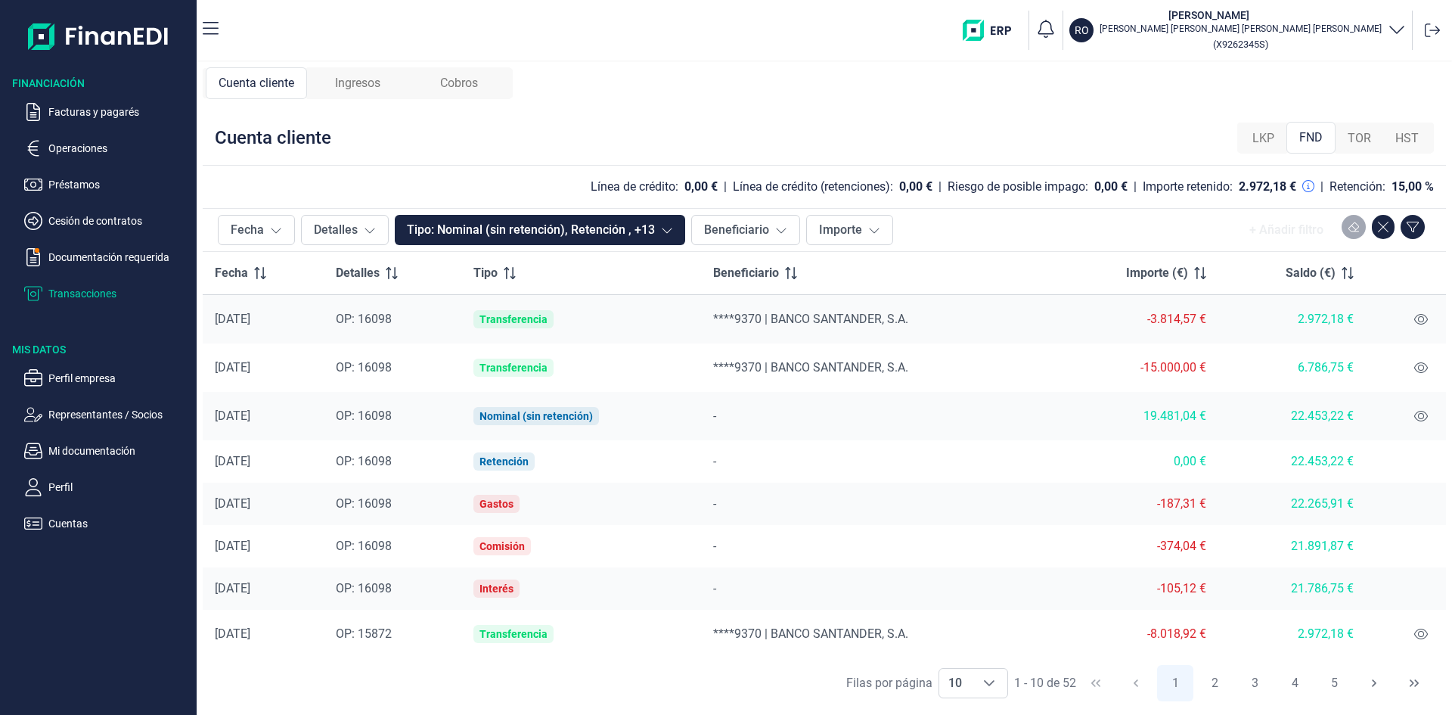
click at [1264, 138] on span "LKP" at bounding box center [1263, 138] width 22 height 18
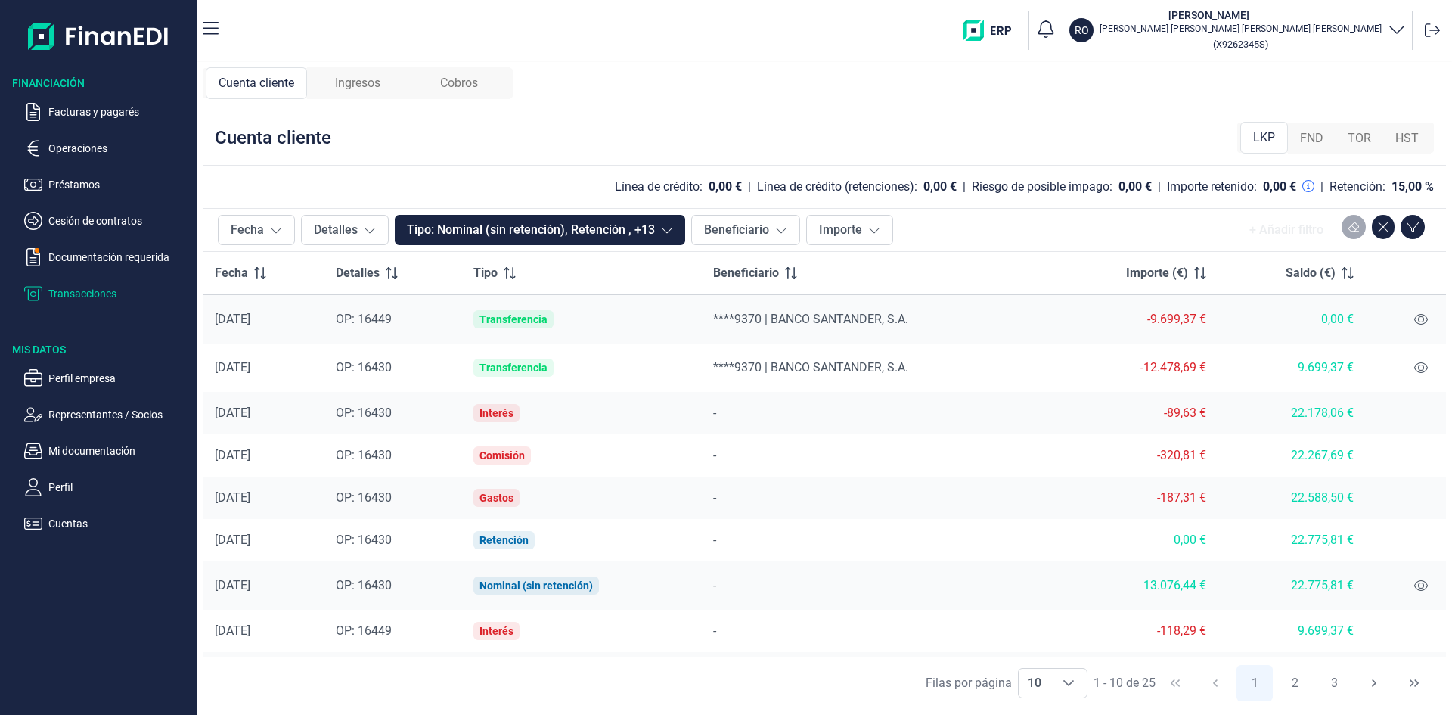
click at [1361, 147] on span "TOR" at bounding box center [1359, 138] width 23 height 18
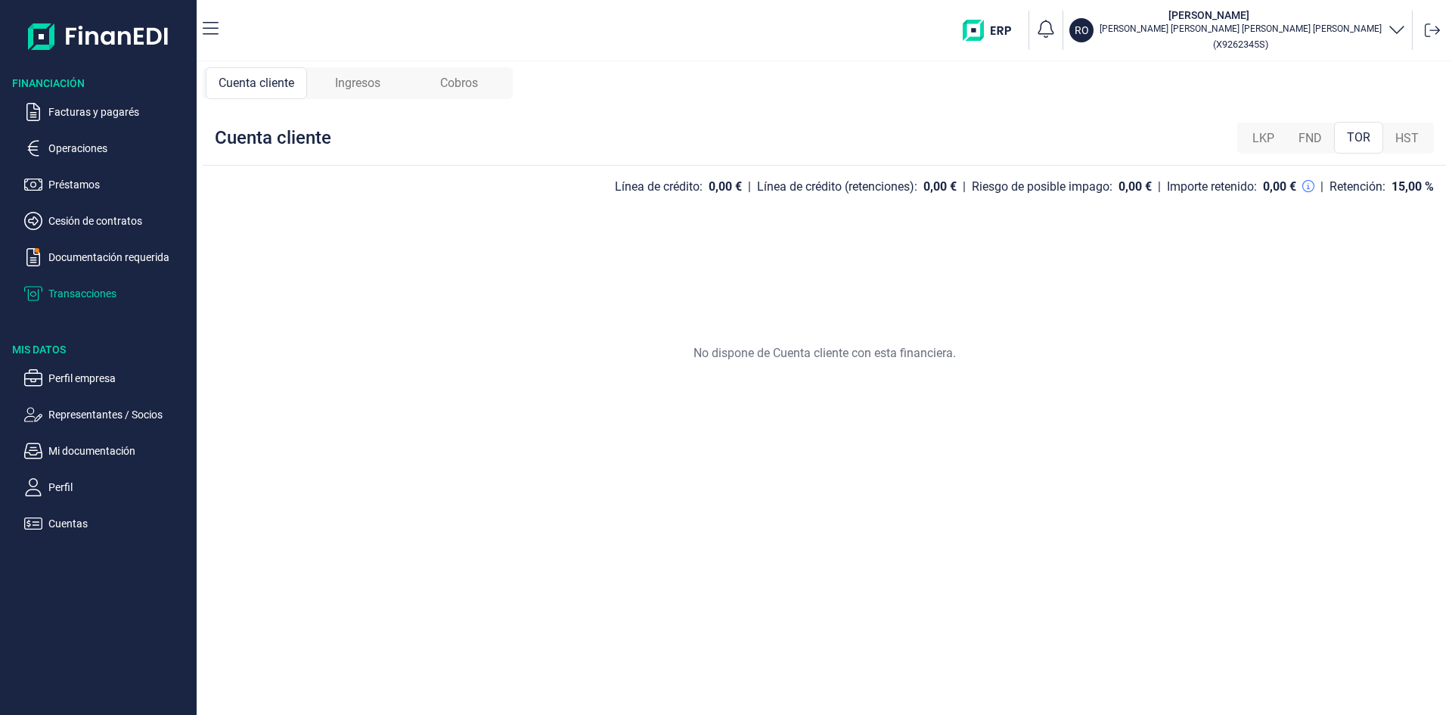
click at [1409, 143] on span "HST" at bounding box center [1406, 138] width 23 height 18
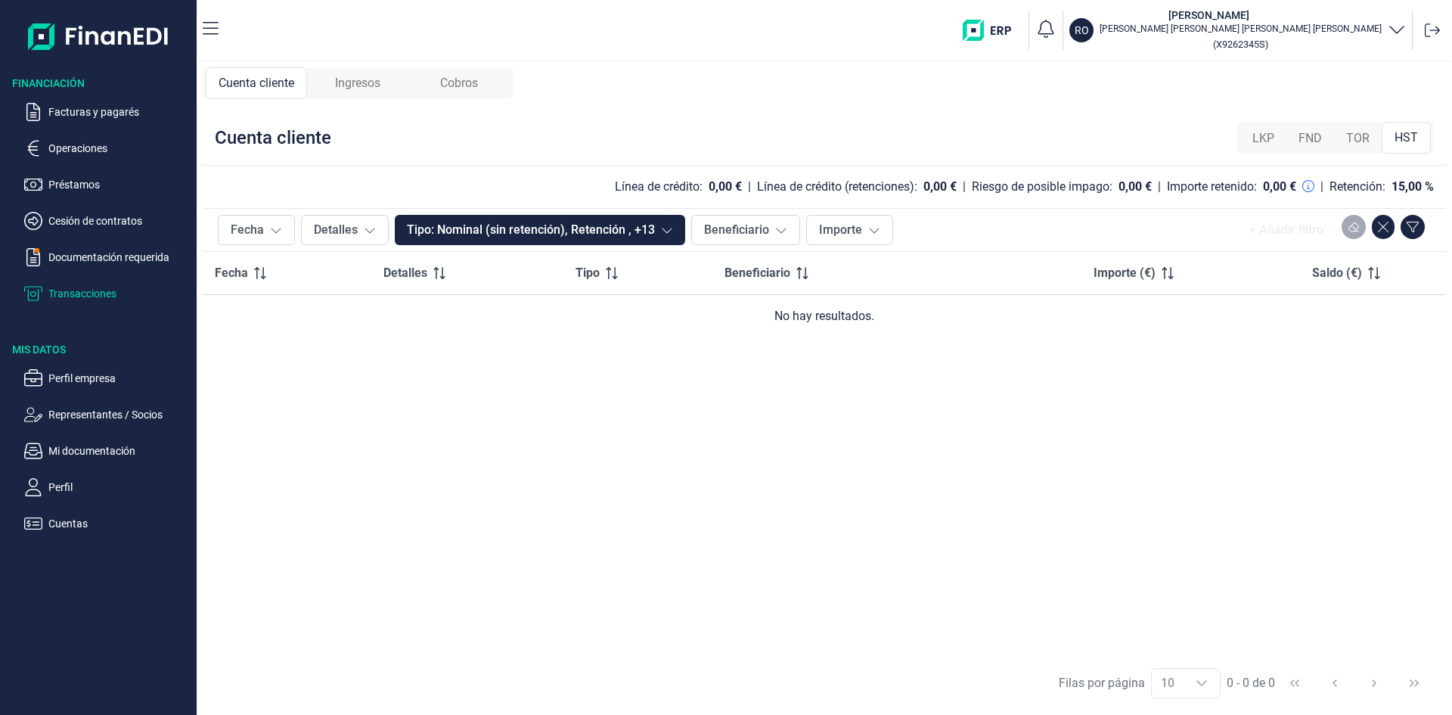
click at [1308, 139] on span "FND" at bounding box center [1310, 138] width 23 height 18
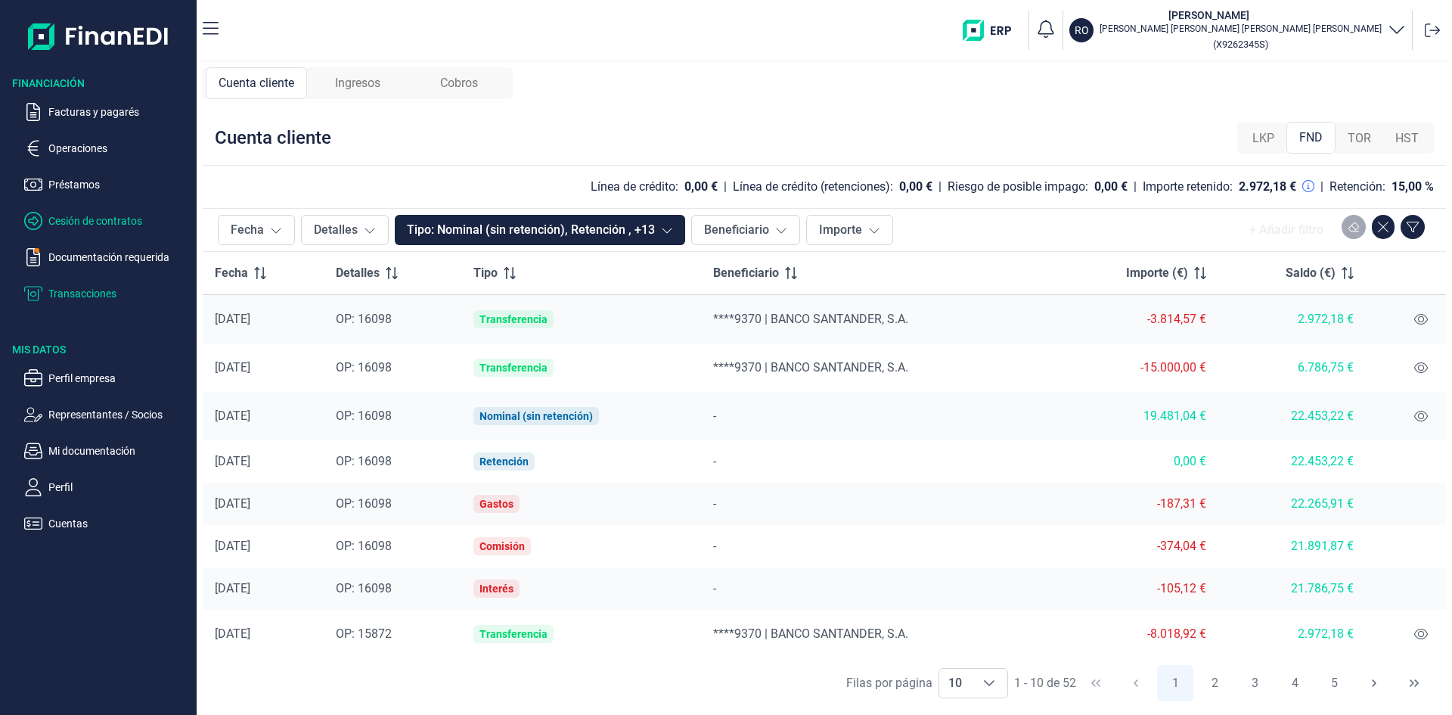
click at [92, 222] on p "Cesión de contratos" at bounding box center [119, 221] width 142 height 18
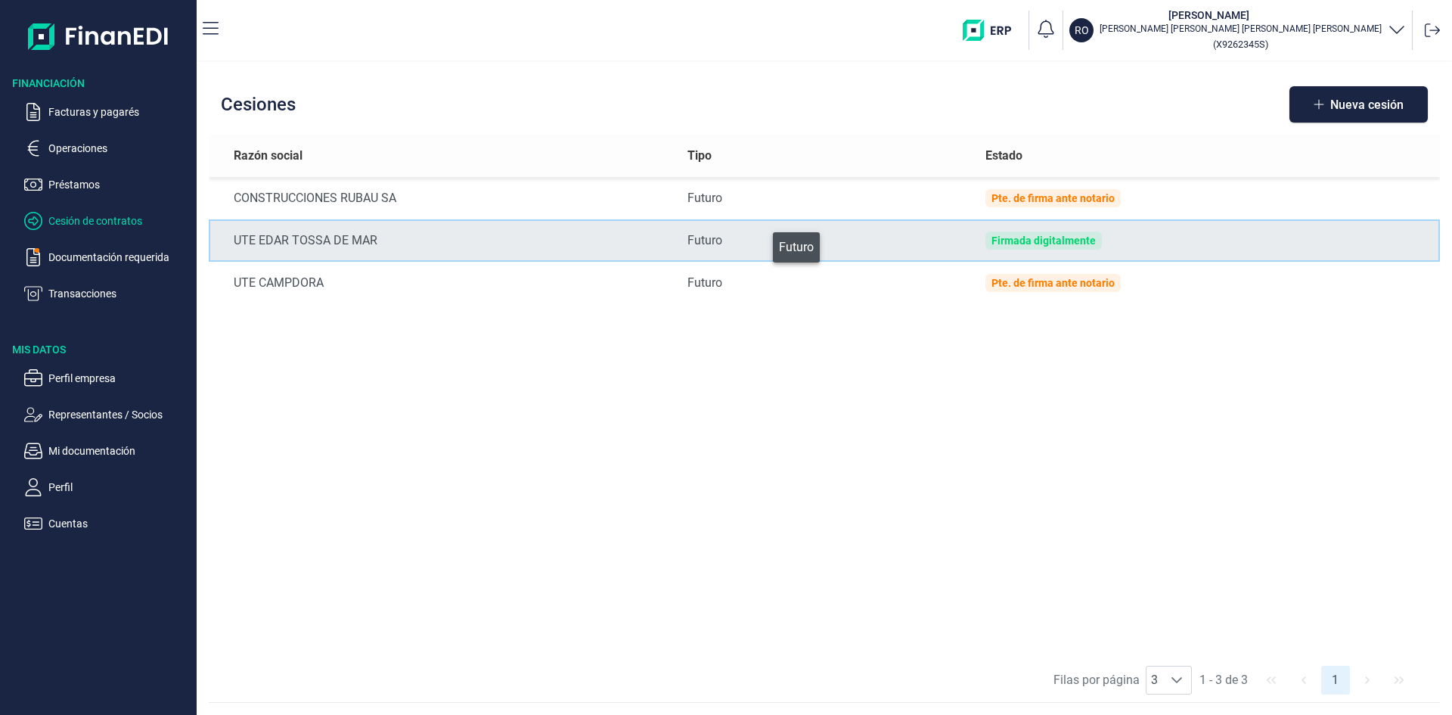
click at [759, 243] on div "Futuro" at bounding box center [824, 240] width 275 height 18
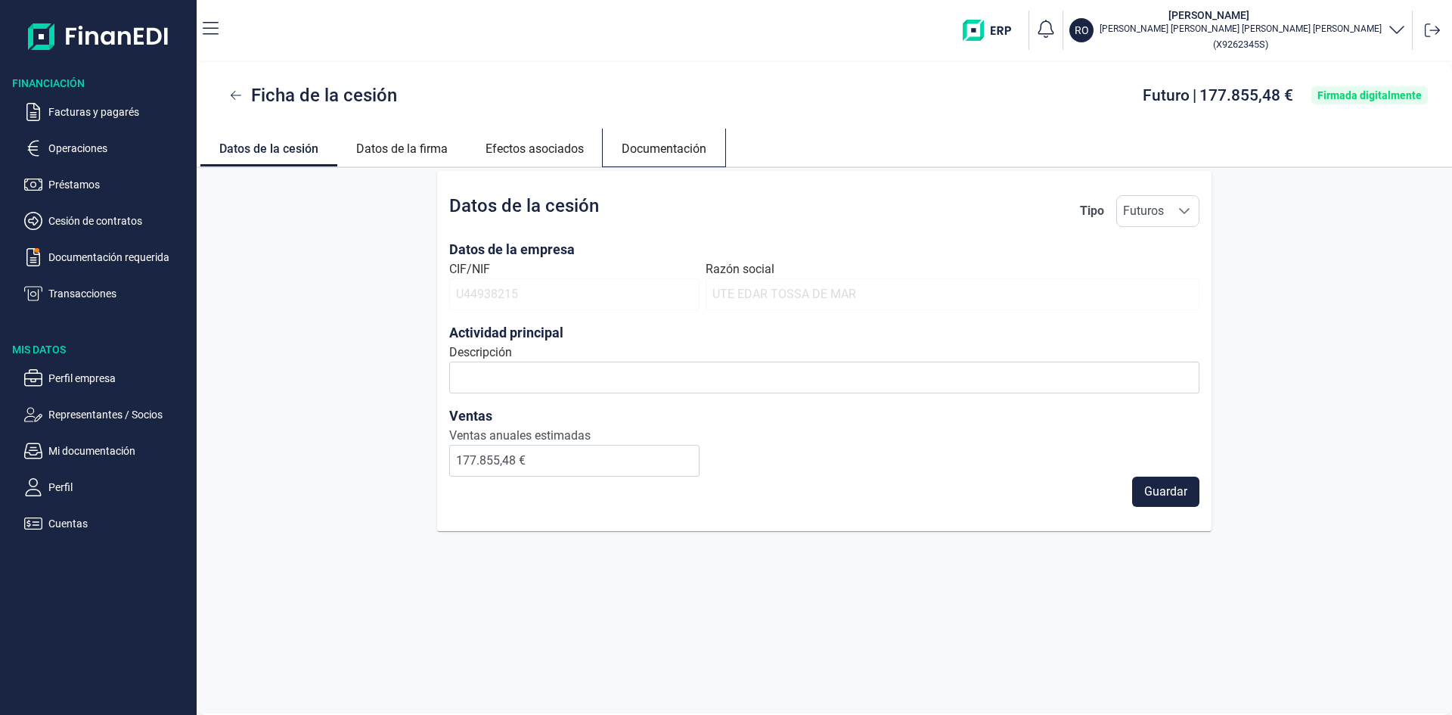
click at [685, 147] on link "Documentación" at bounding box center [664, 147] width 123 height 36
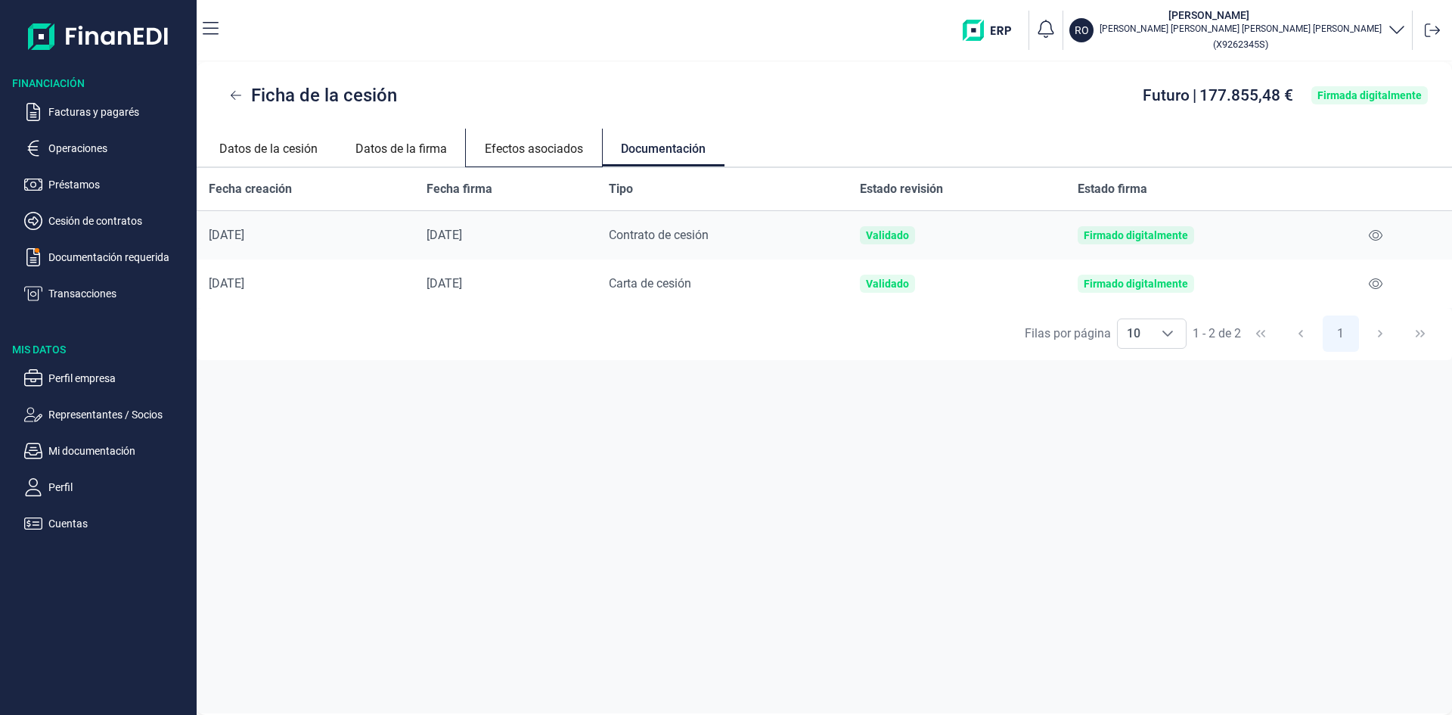
click at [530, 143] on link "Efectos asociados" at bounding box center [534, 147] width 136 height 36
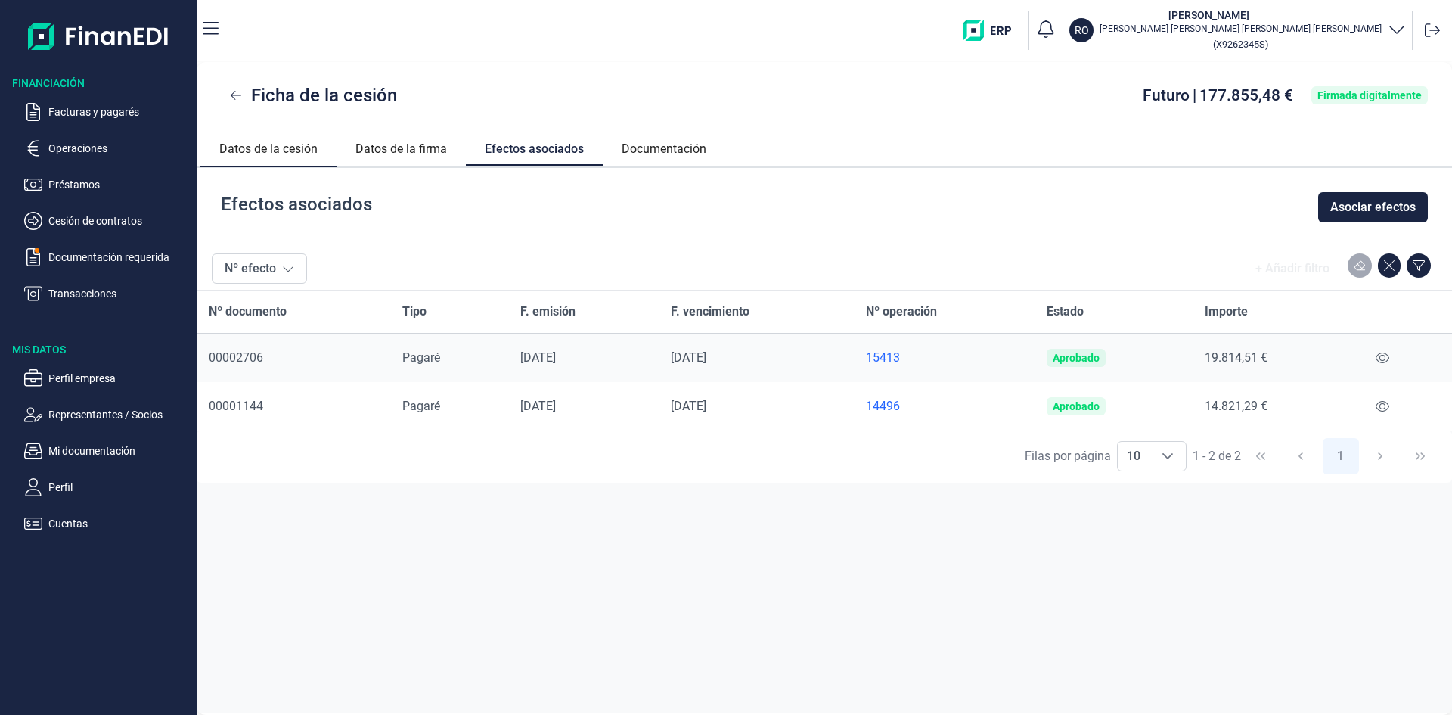
click at [299, 151] on link "Datos de la cesión" at bounding box center [268, 147] width 136 height 36
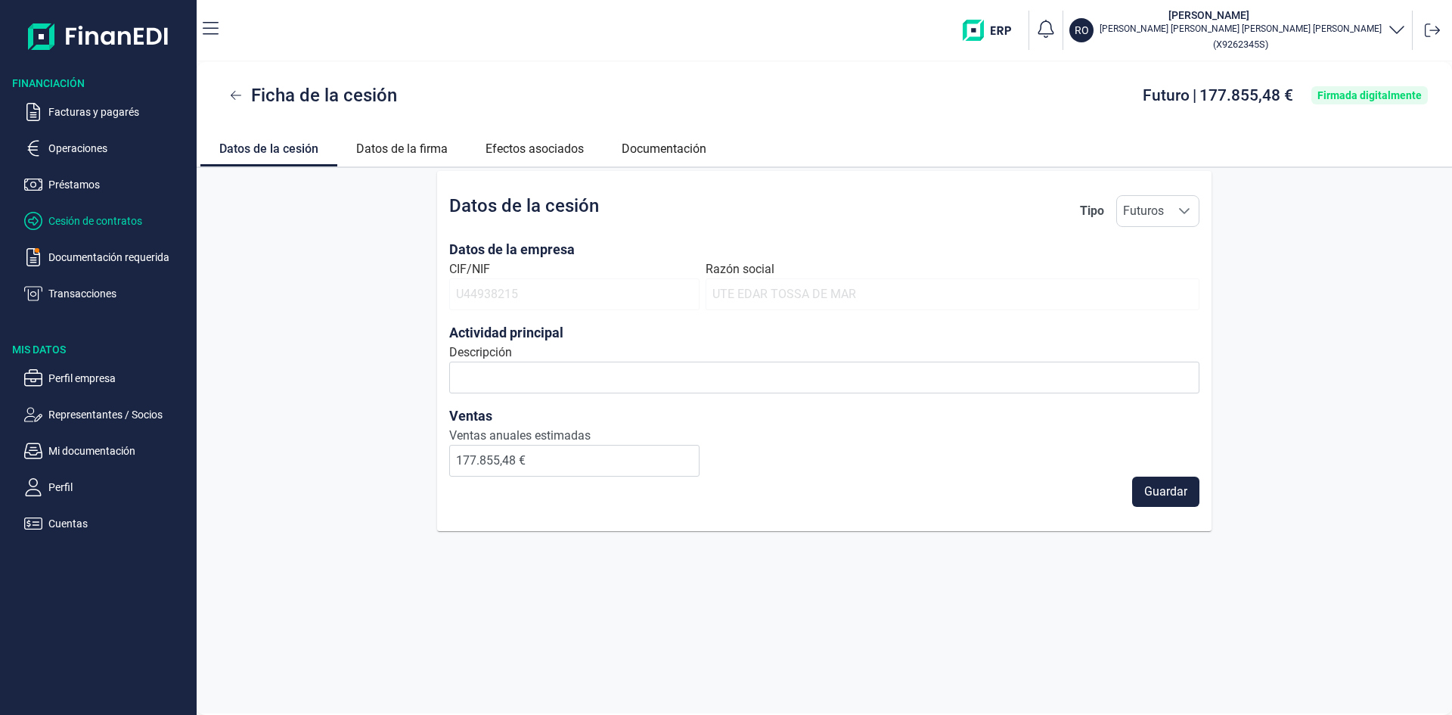
click at [85, 218] on p "Cesión de contratos" at bounding box center [119, 221] width 142 height 18
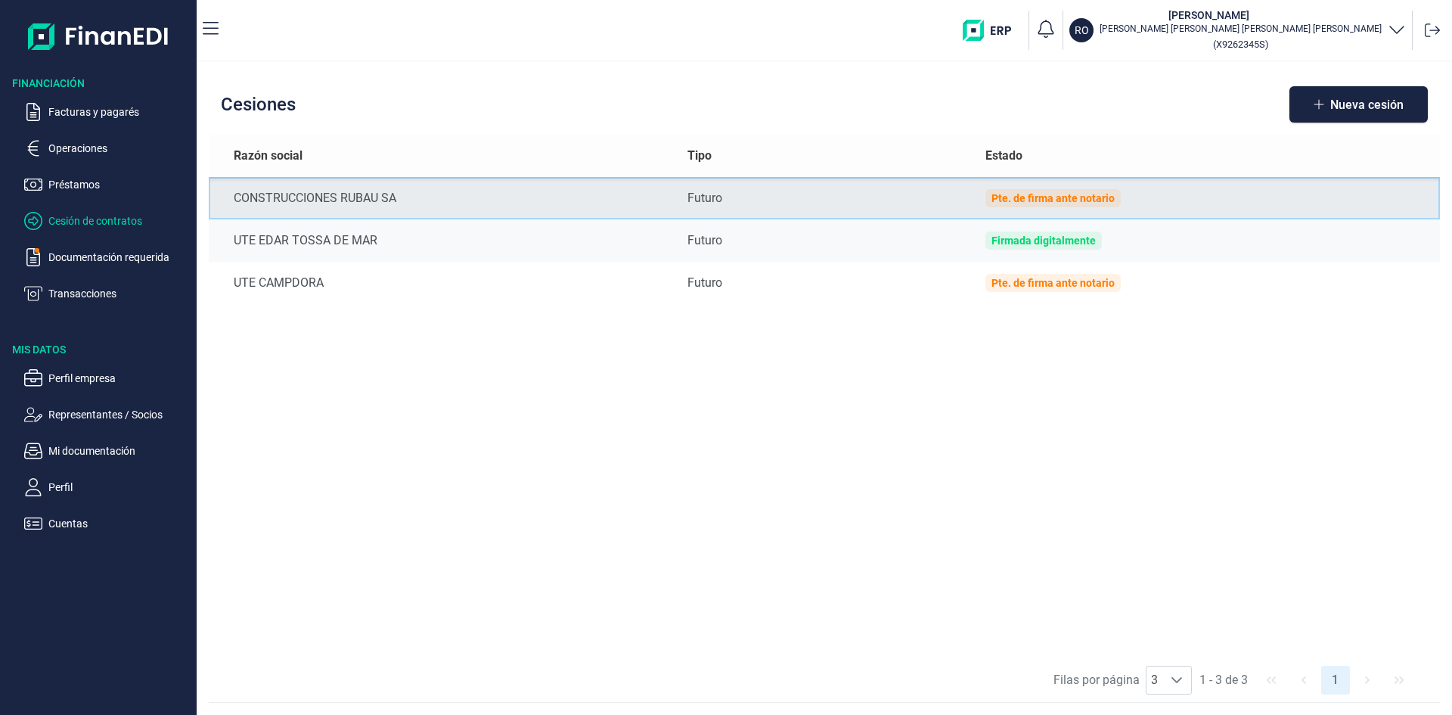
click at [1009, 203] on div "Pte. de firma ante notario" at bounding box center [1052, 198] width 123 height 12
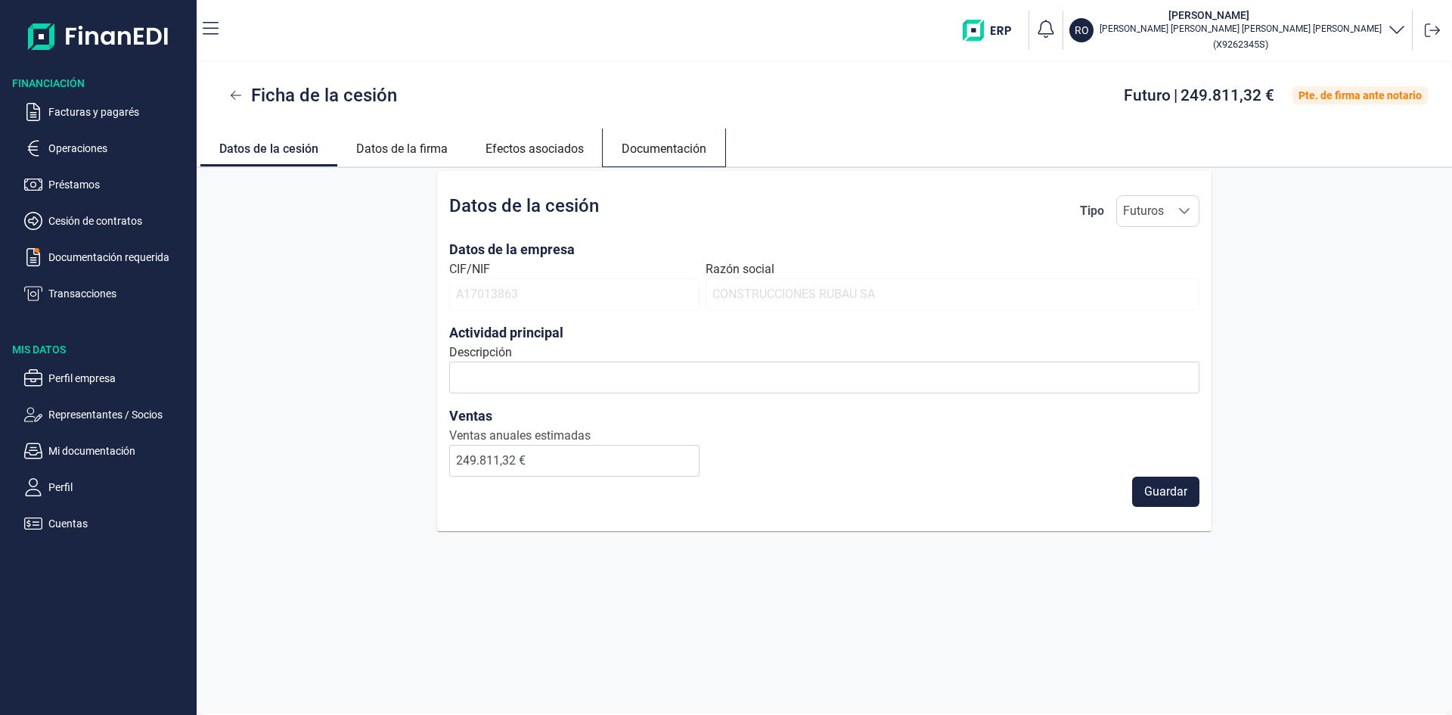
click at [665, 154] on link "Documentación" at bounding box center [664, 147] width 123 height 36
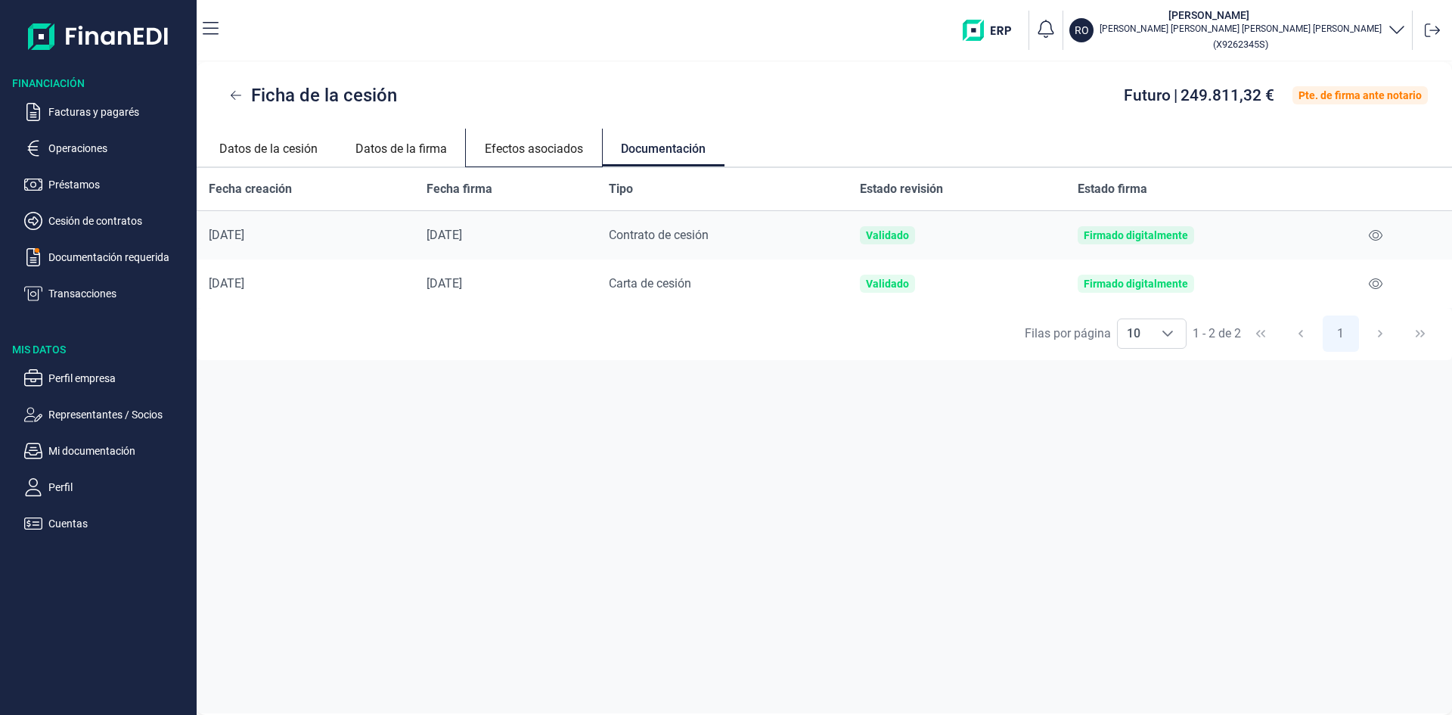
click at [558, 154] on link "Efectos asociados" at bounding box center [534, 147] width 136 height 36
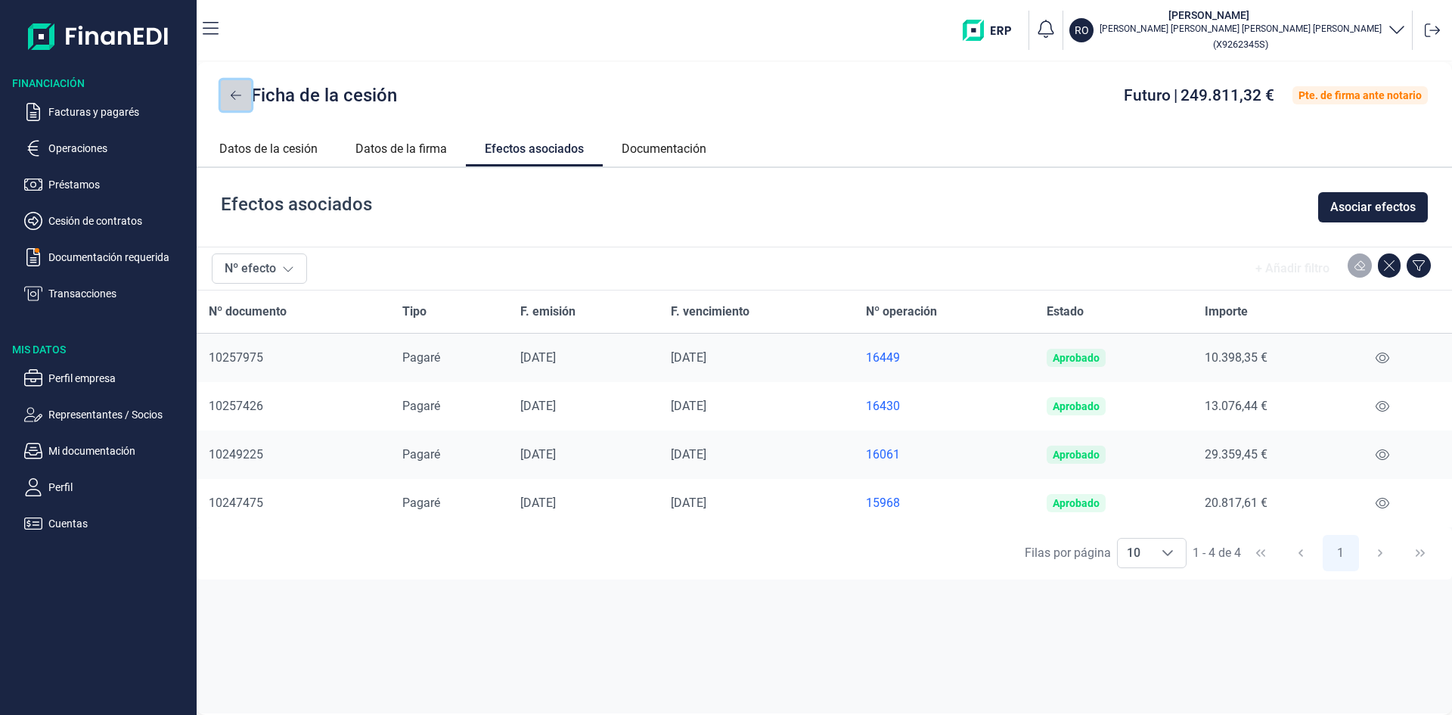
click at [222, 89] on button at bounding box center [236, 95] width 30 height 30
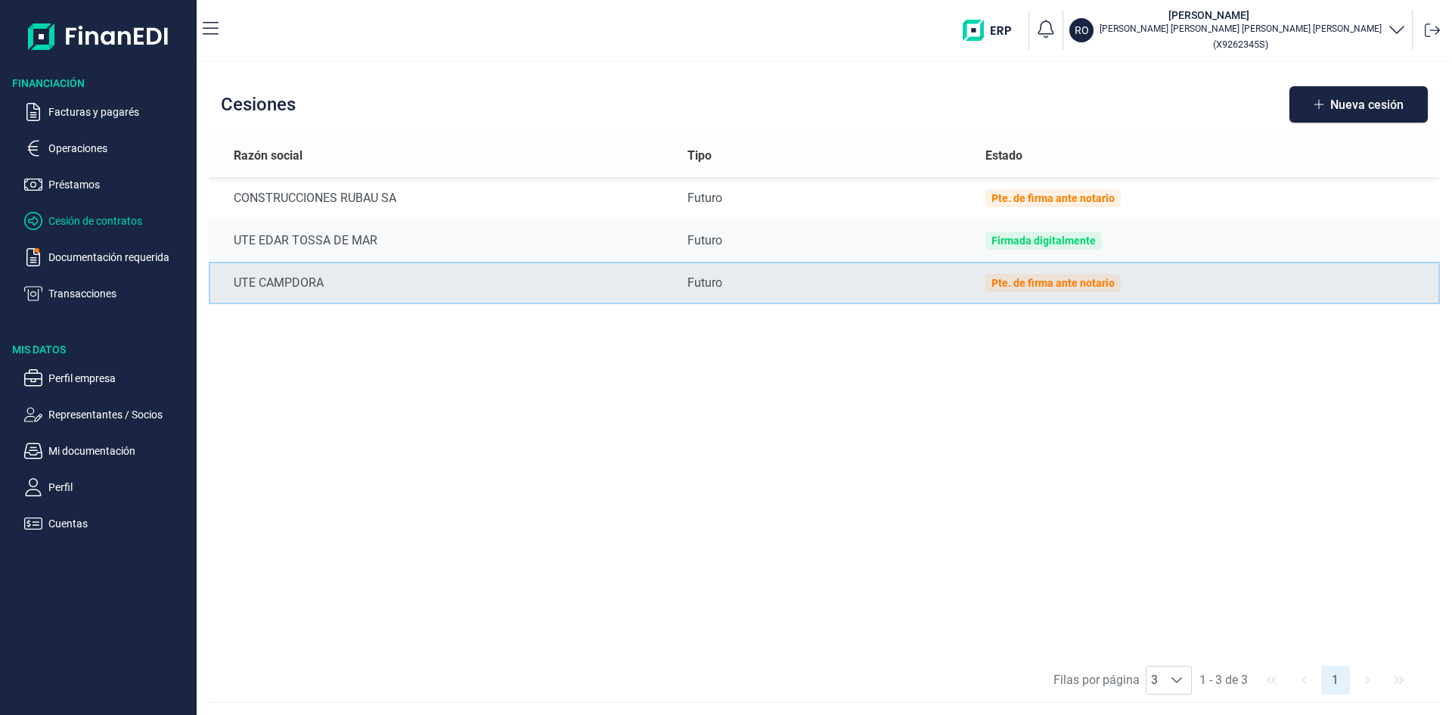
click at [284, 293] on td "UTE CAMPDORA" at bounding box center [442, 283] width 467 height 42
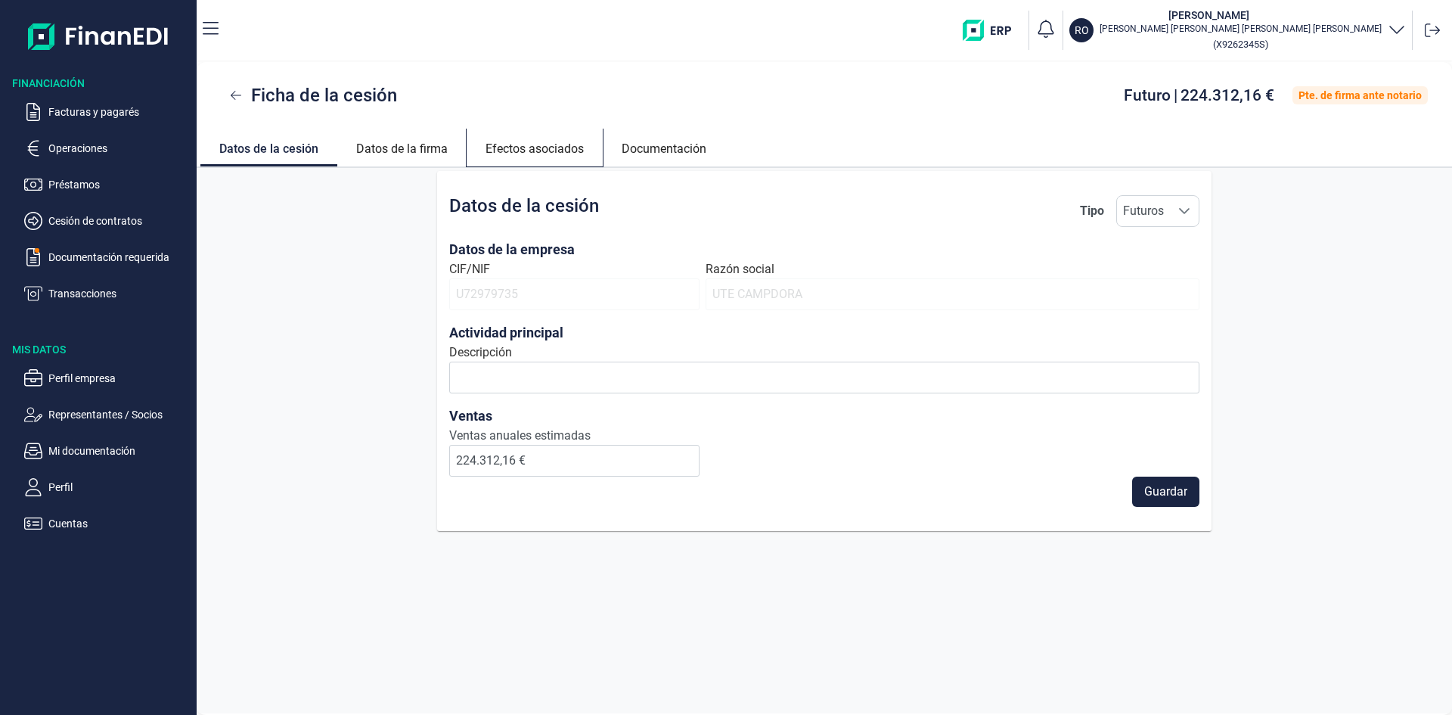
click at [522, 148] on link "Efectos asociados" at bounding box center [535, 147] width 136 height 36
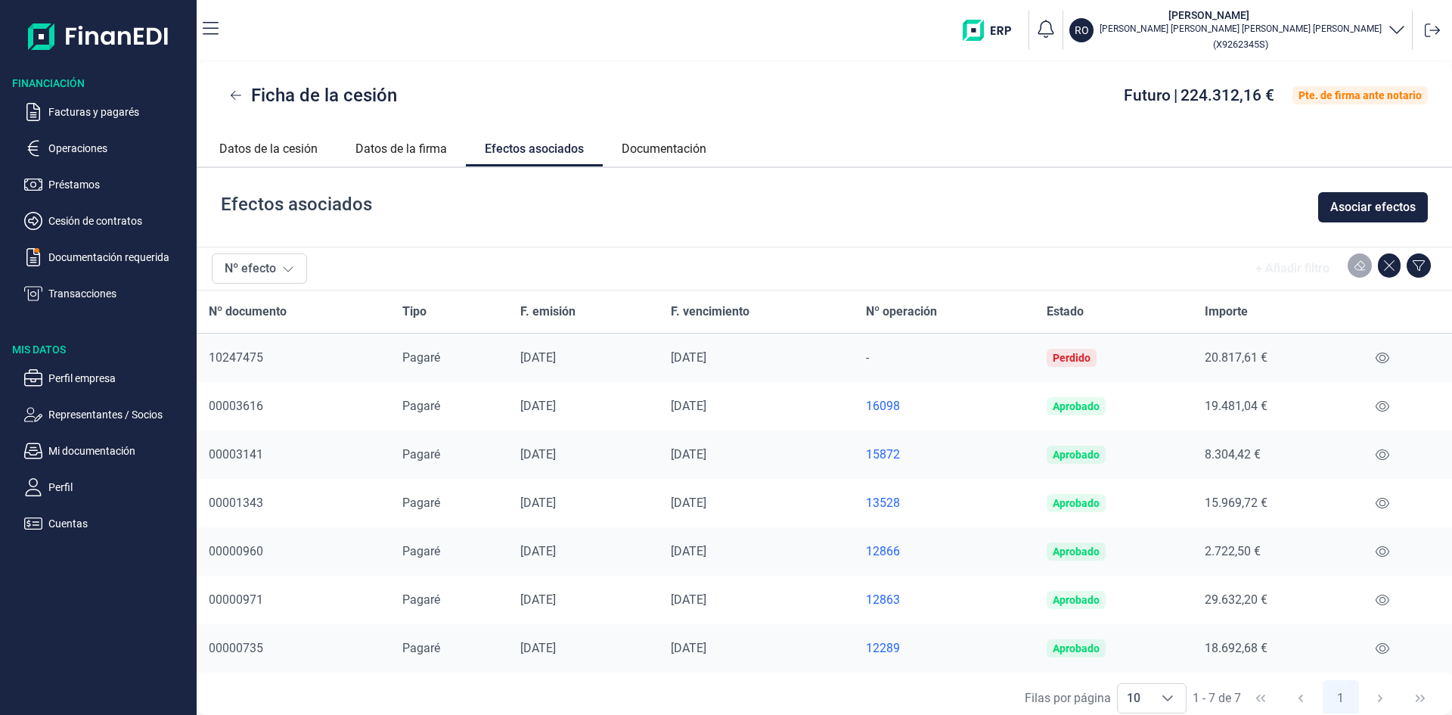
click at [886, 405] on div "16098" at bounding box center [944, 406] width 157 height 15
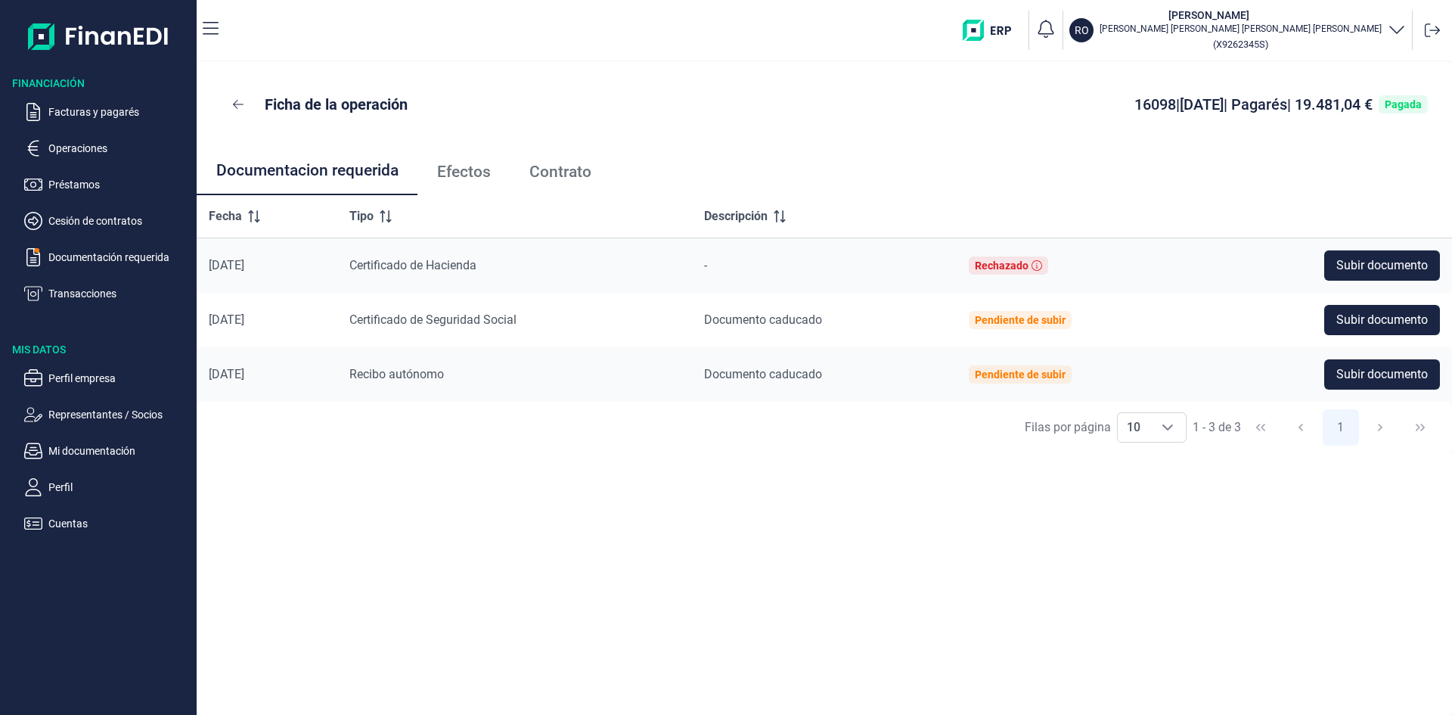
click at [570, 175] on span "Contrato" at bounding box center [560, 172] width 62 height 16
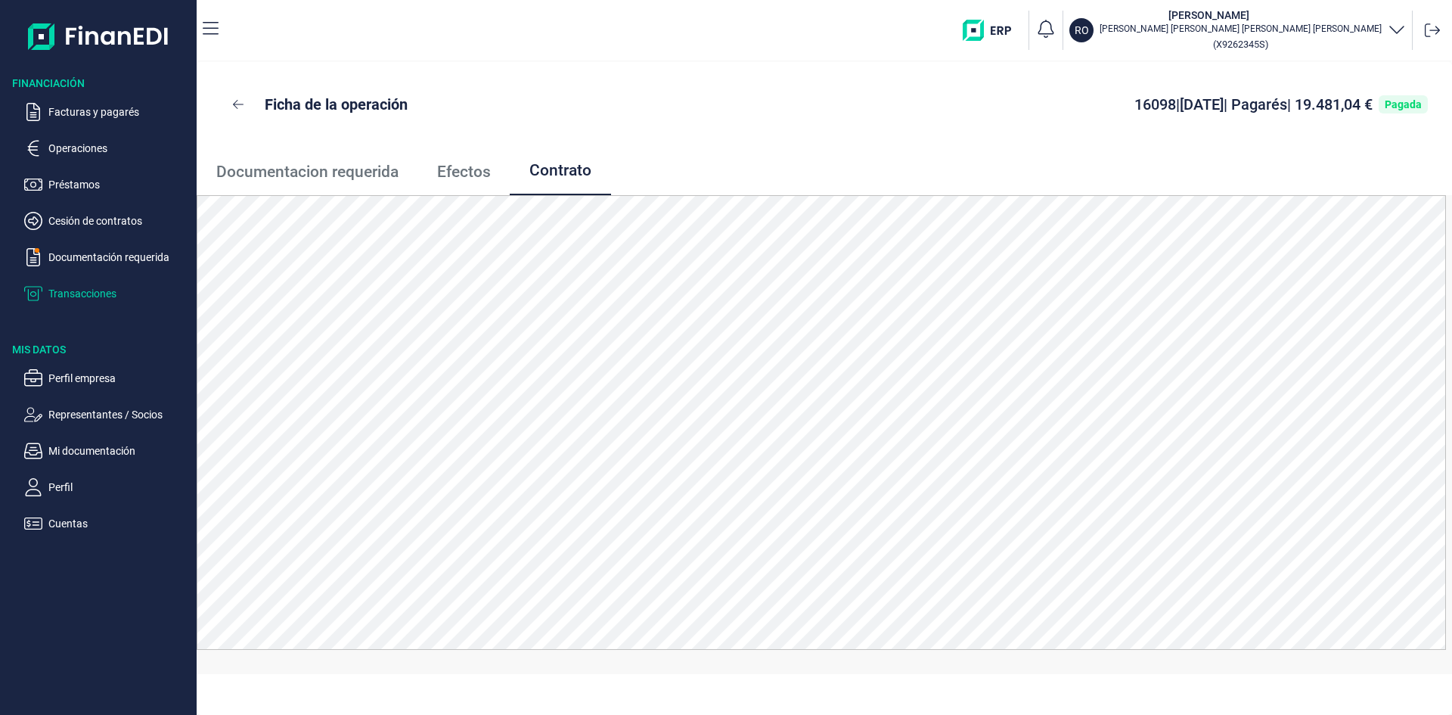
click at [76, 284] on p "Transacciones" at bounding box center [119, 293] width 142 height 18
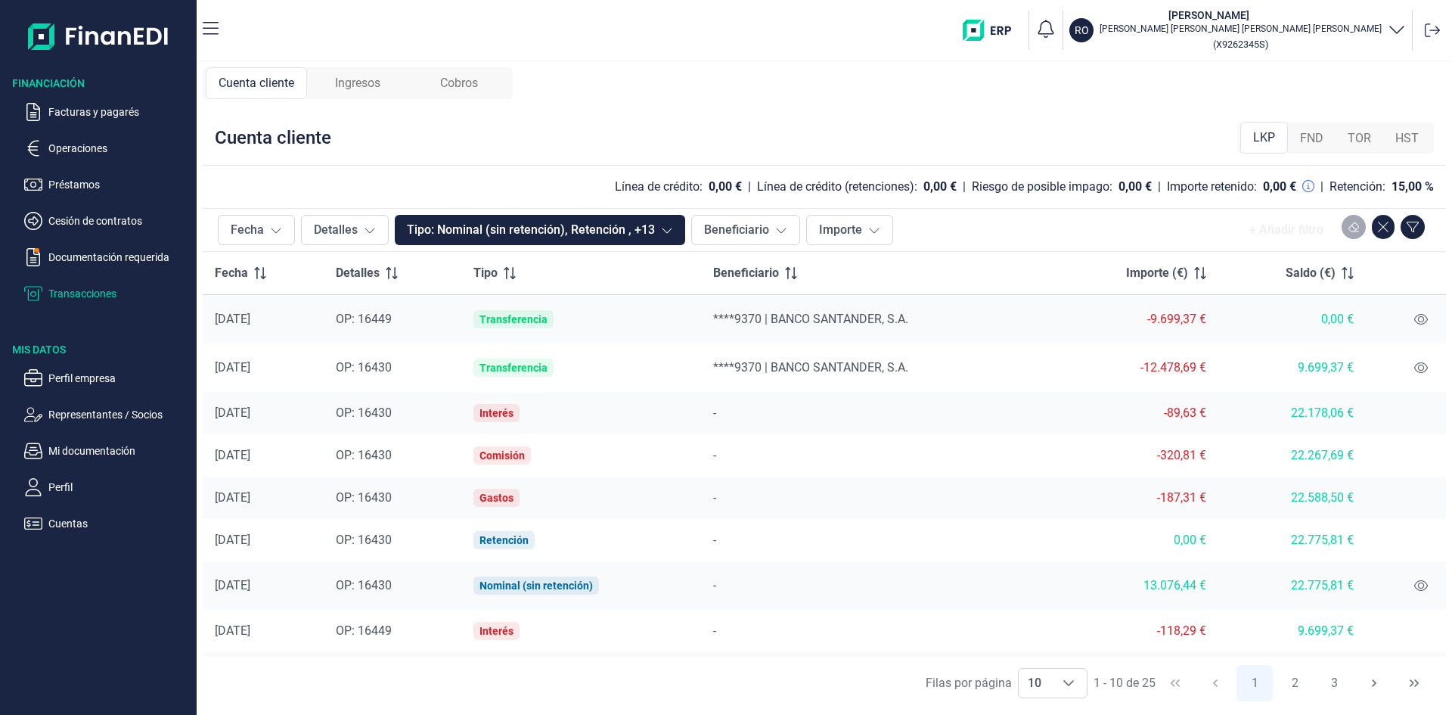
click at [1314, 135] on span "FND" at bounding box center [1311, 138] width 23 height 18
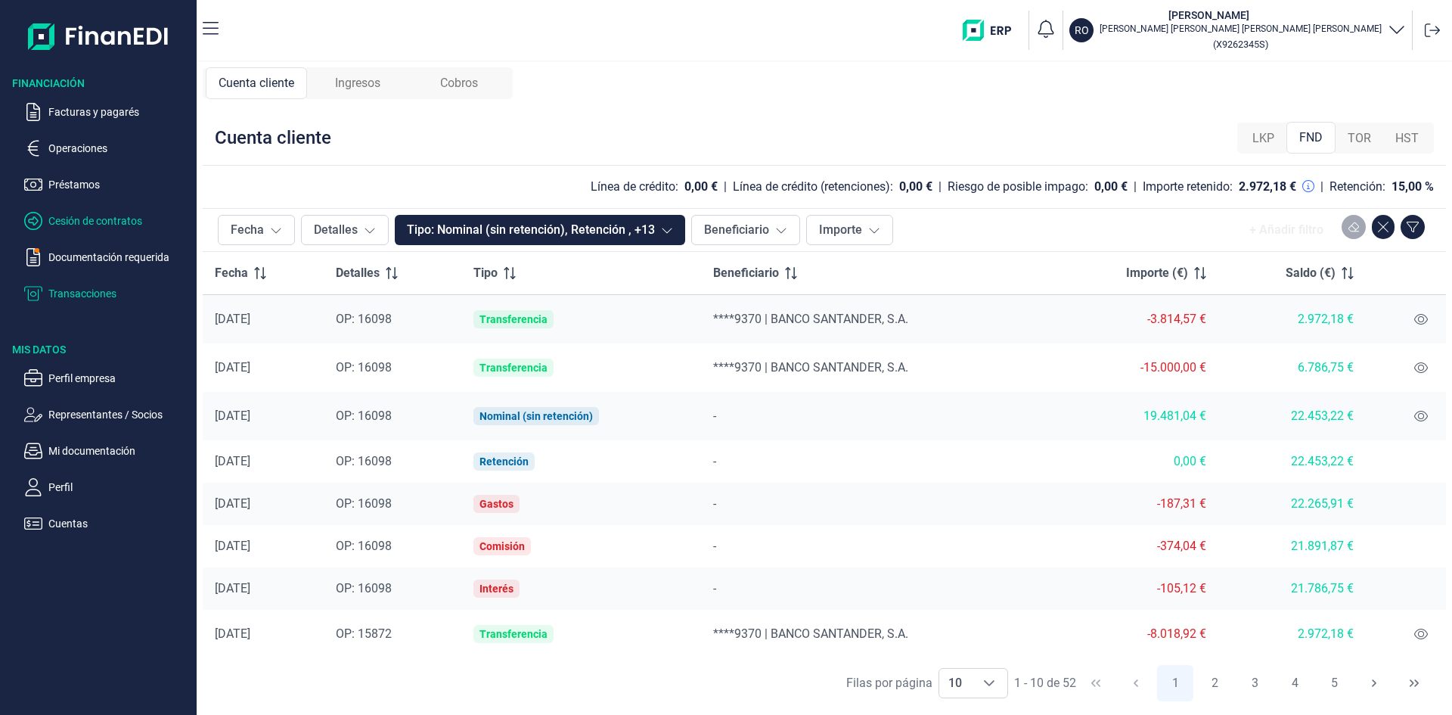
click at [82, 221] on p "Cesión de contratos" at bounding box center [119, 221] width 142 height 18
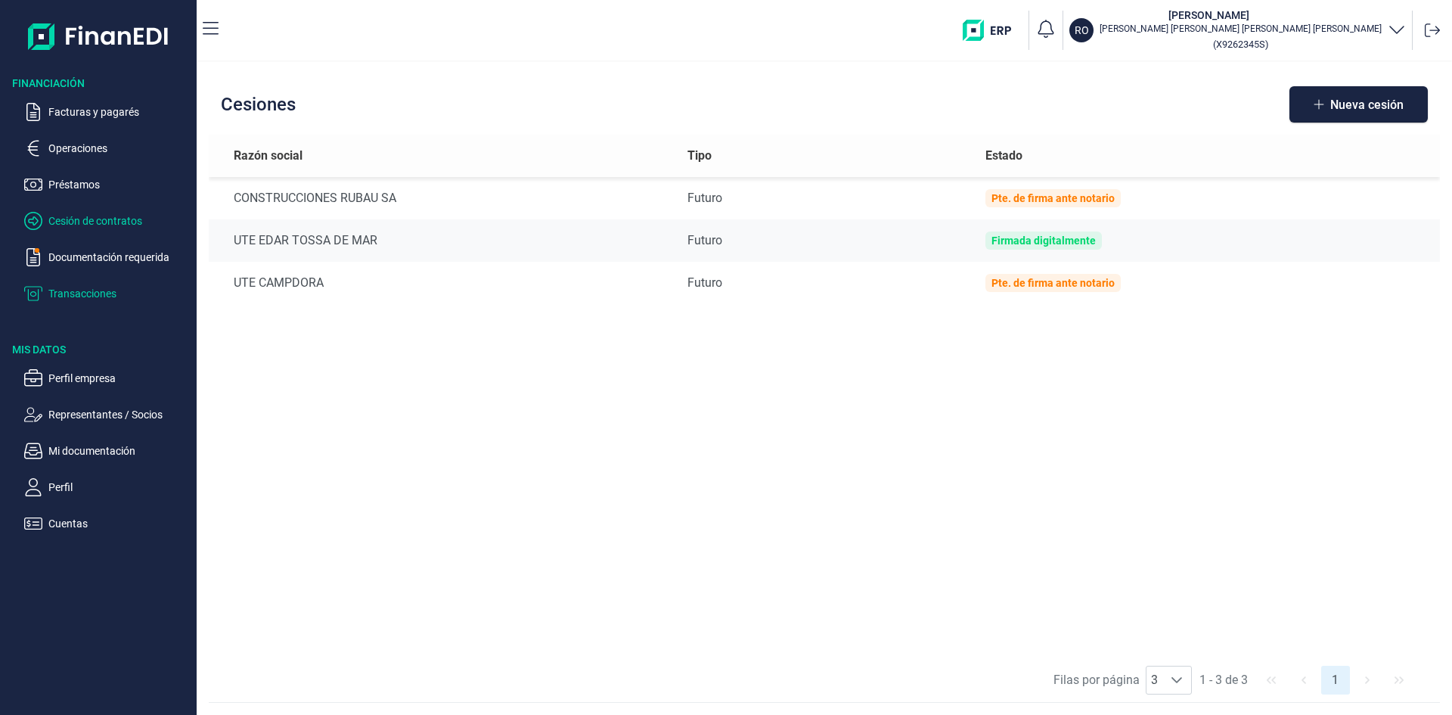
click at [92, 292] on p "Transacciones" at bounding box center [119, 293] width 142 height 18
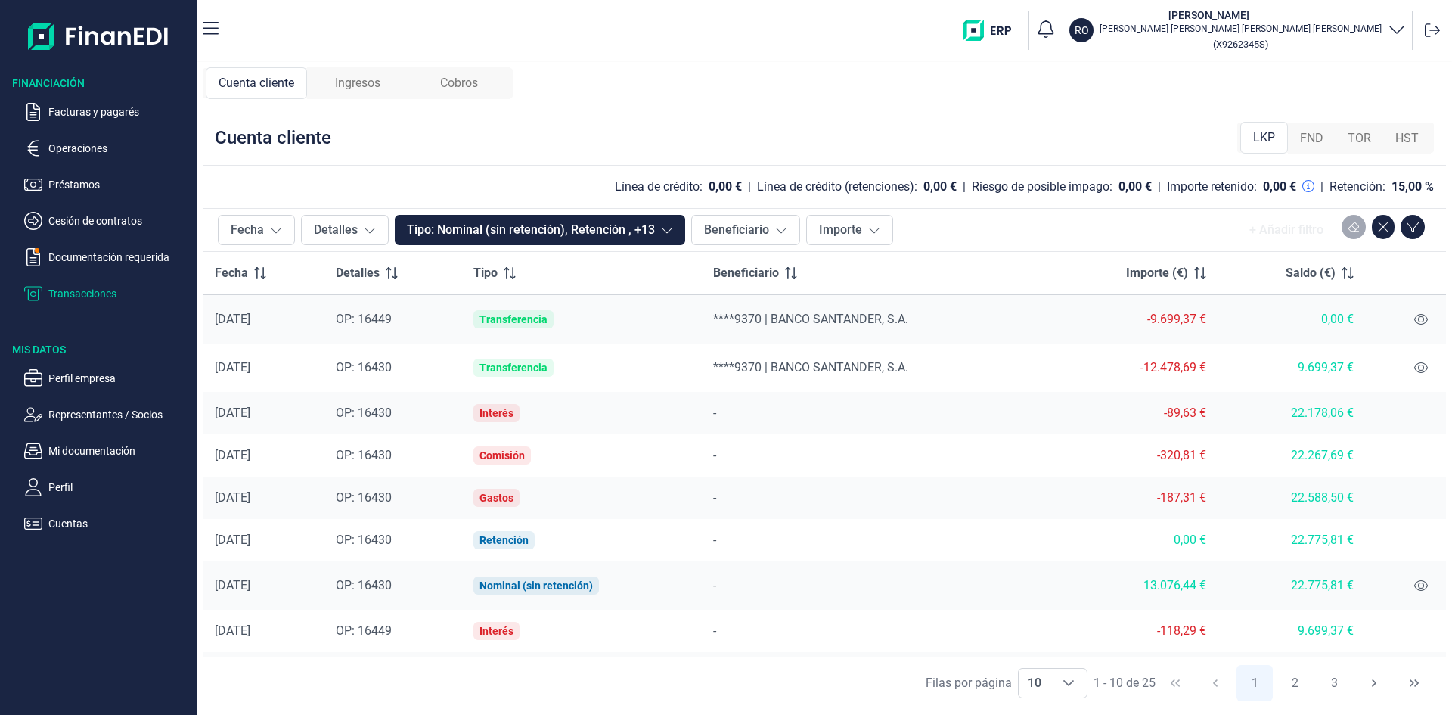
click at [1306, 148] on div "FND" at bounding box center [1312, 138] width 48 height 30
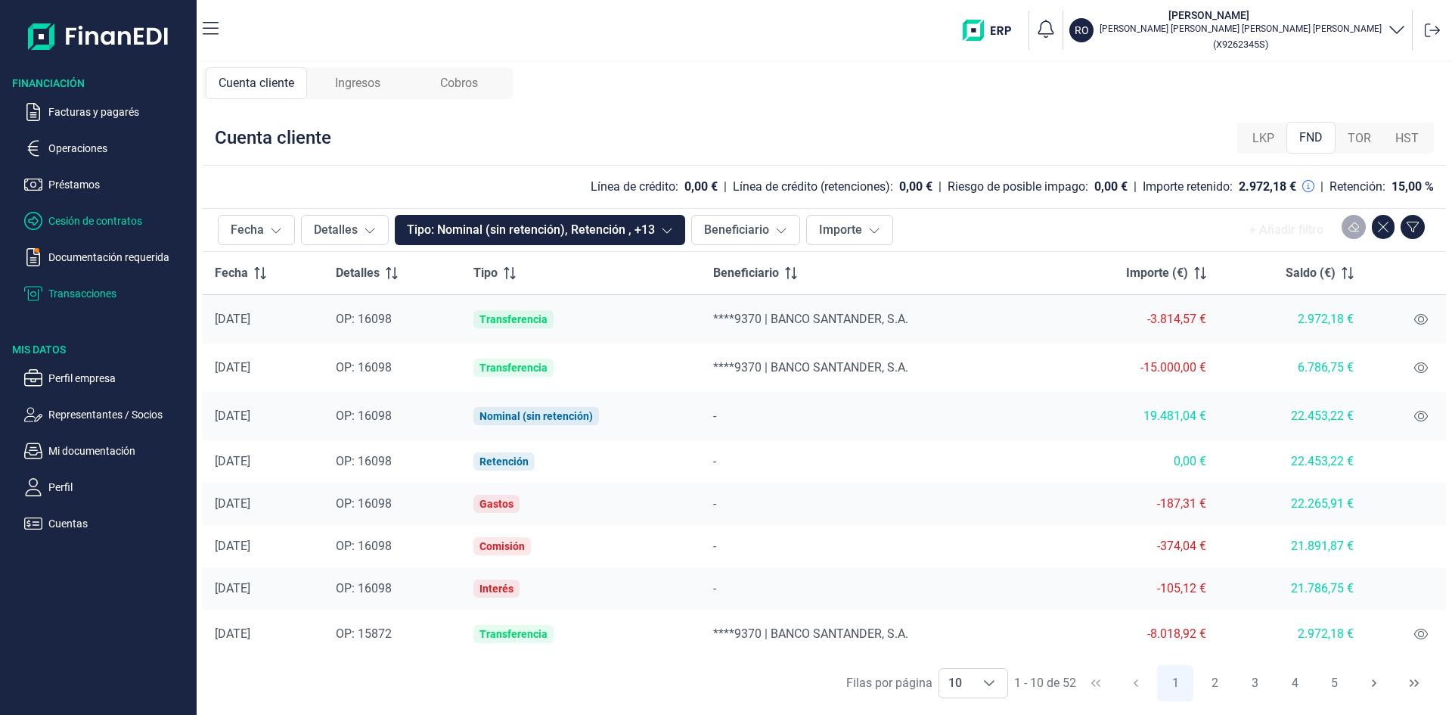
click at [72, 219] on p "Cesión de contratos" at bounding box center [119, 221] width 142 height 18
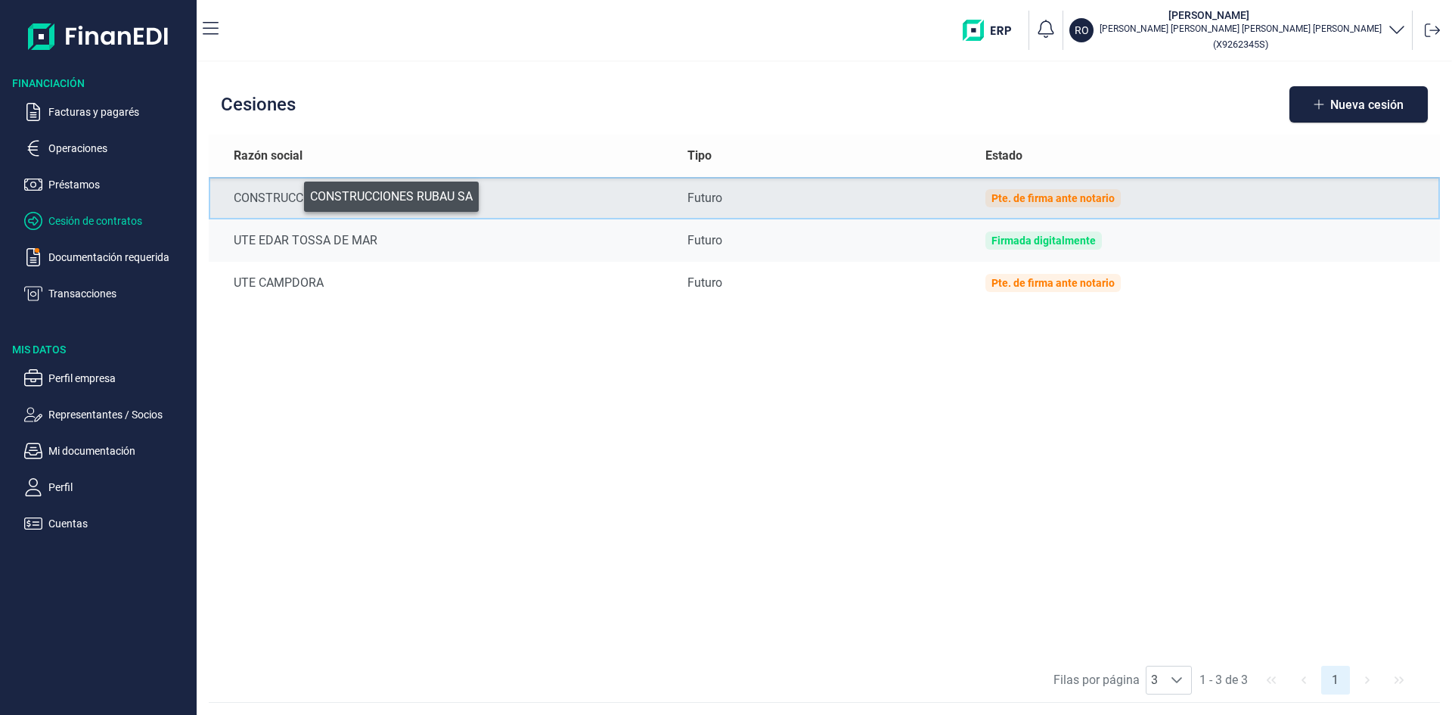
click at [291, 190] on div "CONSTRUCCIONES RUBAU SA" at bounding box center [449, 198] width 430 height 18
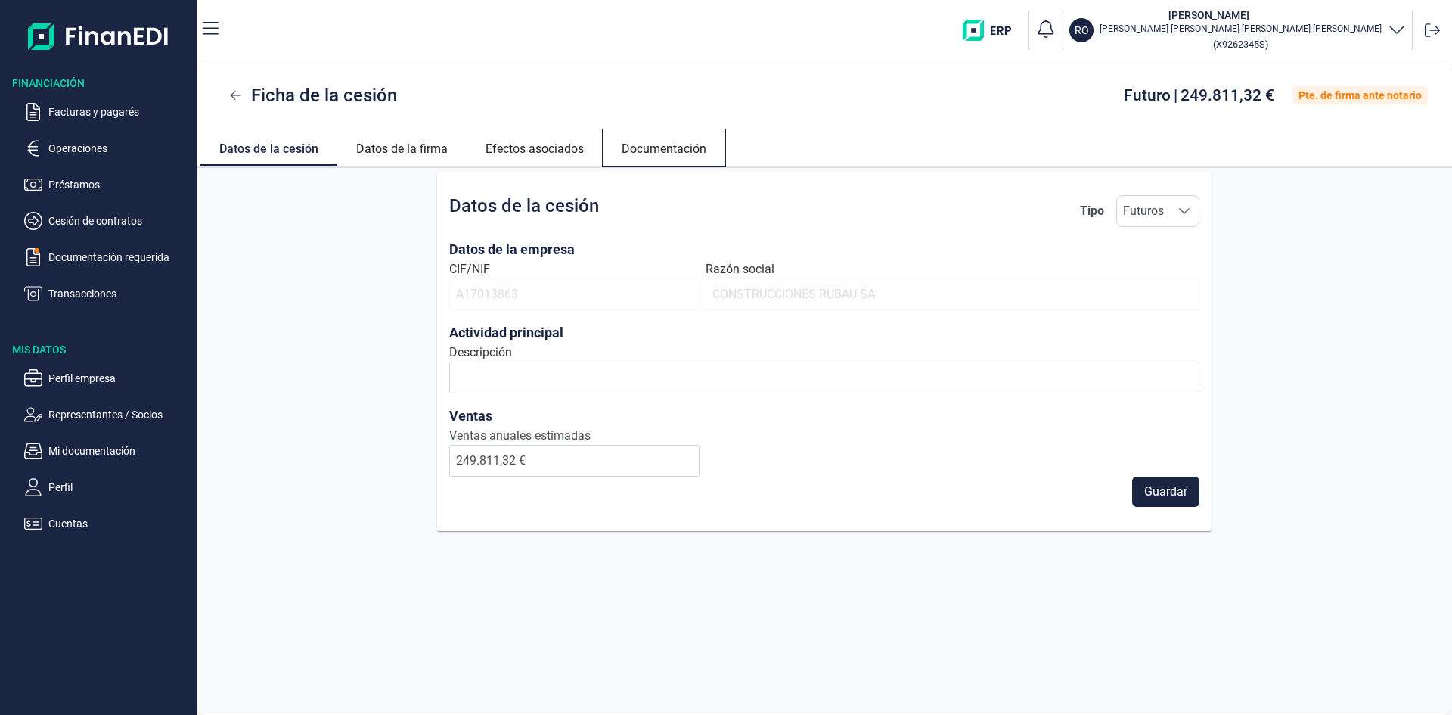
click at [679, 139] on link "Documentación" at bounding box center [664, 147] width 123 height 36
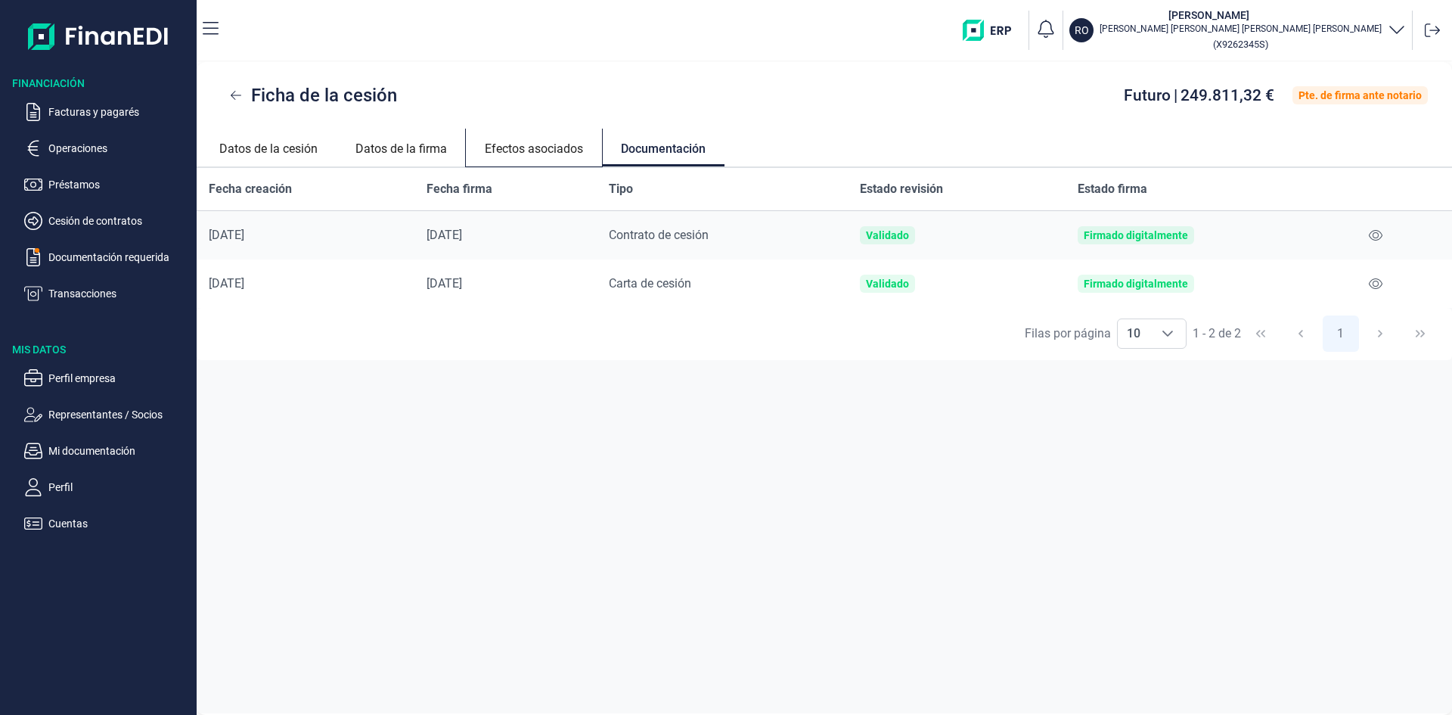
click at [551, 154] on link "Efectos asociados" at bounding box center [534, 147] width 136 height 36
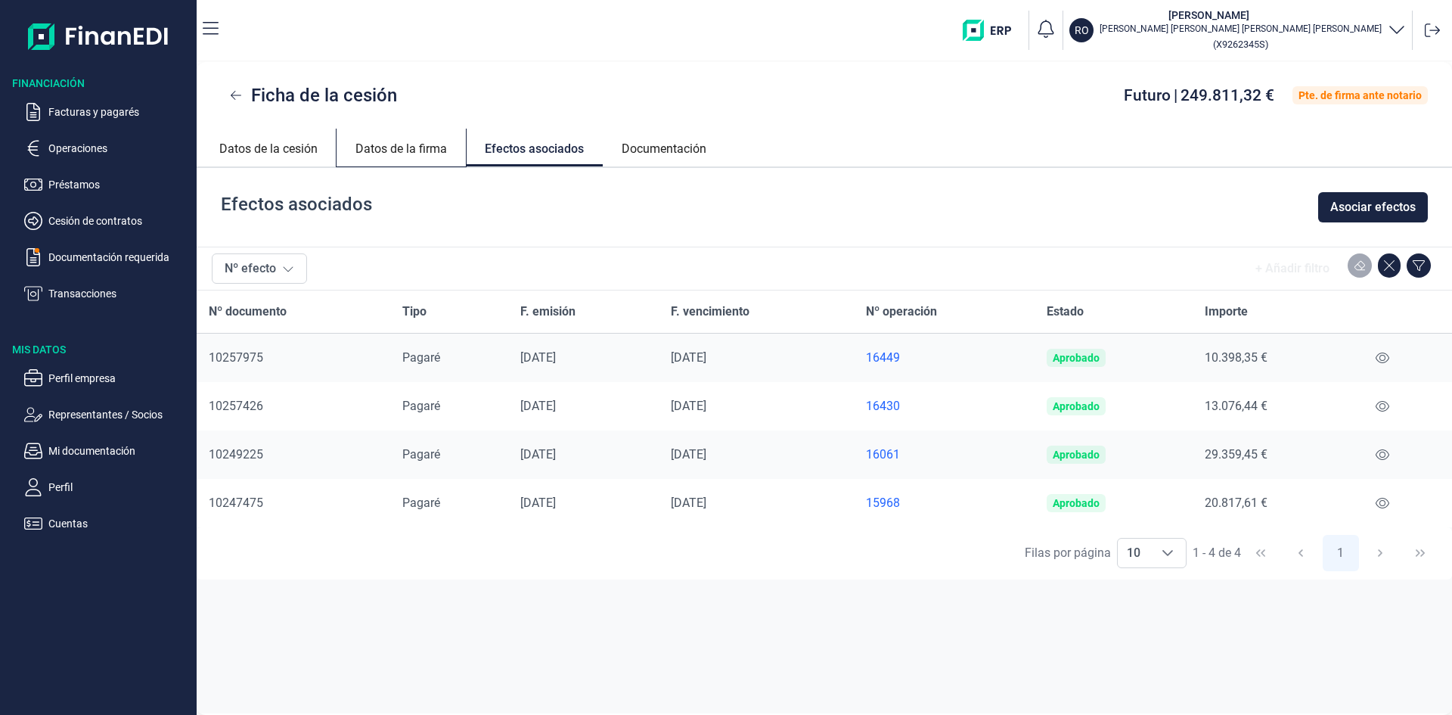
click at [402, 151] on link "Datos de la firma" at bounding box center [401, 147] width 129 height 36
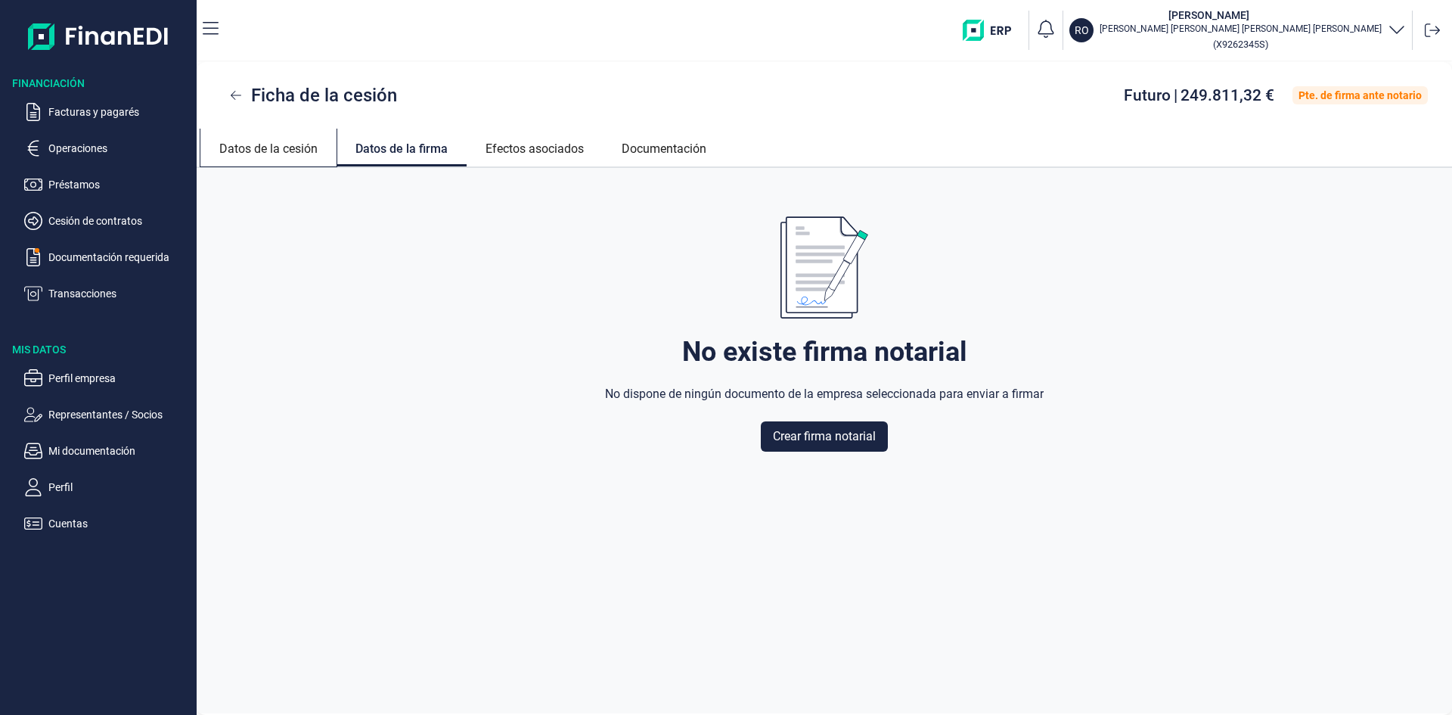
click at [265, 155] on link "Datos de la cesión" at bounding box center [268, 147] width 136 height 36
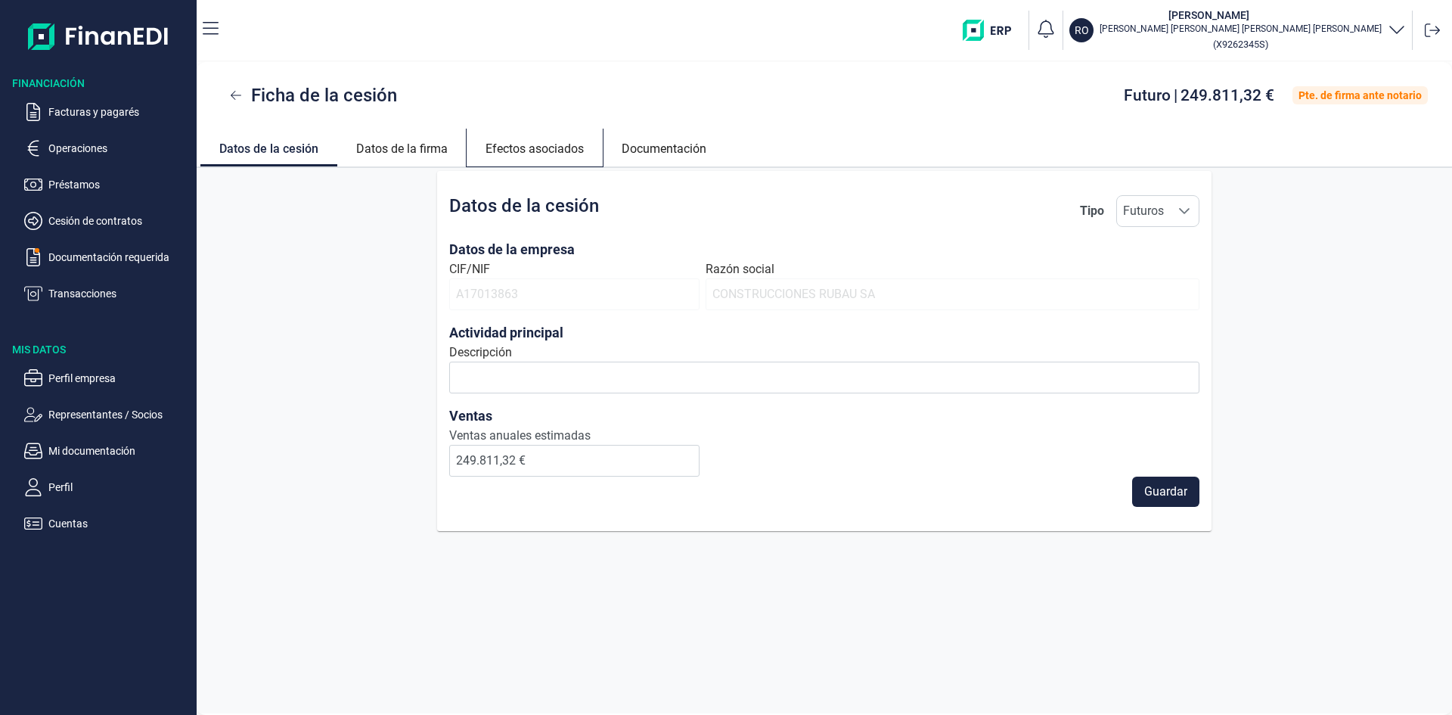
click at [532, 145] on link "Efectos asociados" at bounding box center [535, 147] width 136 height 36
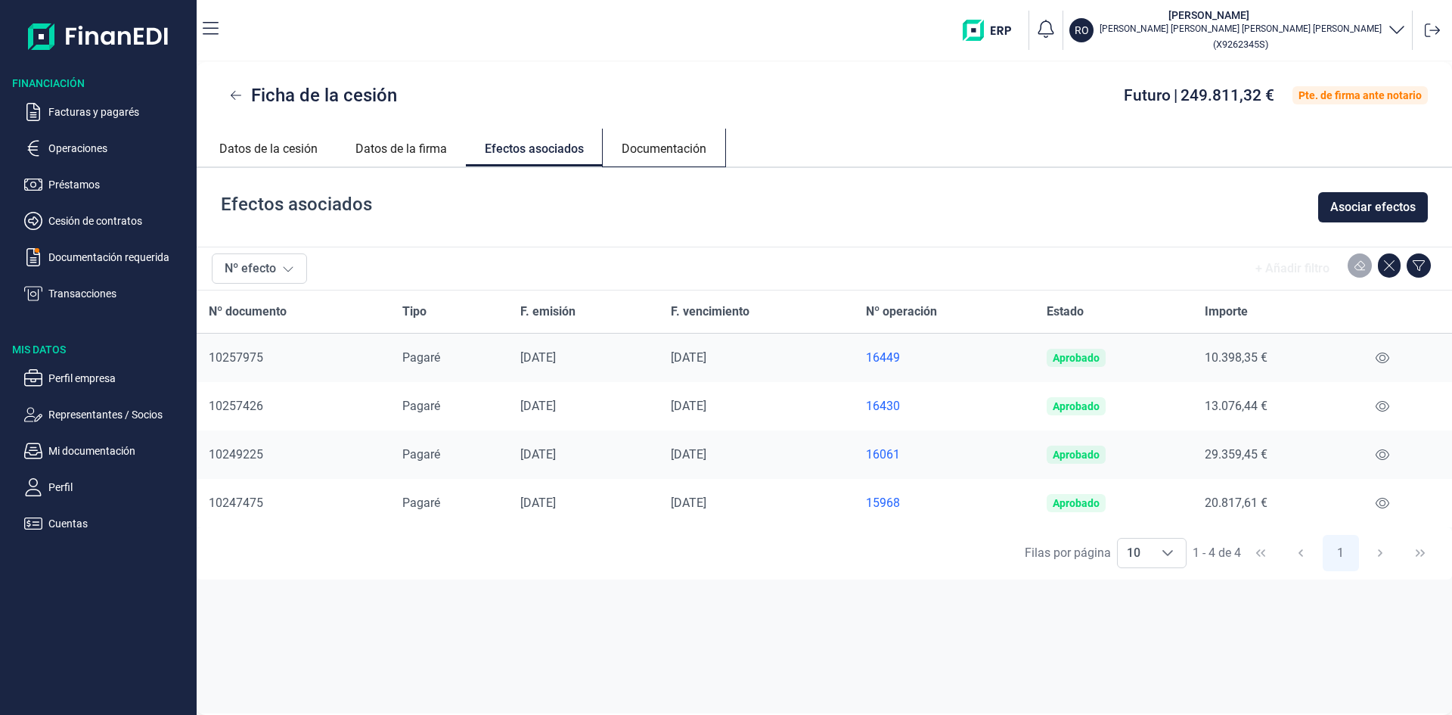
click at [675, 149] on link "Documentación" at bounding box center [664, 147] width 123 height 36
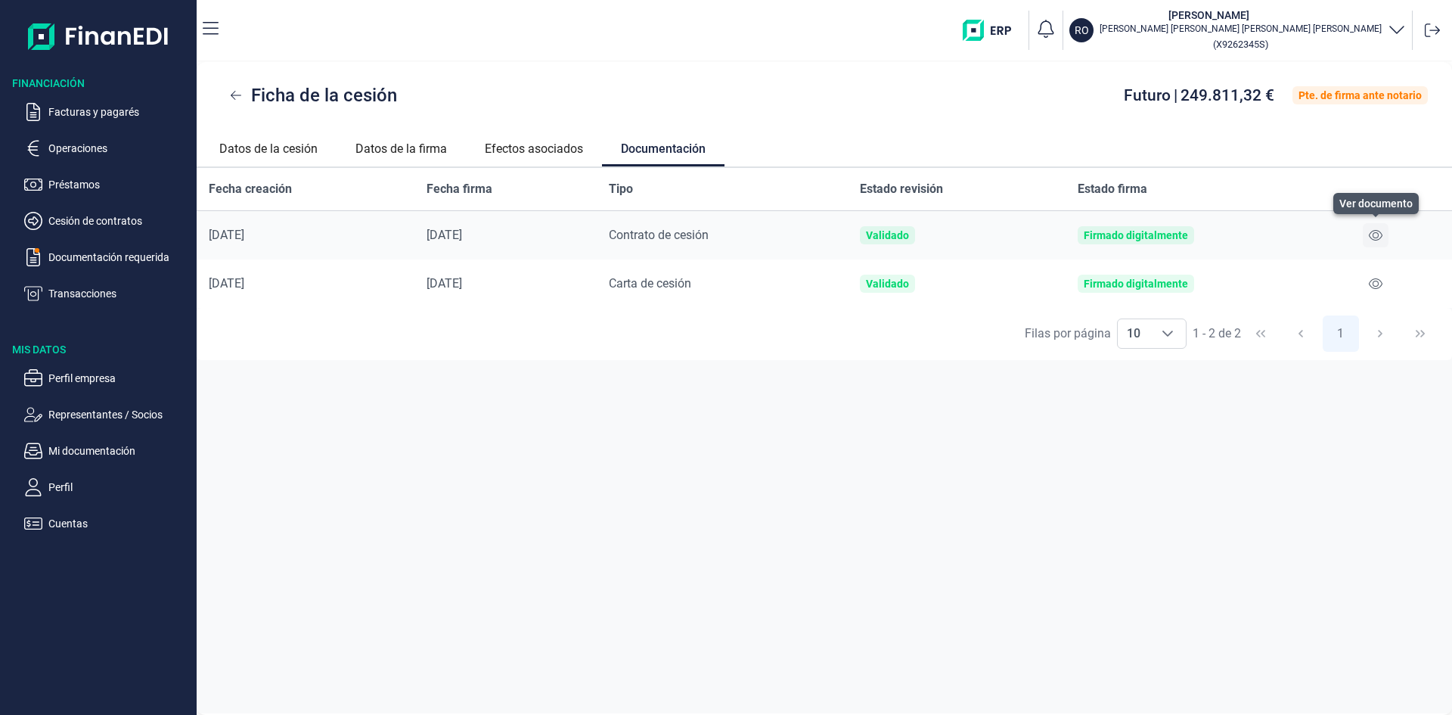
click at [1375, 234] on icon at bounding box center [1376, 235] width 14 height 12
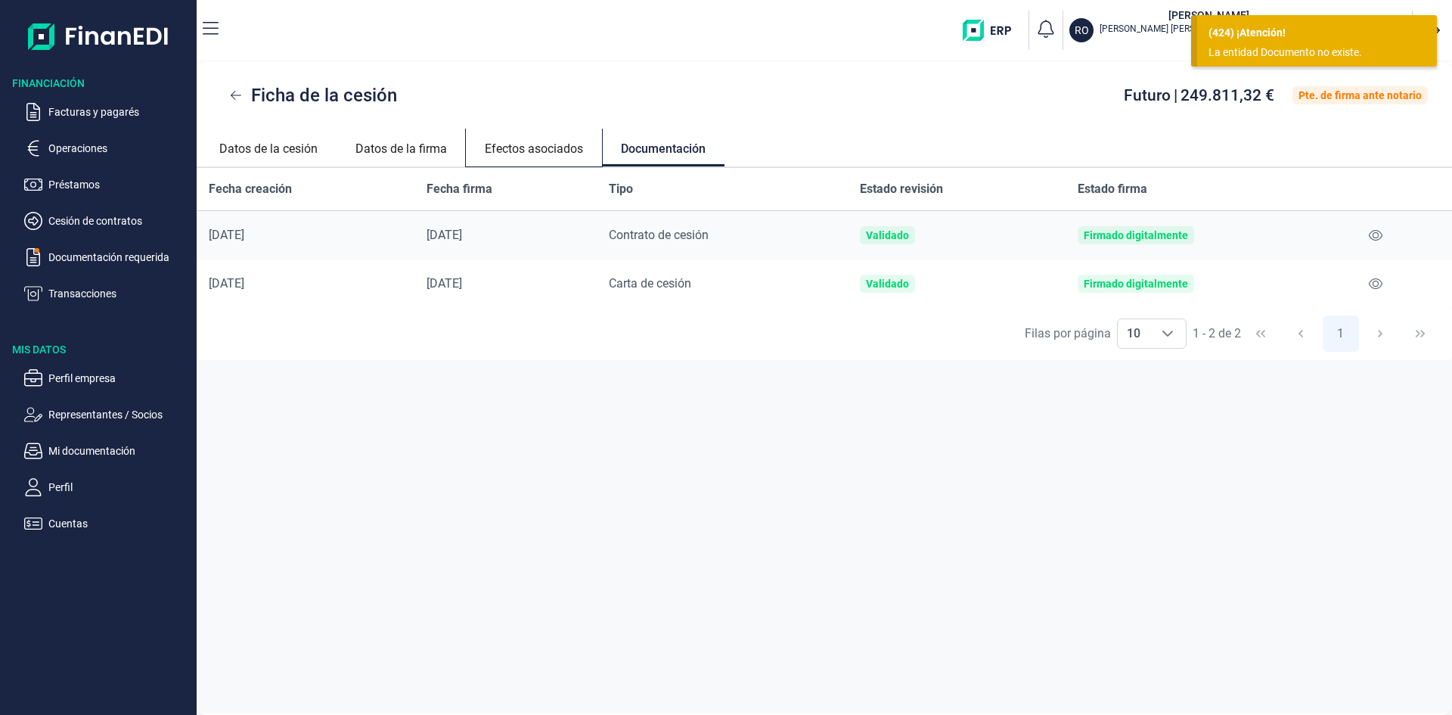
click at [555, 144] on link "Efectos asociados" at bounding box center [534, 147] width 136 height 36
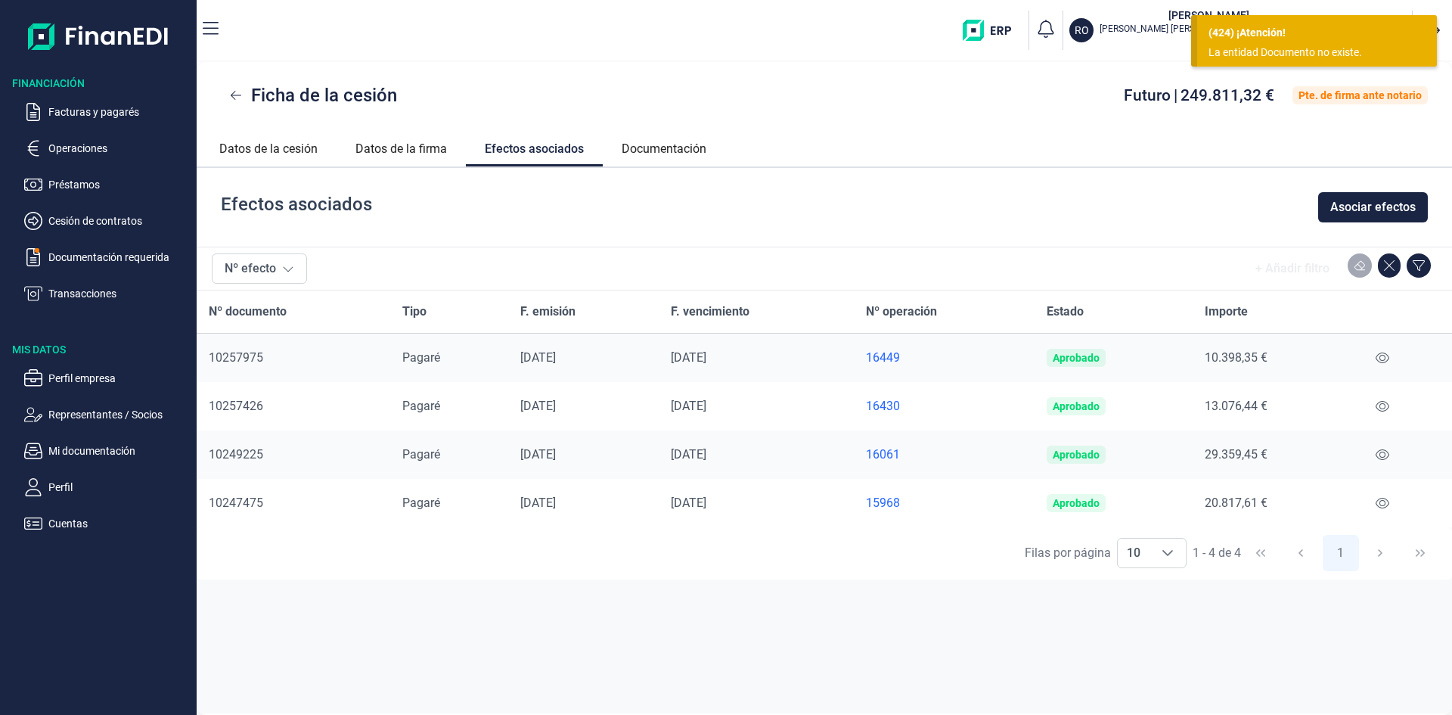
click at [895, 355] on div "16449" at bounding box center [944, 357] width 157 height 15
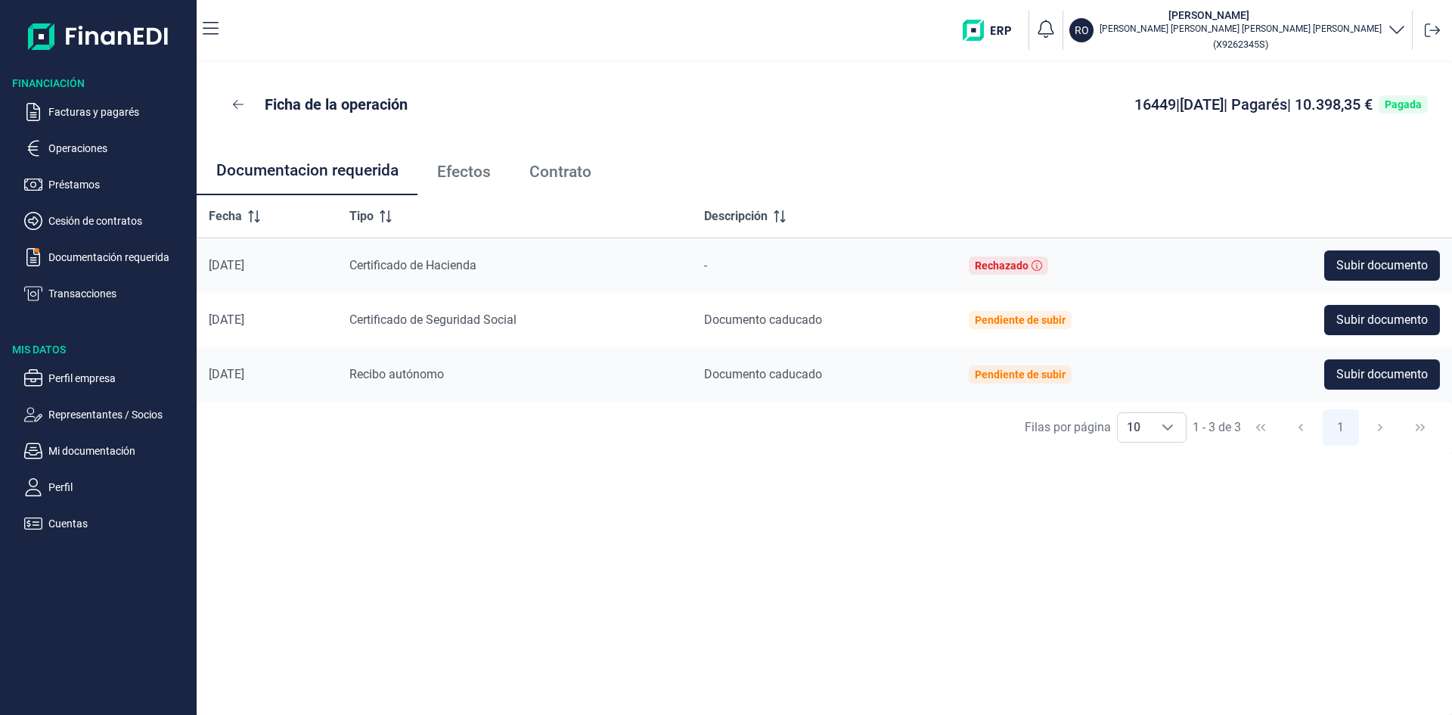
click at [540, 171] on span "Contrato" at bounding box center [560, 172] width 62 height 16
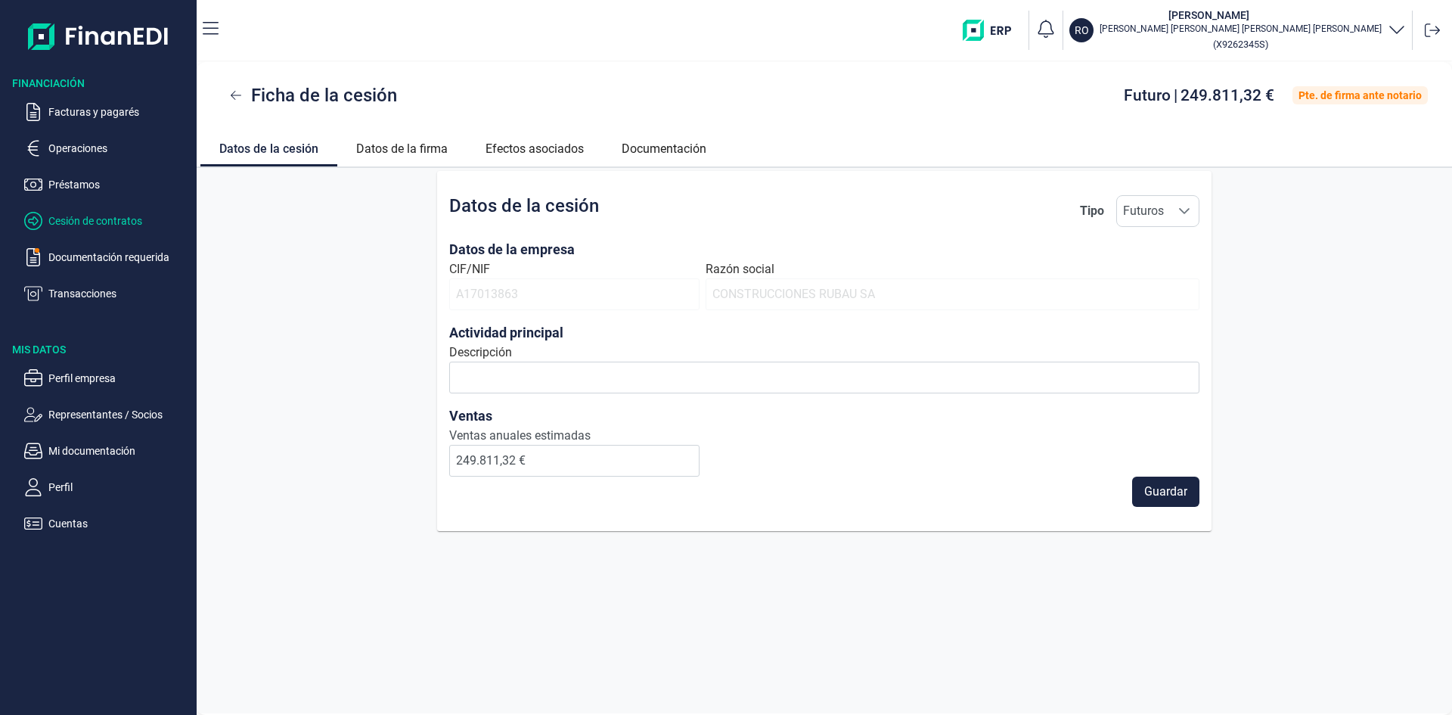
click at [76, 222] on p "Cesión de contratos" at bounding box center [119, 221] width 142 height 18
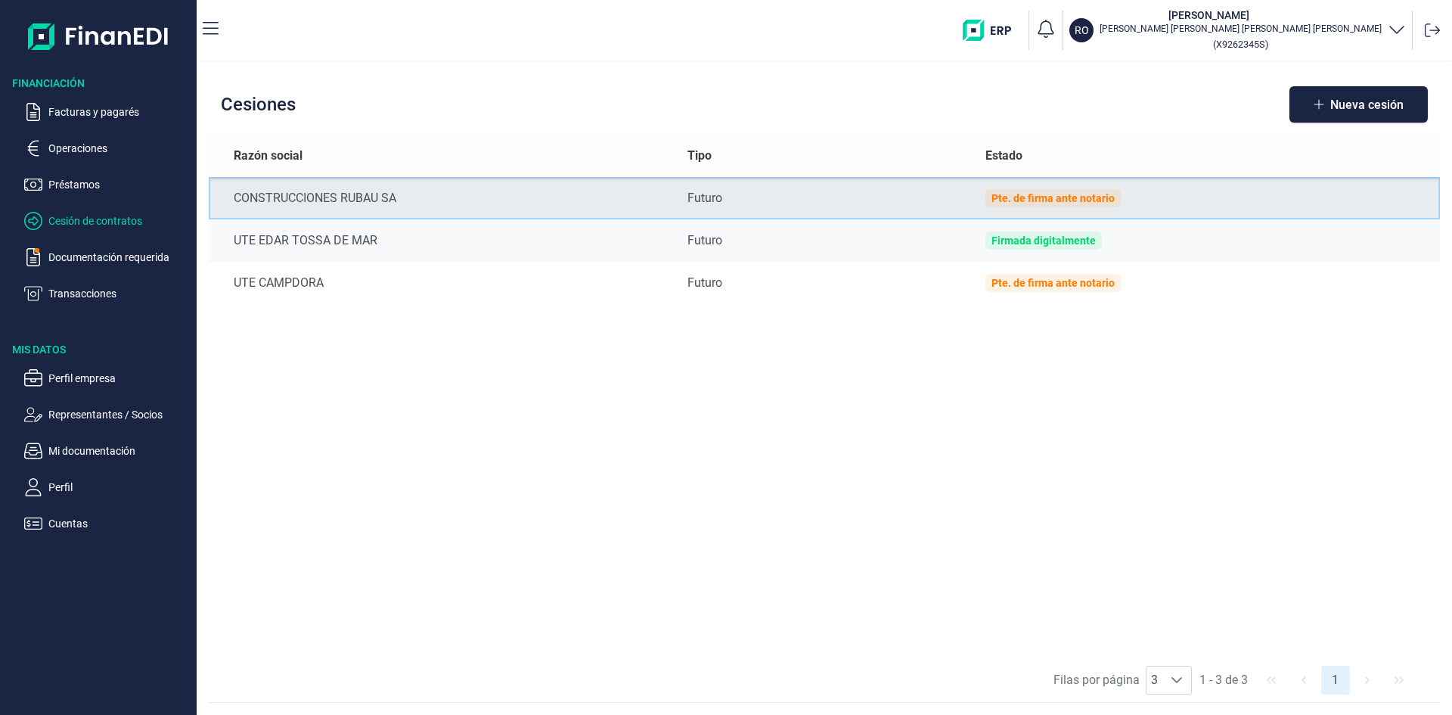
click at [373, 188] on td "CONSTRUCCIONES RUBAU SA" at bounding box center [442, 198] width 467 height 42
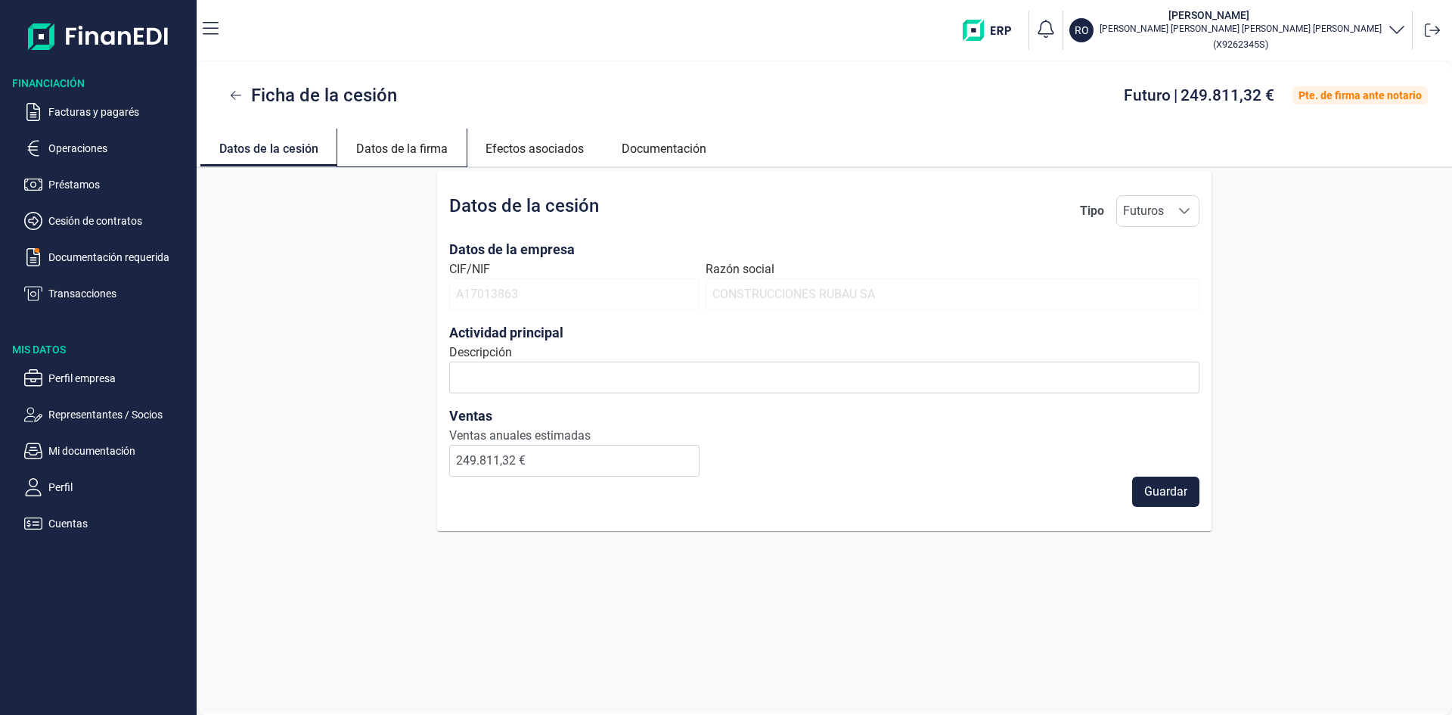
click at [362, 144] on link "Datos de la firma" at bounding box center [401, 147] width 129 height 36
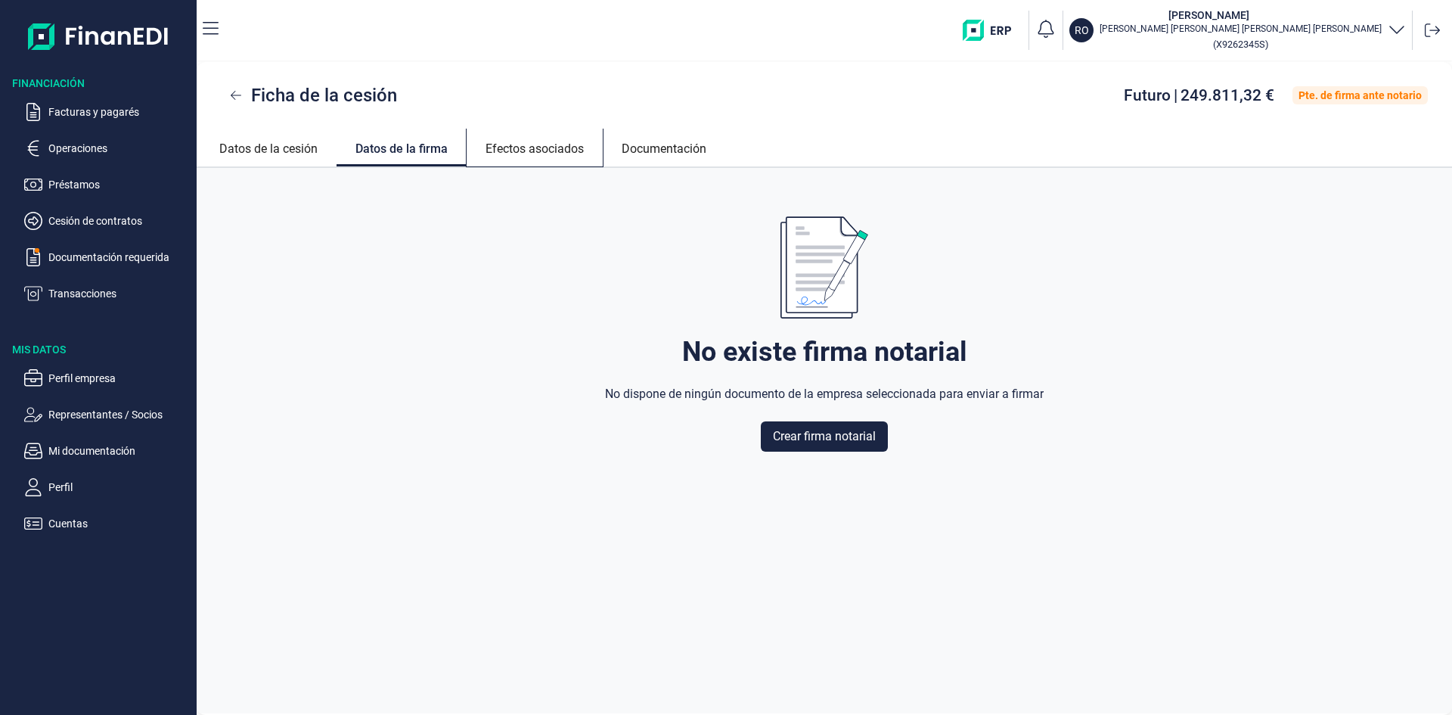
click at [538, 150] on link "Efectos asociados" at bounding box center [535, 147] width 136 height 36
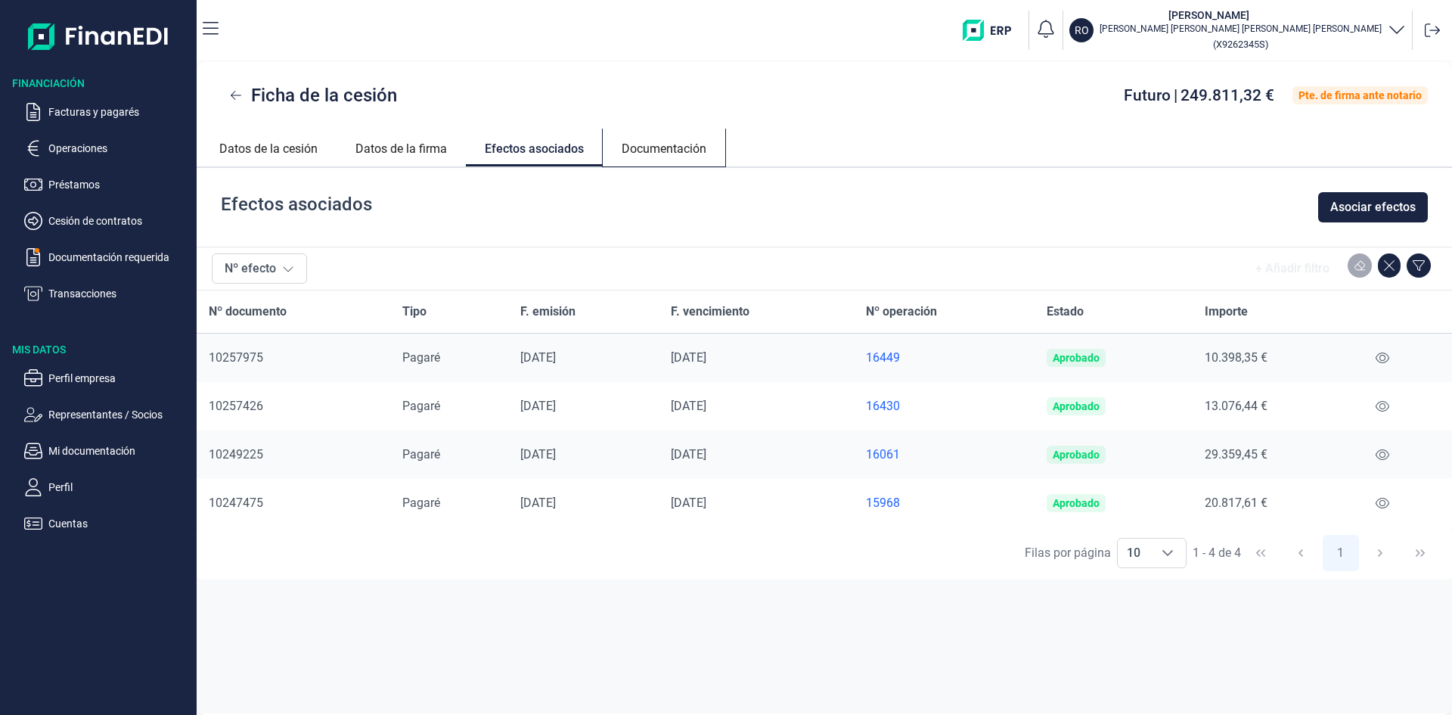
click at [641, 161] on link "Documentación" at bounding box center [664, 147] width 123 height 36
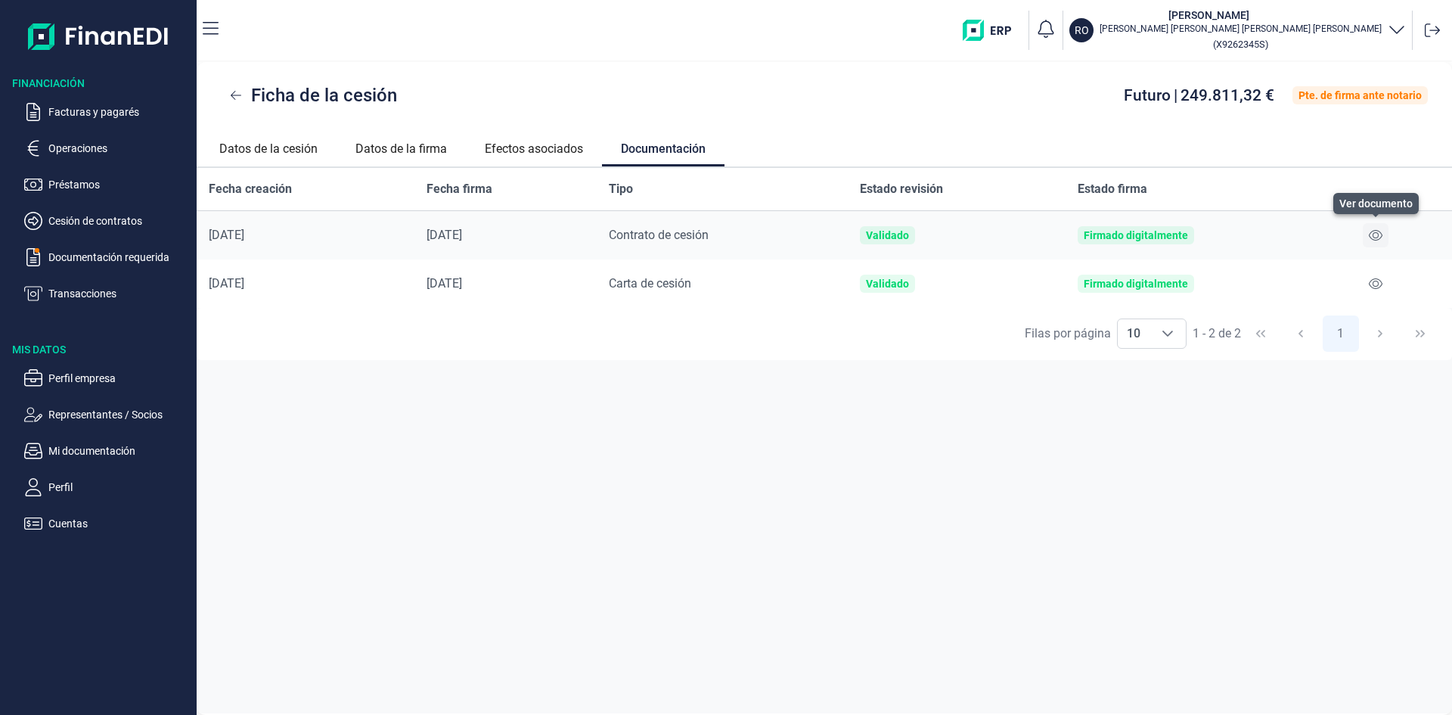
click at [1372, 236] on icon at bounding box center [1376, 235] width 14 height 12
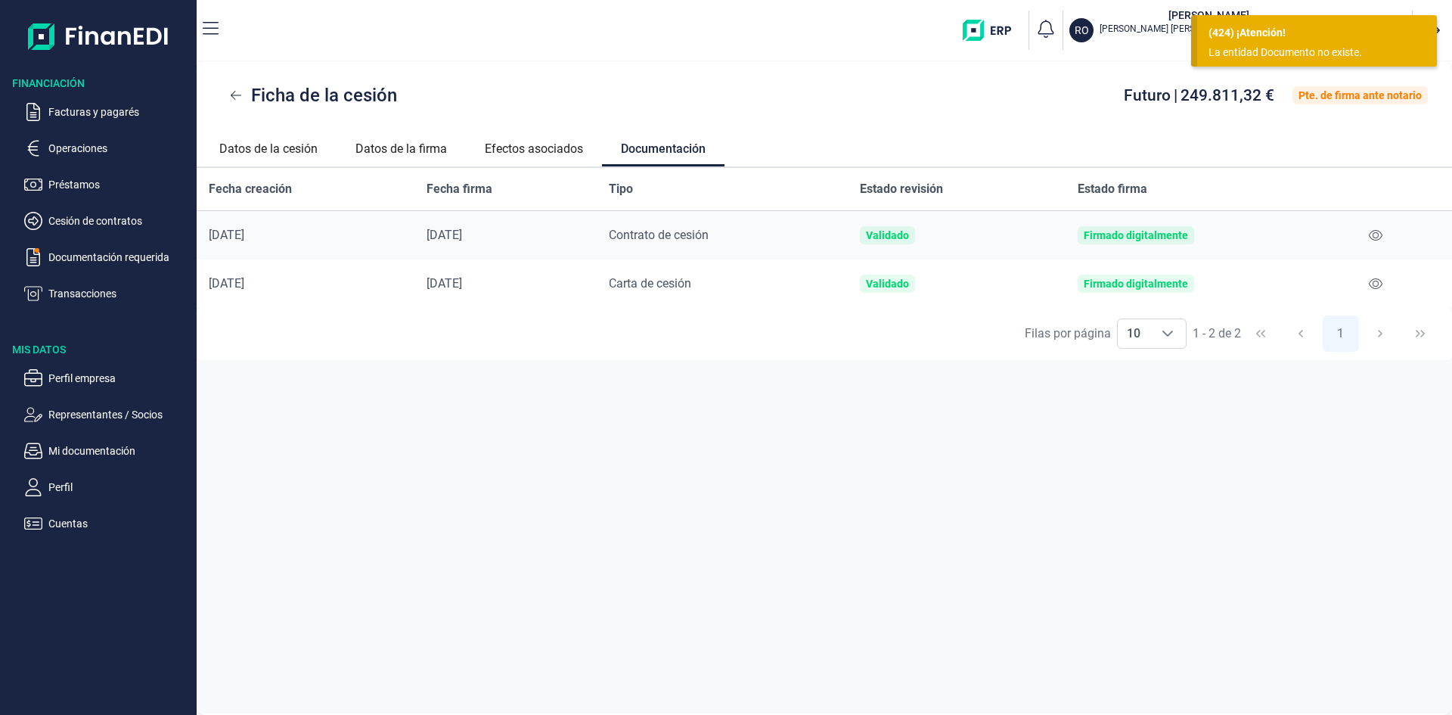
click at [633, 230] on span "Contrato de cesión" at bounding box center [659, 235] width 100 height 14
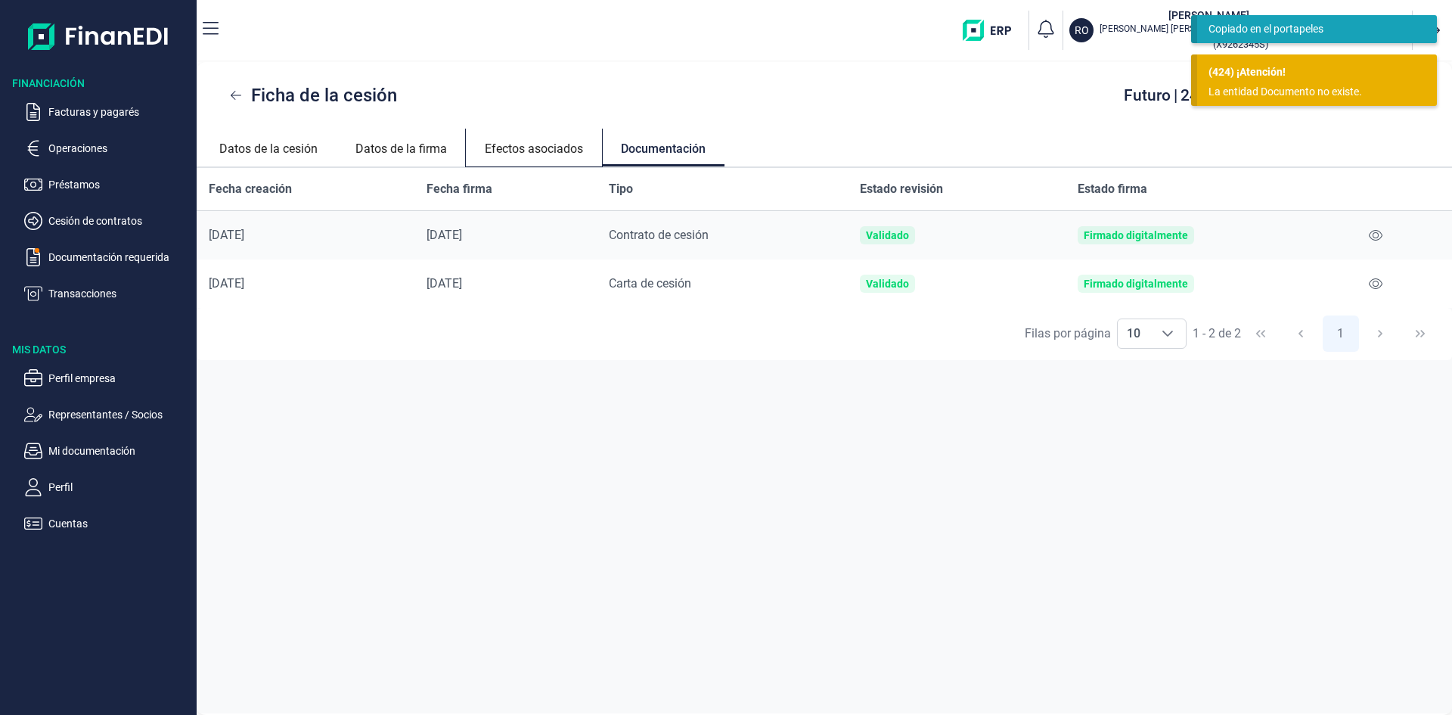
click at [513, 148] on link "Efectos asociados" at bounding box center [534, 147] width 136 height 36
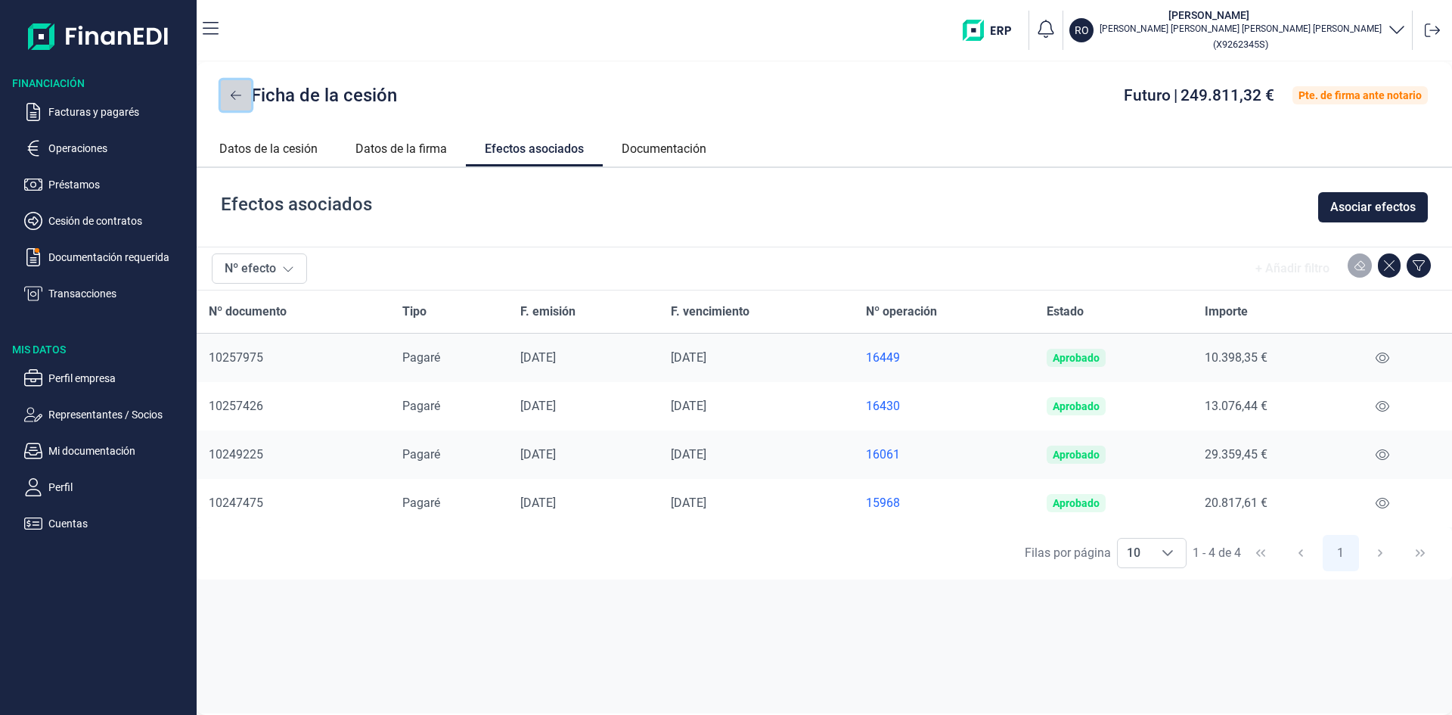
click at [231, 93] on icon at bounding box center [236, 95] width 11 height 12
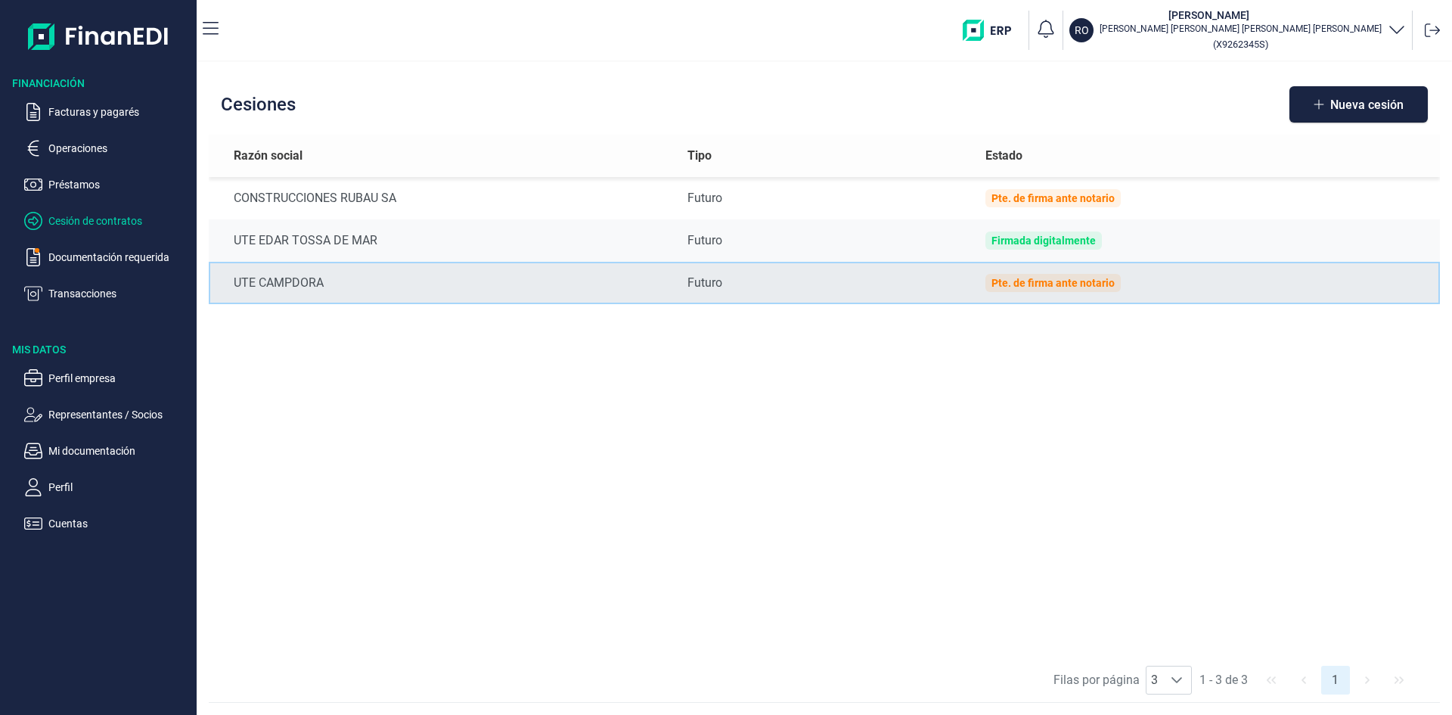
click at [1085, 291] on div "Pte. de firma ante notario" at bounding box center [1052, 283] width 135 height 18
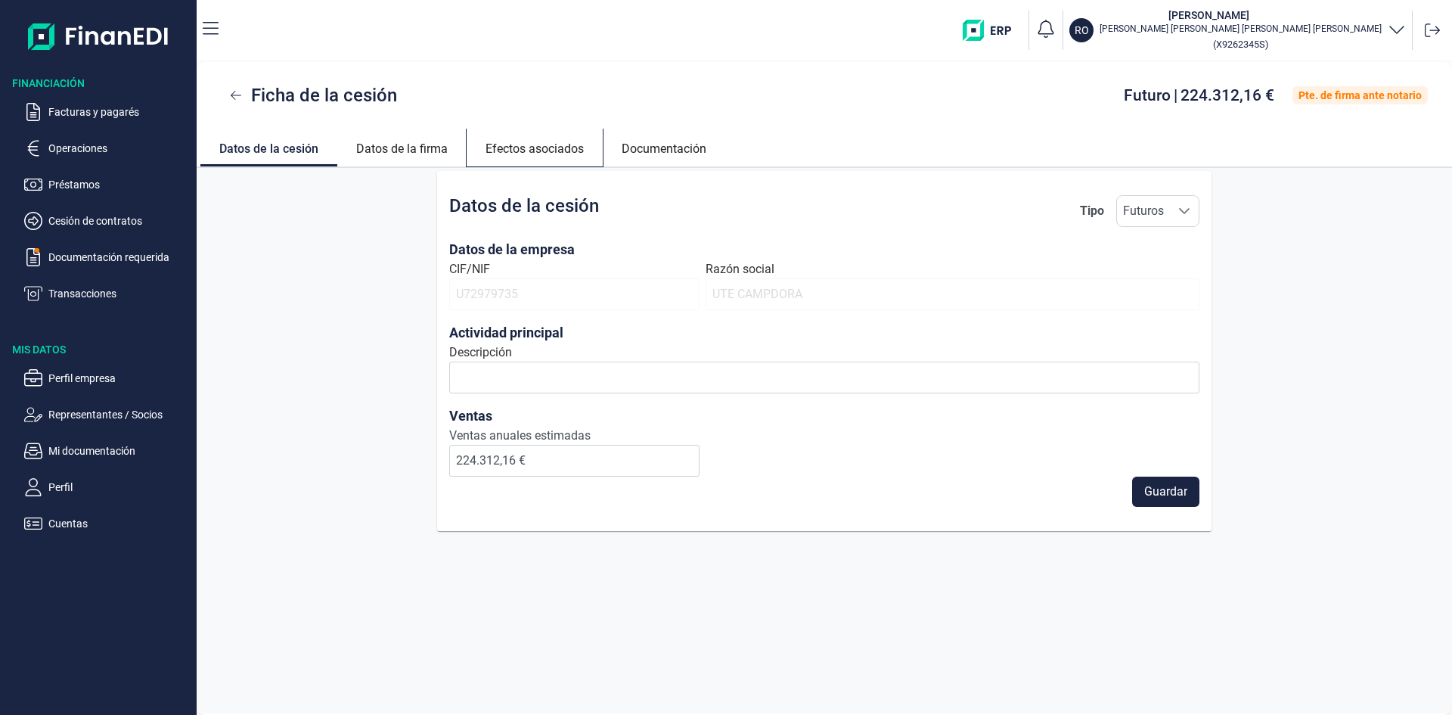
click at [546, 152] on link "Efectos asociados" at bounding box center [535, 147] width 136 height 36
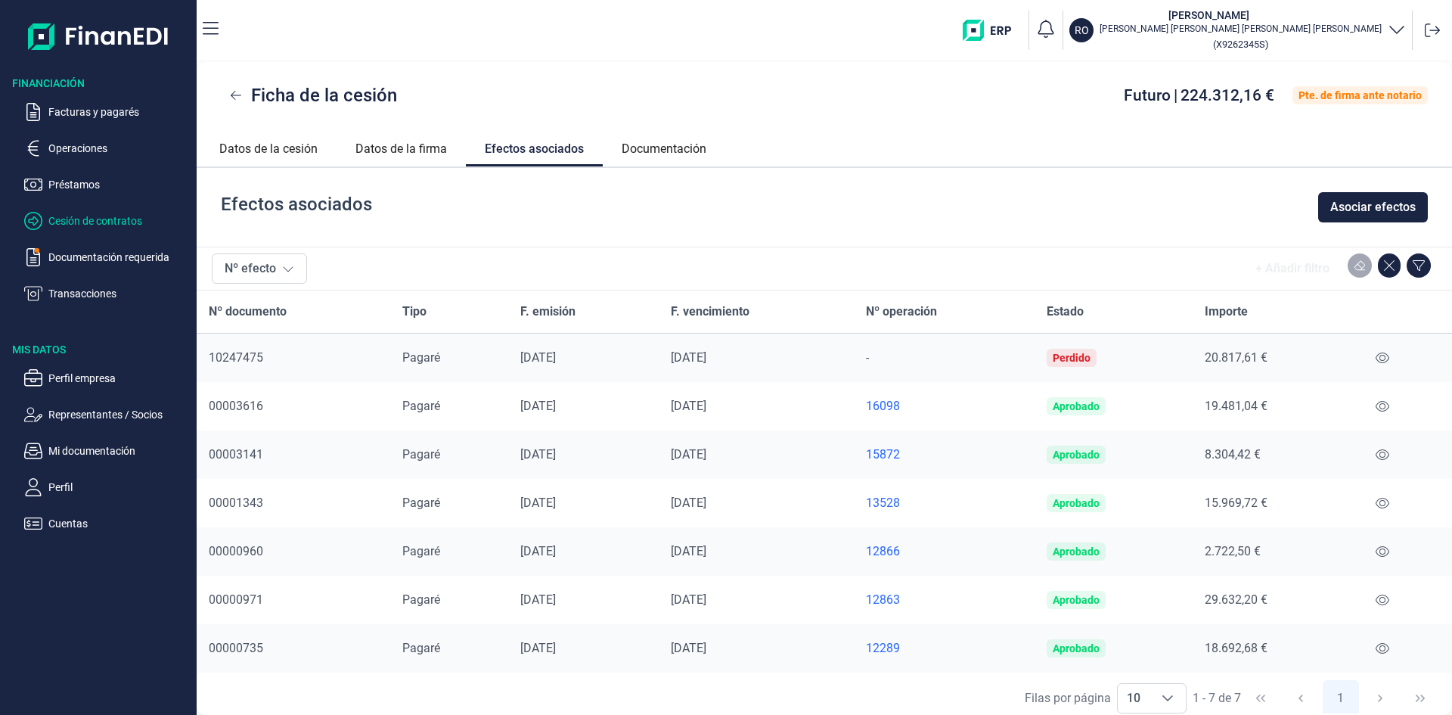
click at [112, 221] on p "Cesión de contratos" at bounding box center [119, 221] width 142 height 18
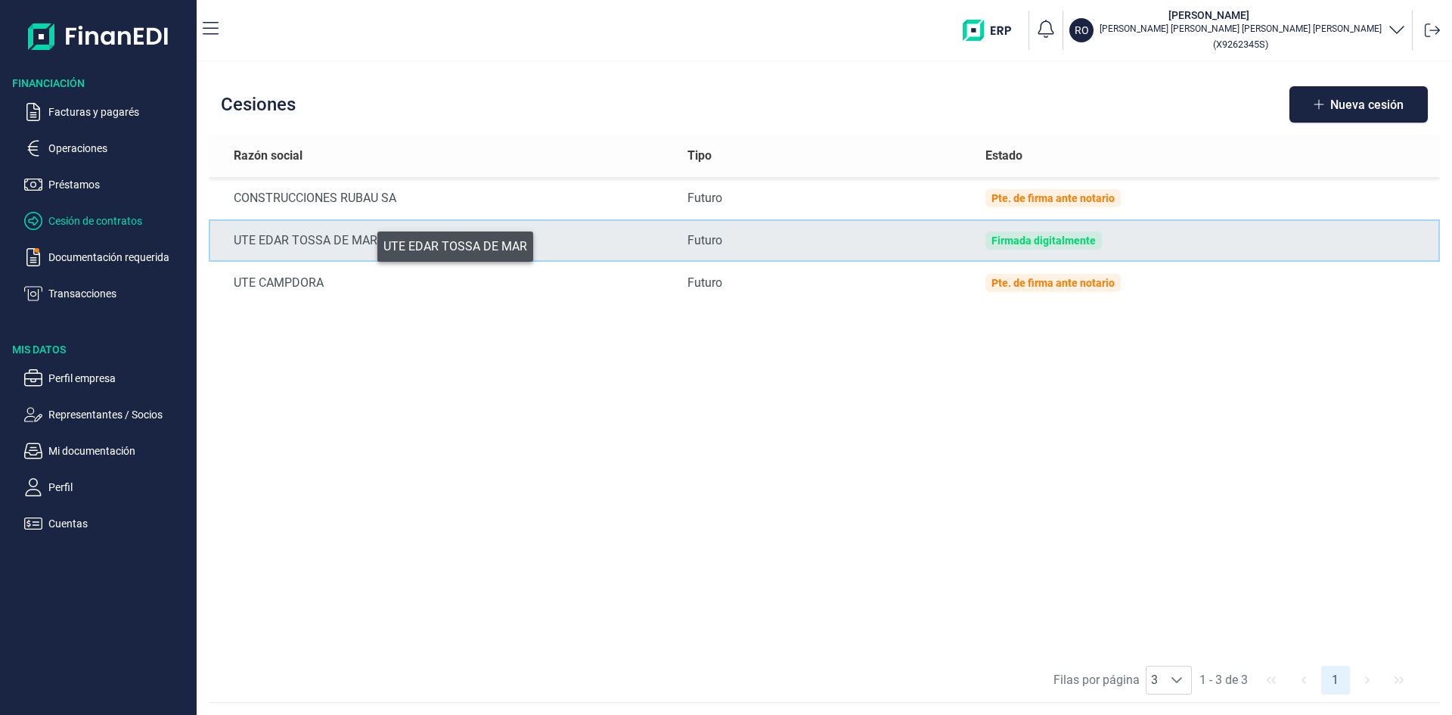
click at [367, 243] on div "UTE EDAR TOSSA DE MAR" at bounding box center [449, 240] width 430 height 18
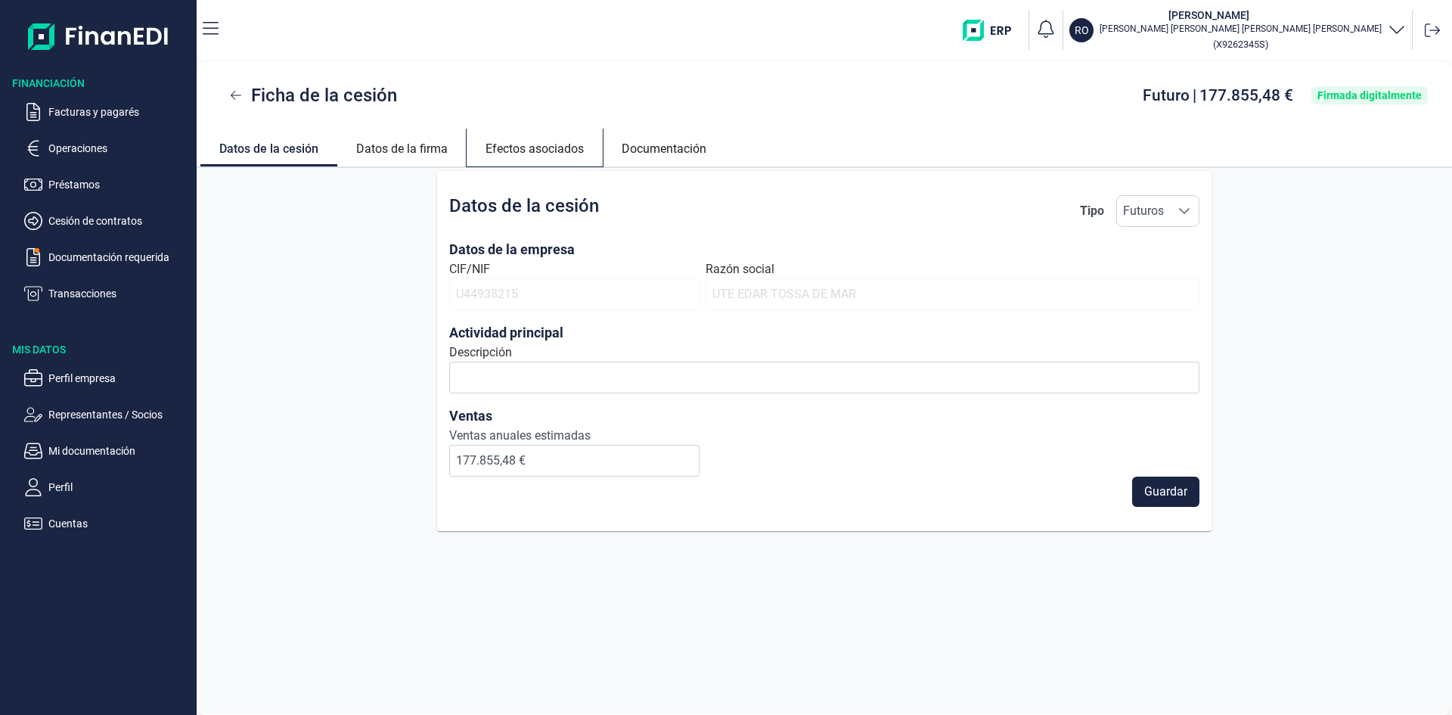
click at [520, 148] on link "Efectos asociados" at bounding box center [535, 147] width 136 height 36
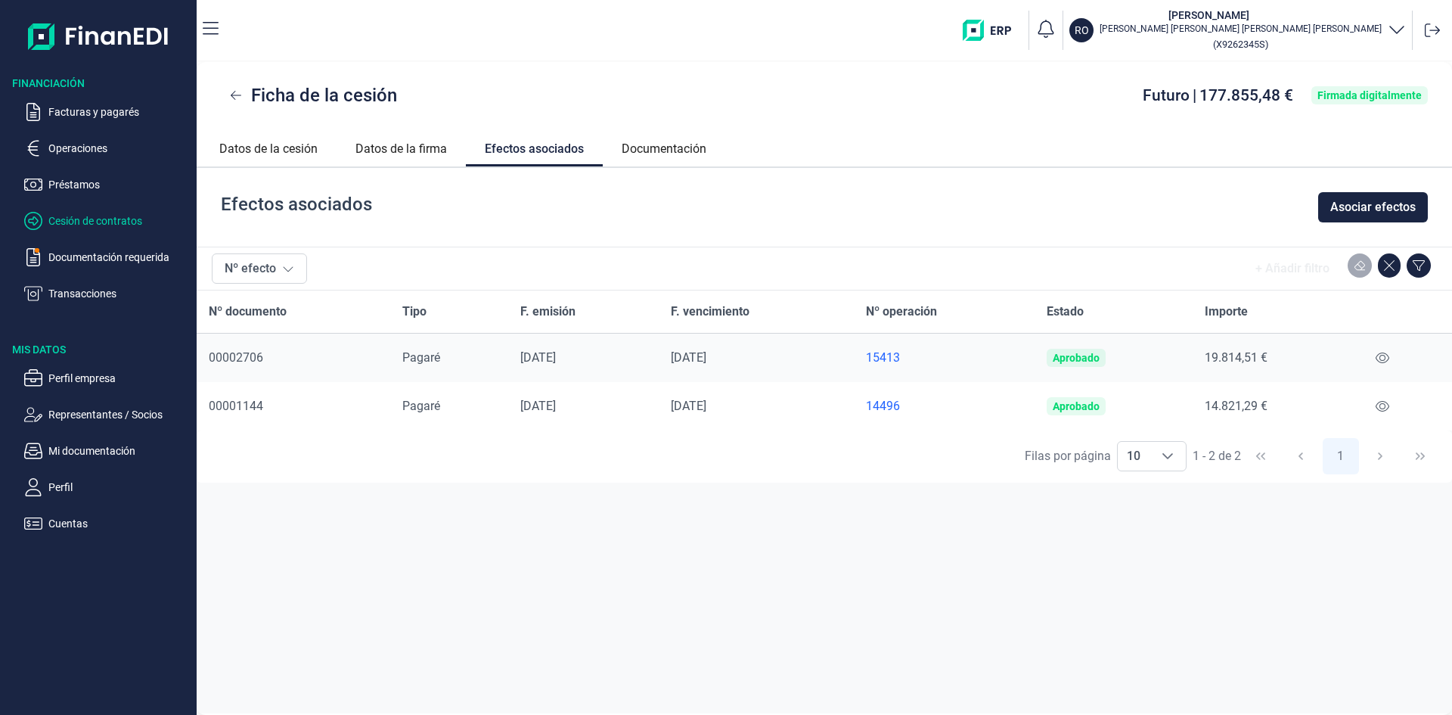
click at [77, 224] on p "Cesión de contratos" at bounding box center [119, 221] width 142 height 18
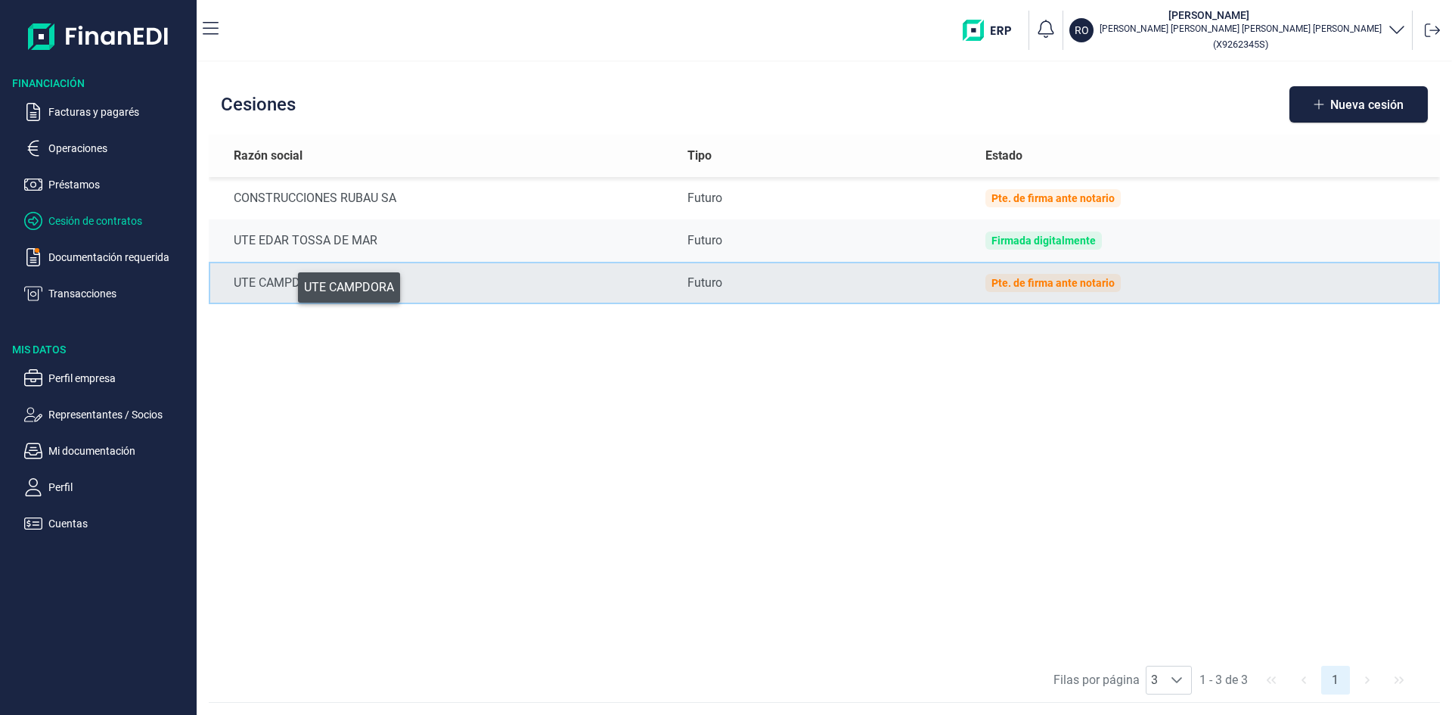
click at [287, 284] on div "UTE CAMPDORA" at bounding box center [449, 283] width 430 height 18
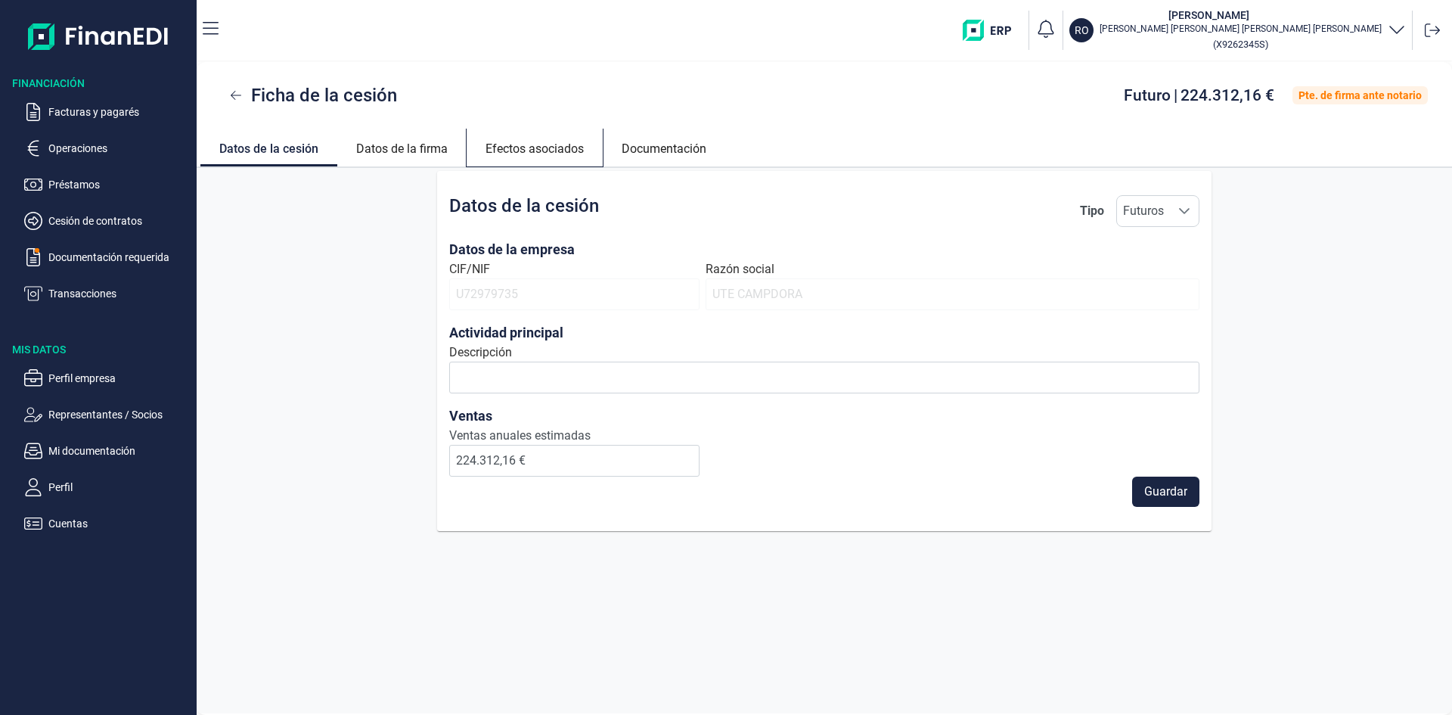
click at [538, 151] on link "Efectos asociados" at bounding box center [535, 147] width 136 height 36
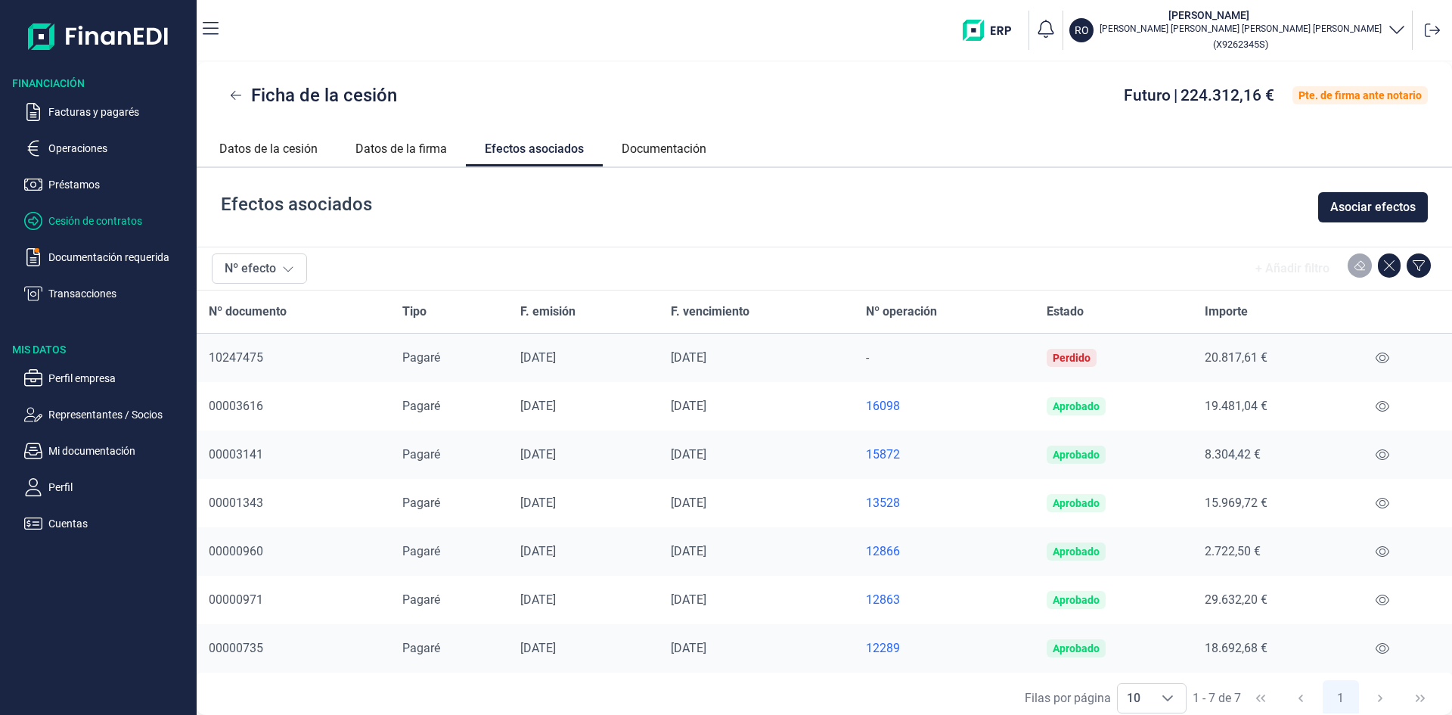
click at [101, 216] on p "Cesión de contratos" at bounding box center [119, 221] width 142 height 18
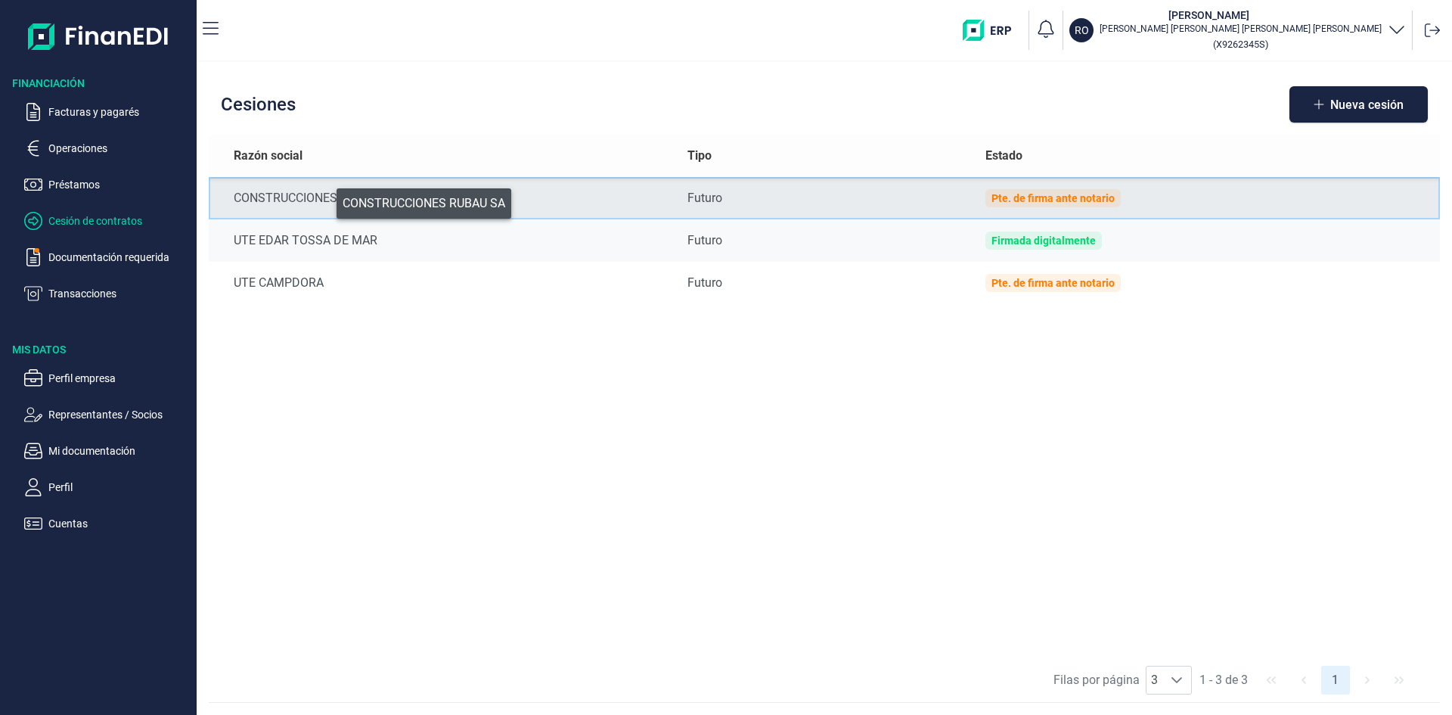
click at [326, 200] on div "CONSTRUCCIONES RUBAU SA" at bounding box center [449, 198] width 430 height 18
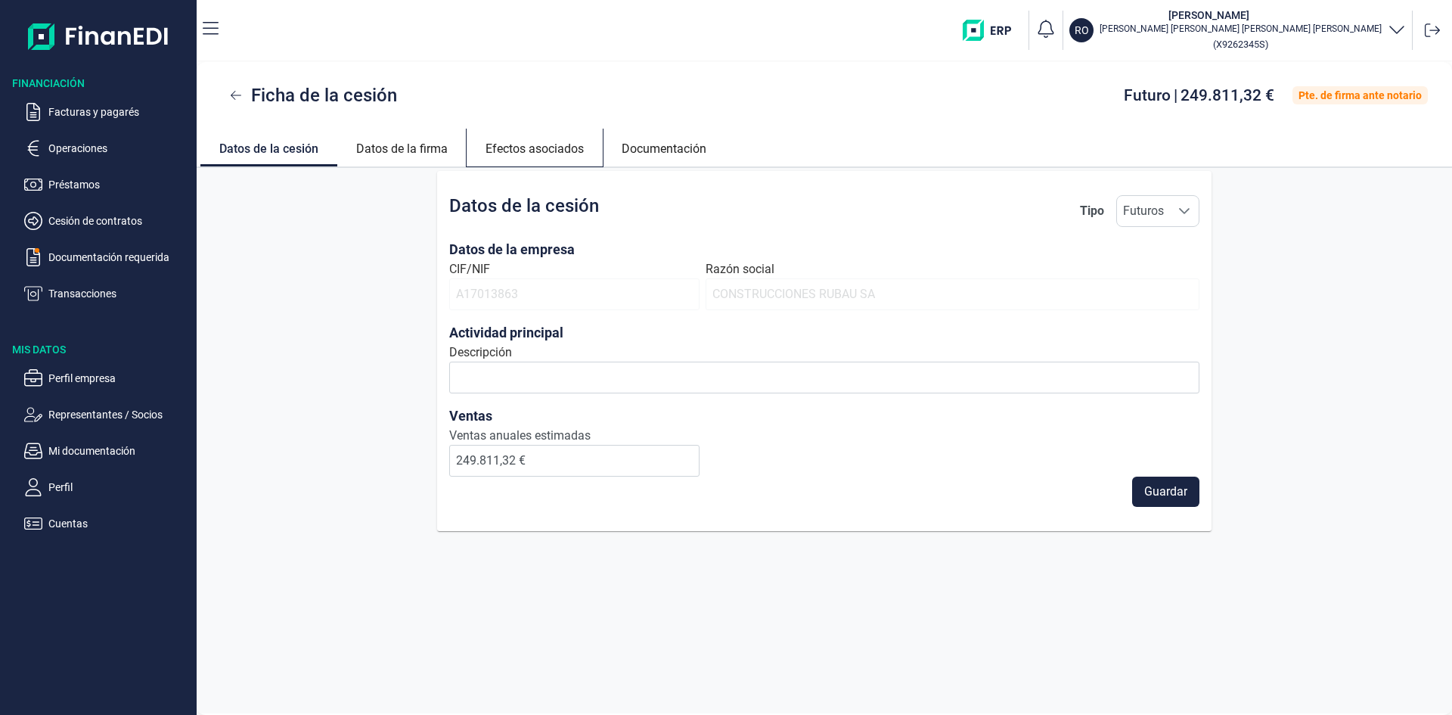
click at [540, 151] on link "Efectos asociados" at bounding box center [535, 147] width 136 height 36
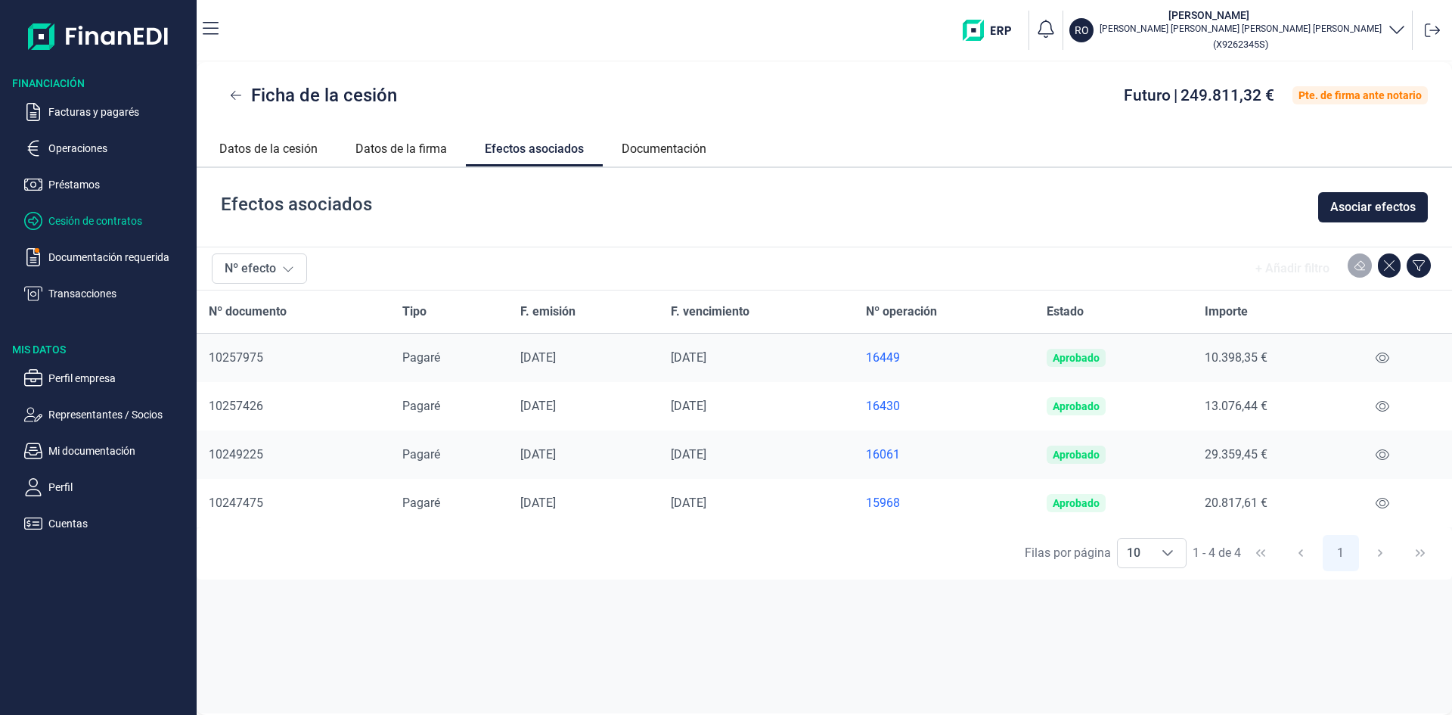
click at [79, 221] on p "Cesión de contratos" at bounding box center [119, 221] width 142 height 18
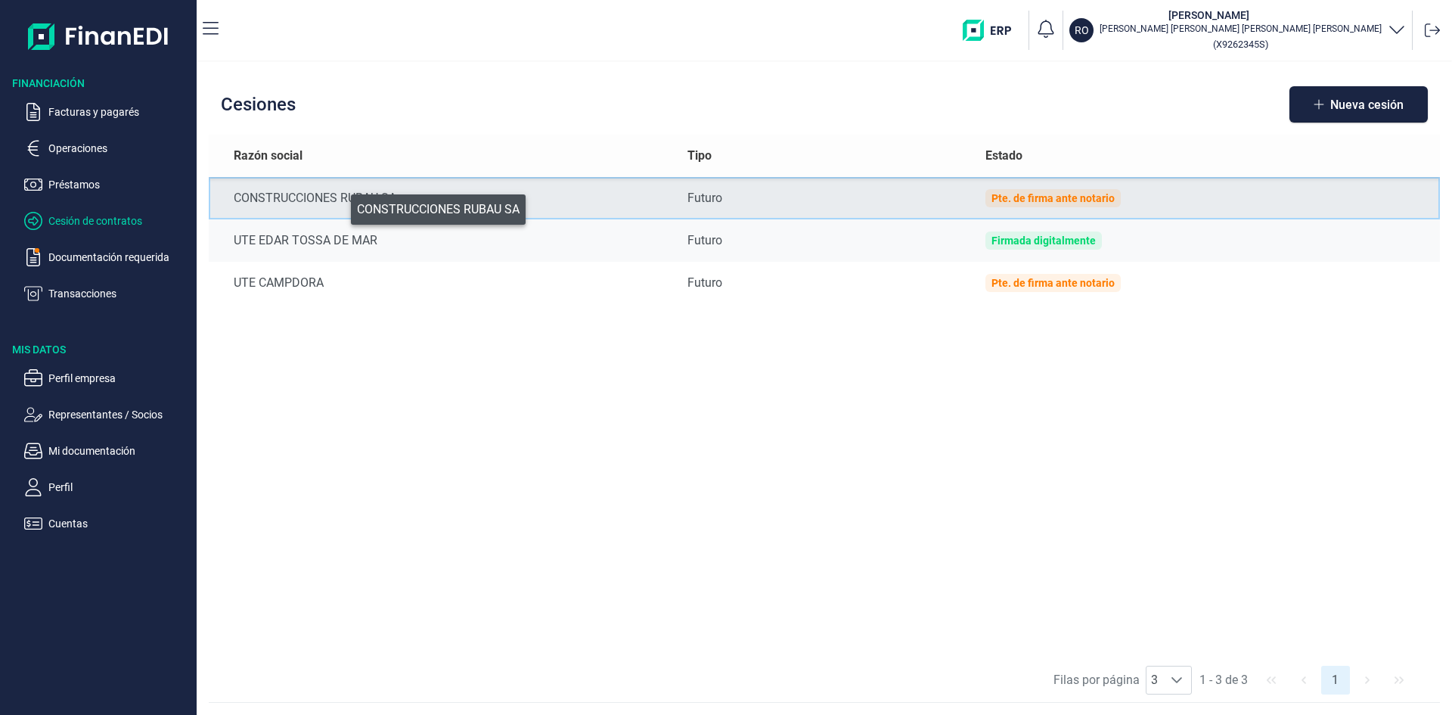
click at [340, 206] on div "CONSTRUCCIONES RUBAU SA" at bounding box center [449, 198] width 430 height 18
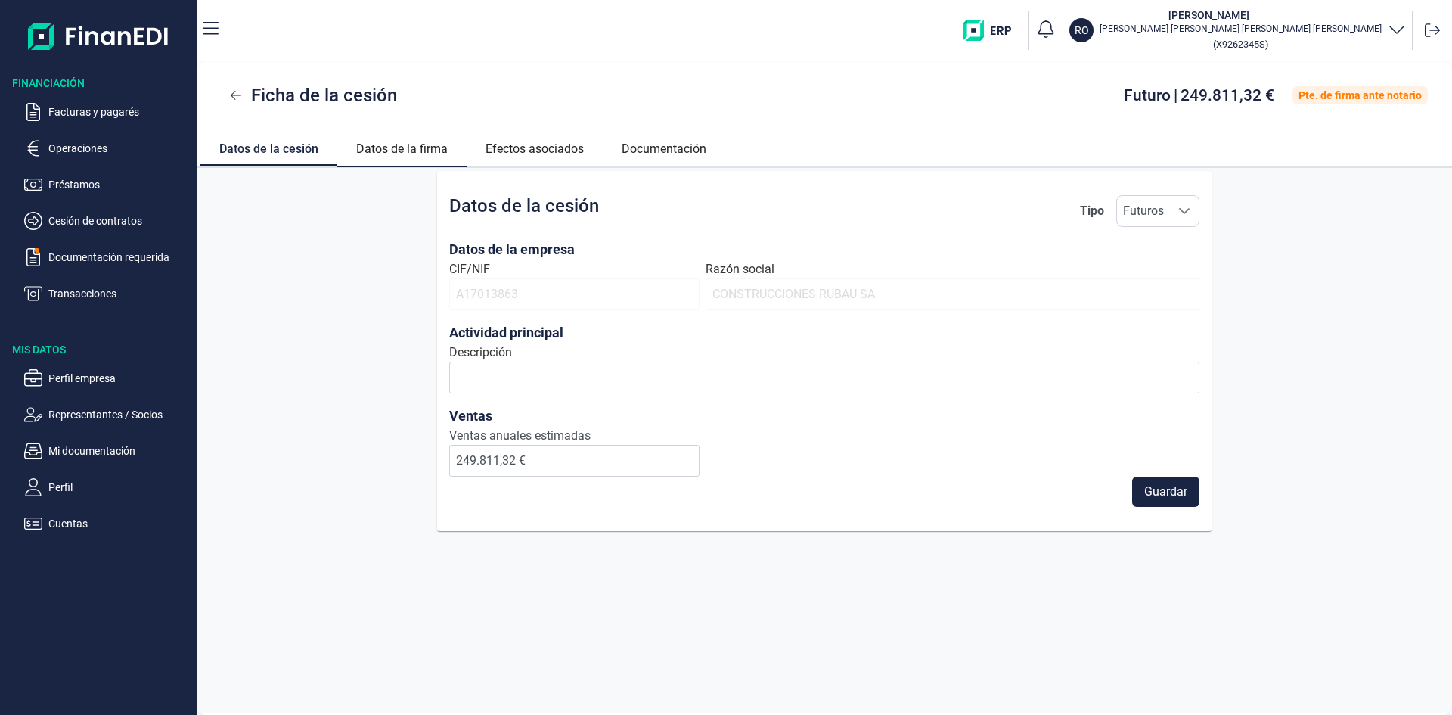
click at [428, 144] on link "Datos de la firma" at bounding box center [401, 147] width 129 height 36
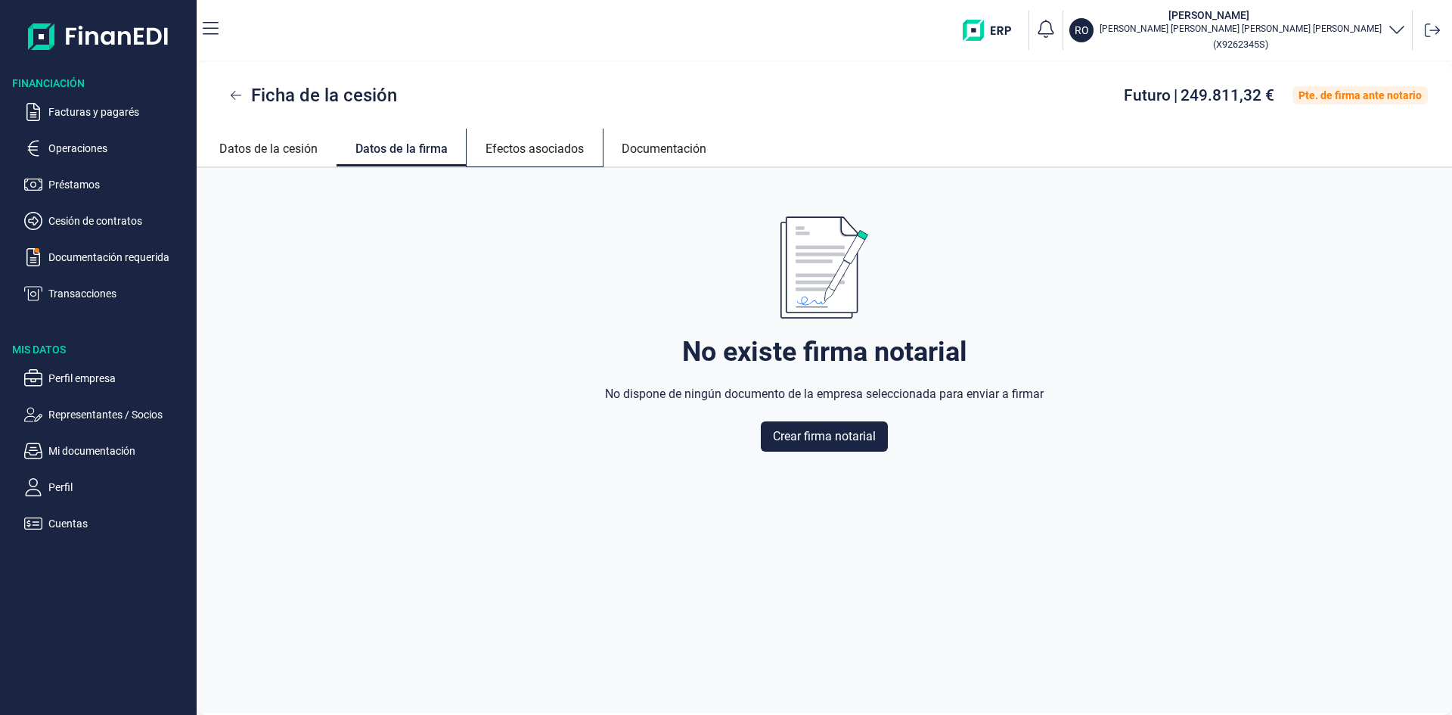
click at [523, 147] on link "Efectos asociados" at bounding box center [535, 147] width 136 height 36
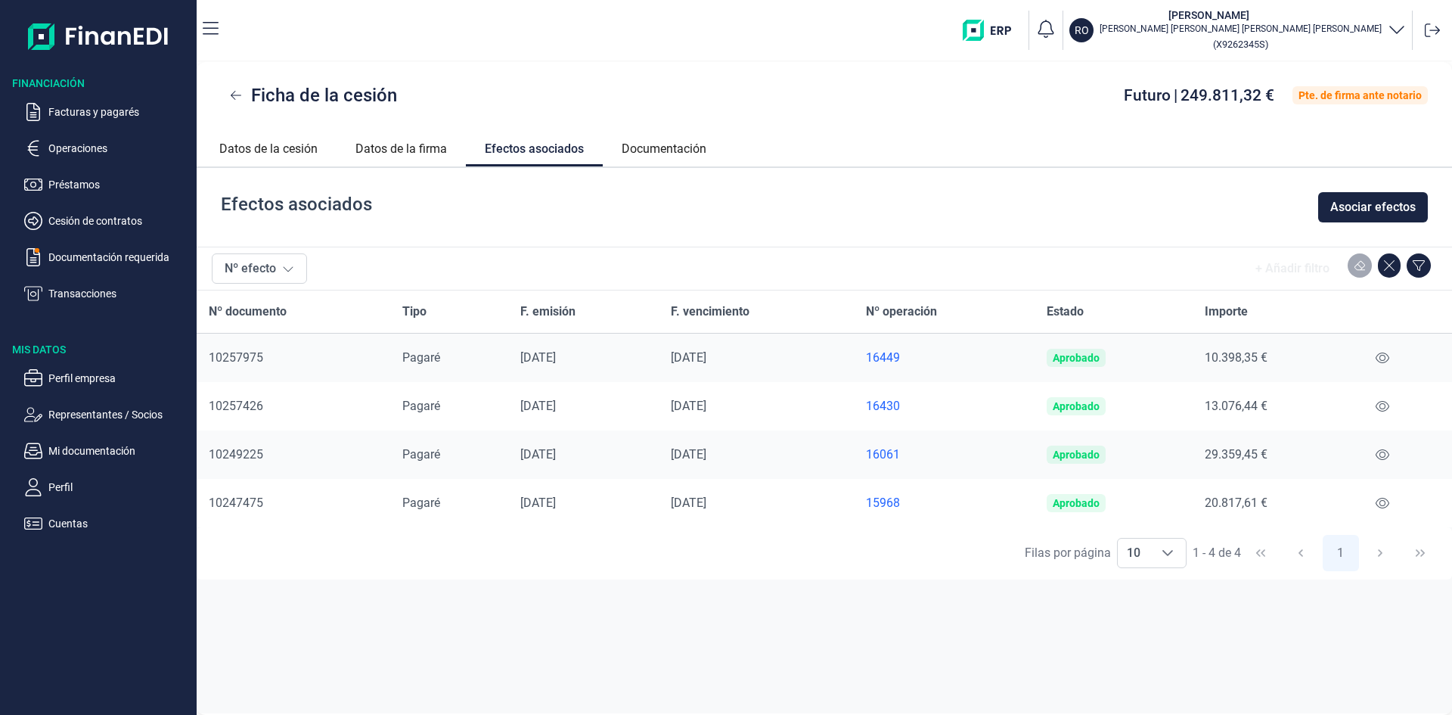
click at [894, 353] on div "16449" at bounding box center [944, 357] width 157 height 15
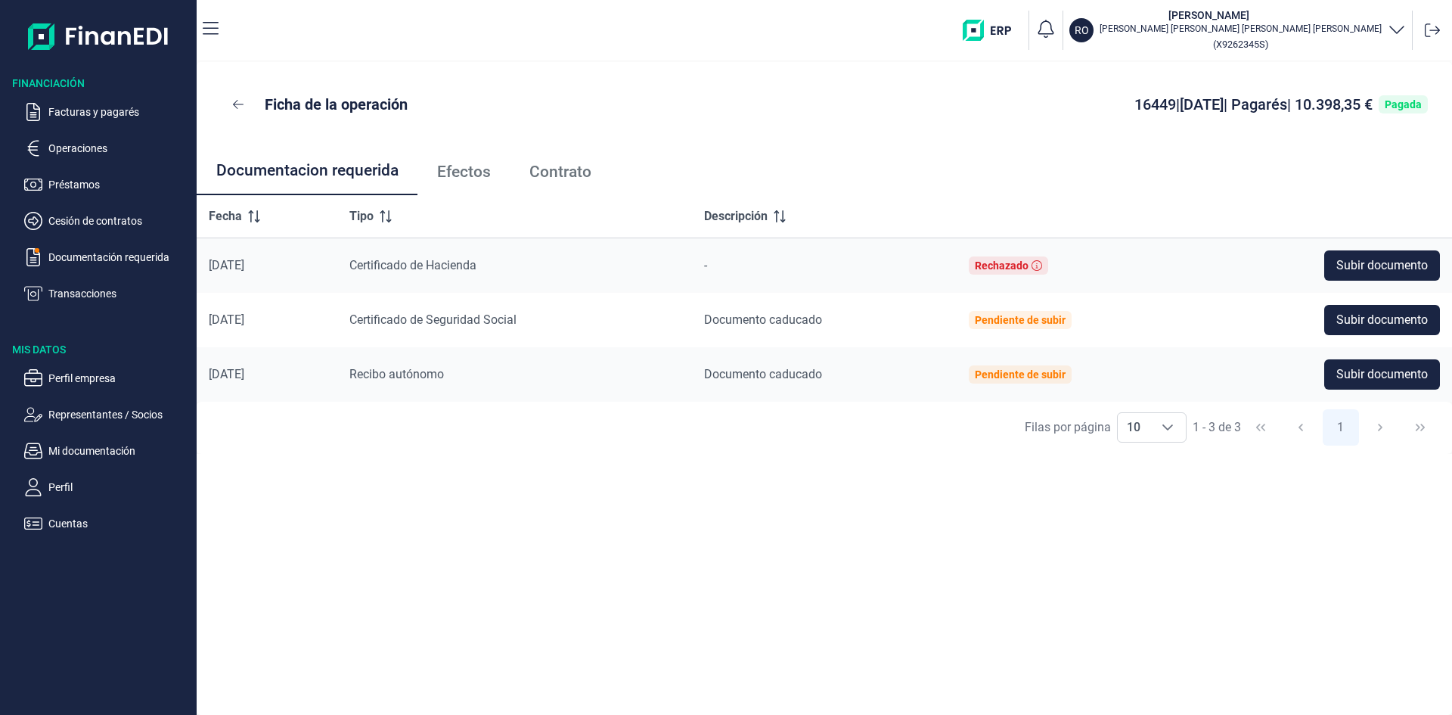
click at [467, 175] on span "Efectos" at bounding box center [464, 172] width 54 height 16
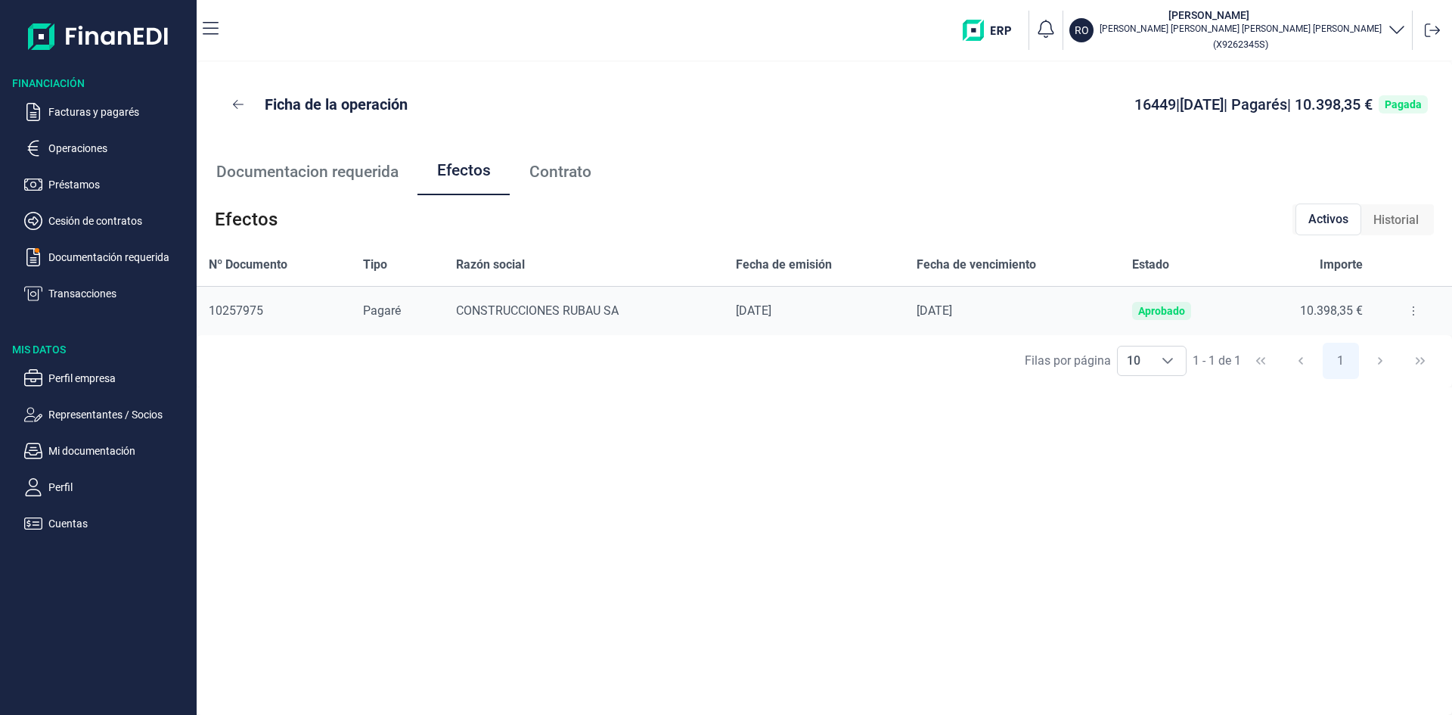
click at [557, 175] on span "Contrato" at bounding box center [560, 172] width 62 height 16
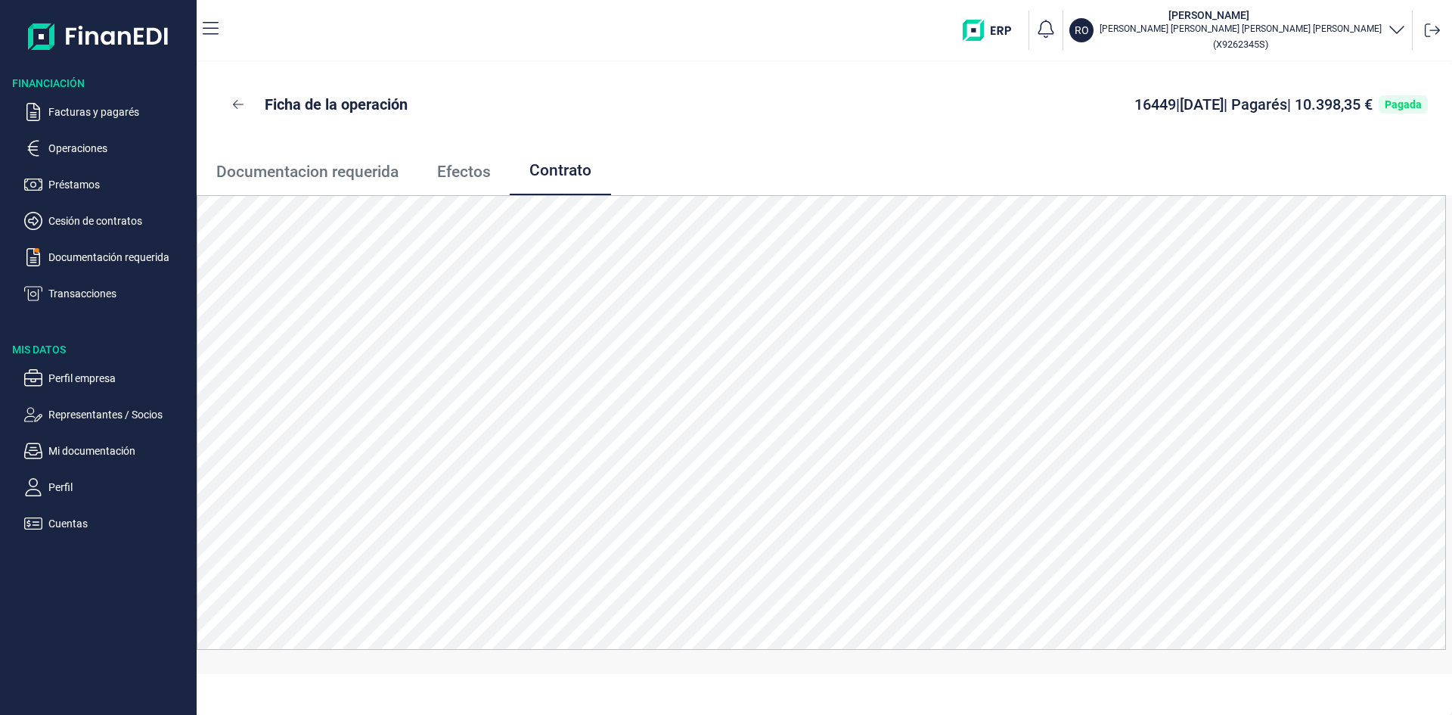
click at [448, 167] on span "Efectos" at bounding box center [464, 172] width 54 height 16
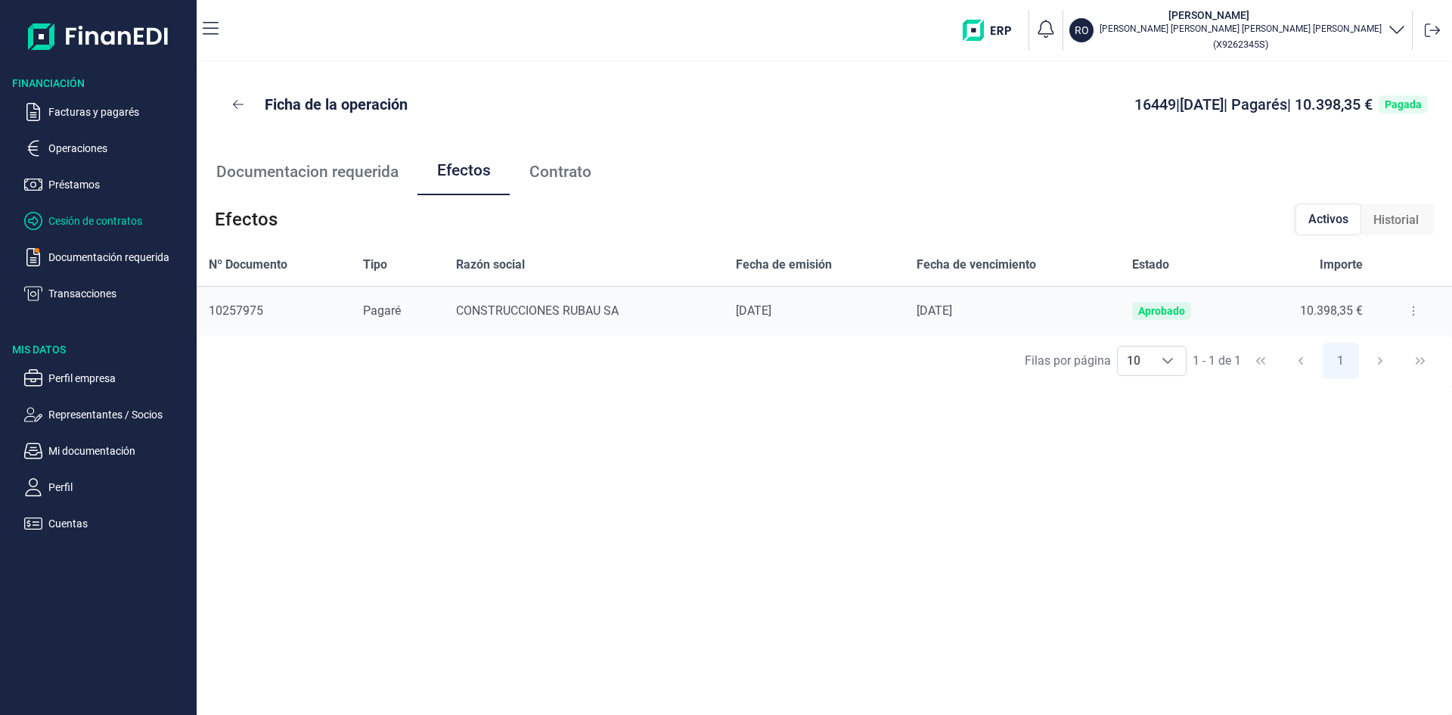
click at [80, 213] on p "Cesión de contratos" at bounding box center [119, 221] width 142 height 18
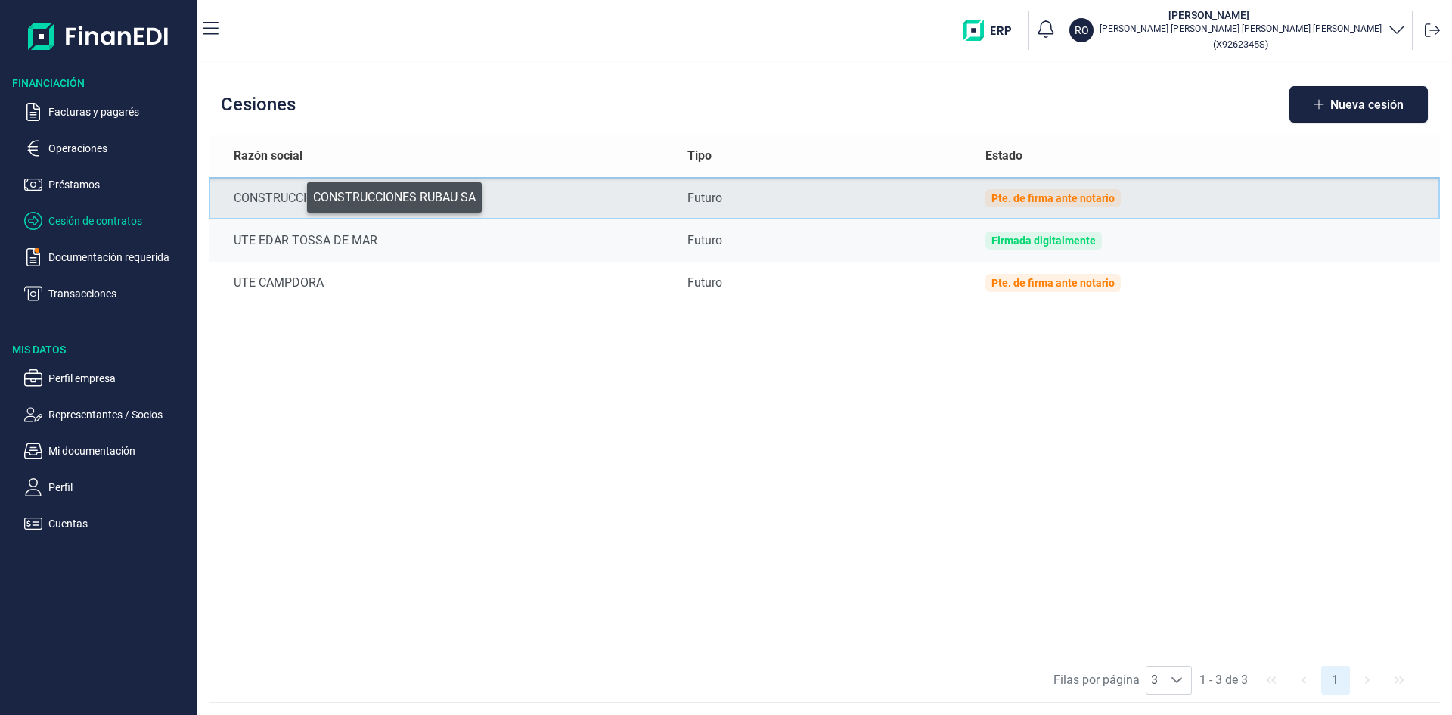
click at [296, 194] on div "CONSTRUCCIONES RUBAU SA" at bounding box center [449, 198] width 430 height 18
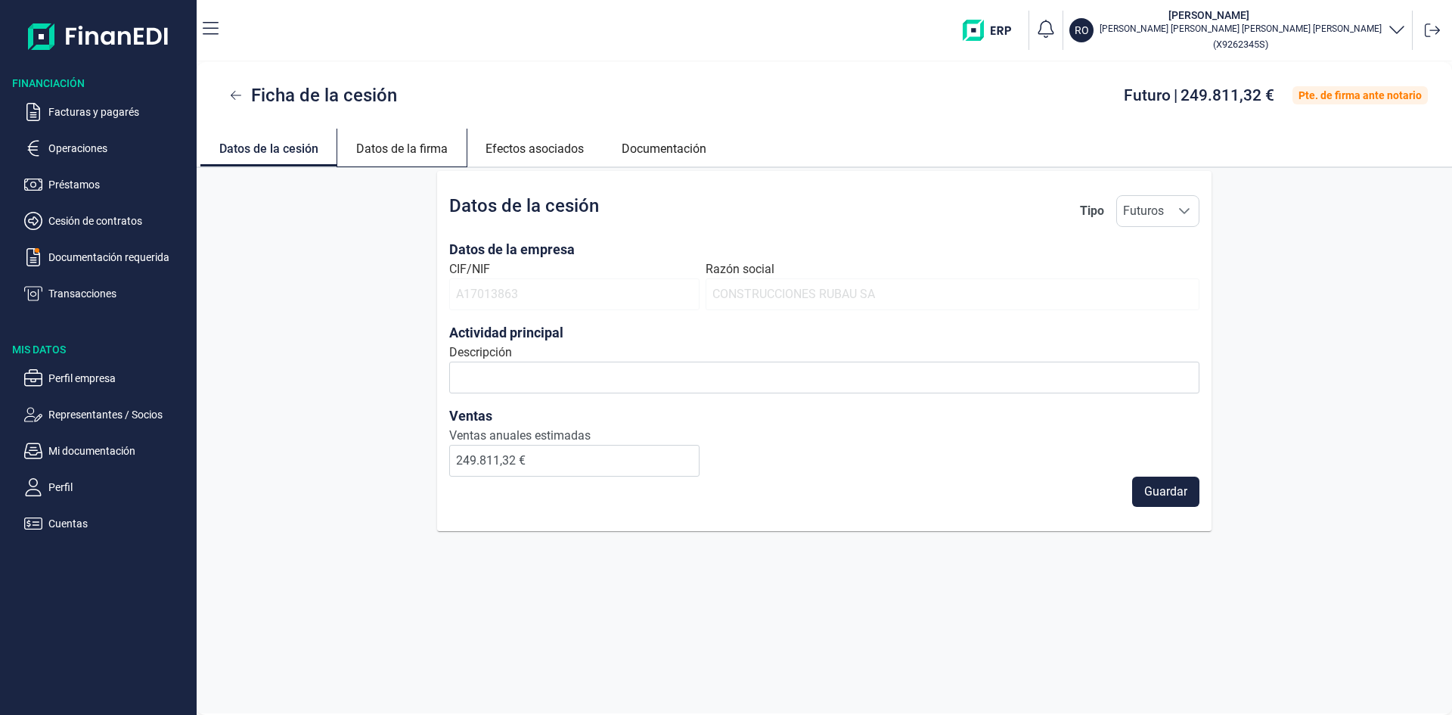
click at [414, 146] on link "Datos de la firma" at bounding box center [401, 147] width 129 height 36
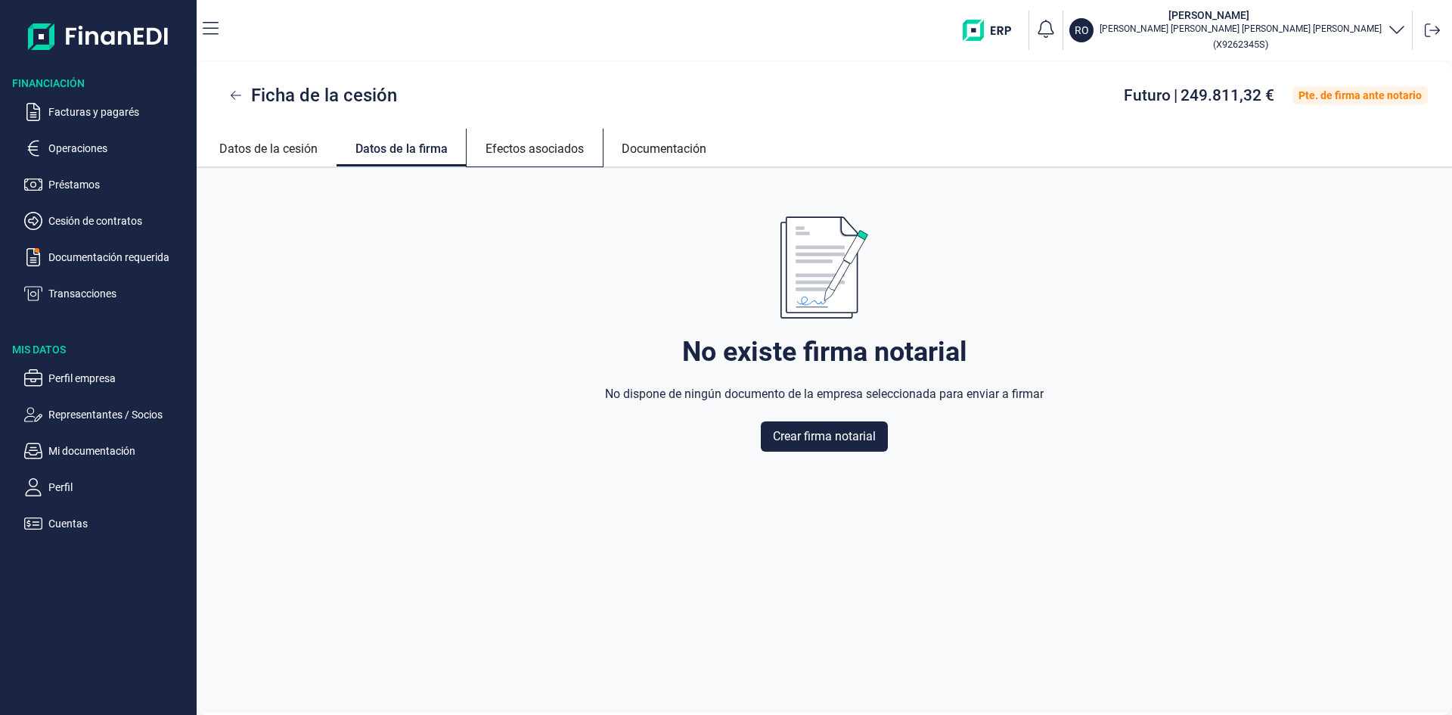
click at [513, 139] on link "Efectos asociados" at bounding box center [535, 147] width 136 height 36
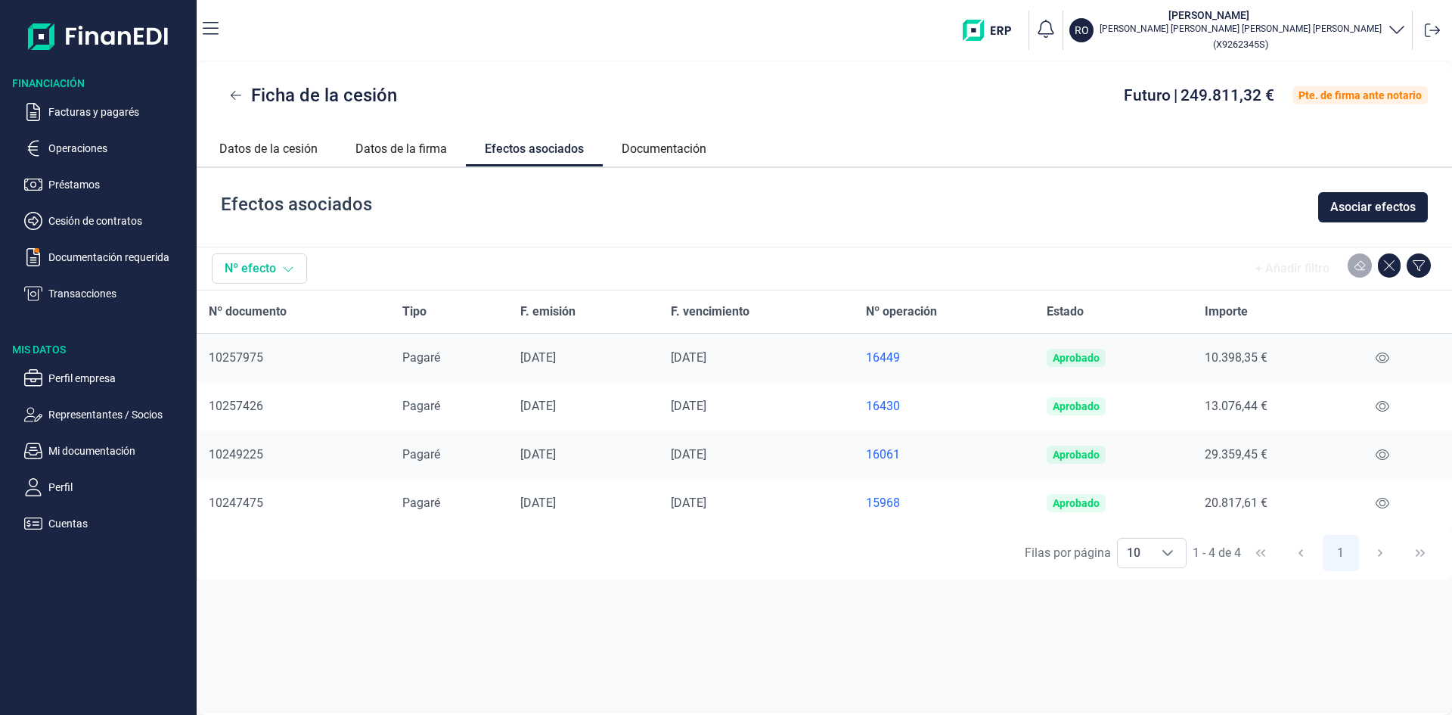
click at [293, 270] on icon at bounding box center [288, 268] width 12 height 12
click at [1395, 204] on span "Asociar efectos" at bounding box center [1372, 207] width 85 height 18
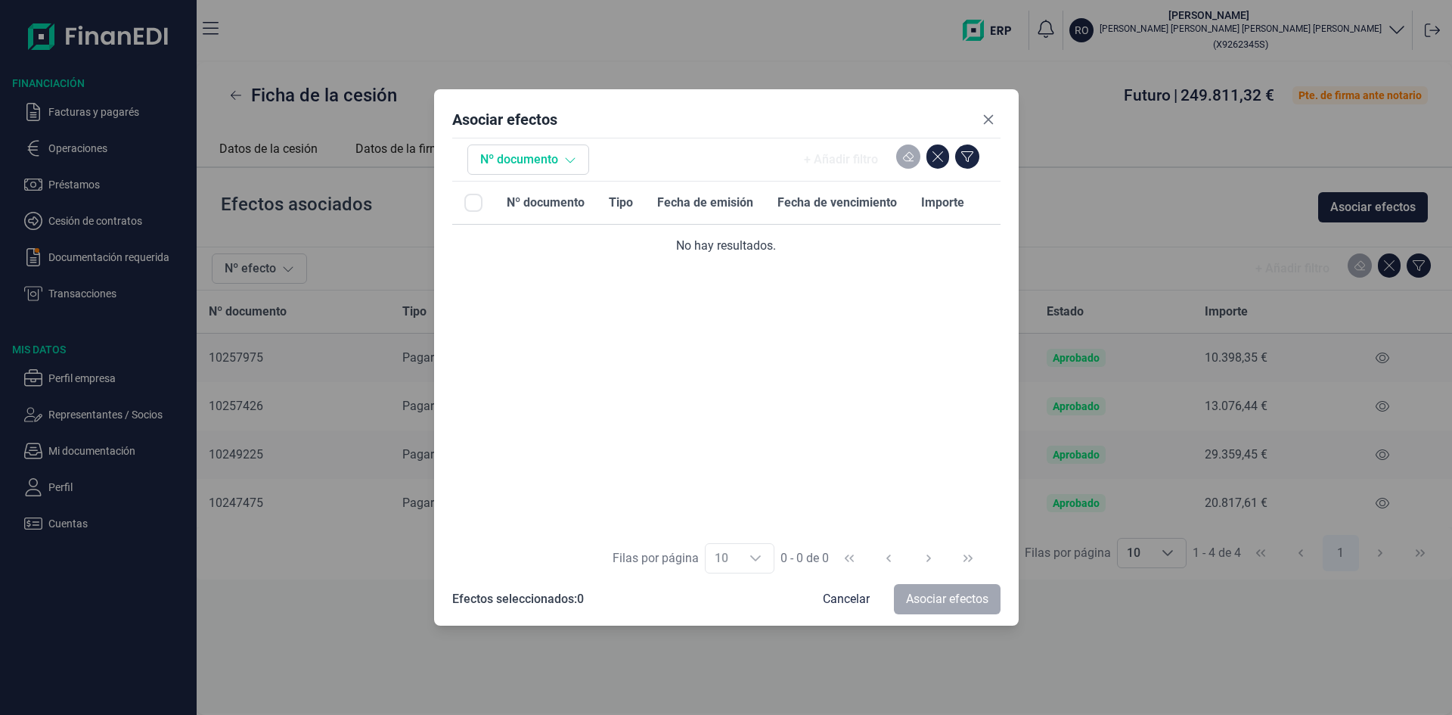
click at [552, 160] on button "Nº documento" at bounding box center [528, 159] width 122 height 30
click at [986, 115] on icon "Close" at bounding box center [988, 119] width 12 height 12
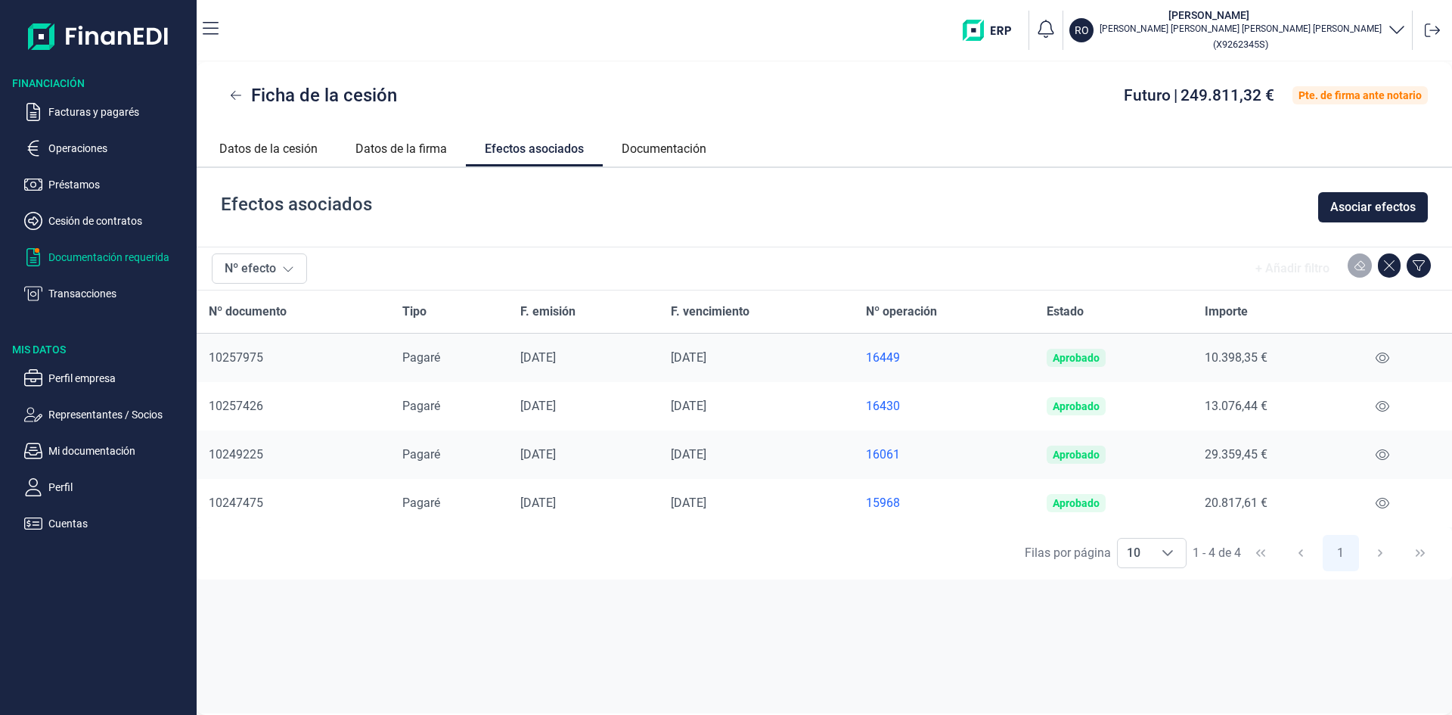
click at [76, 250] on p "Documentación requerida" at bounding box center [119, 257] width 142 height 18
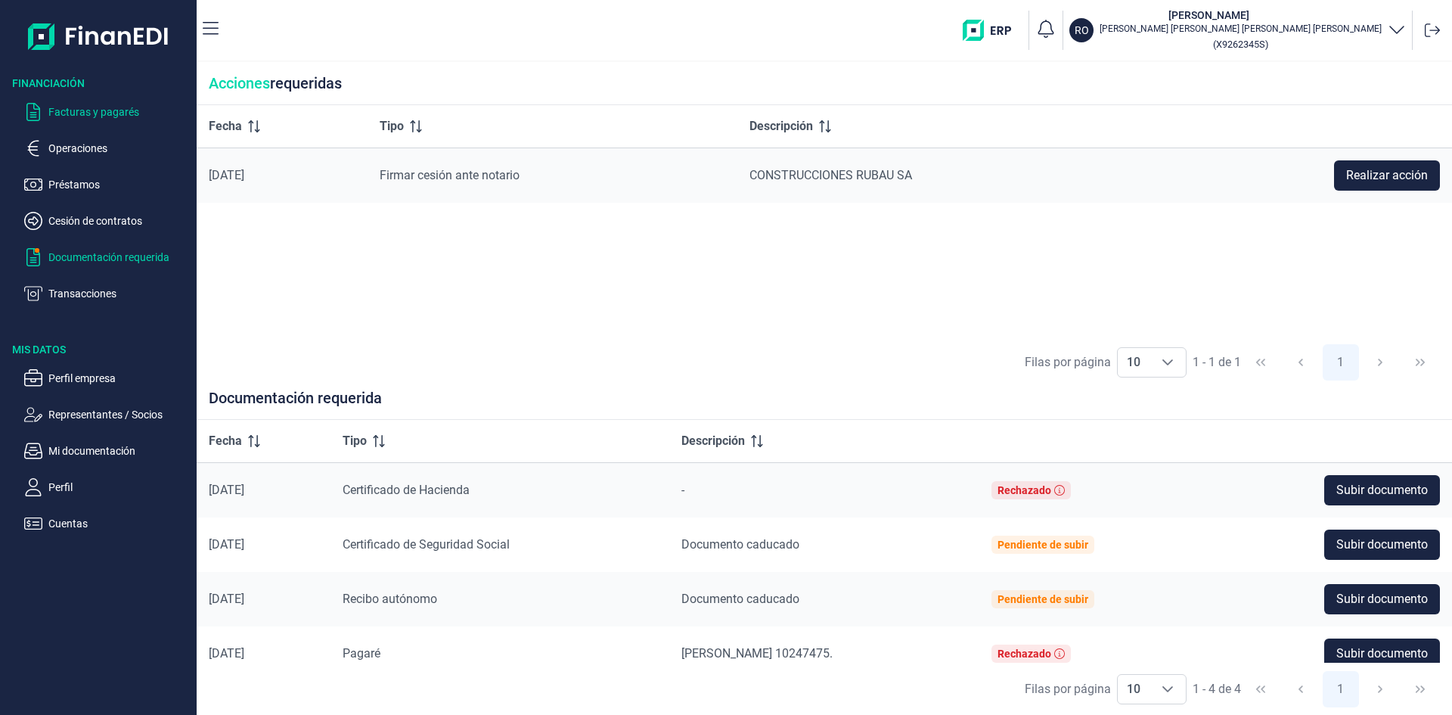
click at [67, 113] on p "Facturas y pagarés" at bounding box center [119, 112] width 142 height 18
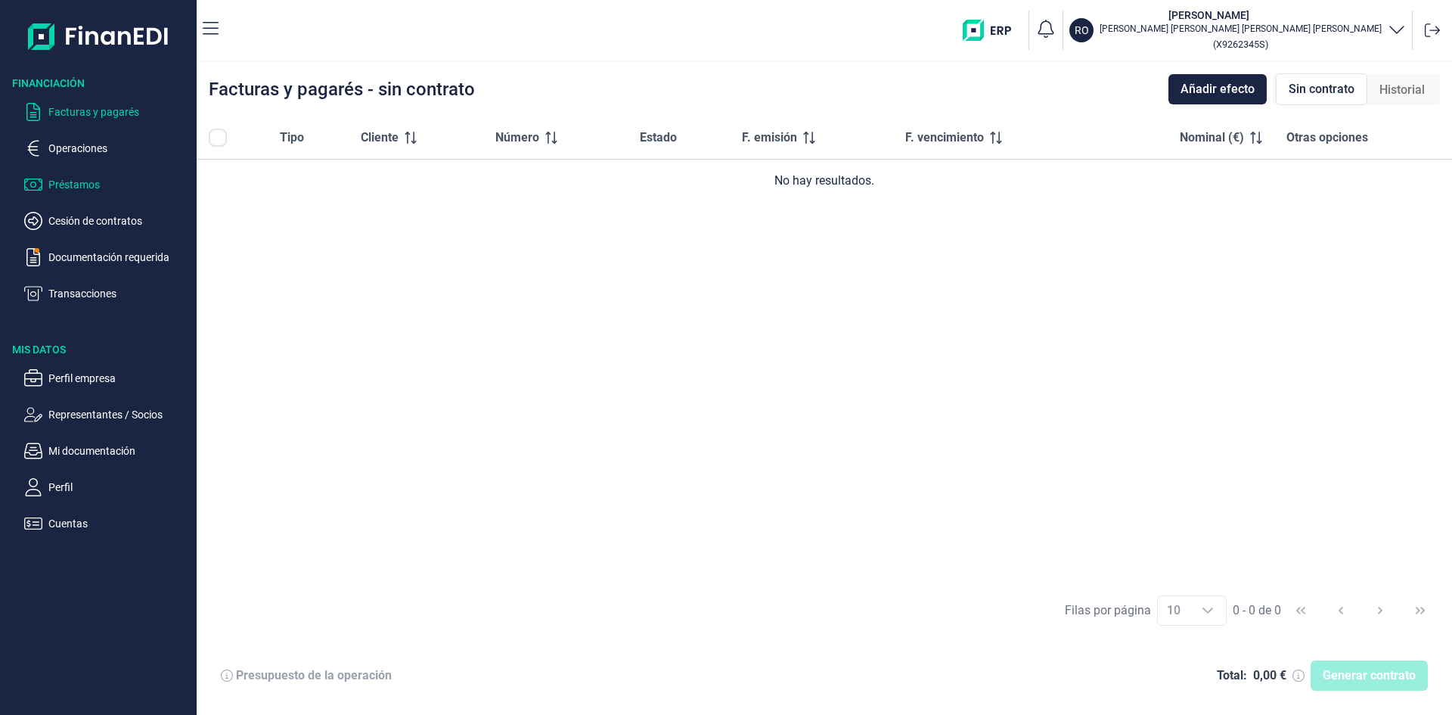
click at [65, 181] on p "Préstamos" at bounding box center [119, 184] width 142 height 18
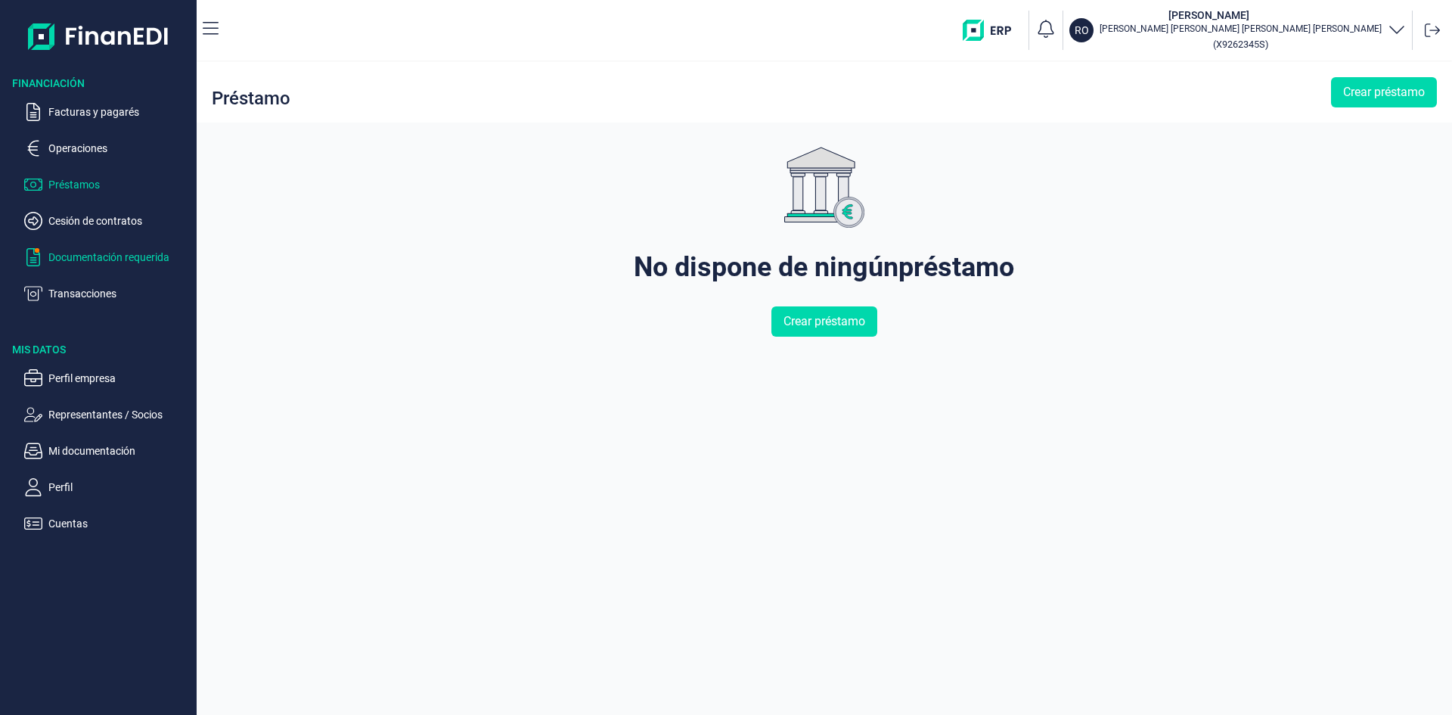
click at [113, 251] on p "Documentación requerida" at bounding box center [119, 257] width 142 height 18
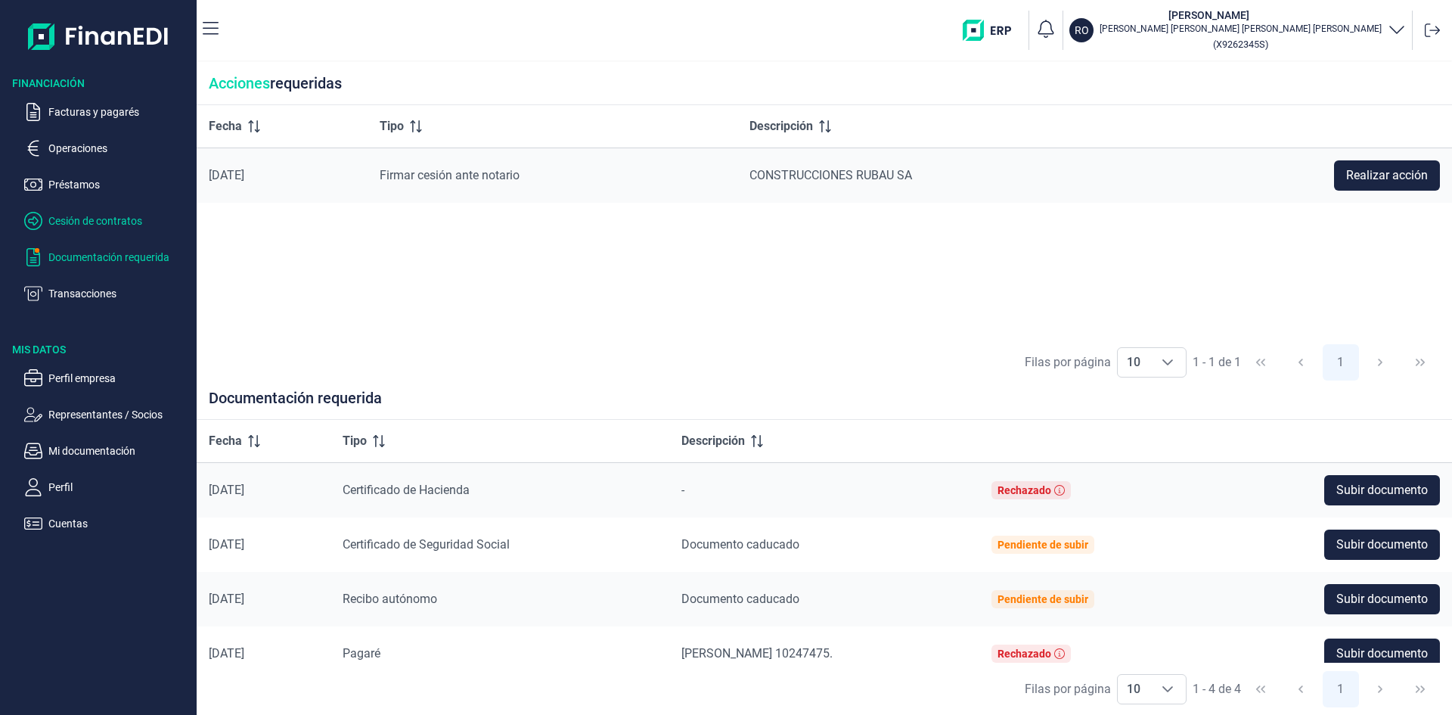
click at [113, 220] on p "Cesión de contratos" at bounding box center [119, 221] width 142 height 18
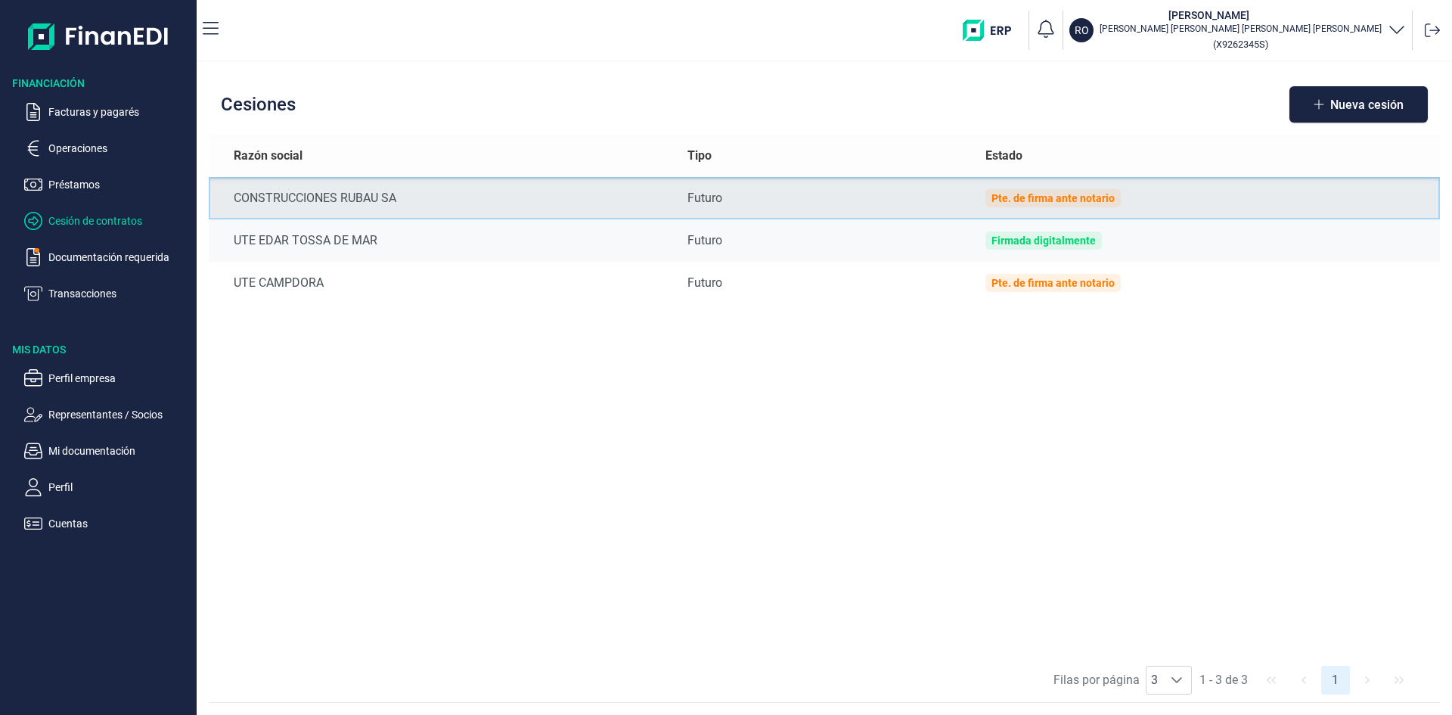
click at [358, 200] on div "CONSTRUCCIONES RUBAU SA" at bounding box center [449, 198] width 430 height 18
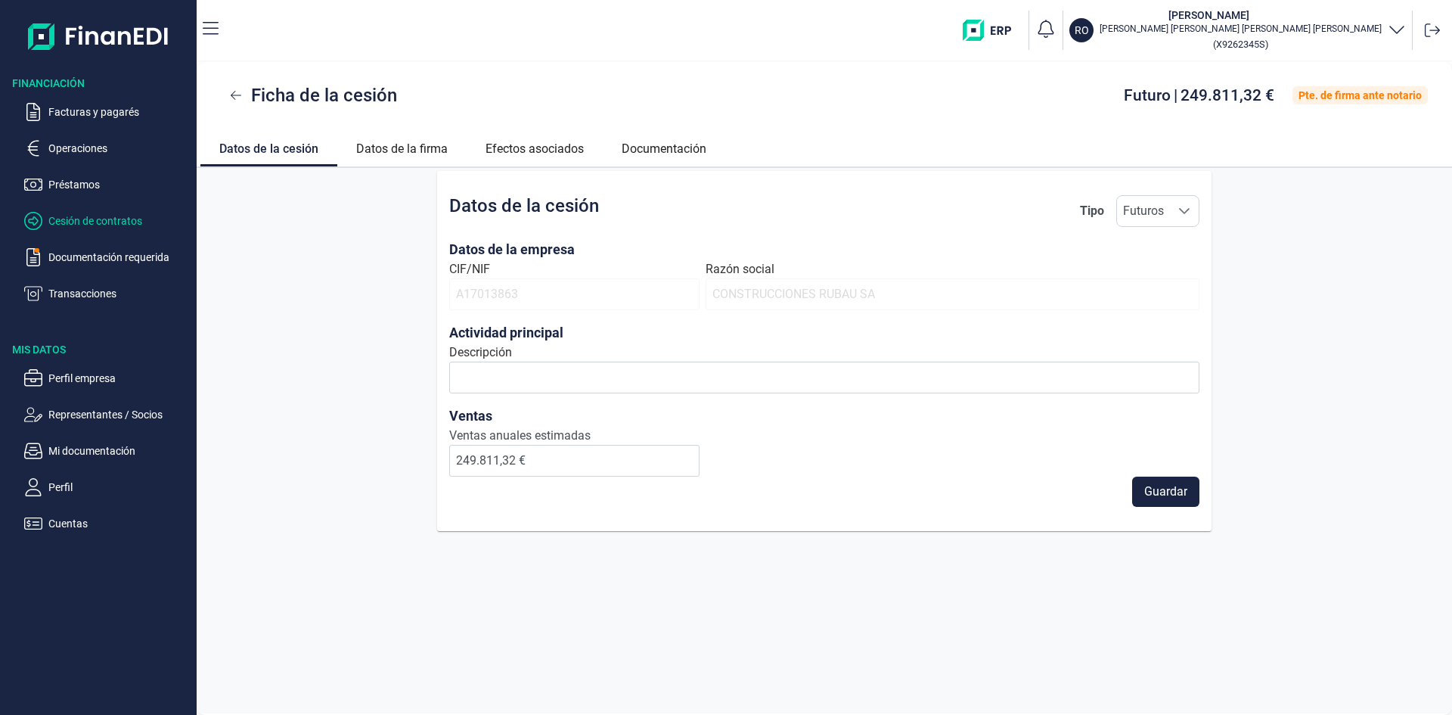
click at [61, 218] on p "Cesión de contratos" at bounding box center [119, 221] width 142 height 18
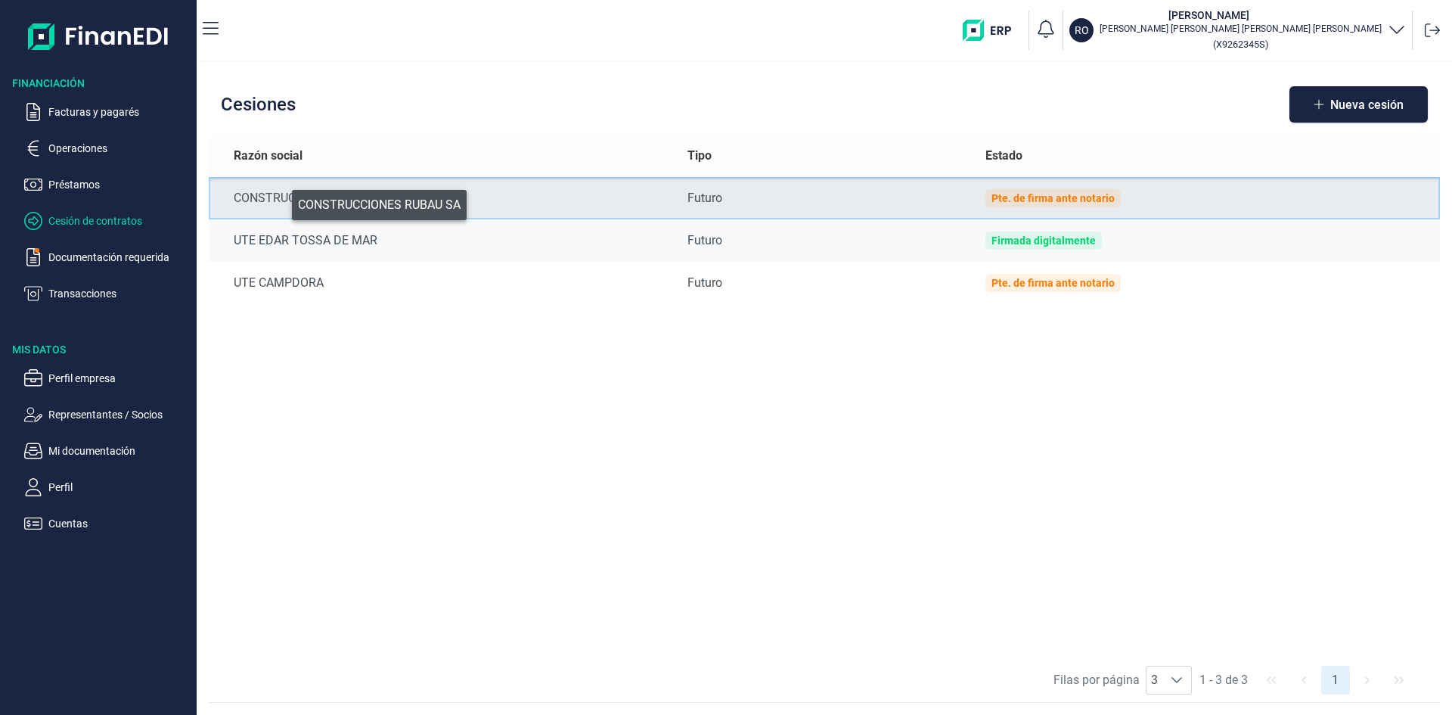
click at [281, 200] on div "CONSTRUCCIONES RUBAU SA" at bounding box center [449, 198] width 430 height 18
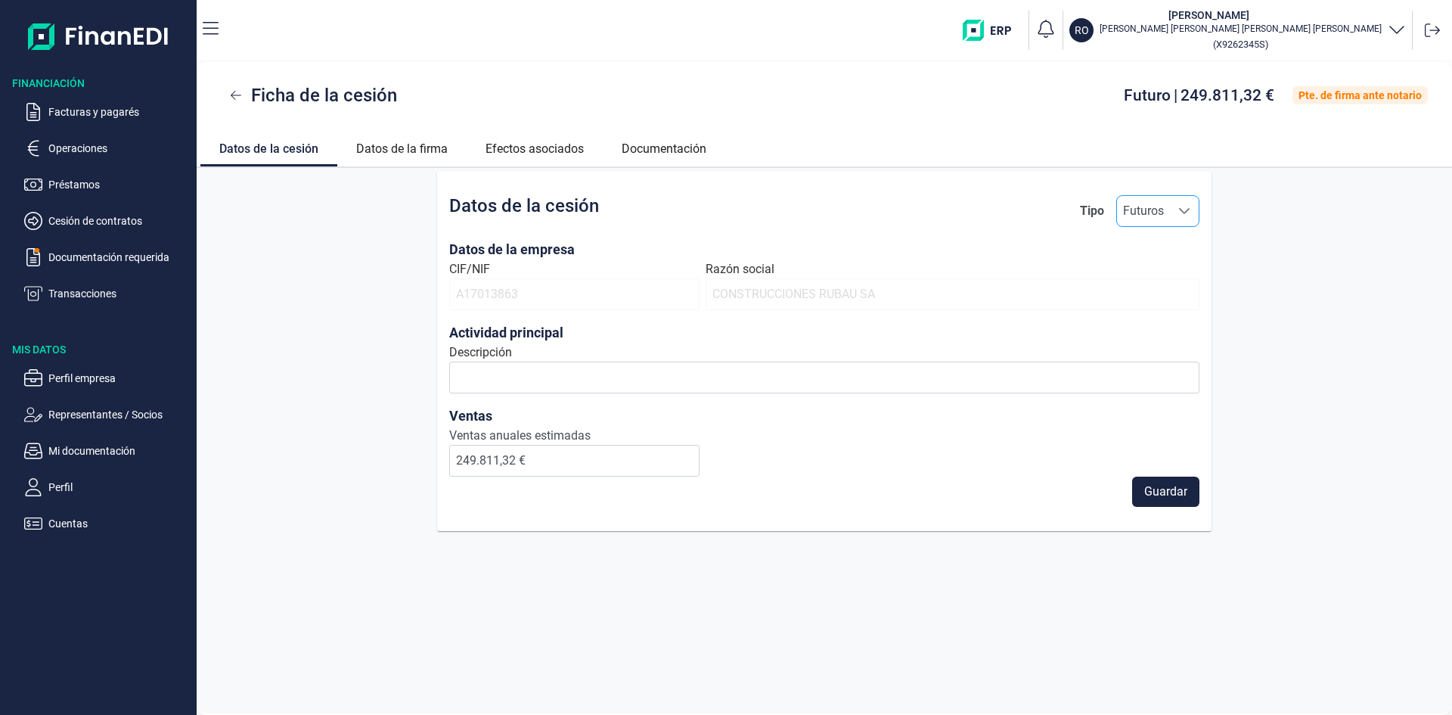
click at [1182, 208] on icon "Seleccione una opción" at bounding box center [1184, 211] width 12 height 12
click at [1174, 286] on span "Contrato" at bounding box center [1152, 278] width 46 height 18
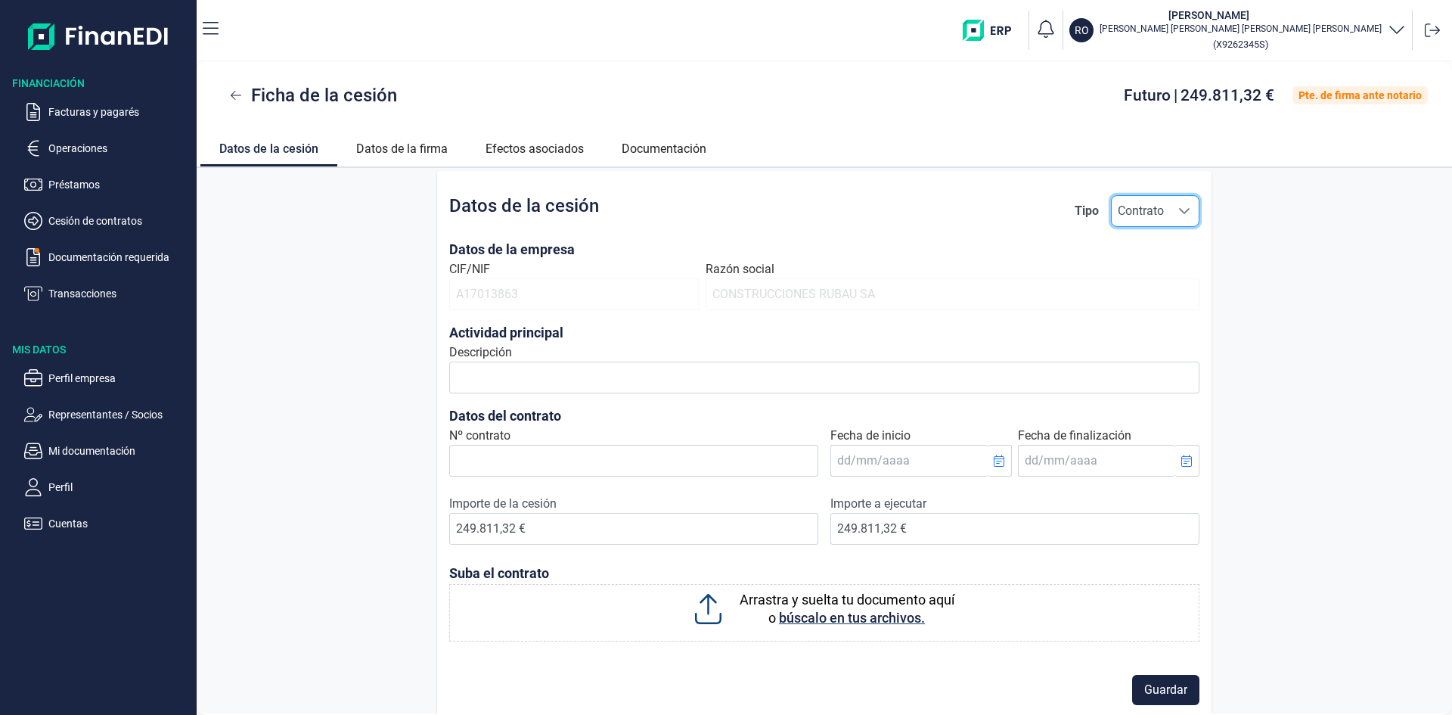
click at [1150, 212] on span "Contrato" at bounding box center [1141, 211] width 58 height 30
click at [1156, 242] on span "Futuros" at bounding box center [1139, 248] width 41 height 18
type input "Futuros"
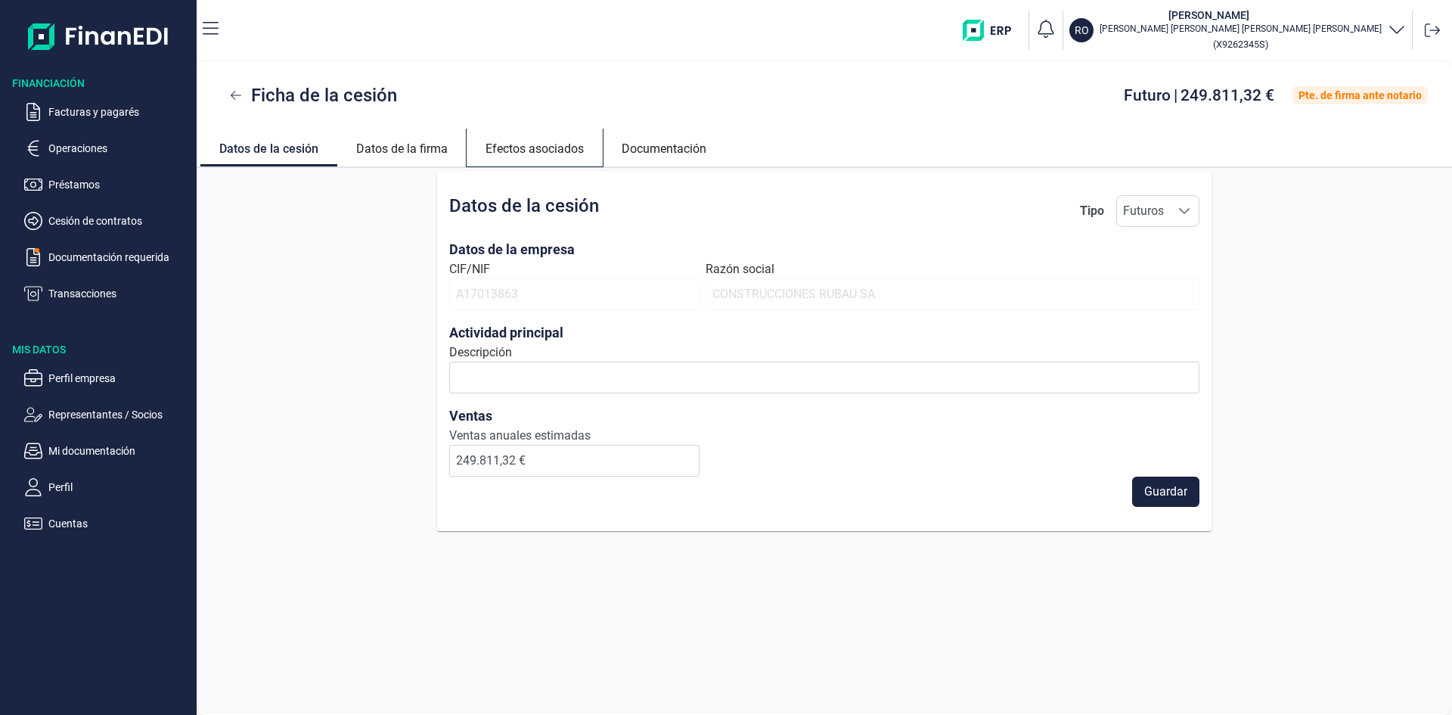
click at [535, 137] on link "Efectos asociados" at bounding box center [535, 147] width 136 height 36
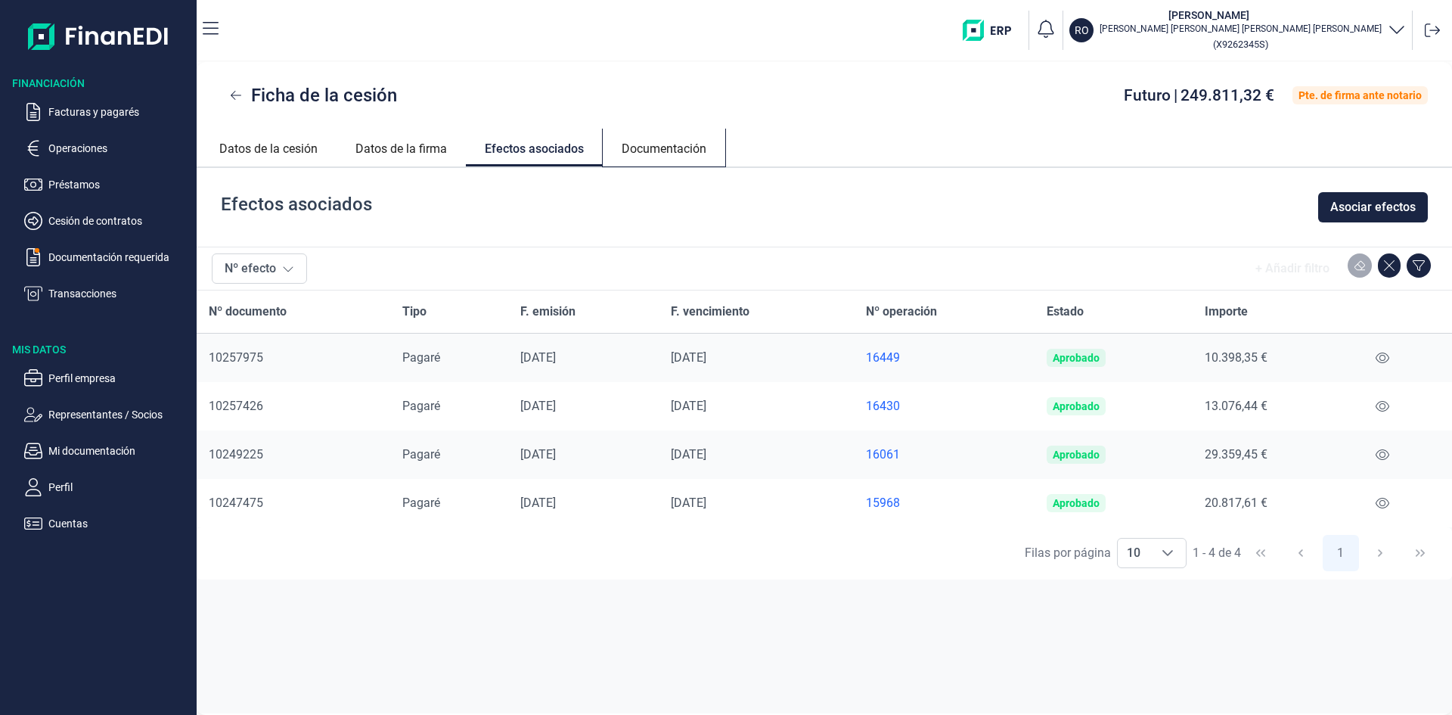
click at [654, 149] on link "Documentación" at bounding box center [664, 147] width 123 height 36
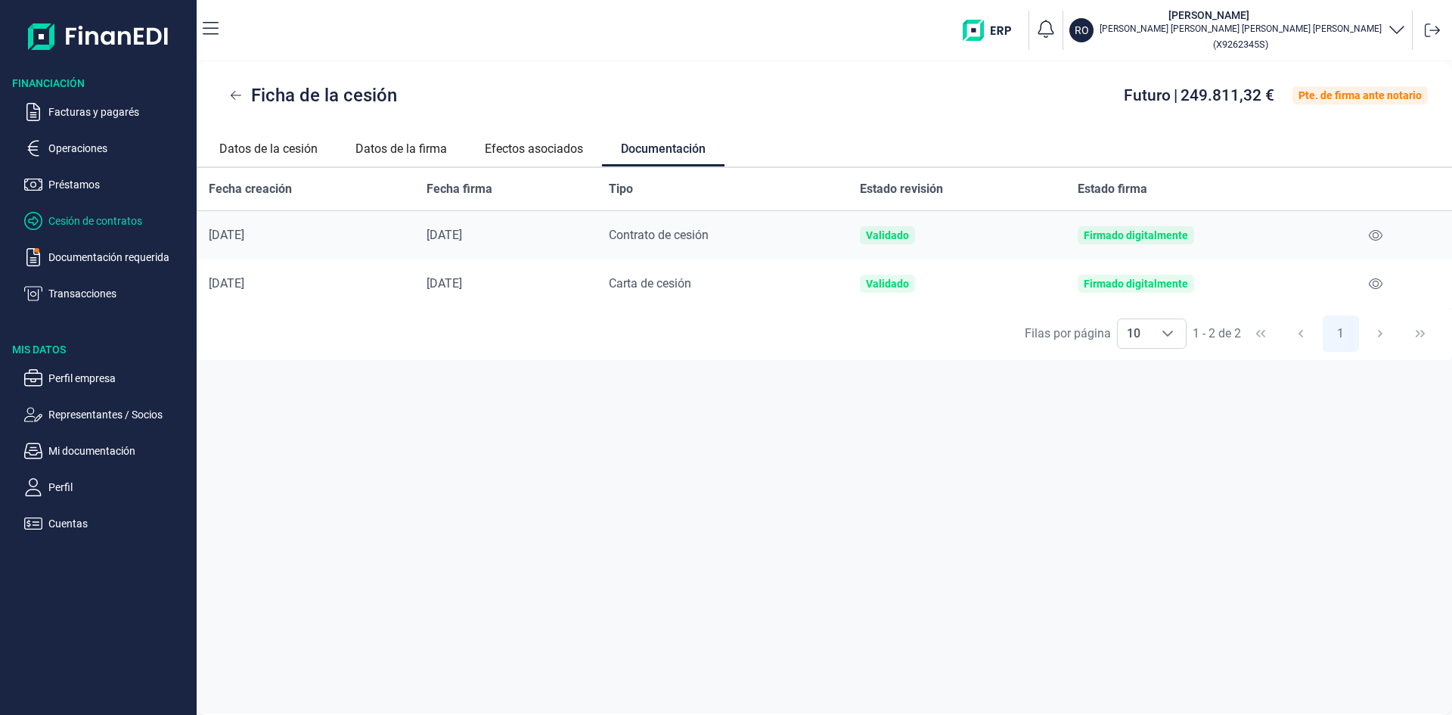
click at [145, 222] on p "Cesión de contratos" at bounding box center [119, 221] width 142 height 18
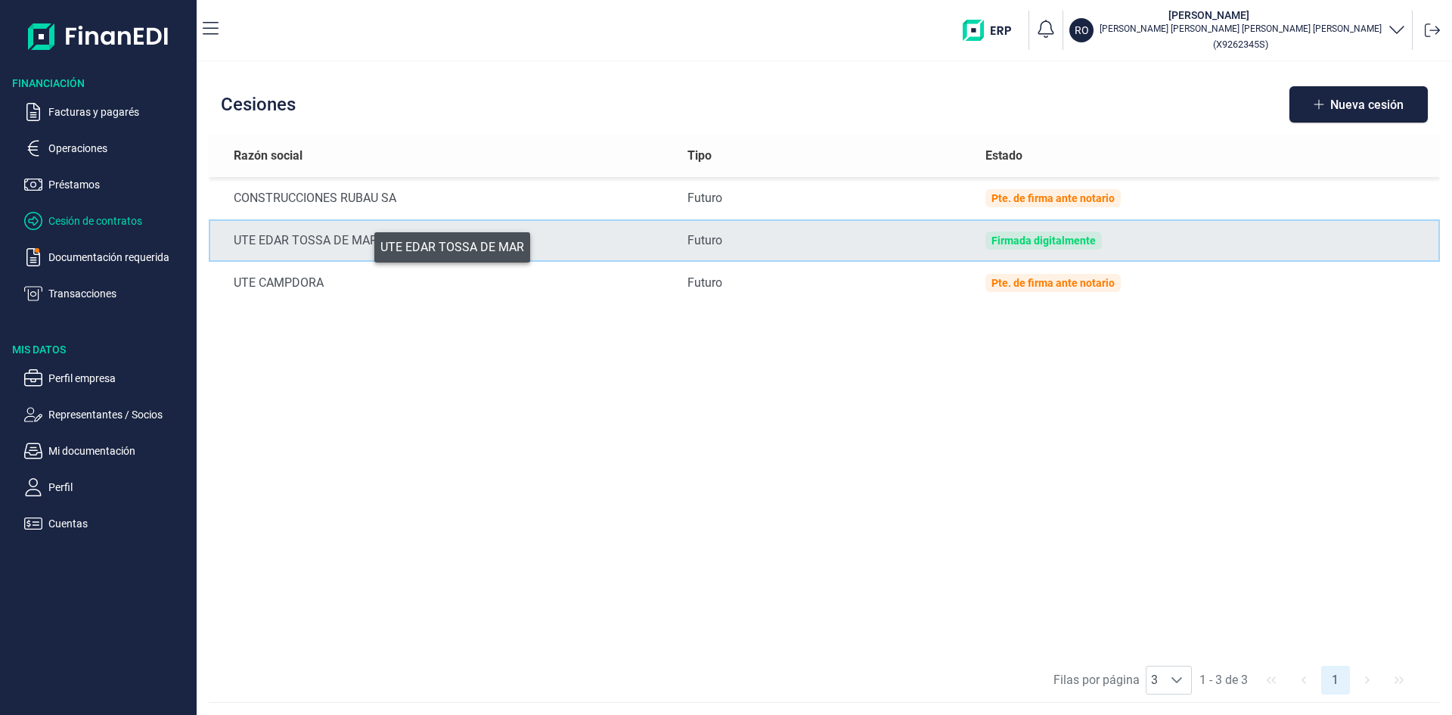
click at [364, 244] on div "UTE EDAR TOSSA DE MAR" at bounding box center [449, 240] width 430 height 18
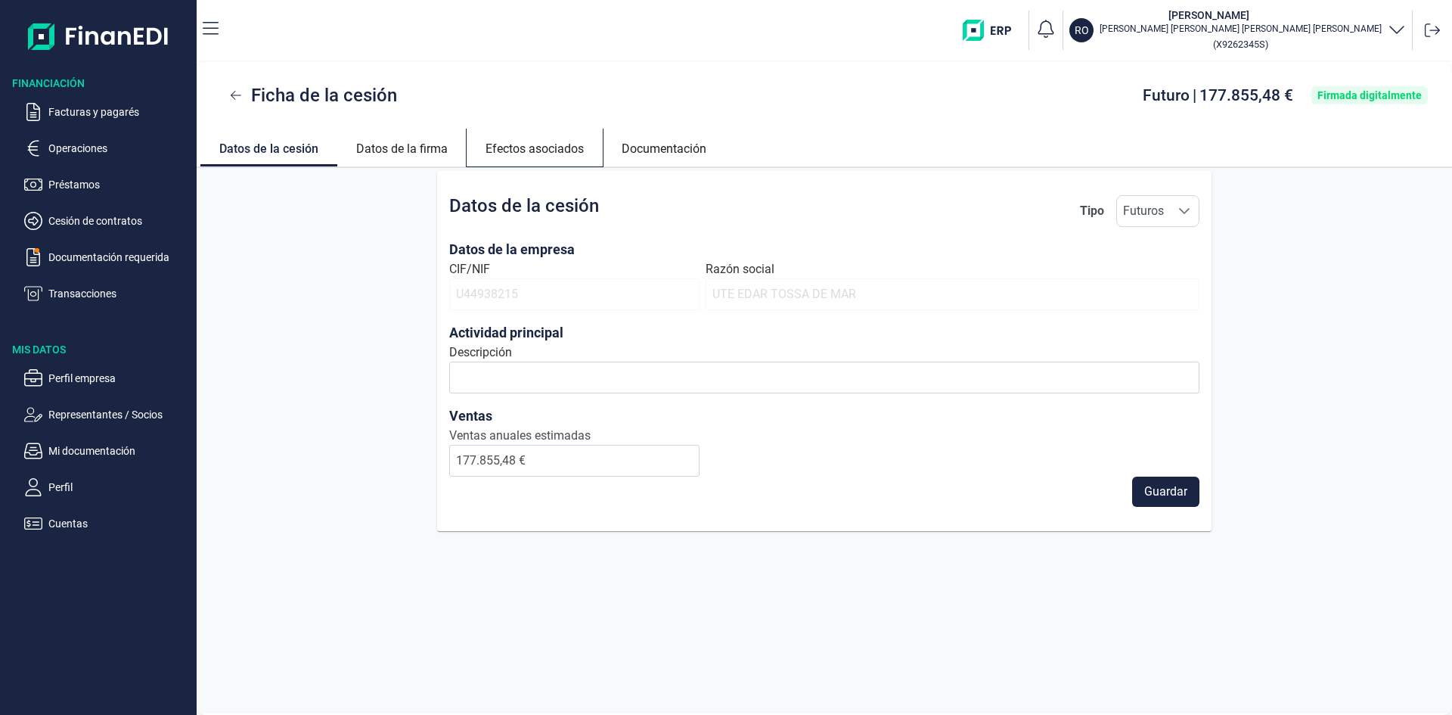
click at [541, 151] on link "Efectos asociados" at bounding box center [535, 147] width 136 height 36
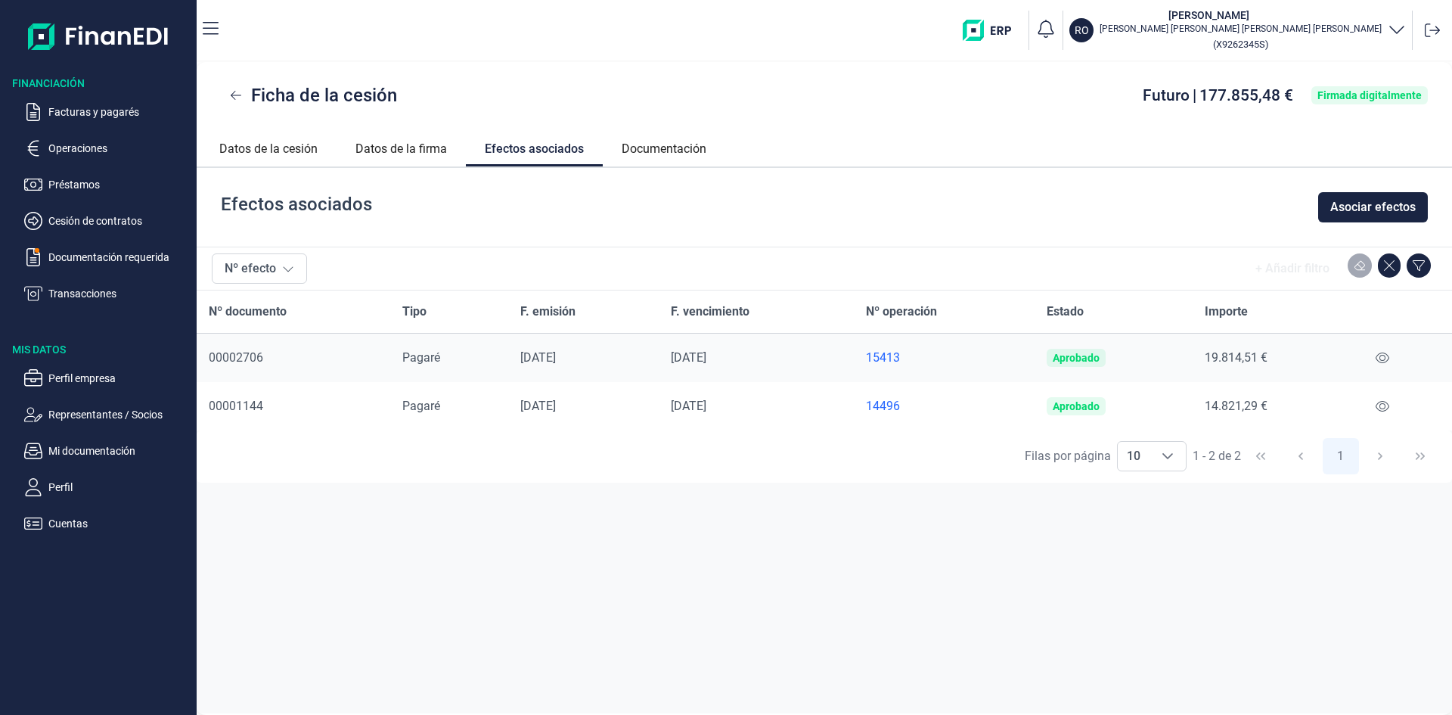
click at [898, 357] on div "15413" at bounding box center [944, 357] width 157 height 15
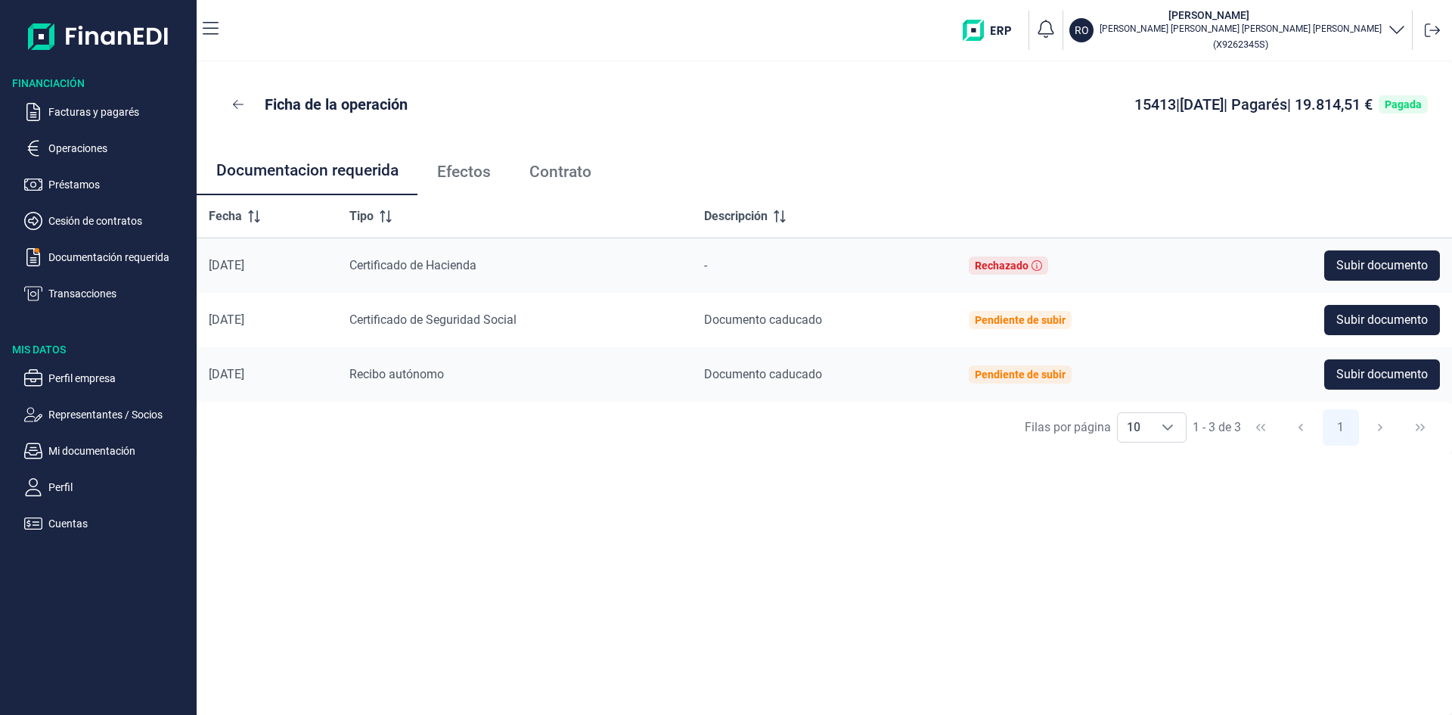
click at [579, 182] on link "Contrato" at bounding box center [560, 172] width 101 height 50
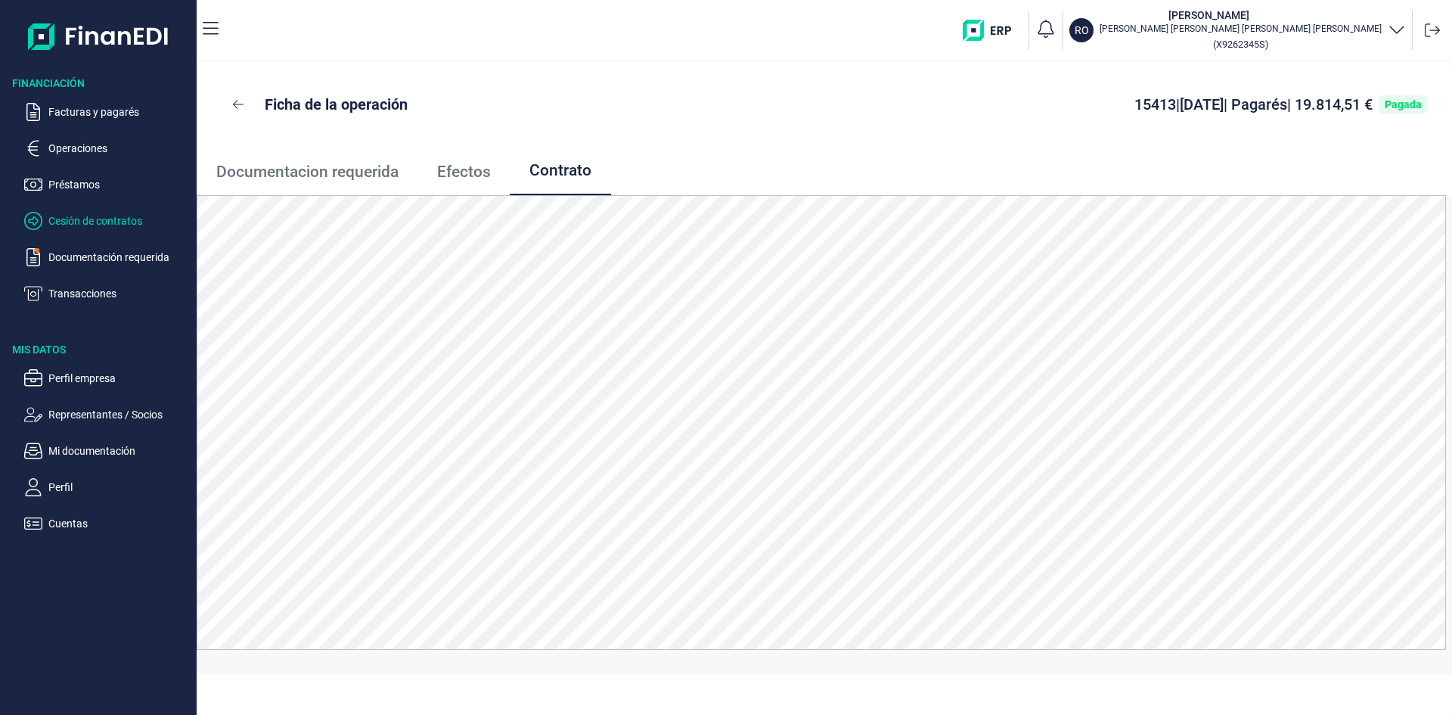
click at [110, 217] on p "Cesión de contratos" at bounding box center [119, 221] width 142 height 18
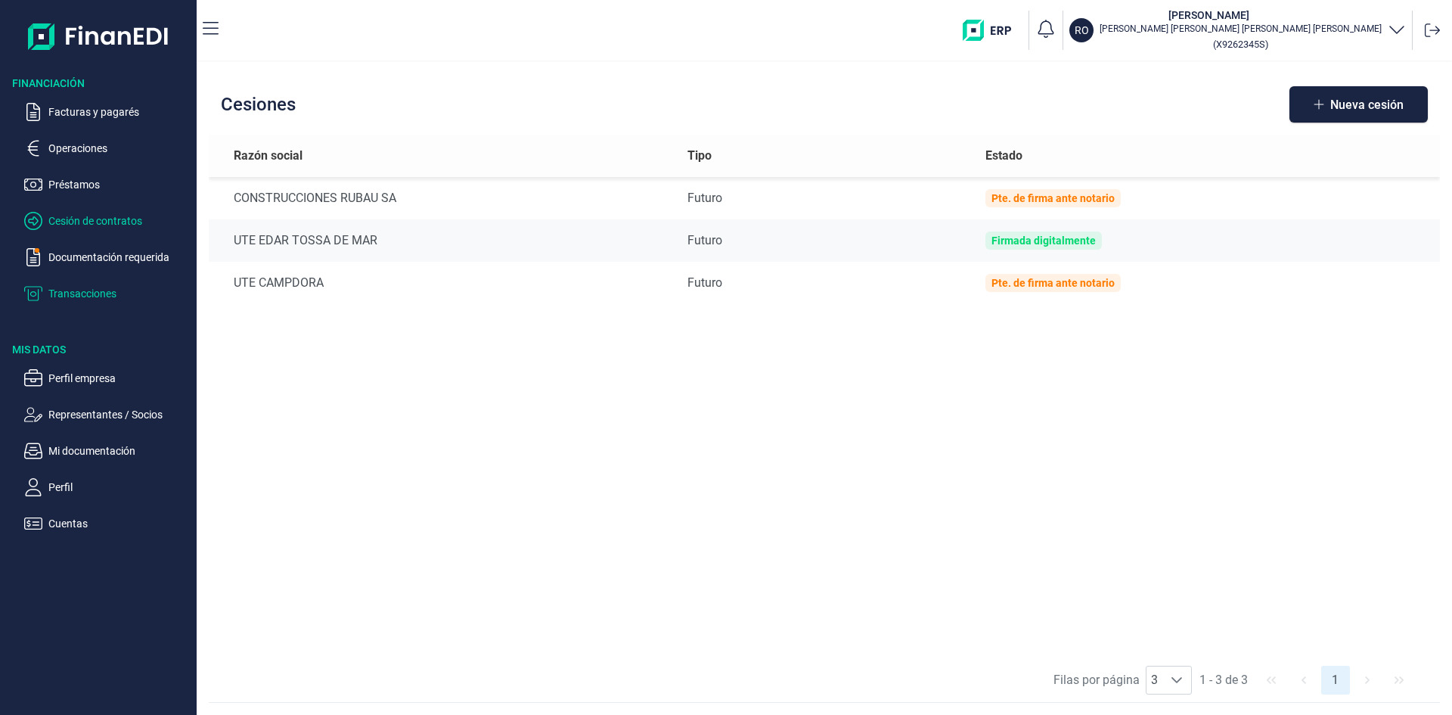
click at [90, 295] on p "Transacciones" at bounding box center [119, 293] width 142 height 18
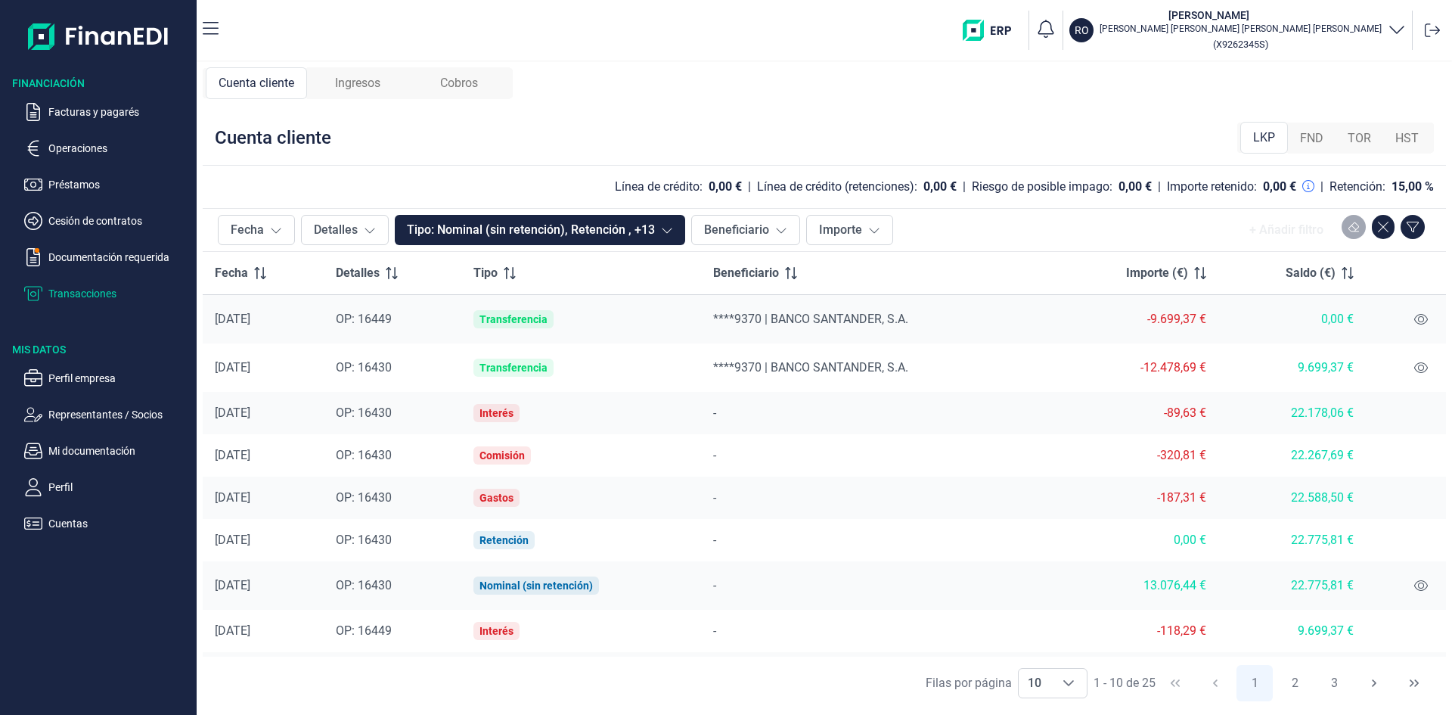
click at [1313, 135] on span "FND" at bounding box center [1311, 138] width 23 height 18
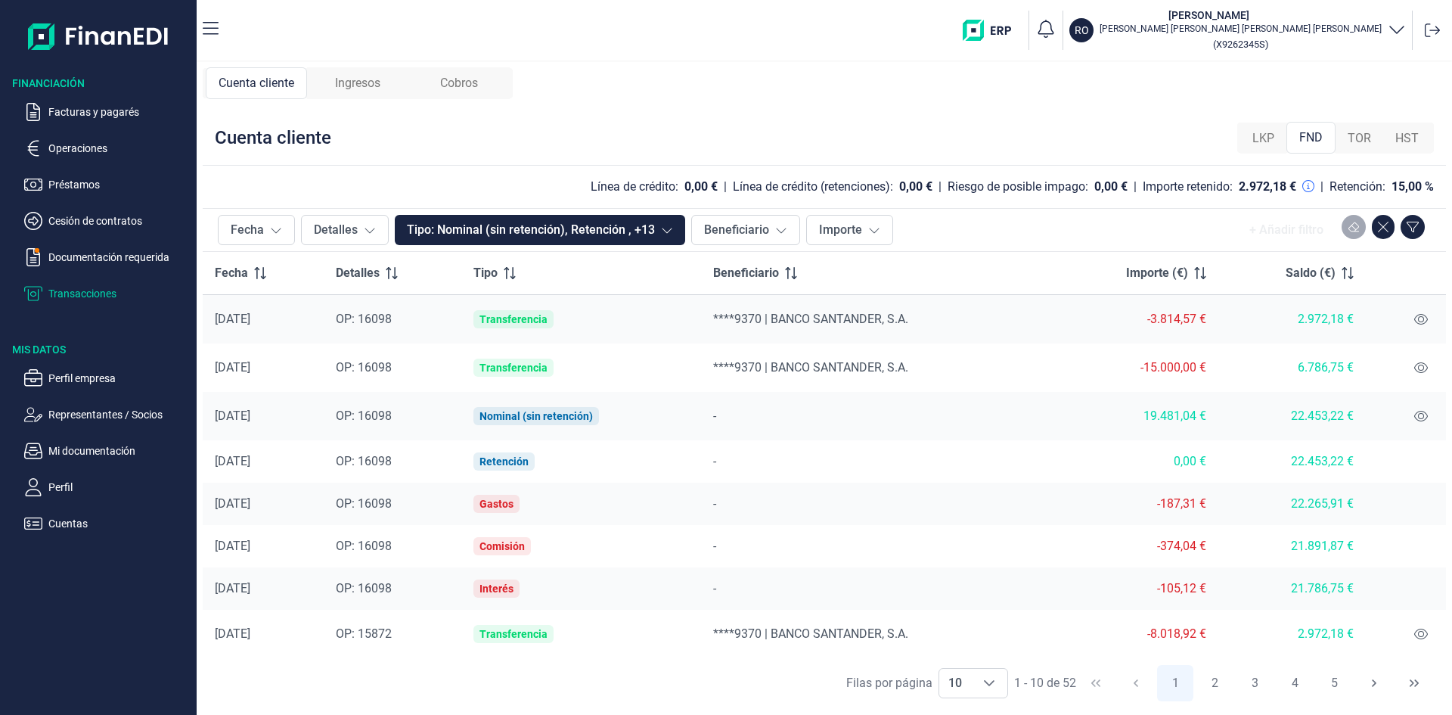
click at [377, 316] on span "OP: 16098" at bounding box center [364, 319] width 56 height 14
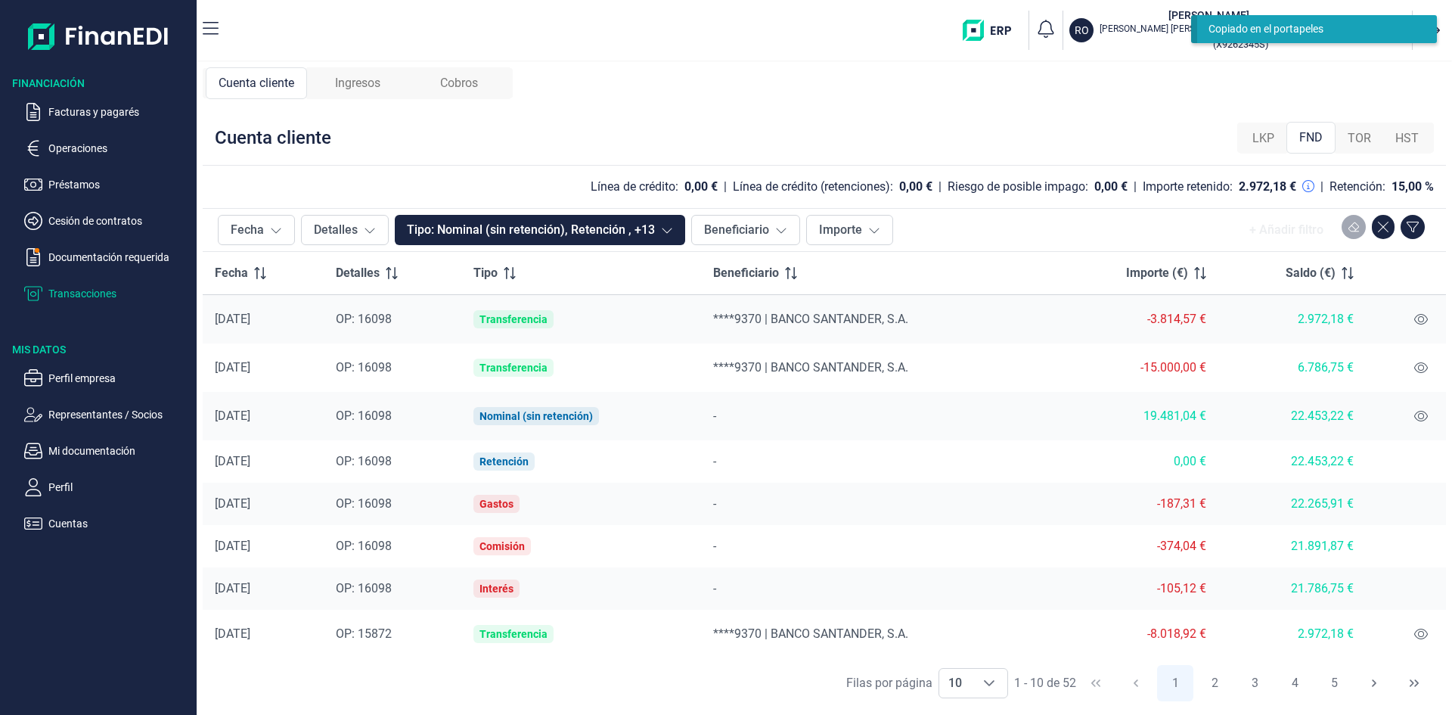
click at [463, 90] on span "Cobros" at bounding box center [459, 83] width 38 height 18
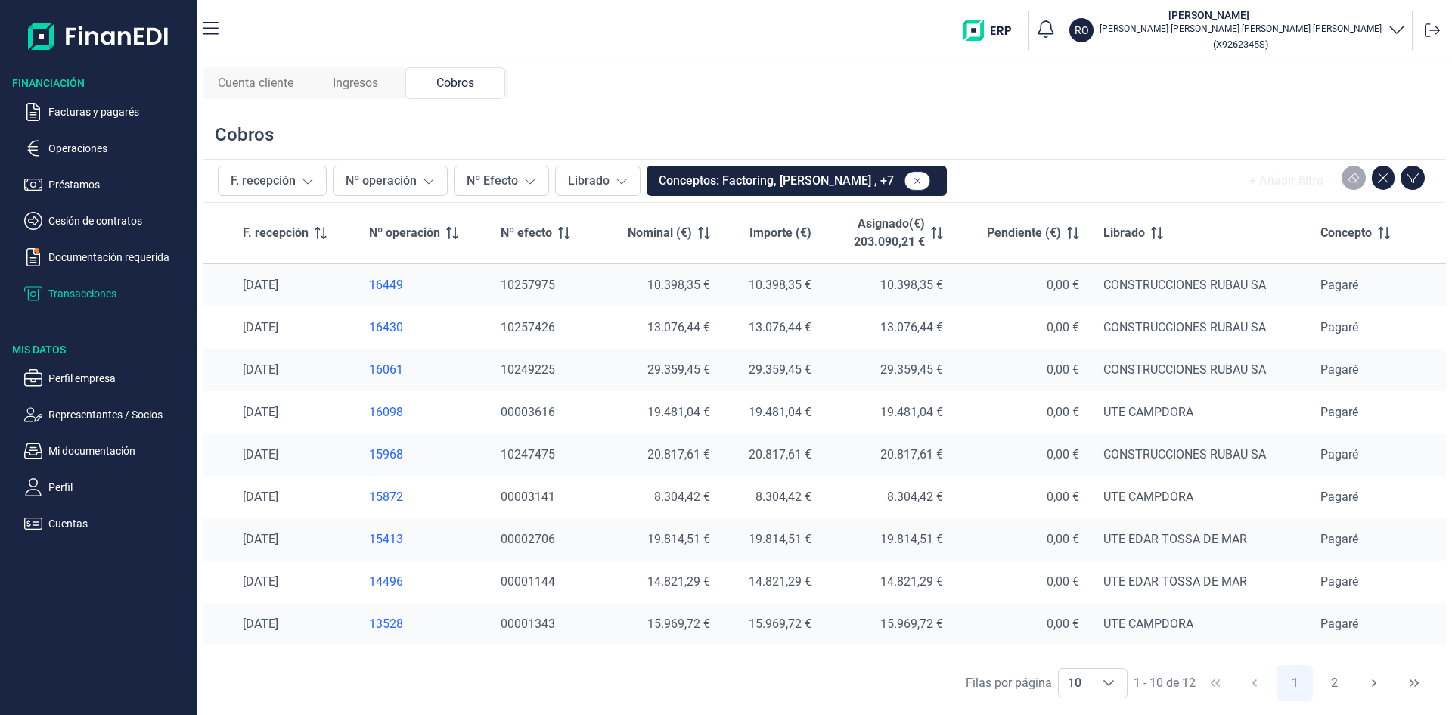
click at [386, 417] on div "16098" at bounding box center [423, 412] width 108 height 15
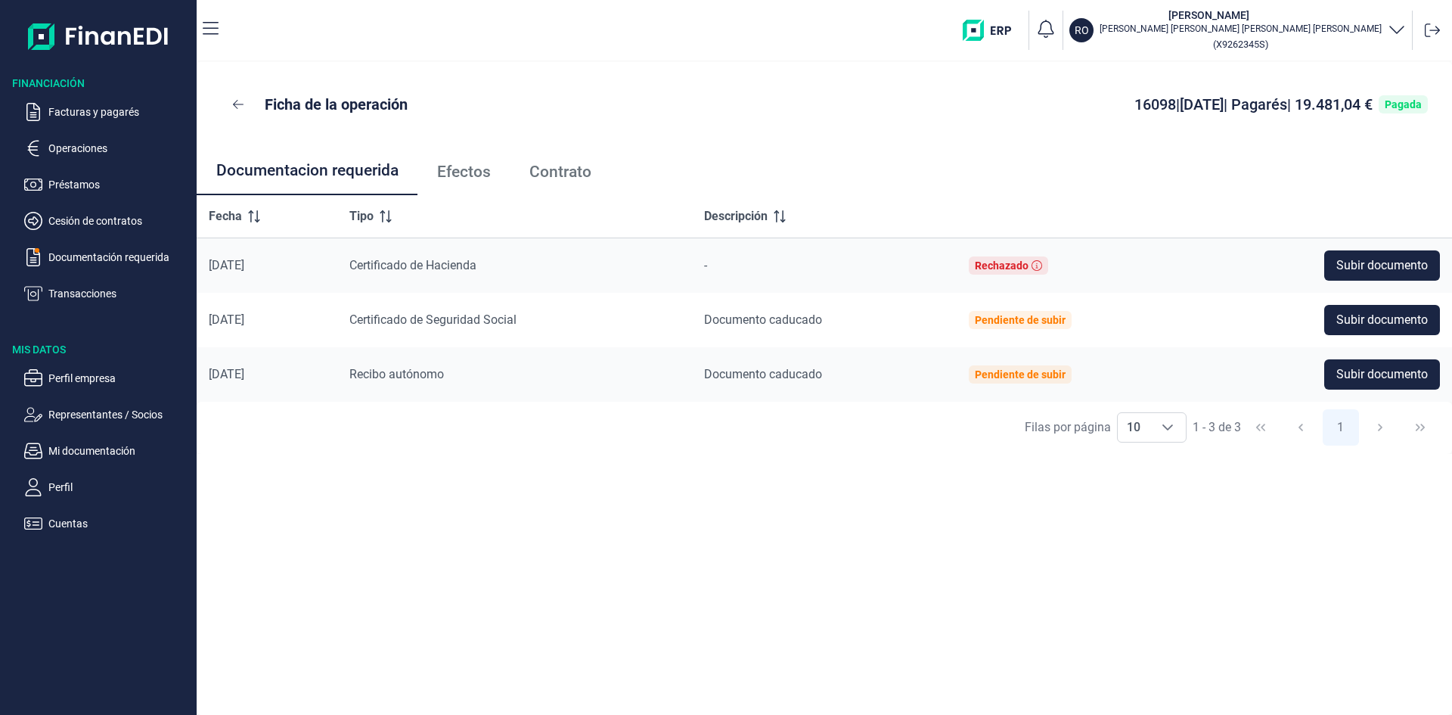
click at [560, 175] on span "Contrato" at bounding box center [560, 172] width 62 height 16
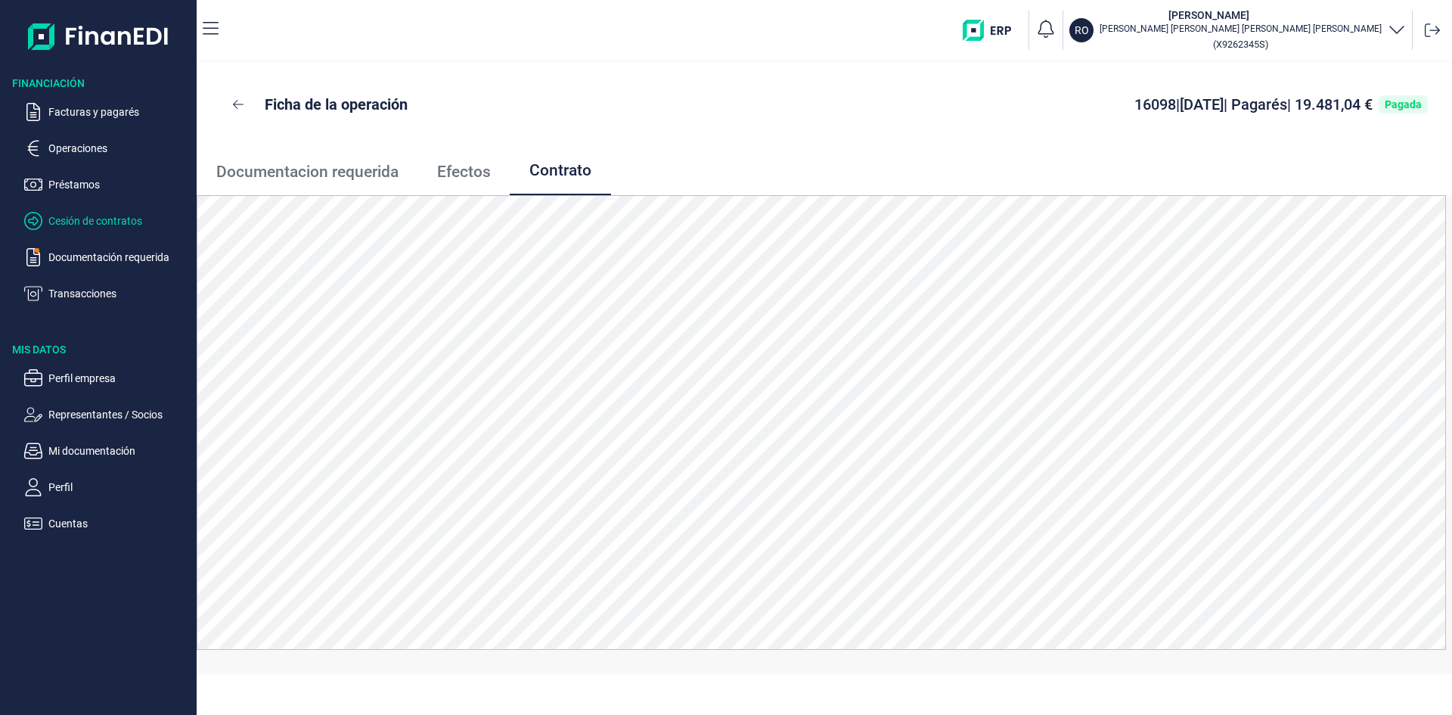
click at [104, 220] on p "Cesión de contratos" at bounding box center [119, 221] width 142 height 18
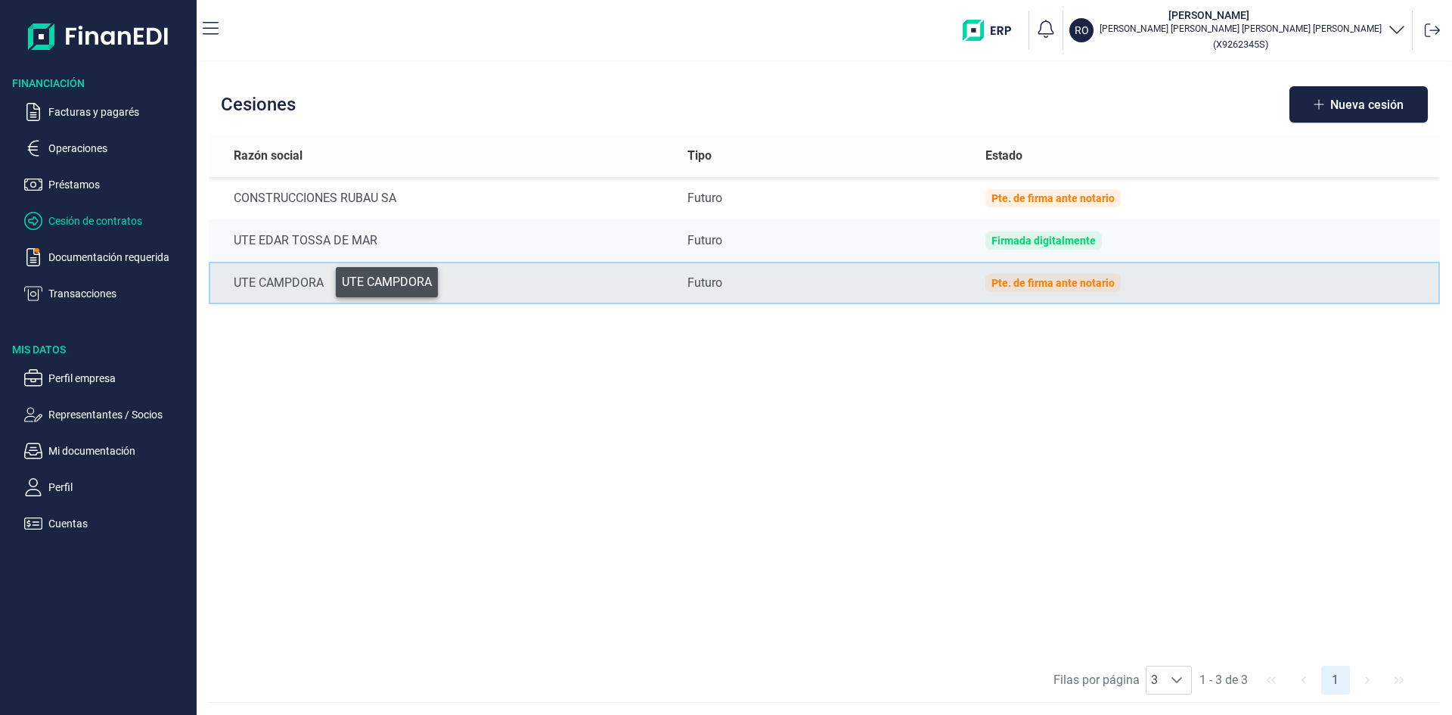
click at [325, 278] on div "UTE CAMPDORA" at bounding box center [449, 283] width 430 height 18
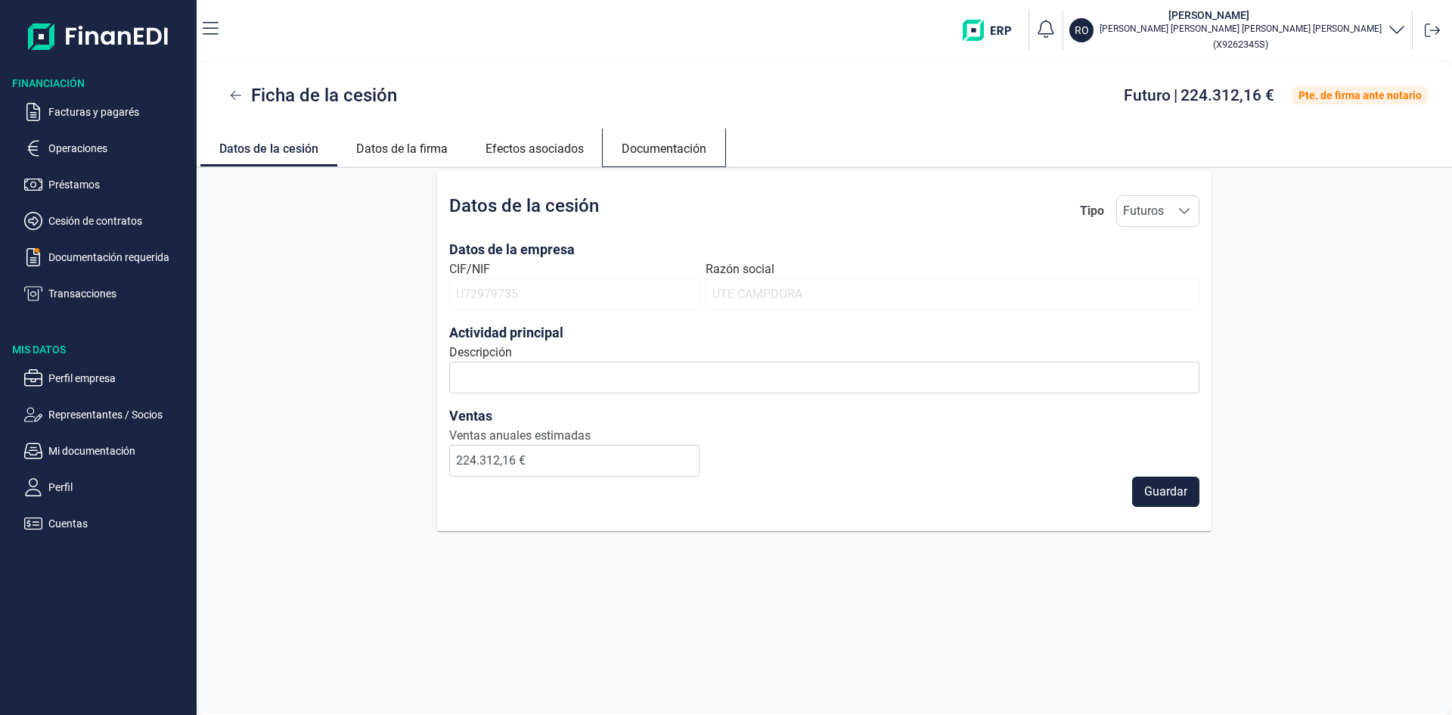
click at [684, 154] on link "Documentación" at bounding box center [664, 147] width 123 height 36
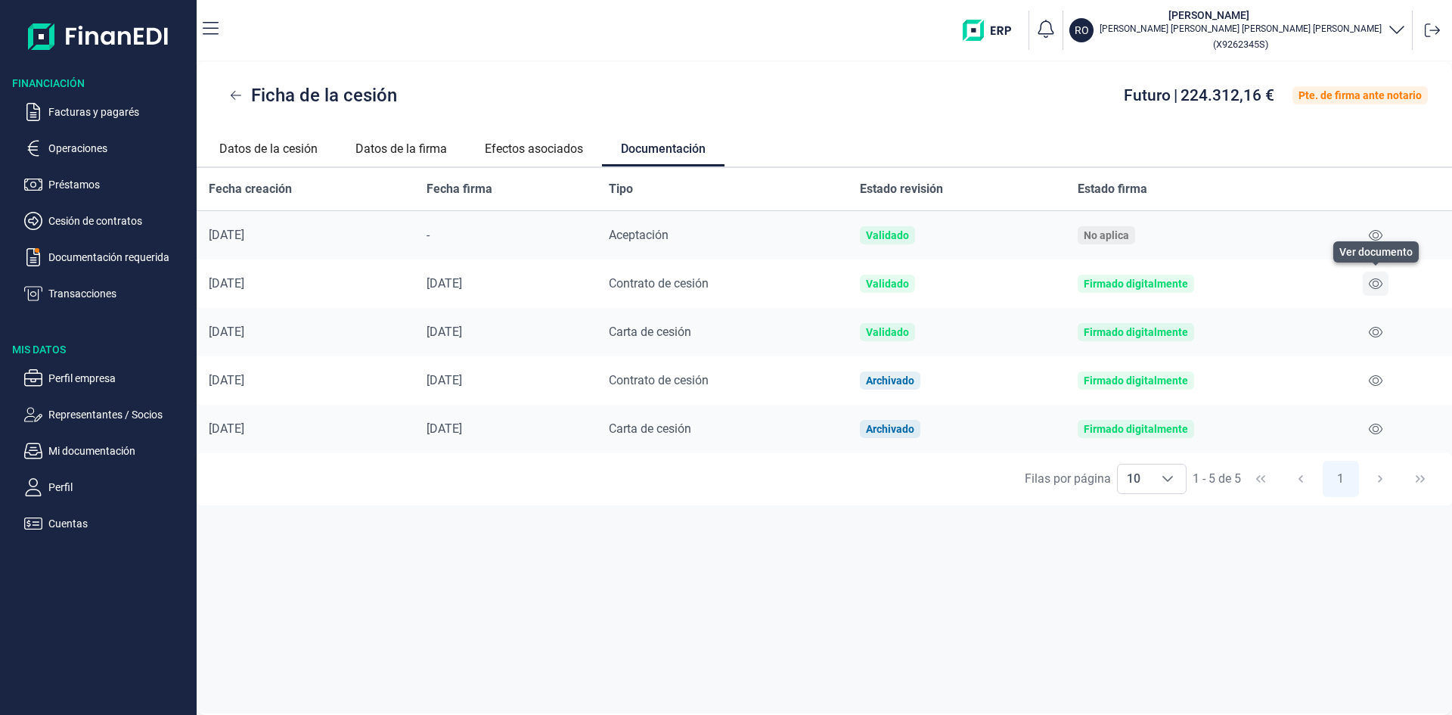
click at [1376, 288] on icon at bounding box center [1376, 283] width 14 height 11
click at [1379, 231] on icon at bounding box center [1376, 235] width 14 height 12
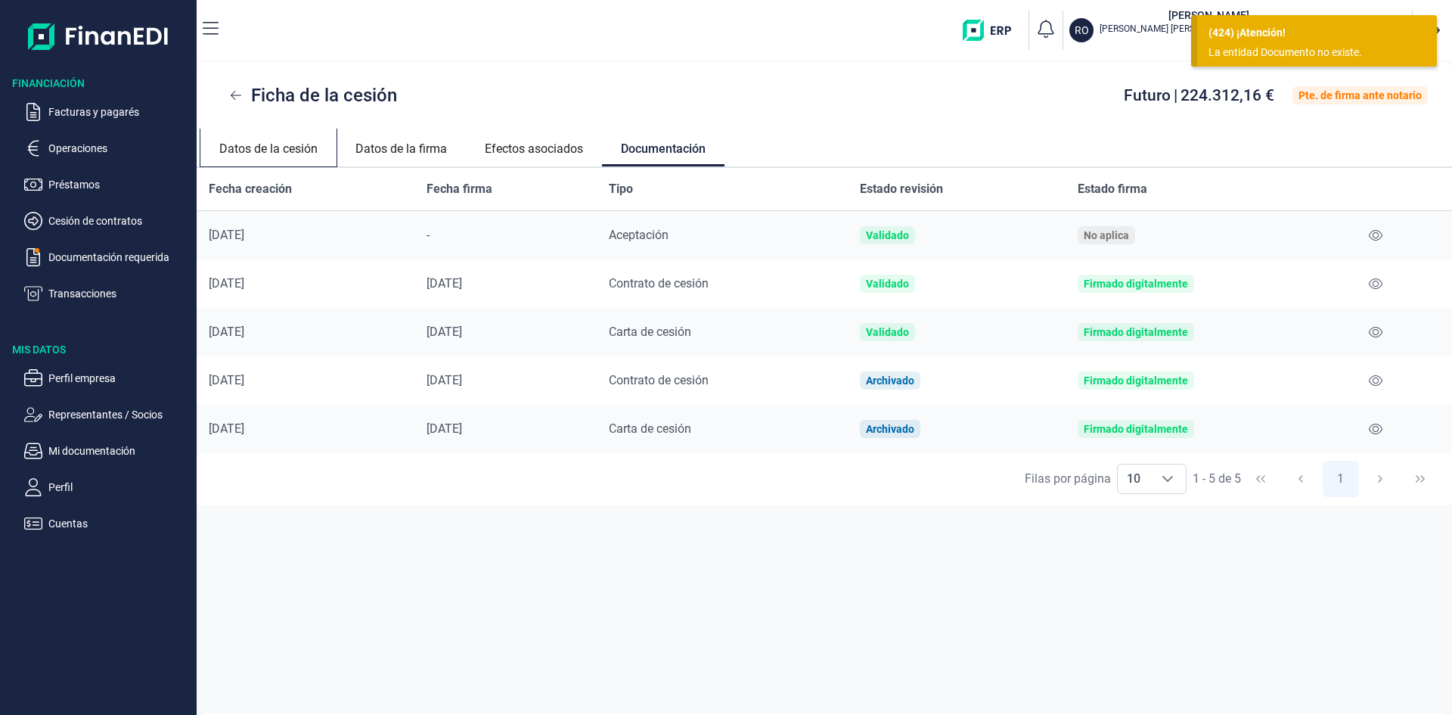
click at [293, 151] on link "Datos de la cesión" at bounding box center [268, 147] width 136 height 36
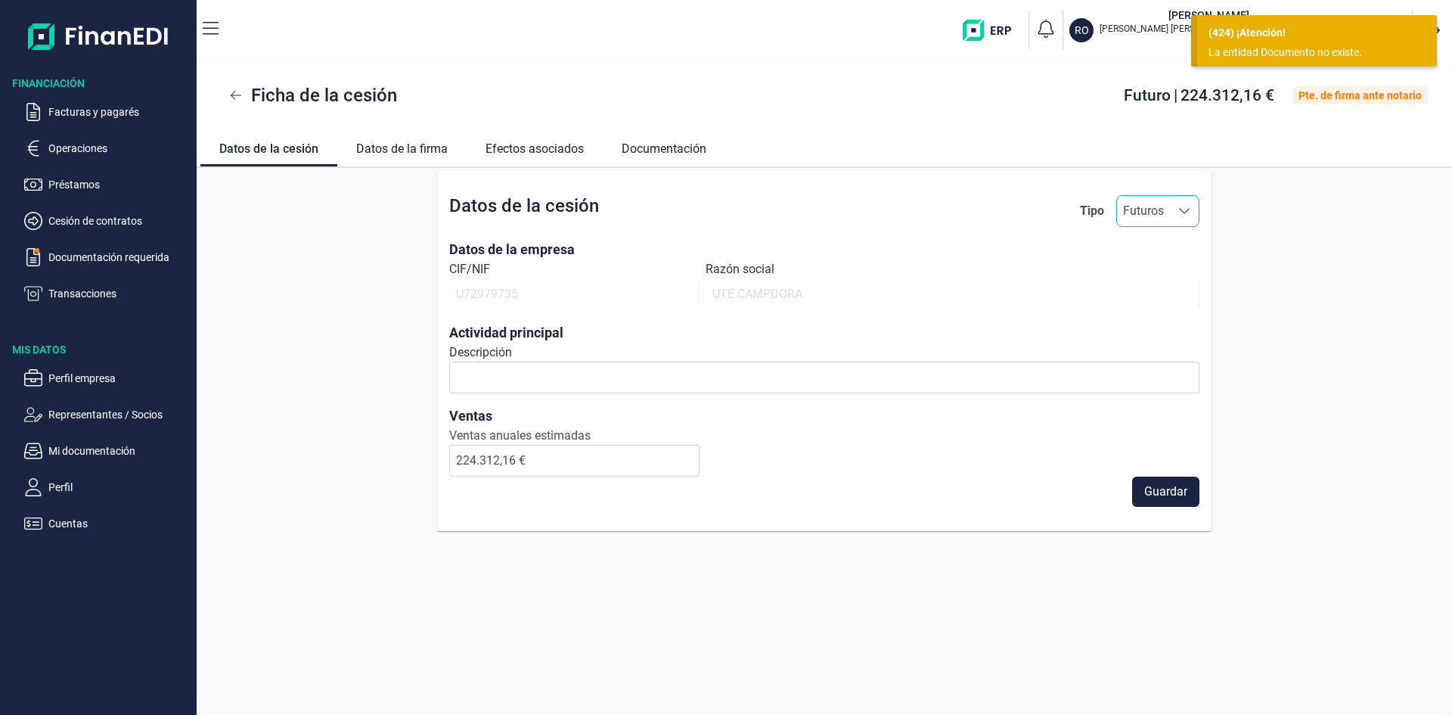
click at [1162, 217] on span "Futuros" at bounding box center [1143, 211] width 53 height 30
click at [1155, 289] on li "Contrato" at bounding box center [1158, 278] width 82 height 30
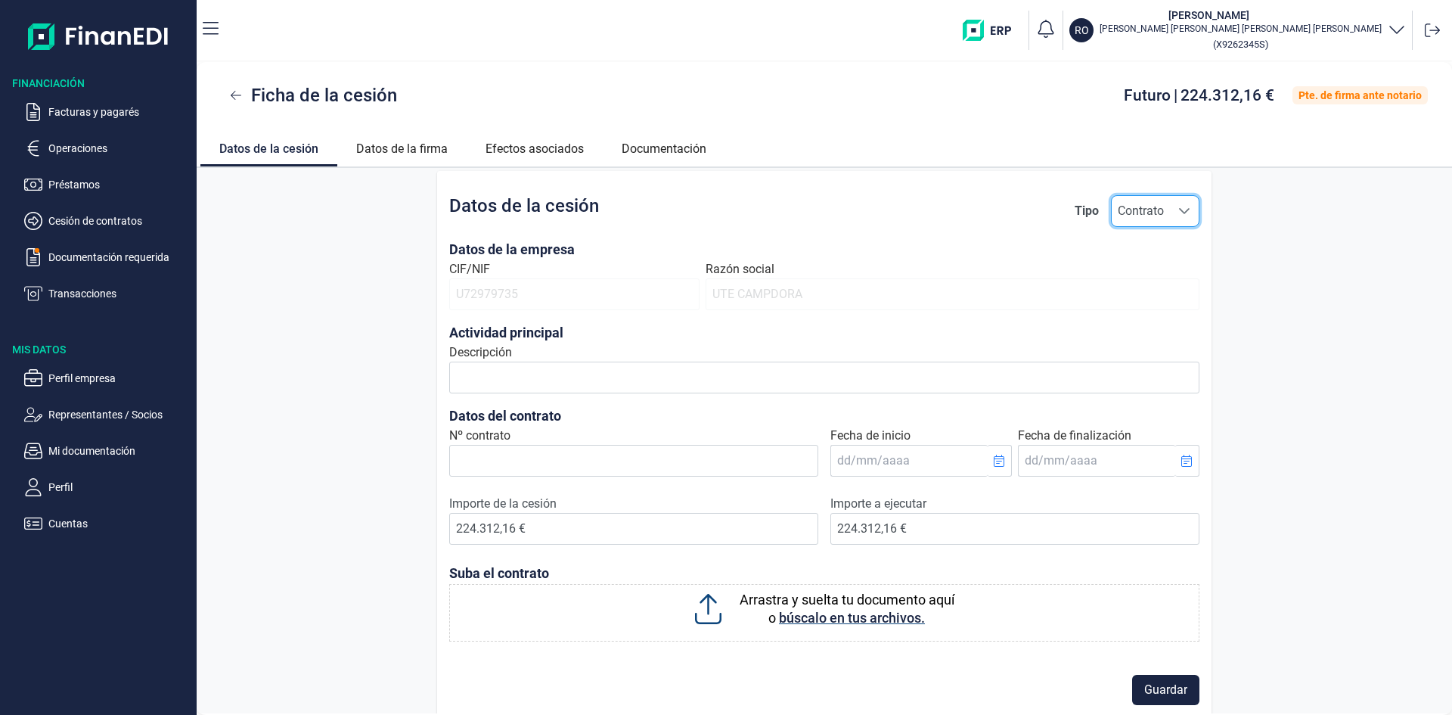
click at [1149, 224] on span "Contrato" at bounding box center [1141, 211] width 58 height 30
click at [1146, 253] on span "Futuros" at bounding box center [1139, 248] width 41 height 18
type input "Futuros"
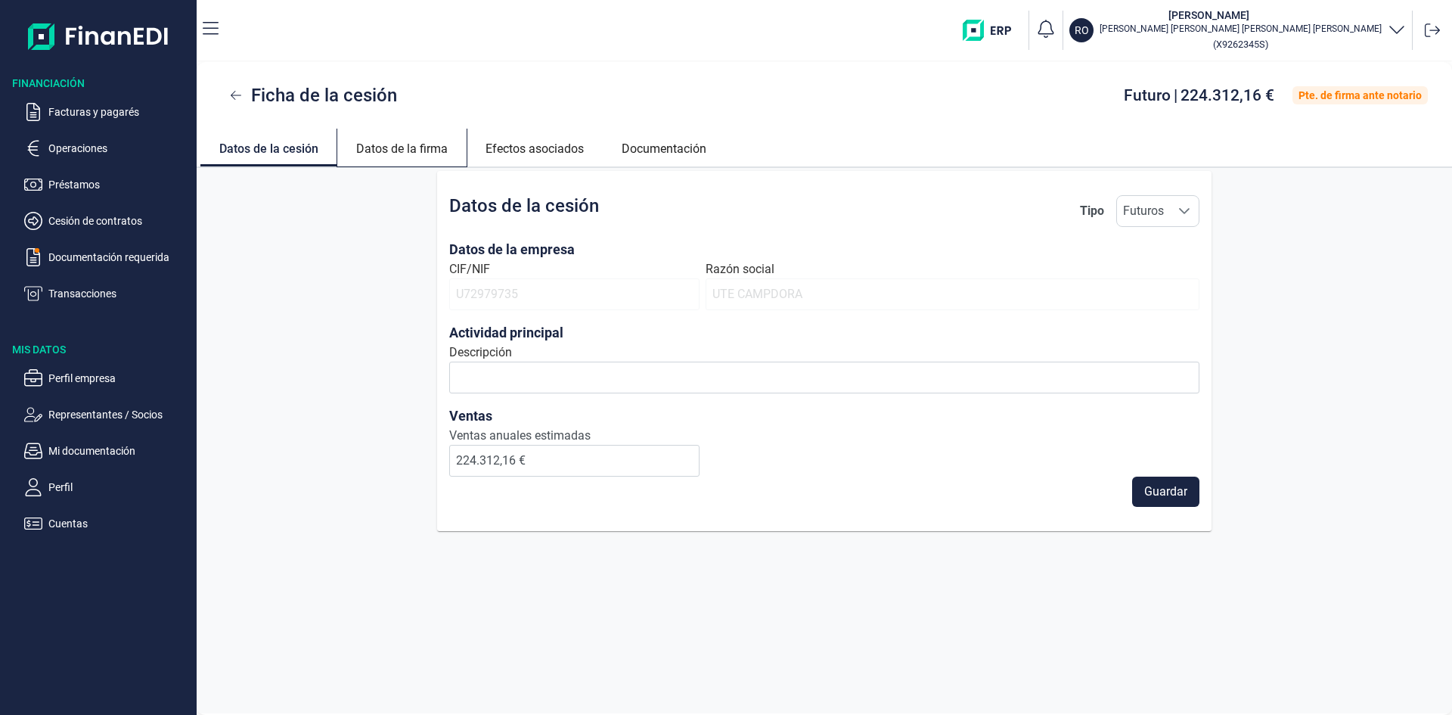
click at [407, 149] on link "Datos de la firma" at bounding box center [401, 147] width 129 height 36
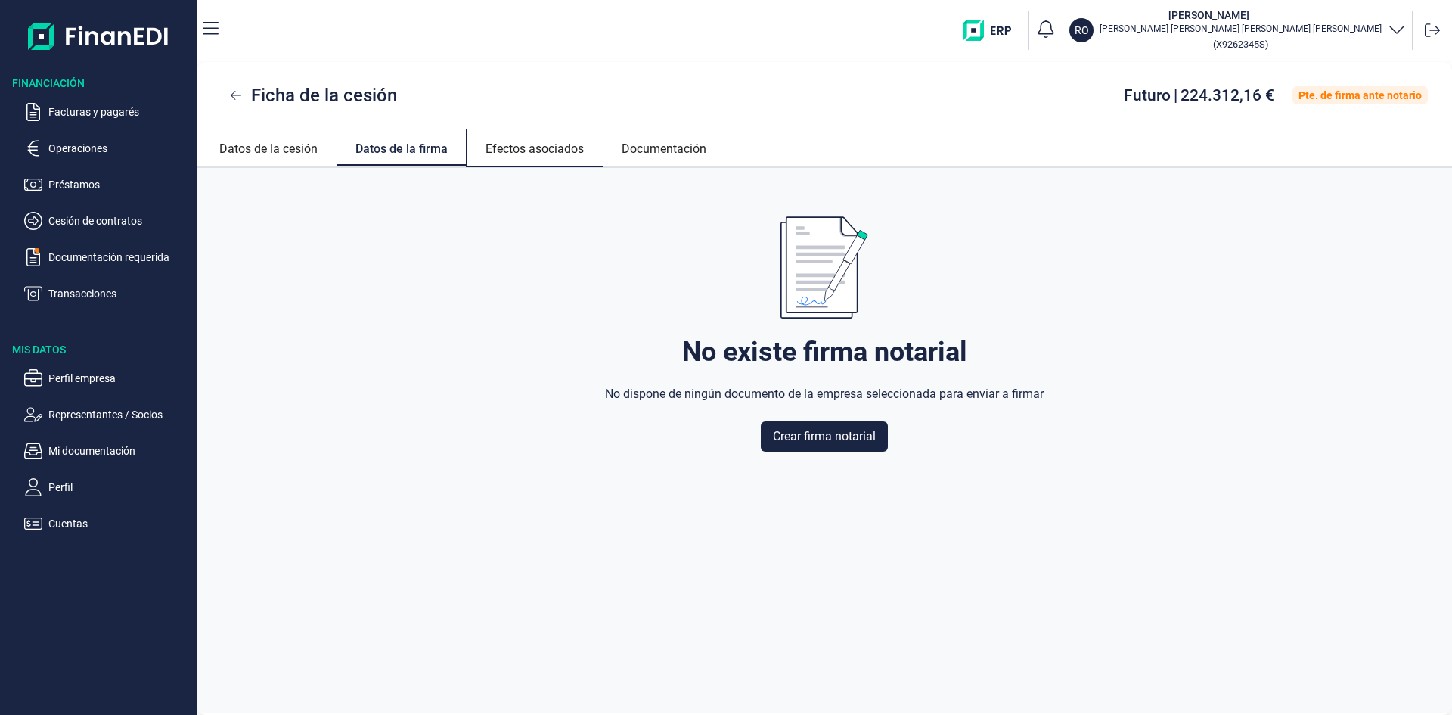
click at [573, 150] on link "Efectos asociados" at bounding box center [535, 147] width 136 height 36
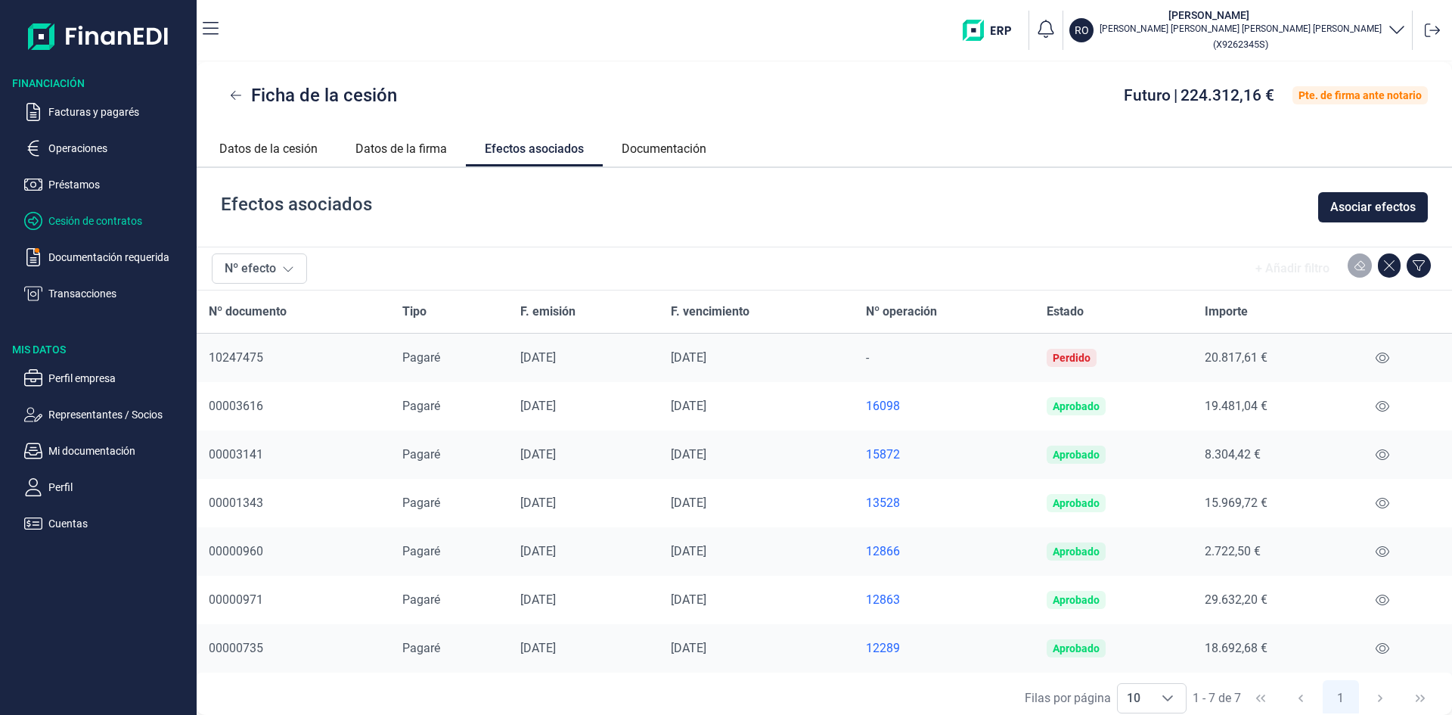
click at [91, 224] on p "Cesión de contratos" at bounding box center [119, 221] width 142 height 18
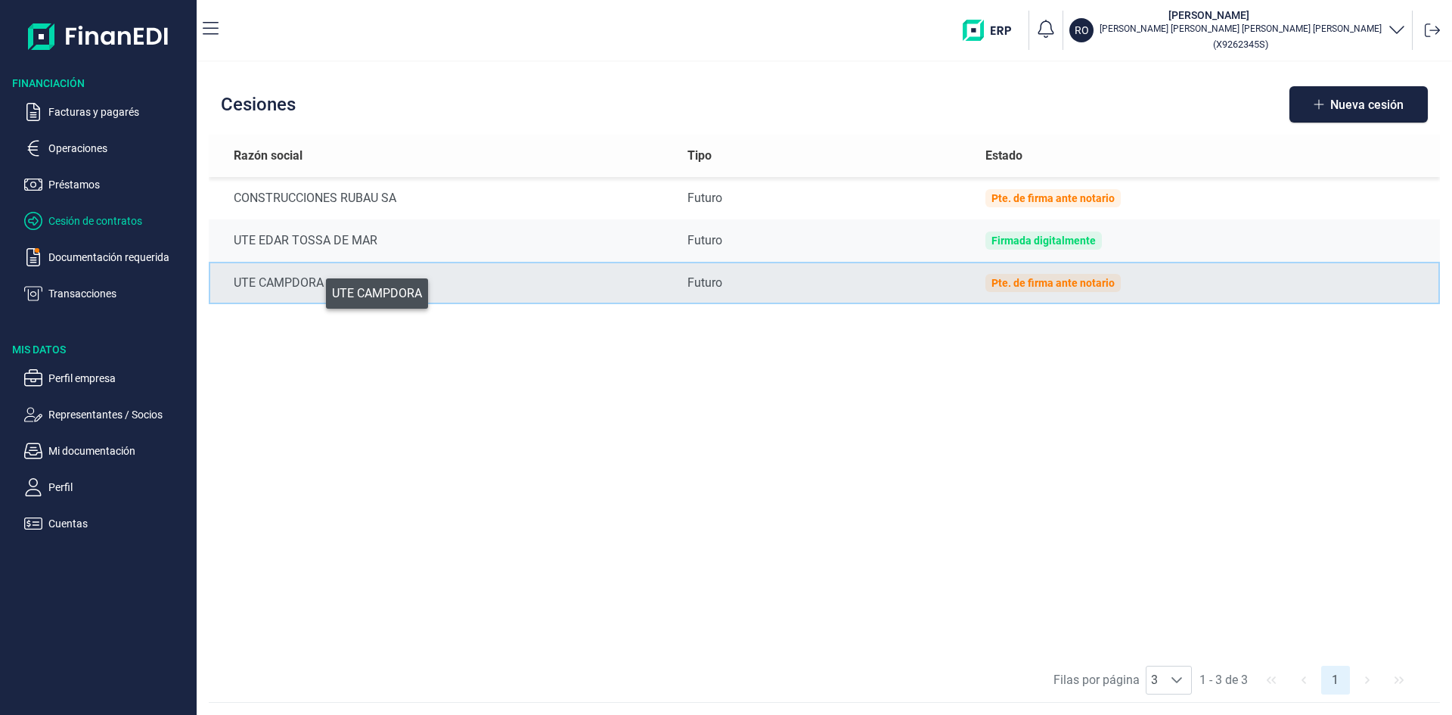
click at [315, 290] on div "UTE CAMPDORA" at bounding box center [449, 283] width 430 height 18
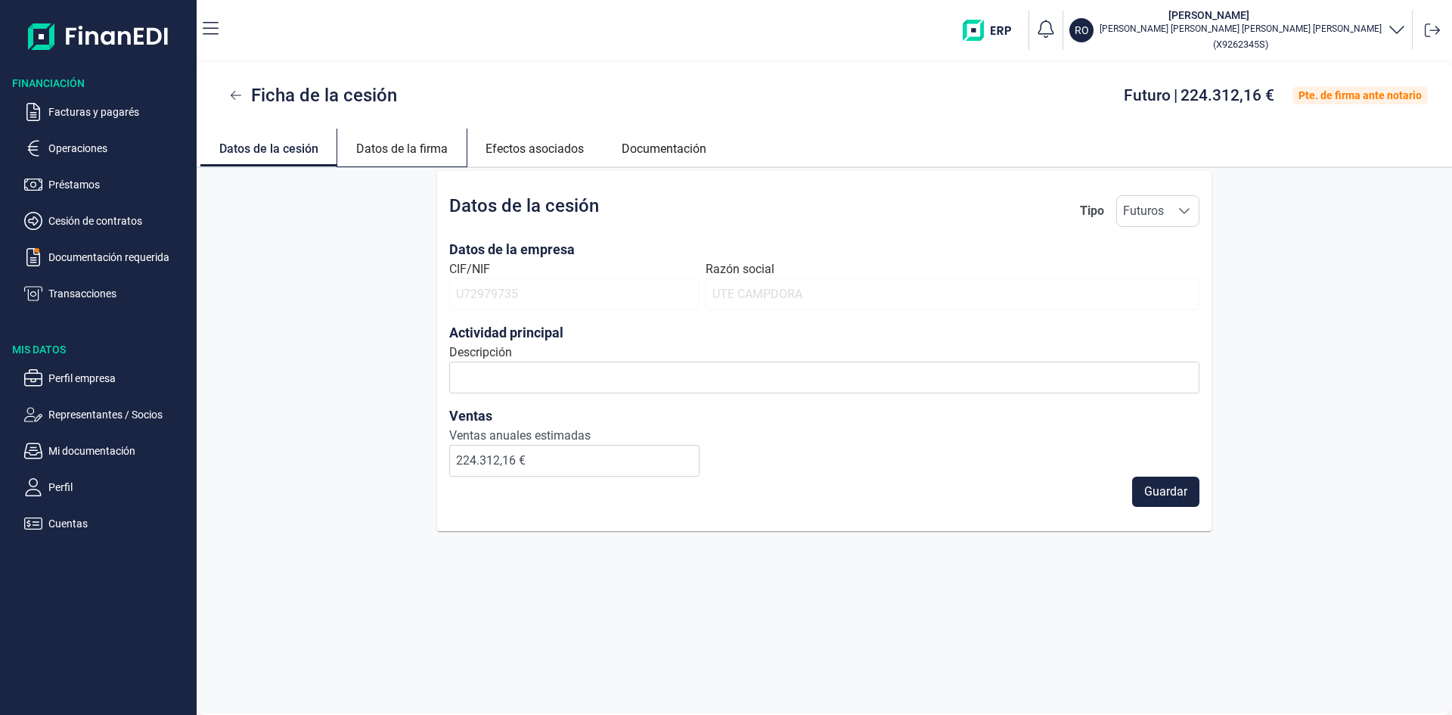
click at [399, 145] on link "Datos de la firma" at bounding box center [401, 147] width 129 height 36
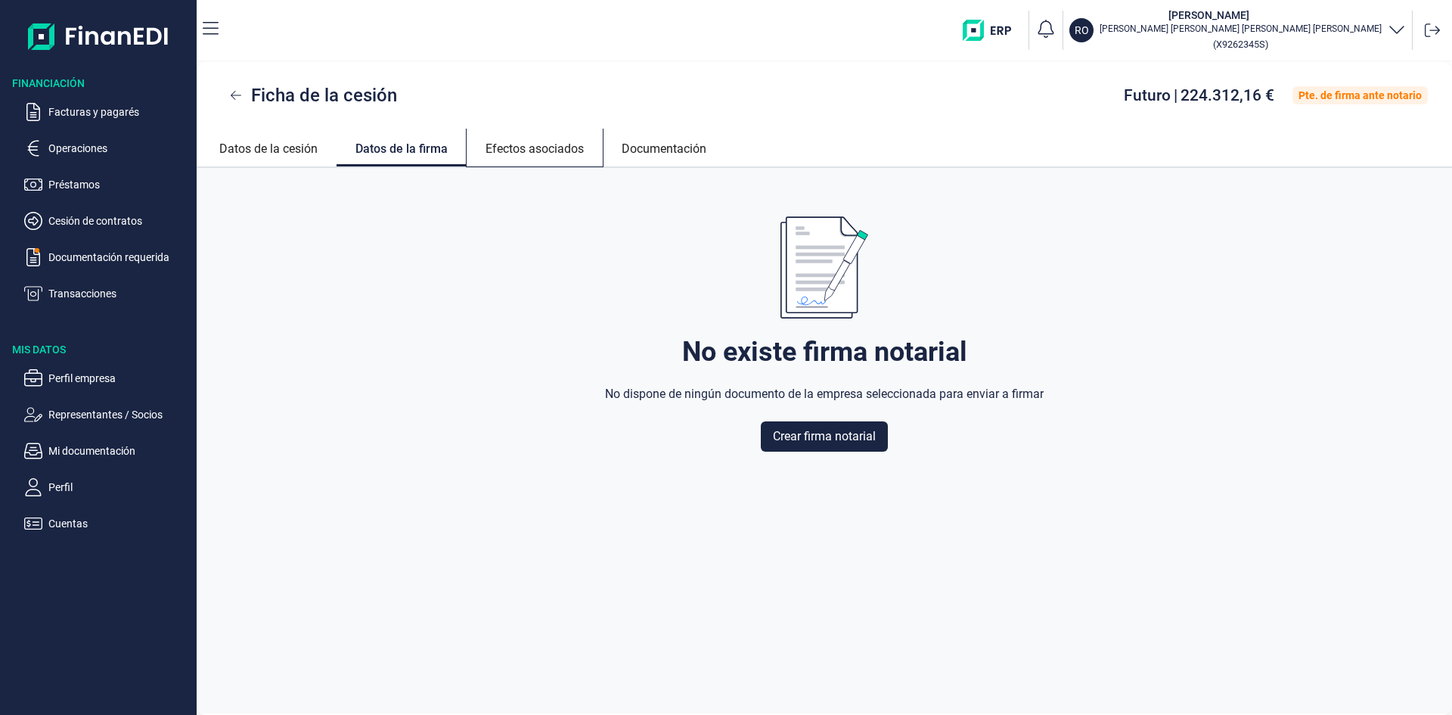
click at [542, 149] on link "Efectos asociados" at bounding box center [535, 147] width 136 height 36
